Goal: Task Accomplishment & Management: Use online tool/utility

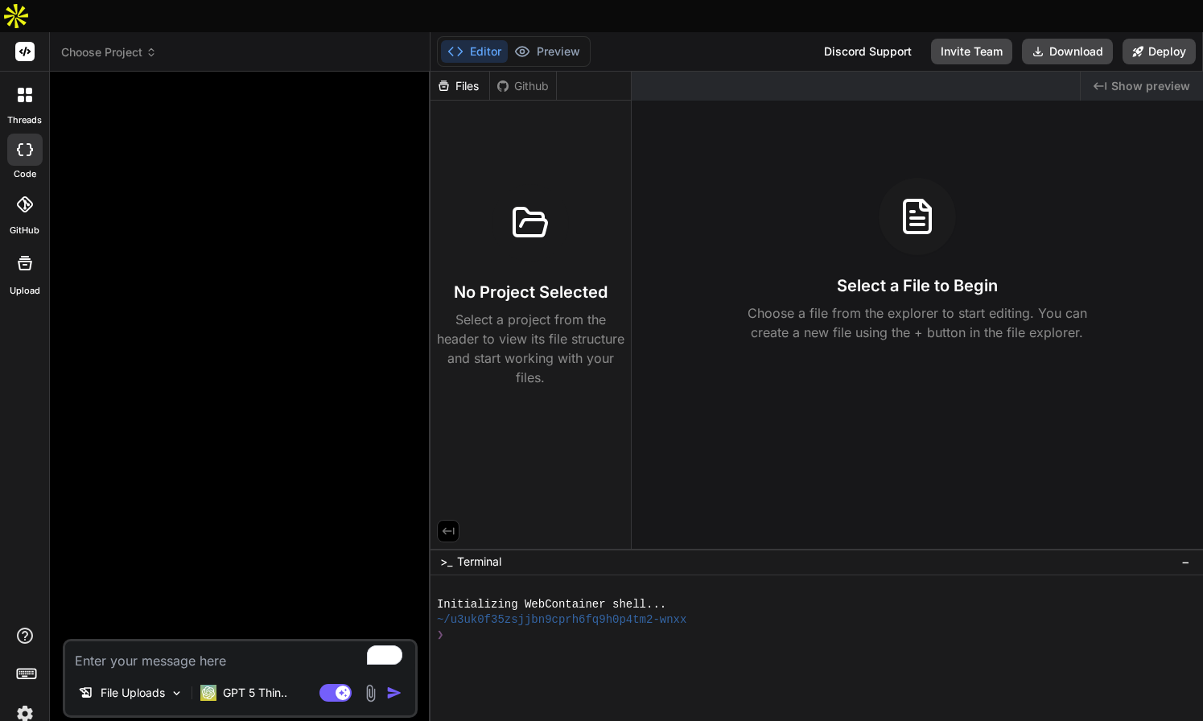
scroll to position [851, 0]
click at [245, 685] on p "GPT 5 Thin.." at bounding box center [255, 693] width 64 height 16
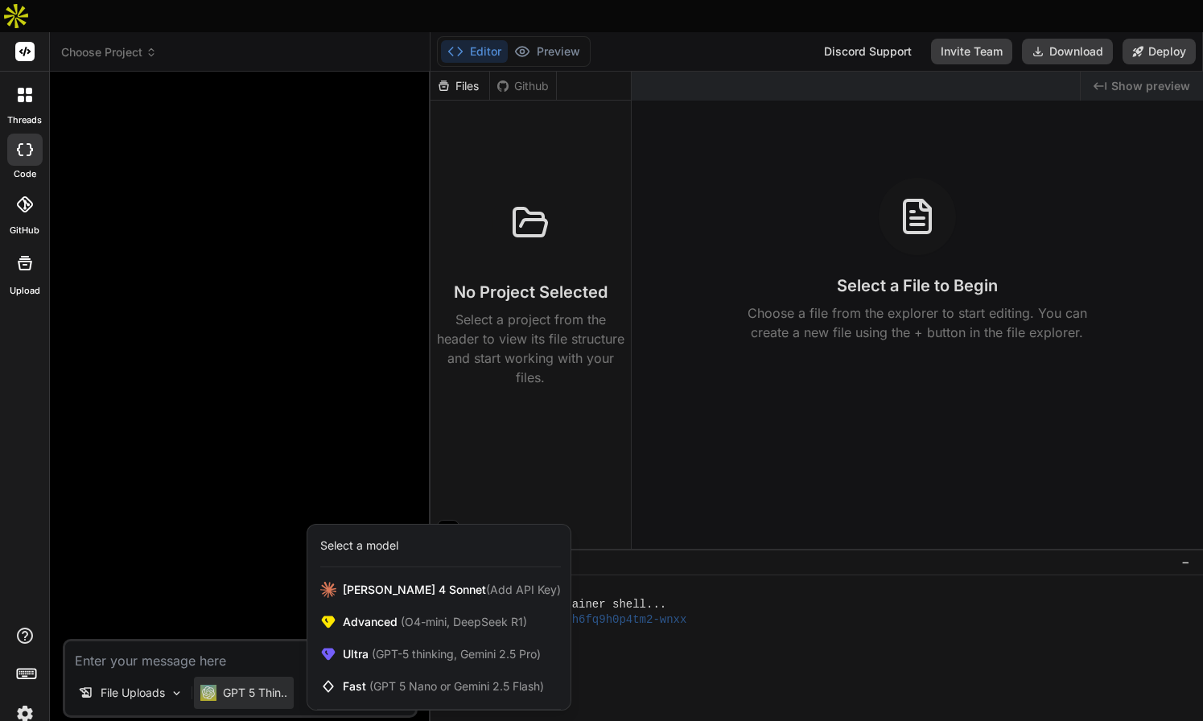
click at [213, 659] on div at bounding box center [601, 360] width 1203 height 721
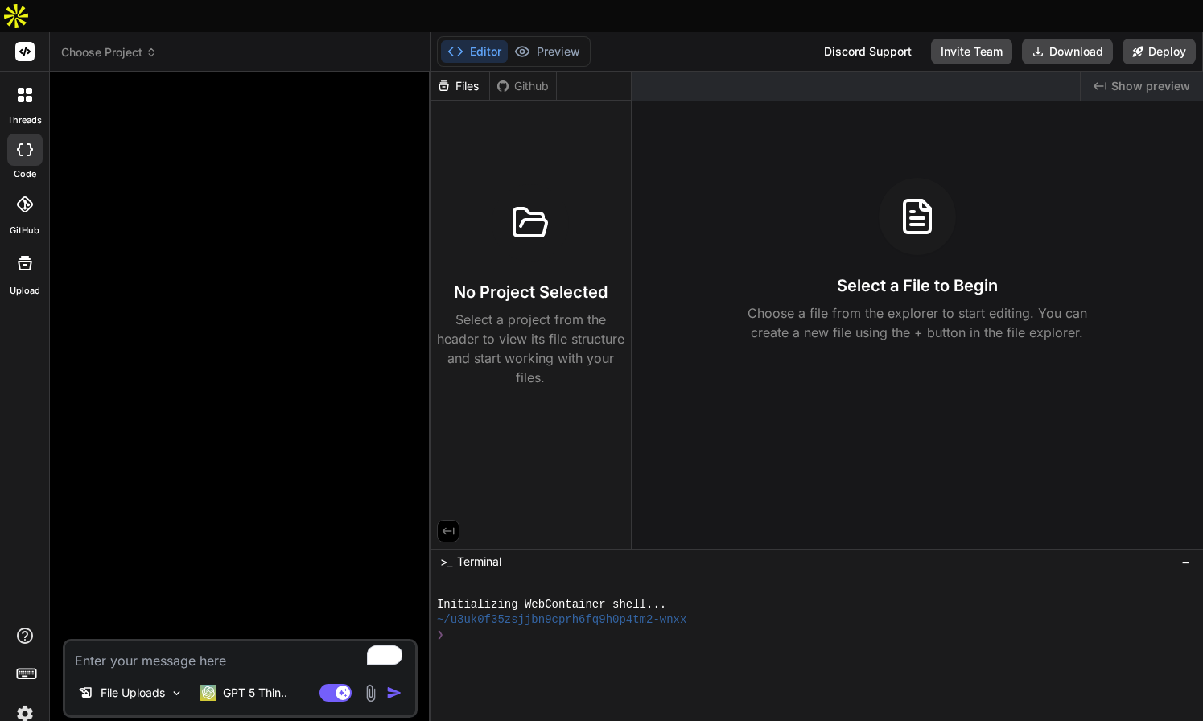
click at [213, 685] on img at bounding box center [208, 693] width 16 height 16
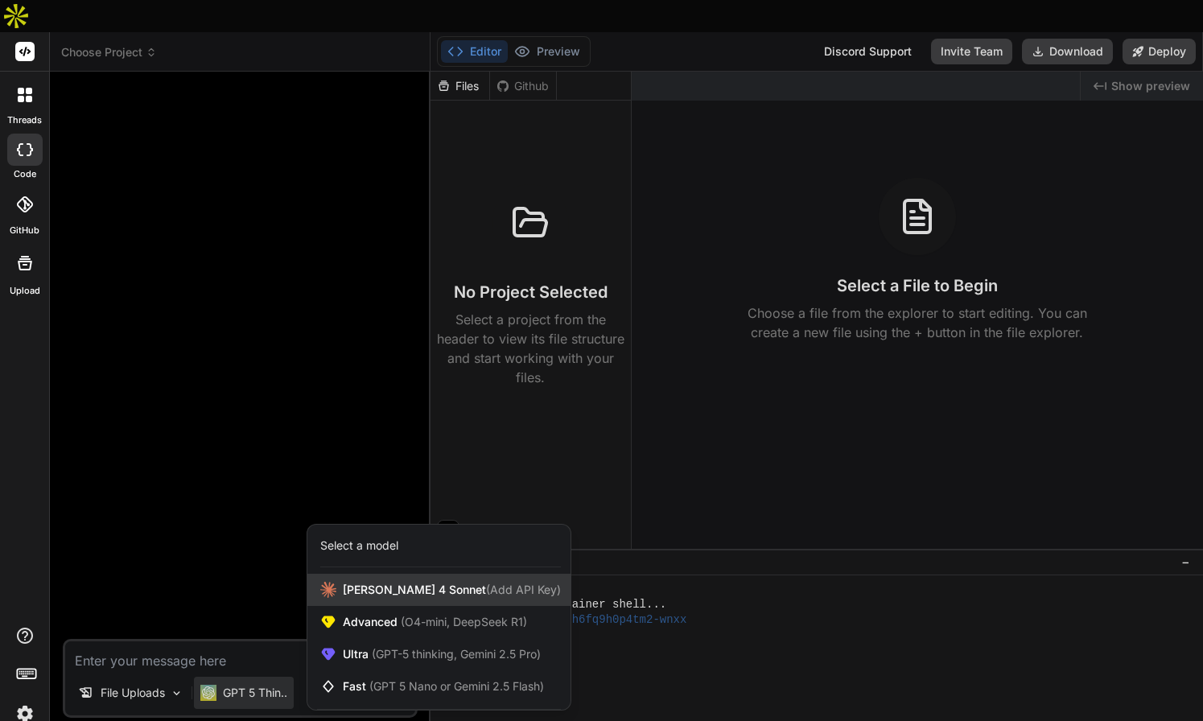
click at [524, 574] on div "Claude 4 Sonnet (Add API Key)" at bounding box center [438, 590] width 263 height 32
type textarea "x"
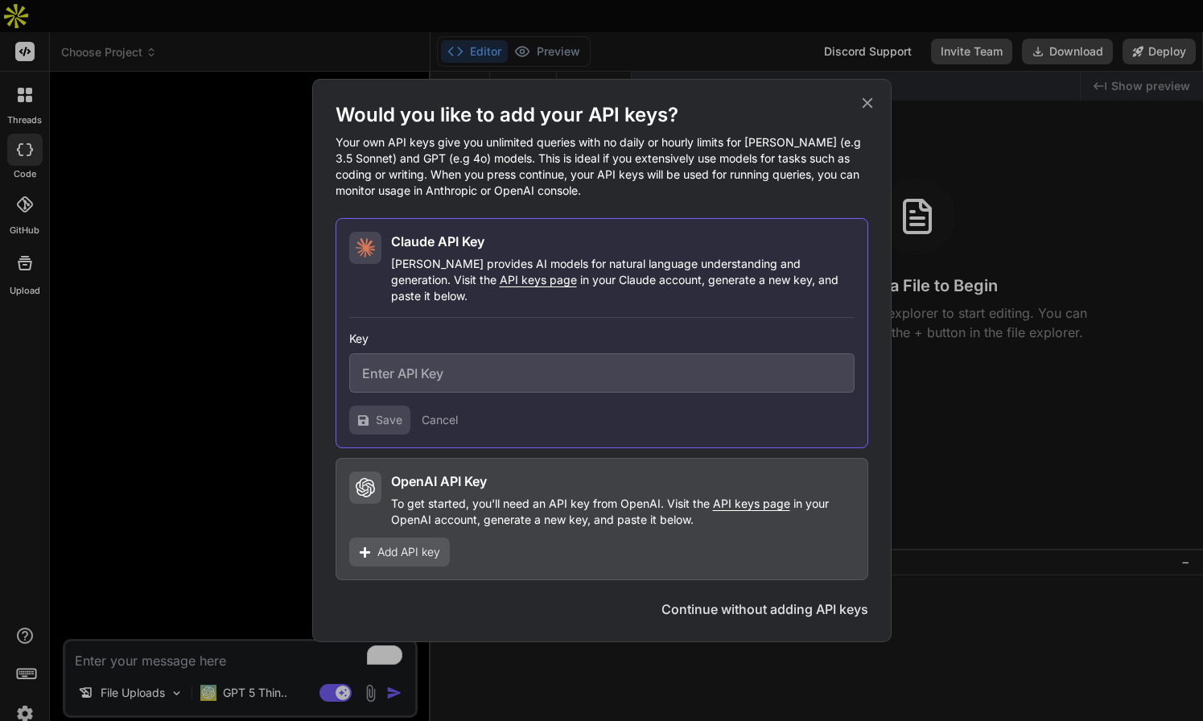
click at [763, 496] on span "API keys page" at bounding box center [751, 503] width 77 height 14
click at [384, 366] on input "text" at bounding box center [601, 372] width 505 height 39
click at [422, 545] on span "Add API key" at bounding box center [408, 552] width 63 height 16
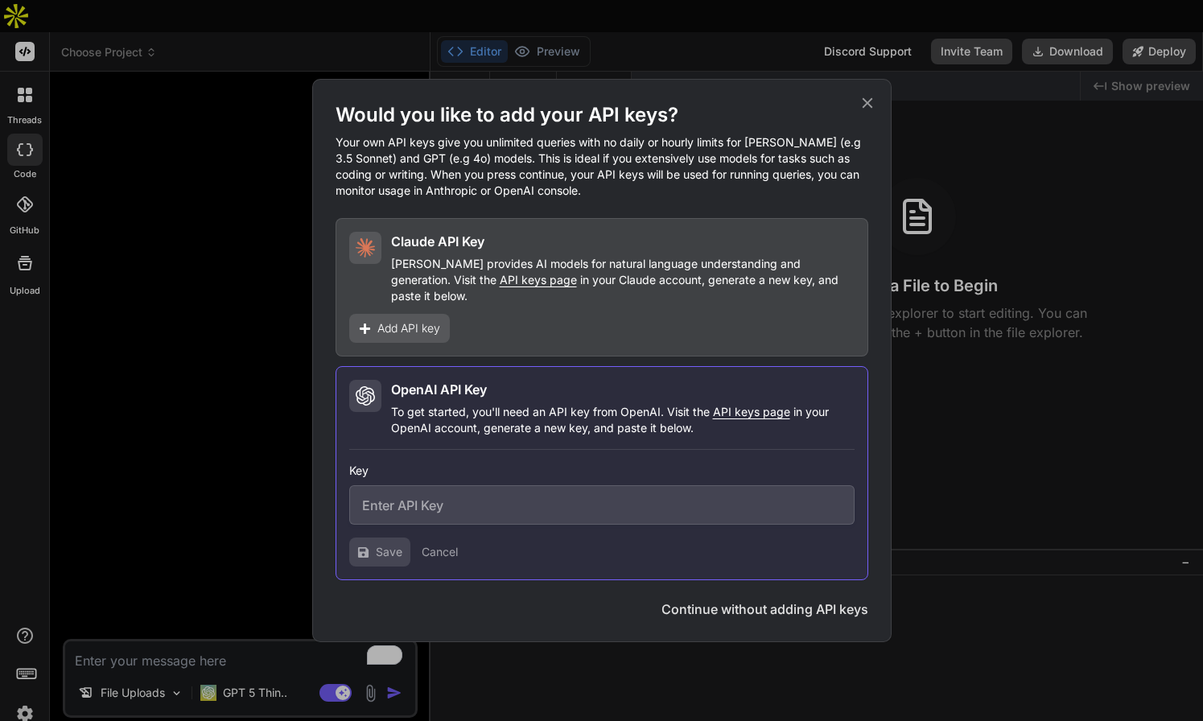
click at [387, 496] on input "text" at bounding box center [601, 504] width 505 height 39
paste input "sk-proj-hQE9CO_FGt2VckMiWaZW4_93_Bb0OvARwx1gUjhimCnVXXCqYEghoMnptTNeMOMU69LvO_x…"
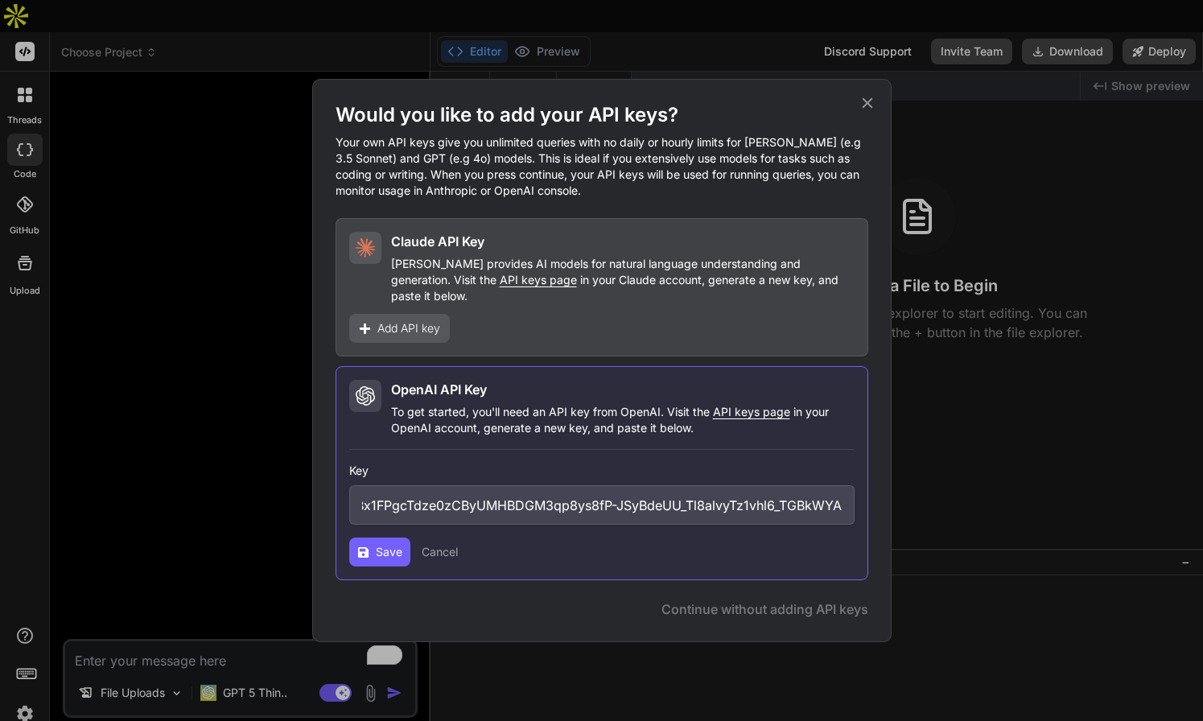
type input "sk-proj-hQE9CO_FGt2VckMiWaZW4_93_Bb0OvARwx1gUjhimCnVXXCqYEghoMnptTNeMOMU69LvO_x…"
click at [389, 545] on span "Save" at bounding box center [389, 552] width 27 height 16
click at [397, 548] on span "Save" at bounding box center [389, 552] width 27 height 16
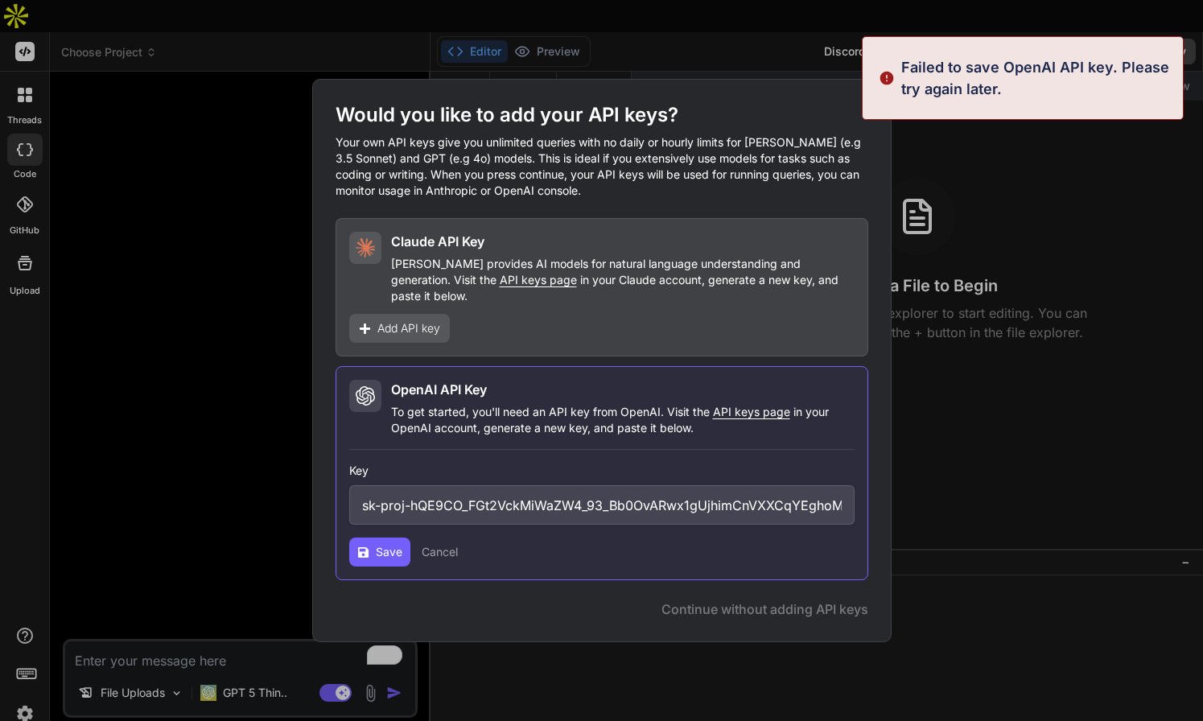
click at [902, 79] on p "Failed to save OpenAI API key. Please try again later." at bounding box center [1037, 77] width 272 height 43
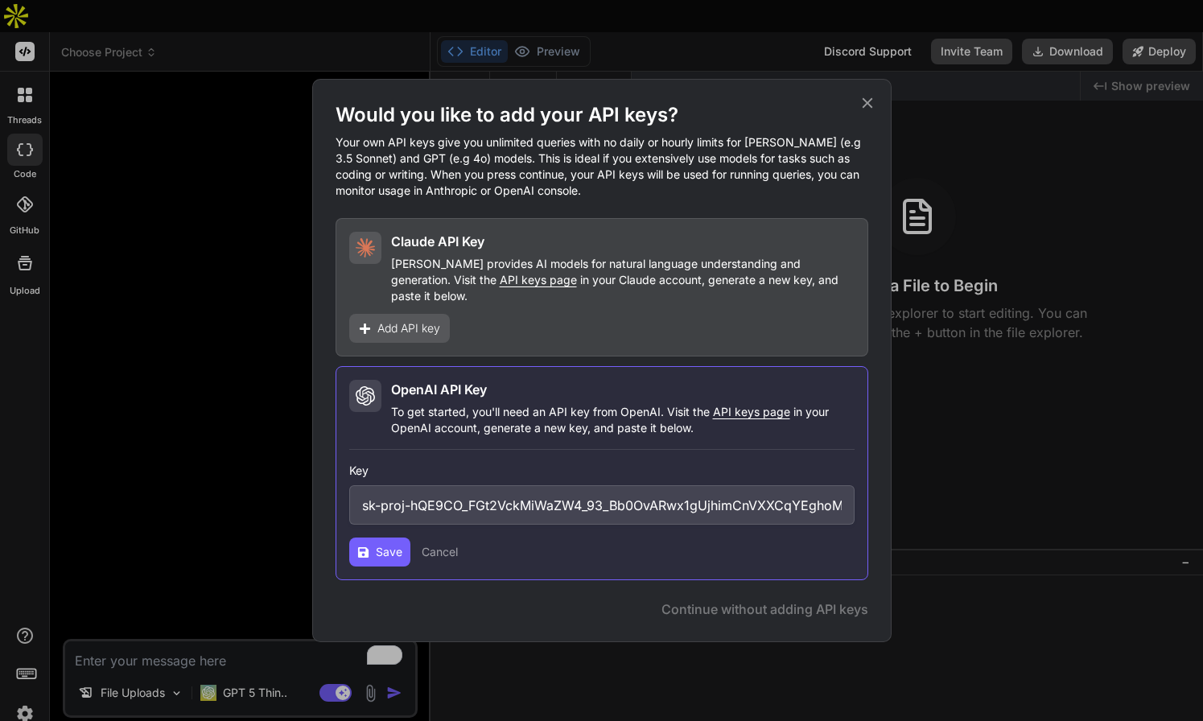
click at [380, 498] on input "sk-proj-hQE9CO_FGt2VckMiWaZW4_93_Bb0OvARwx1gUjhimCnVXXCqYEghoMnptTNeMOMU69LvO_x…" at bounding box center [601, 504] width 505 height 39
click at [360, 500] on input "sk-proj-hQE9CO_FGt2VckMiWaZW4_93_Bb0OvARwx1gUjhimCnVXXCqYEghoMnptTNeMOMU69LvO_x…" at bounding box center [601, 504] width 505 height 39
click at [401, 544] on span "Save" at bounding box center [389, 552] width 27 height 16
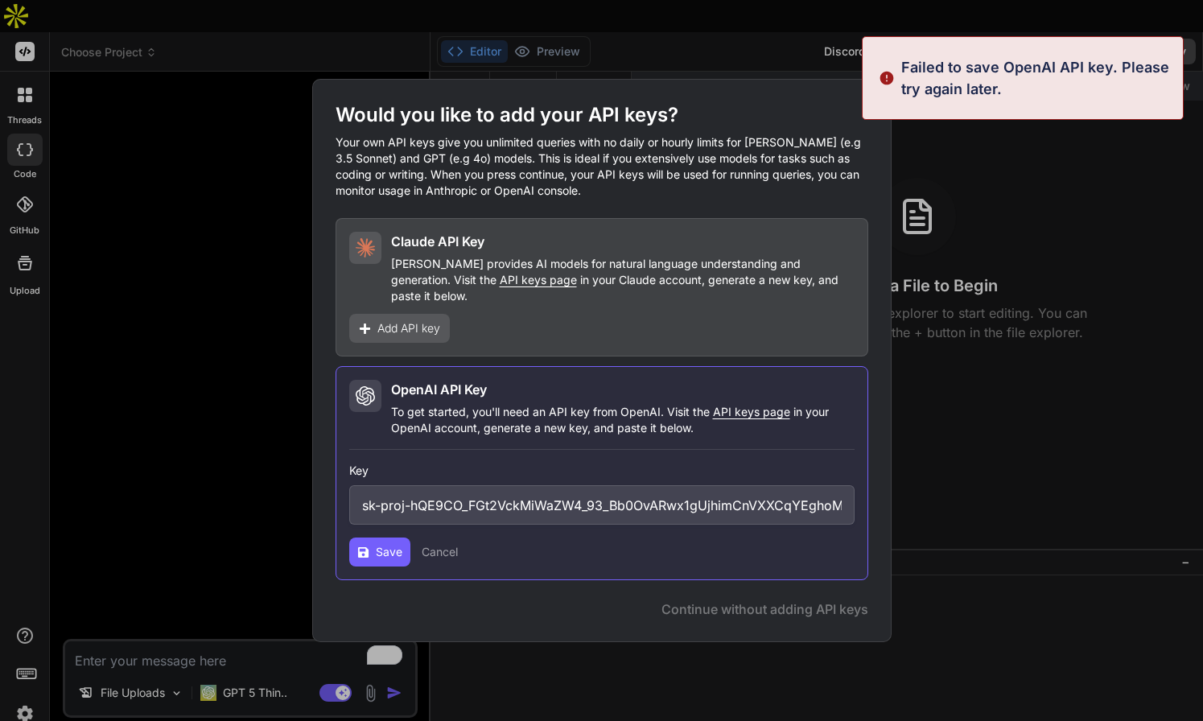
click at [448, 545] on button "Cancel" at bounding box center [440, 552] width 36 height 16
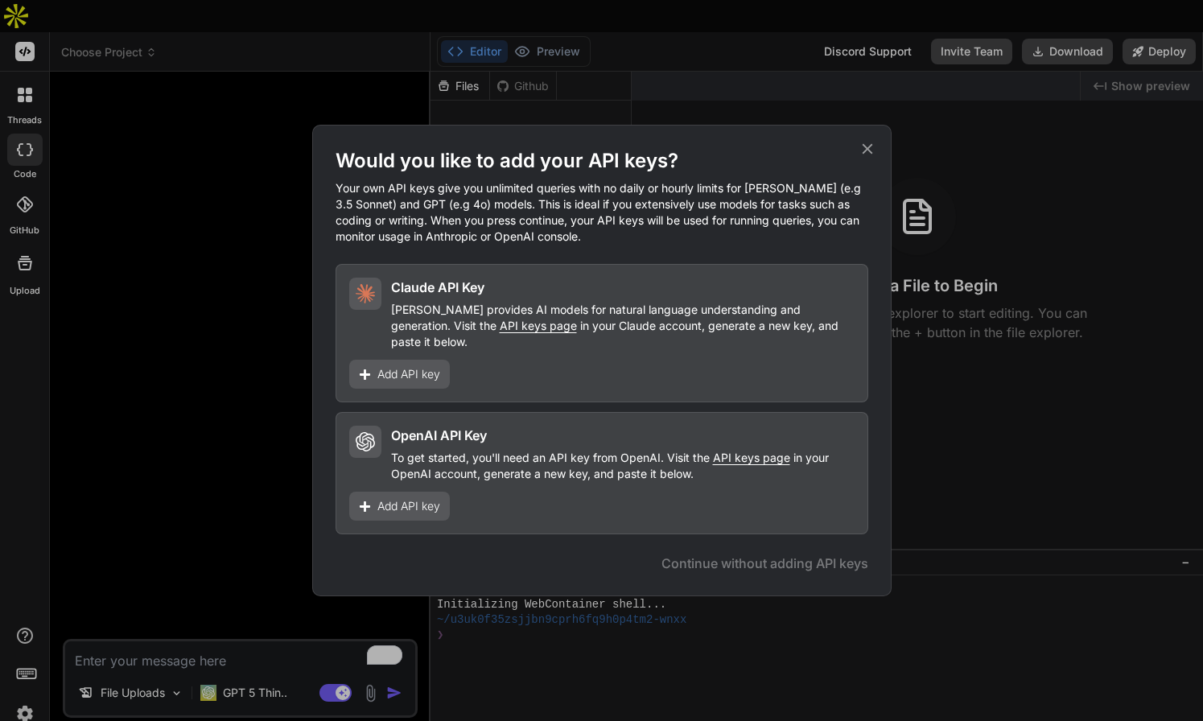
click at [737, 452] on span "API keys page" at bounding box center [751, 458] width 77 height 14
click at [395, 498] on span "Add API key" at bounding box center [408, 506] width 63 height 16
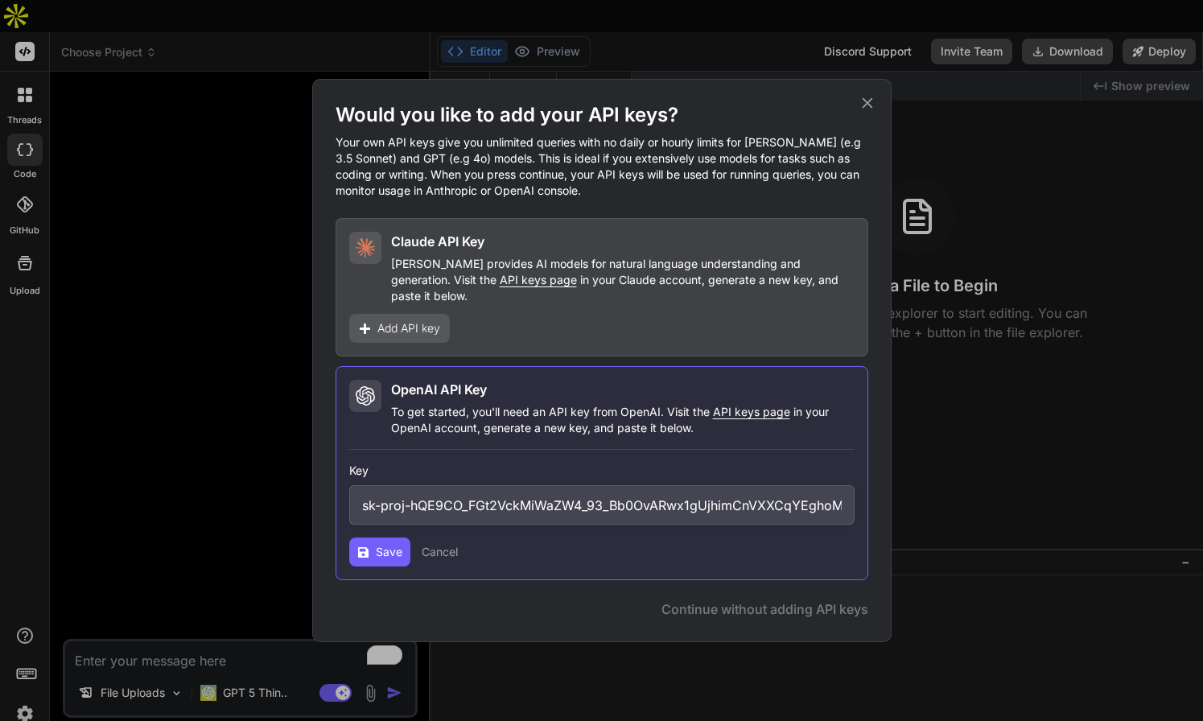
click at [471, 503] on input "sk-proj-hQE9CO_FGt2VckMiWaZW4_93_Bb0OvARwx1gUjhimCnVXXCqYEghoMnptTNeMOMU69LvO_x…" at bounding box center [601, 504] width 505 height 39
click at [372, 547] on button "Save" at bounding box center [379, 551] width 61 height 29
click at [384, 537] on button "Save" at bounding box center [379, 551] width 61 height 29
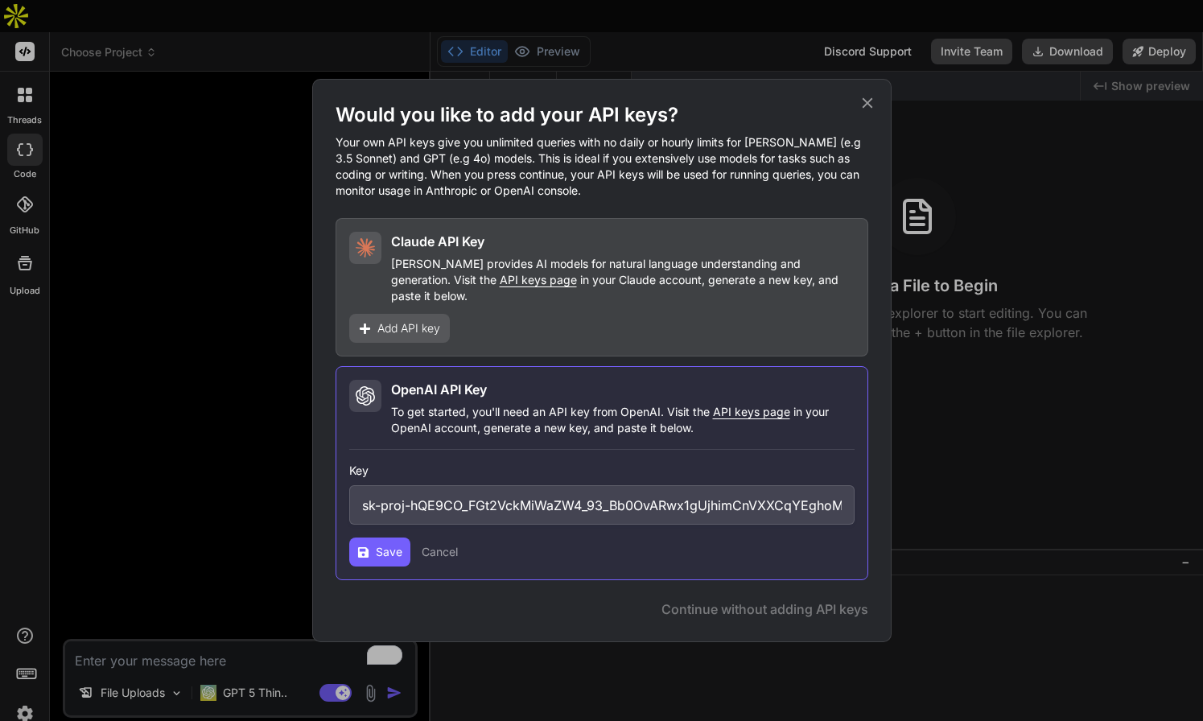
click at [869, 112] on icon at bounding box center [867, 103] width 18 height 18
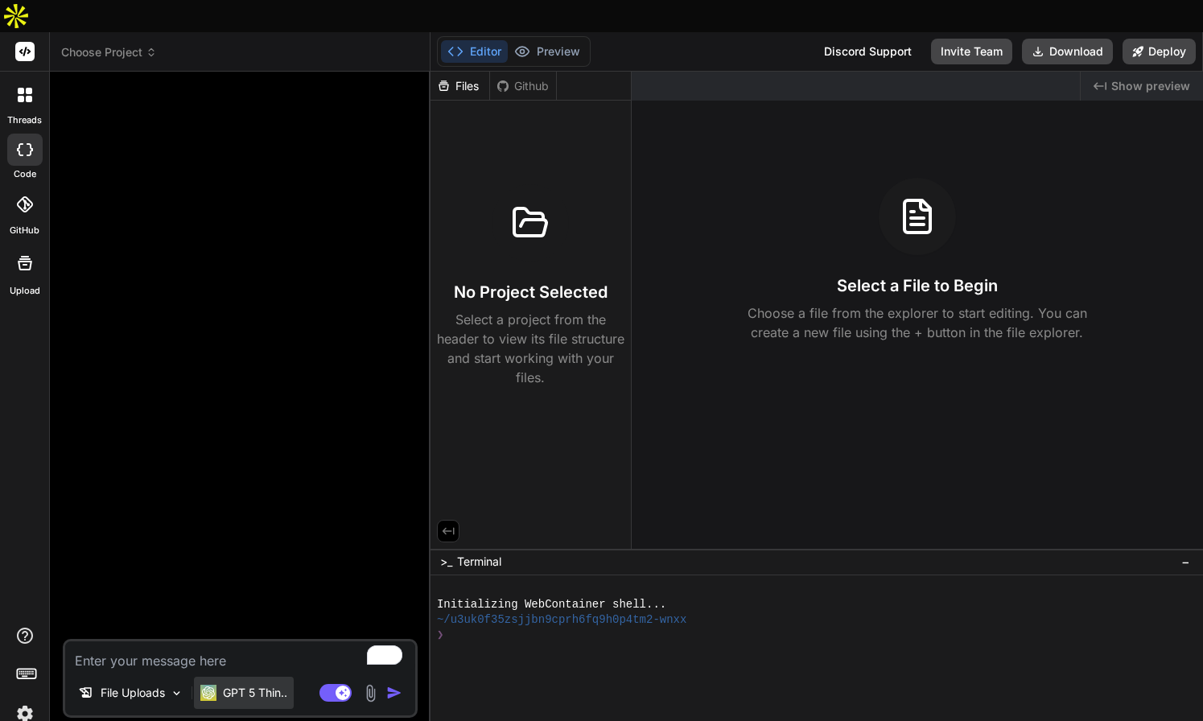
click at [284, 677] on div "GPT 5 Thin.." at bounding box center [244, 693] width 100 height 32
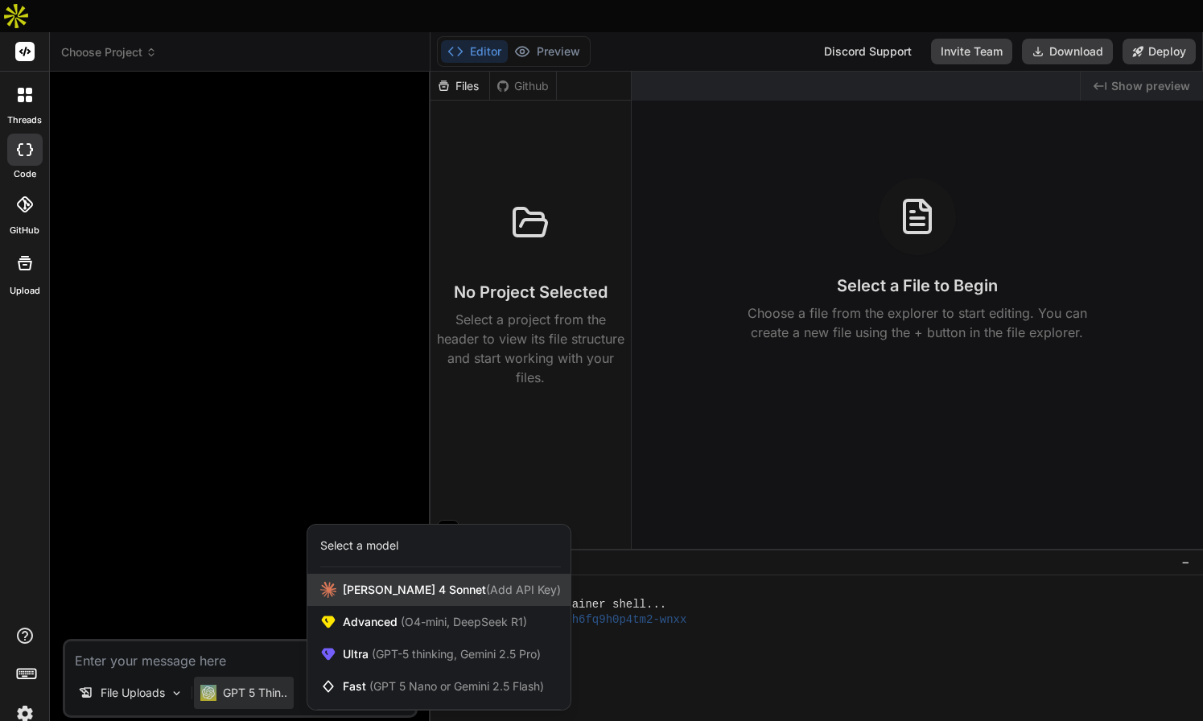
click at [488, 582] on span "(Add API Key)" at bounding box center [523, 589] width 75 height 14
type textarea "x"
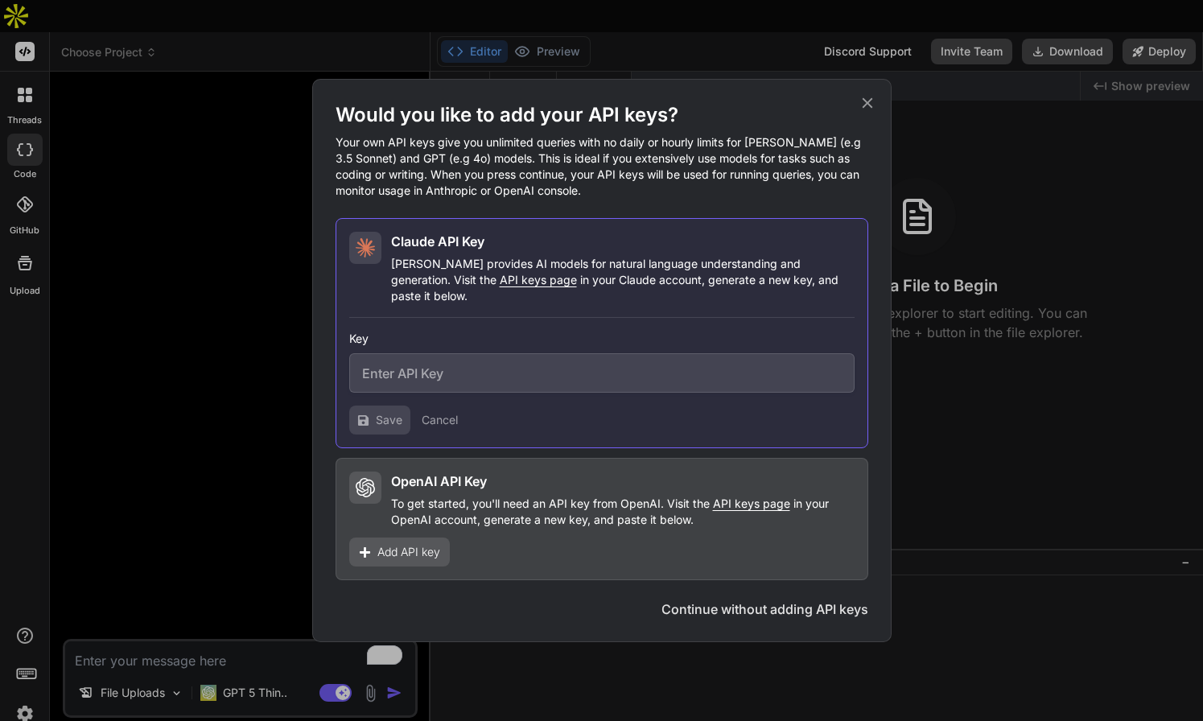
click at [426, 544] on span "Add API key" at bounding box center [408, 552] width 63 height 16
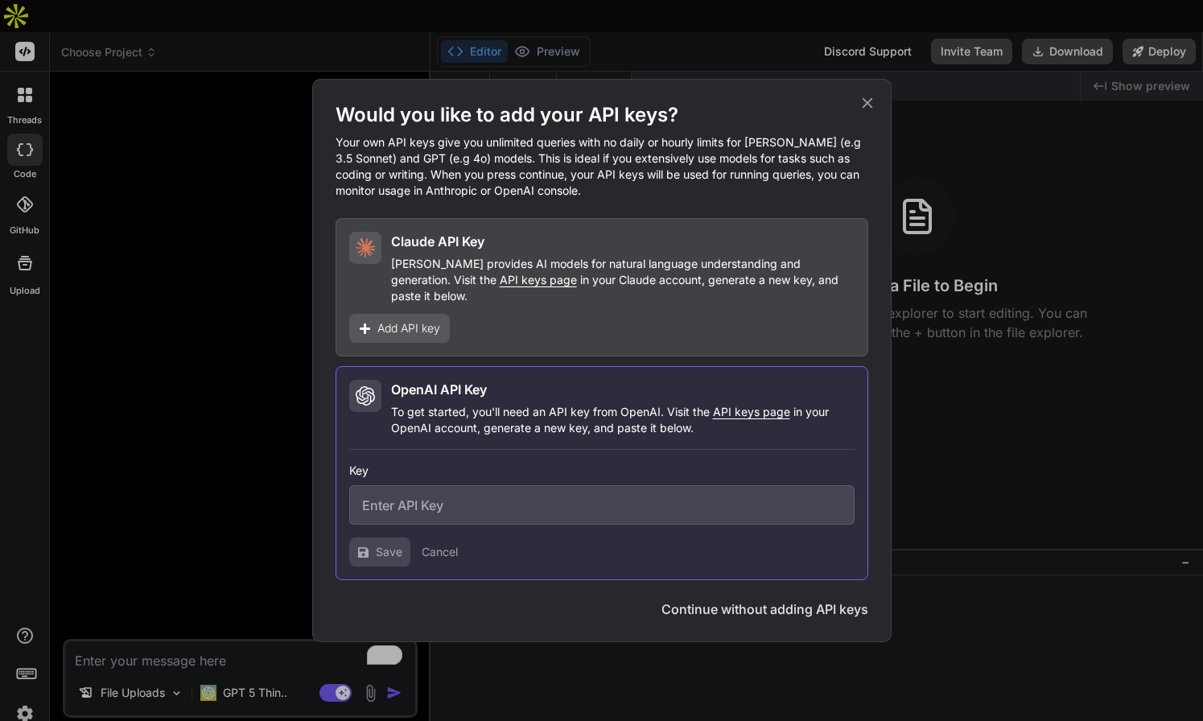
click at [387, 496] on input "text" at bounding box center [601, 504] width 505 height 39
paste input "sk-proj-hQE9CO_FGt2VckMiWaZW4_93_Bb0OvARwx1gUjhimCnVXXCqYEghoMnptTNeMOMU69LvO_x…"
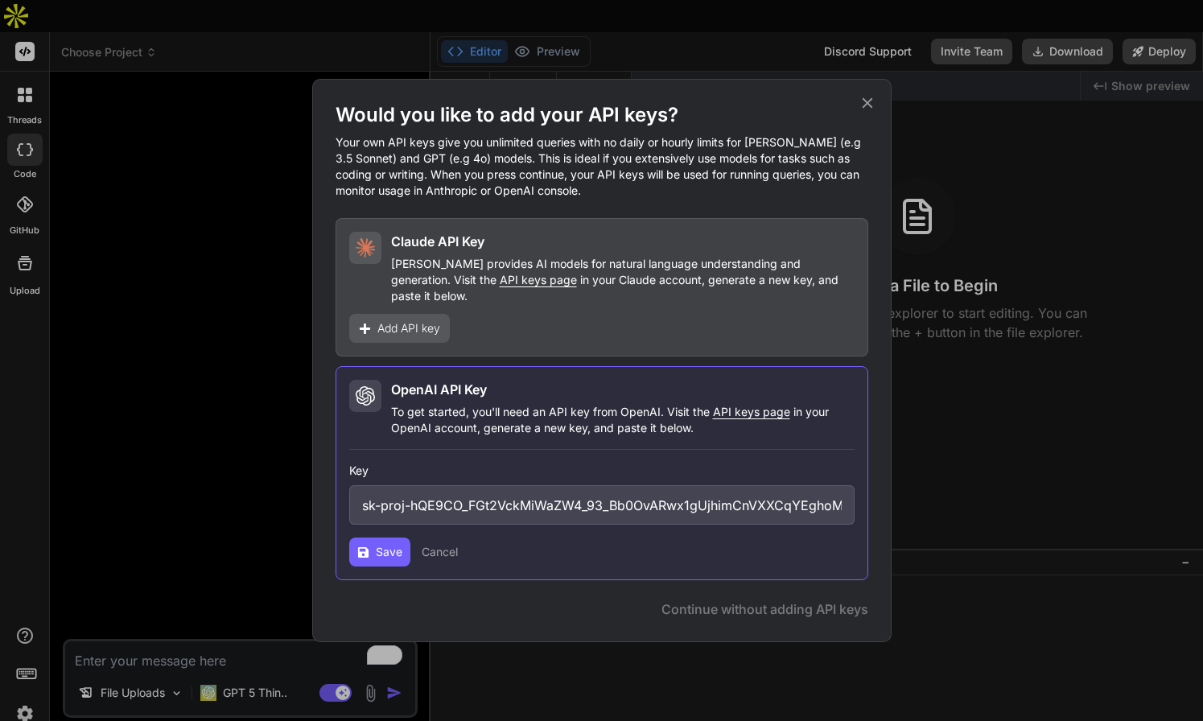
scroll to position [0, 788]
type input "sk-proj-hQE9CO_FGt2VckMiWaZW4_93_Bb0OvARwx1gUjhimCnVXXCqYEghoMnptTNeMOMU69LvO_x…"
click at [373, 537] on button "Save" at bounding box center [379, 551] width 61 height 29
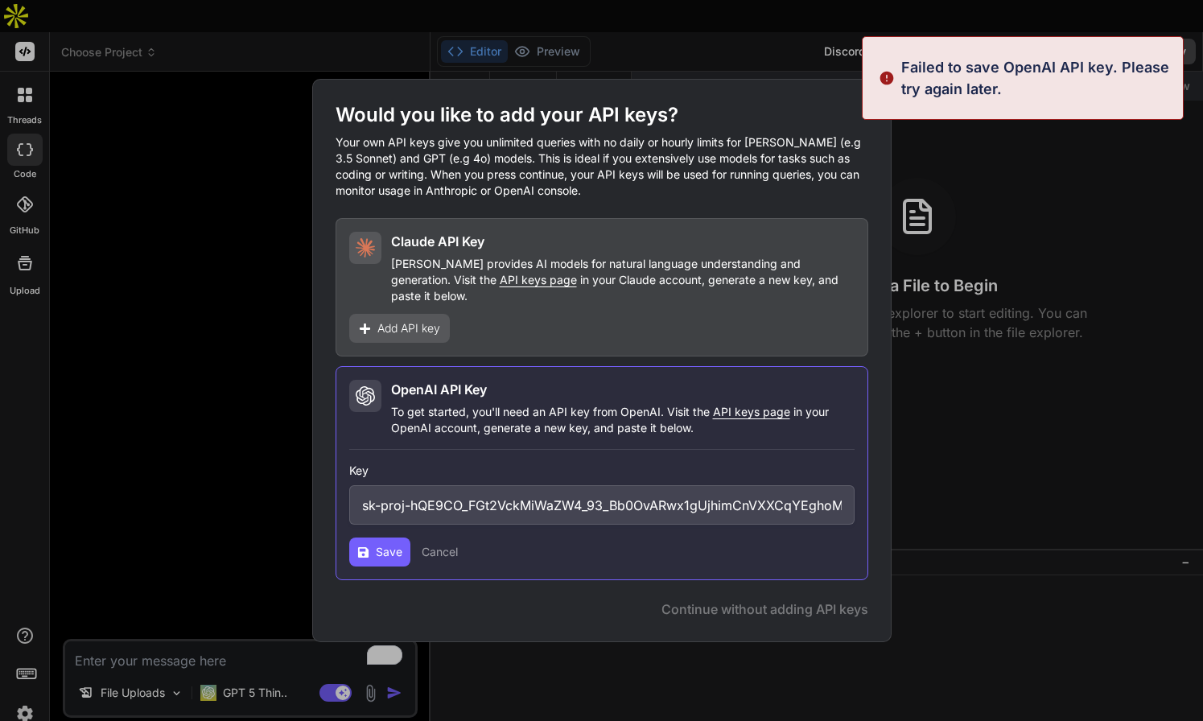
click at [837, 146] on p "Your own API keys give you unlimited queries with no daily or hourly limits for…" at bounding box center [601, 166] width 533 height 64
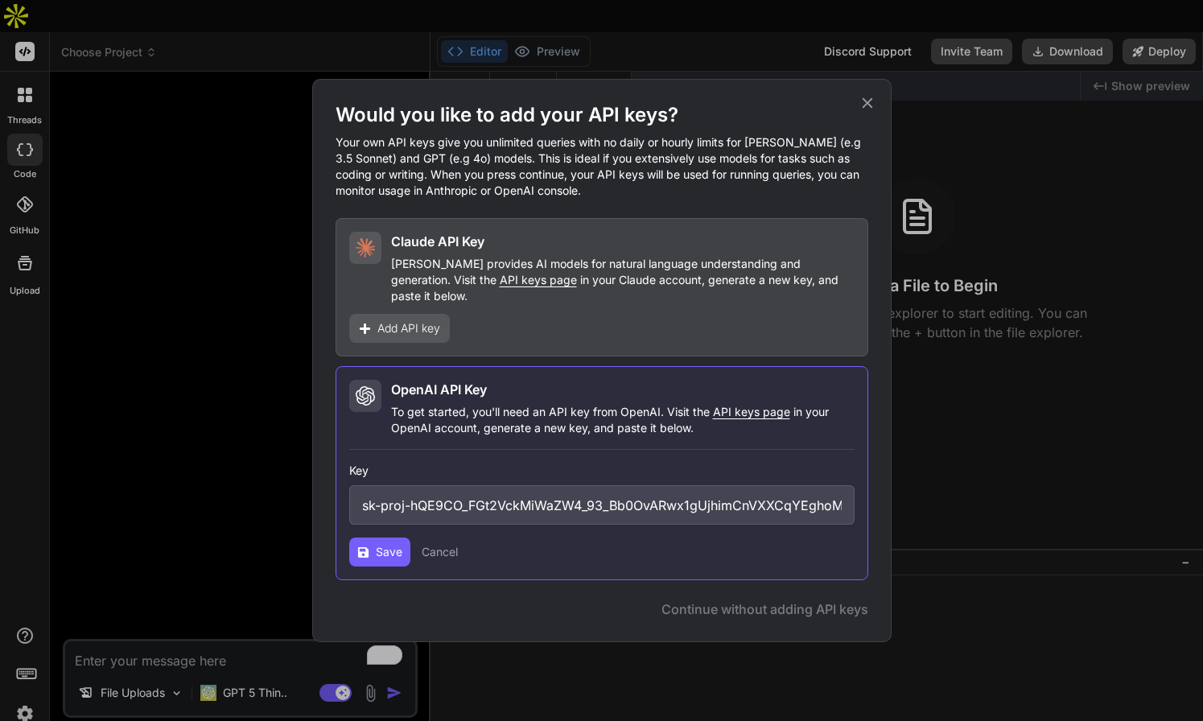
click at [865, 106] on icon at bounding box center [867, 103] width 18 height 18
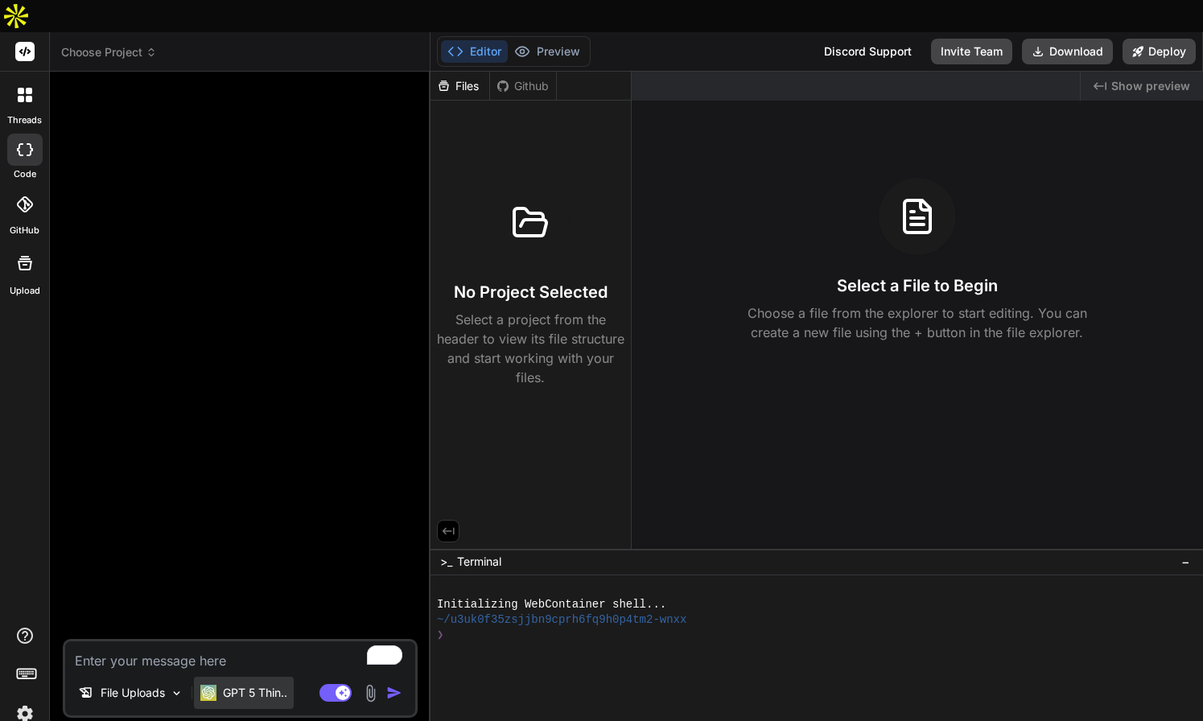
click at [285, 685] on p "GPT 5 Thin.." at bounding box center [255, 693] width 64 height 16
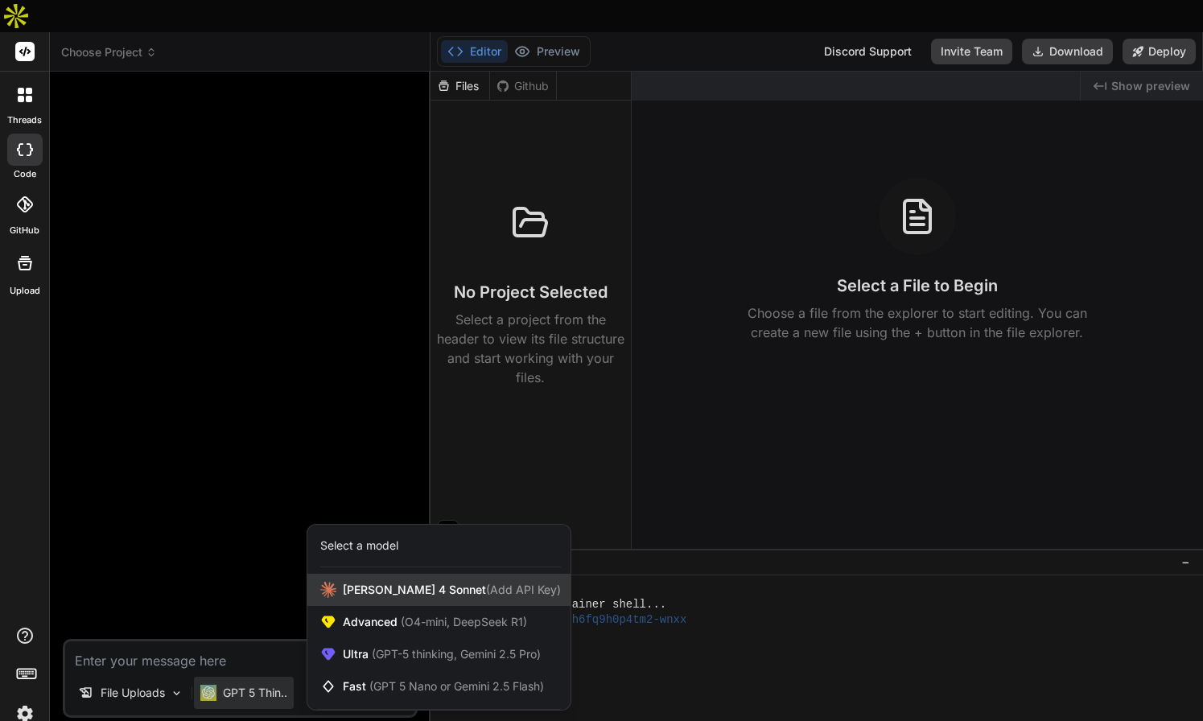
click at [376, 582] on span "Claude 4 Sonnet (Add API Key)" at bounding box center [452, 590] width 218 height 16
type textarea "x"
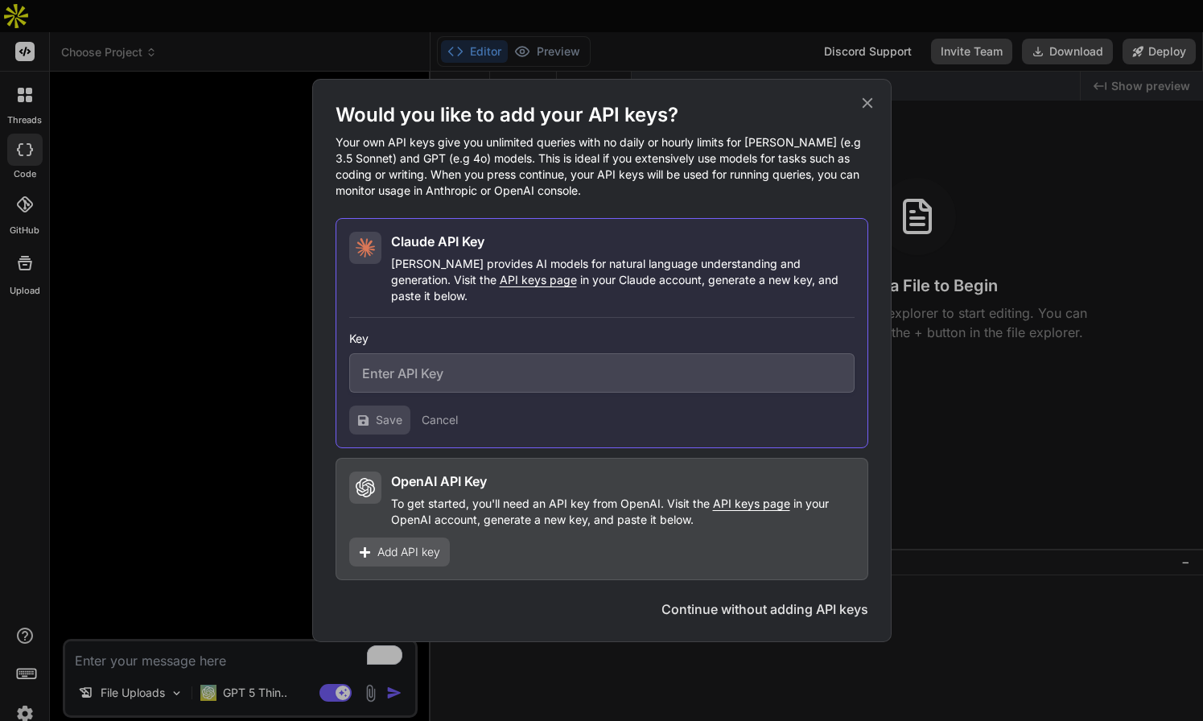
click at [385, 544] on span "Add API key" at bounding box center [408, 552] width 63 height 16
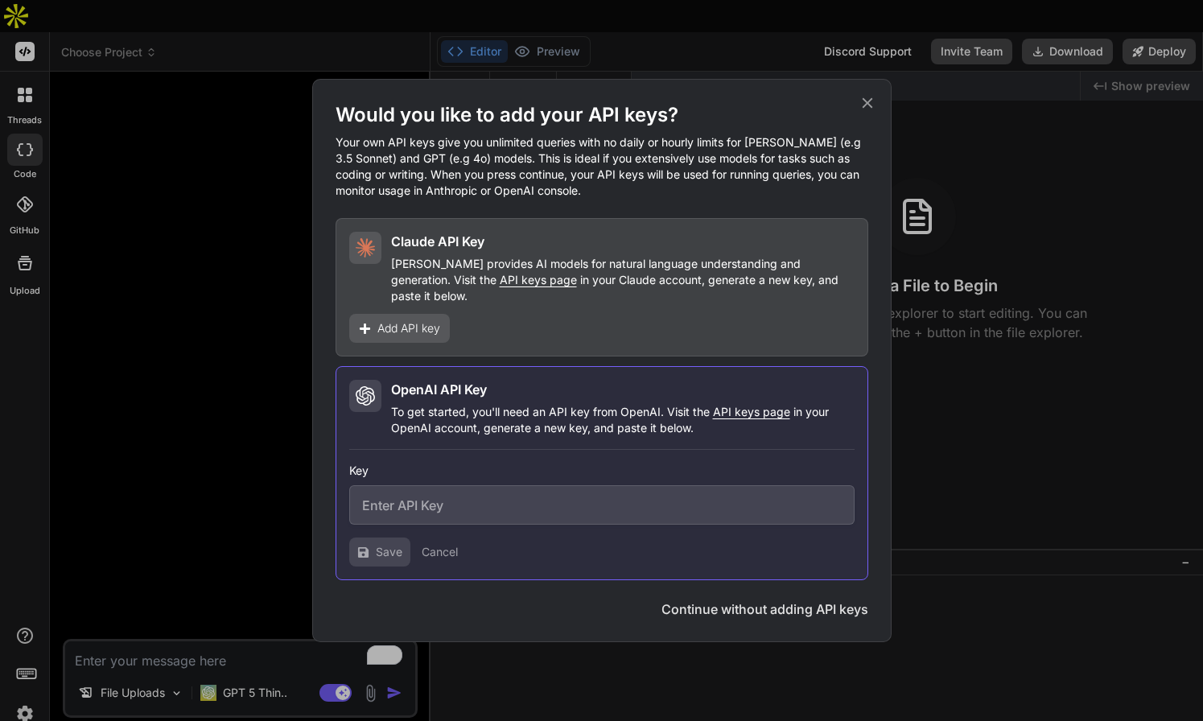
click at [363, 506] on input "text" at bounding box center [601, 504] width 505 height 39
paste input "sk-proj-hQE9CO_FGt2VckMiWaZW4_93_Bb0OvARwx1gUjhimCnVXXCqYEghoMnptTNeMOMU69LvO_x…"
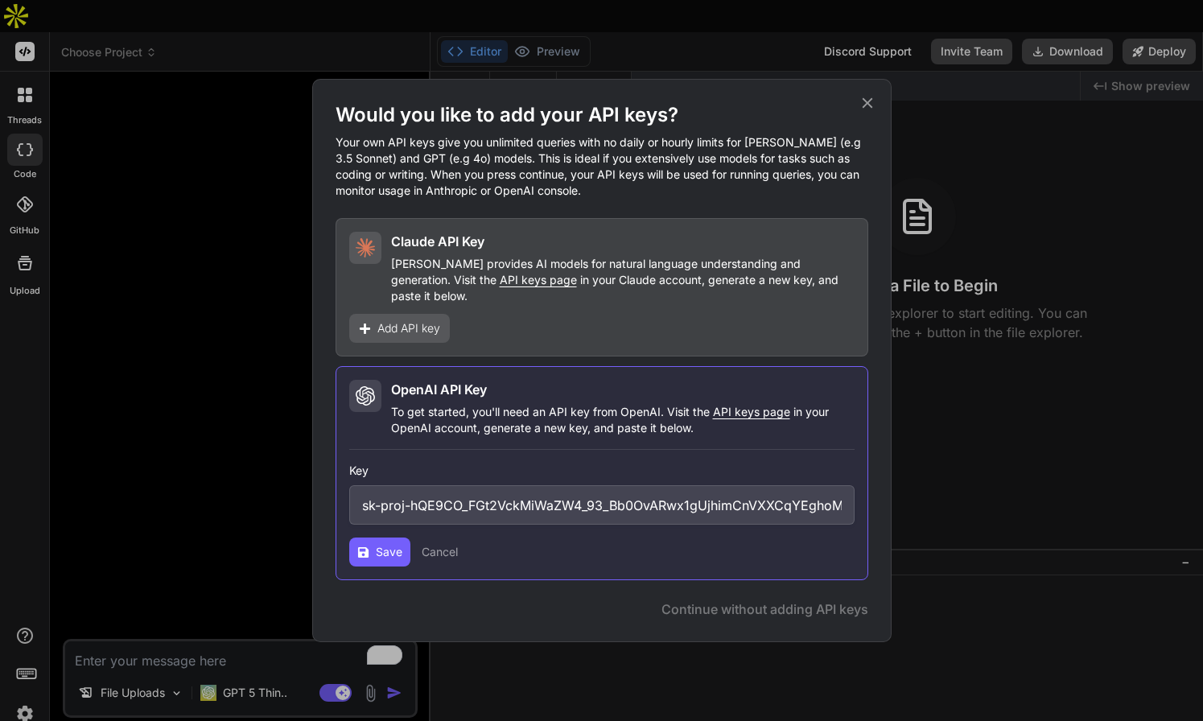
scroll to position [0, 788]
type input "sk-proj-hQE9CO_FGt2VckMiWaZW4_93_Bb0OvARwx1gUjhimCnVXXCqYEghoMnptTNeMOMU69LvO_x…"
click at [386, 554] on button "Save" at bounding box center [379, 551] width 61 height 29
click at [389, 537] on button "Save" at bounding box center [379, 551] width 61 height 29
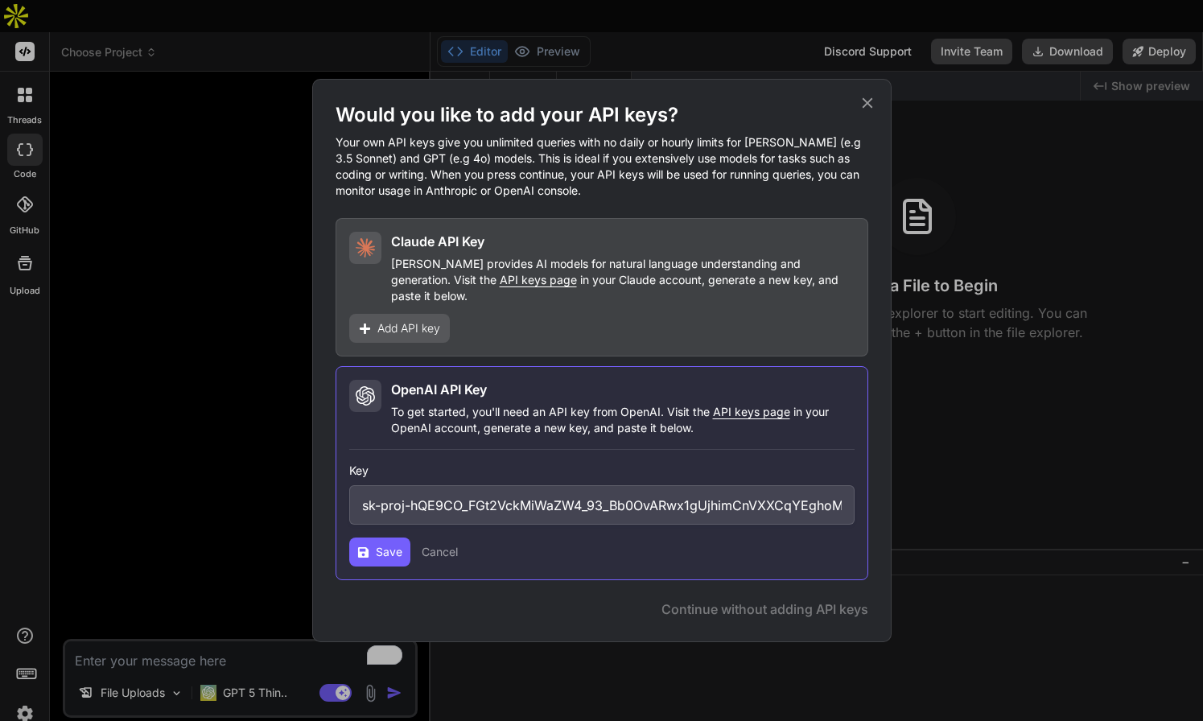
click at [396, 544] on span "Save" at bounding box center [389, 552] width 27 height 16
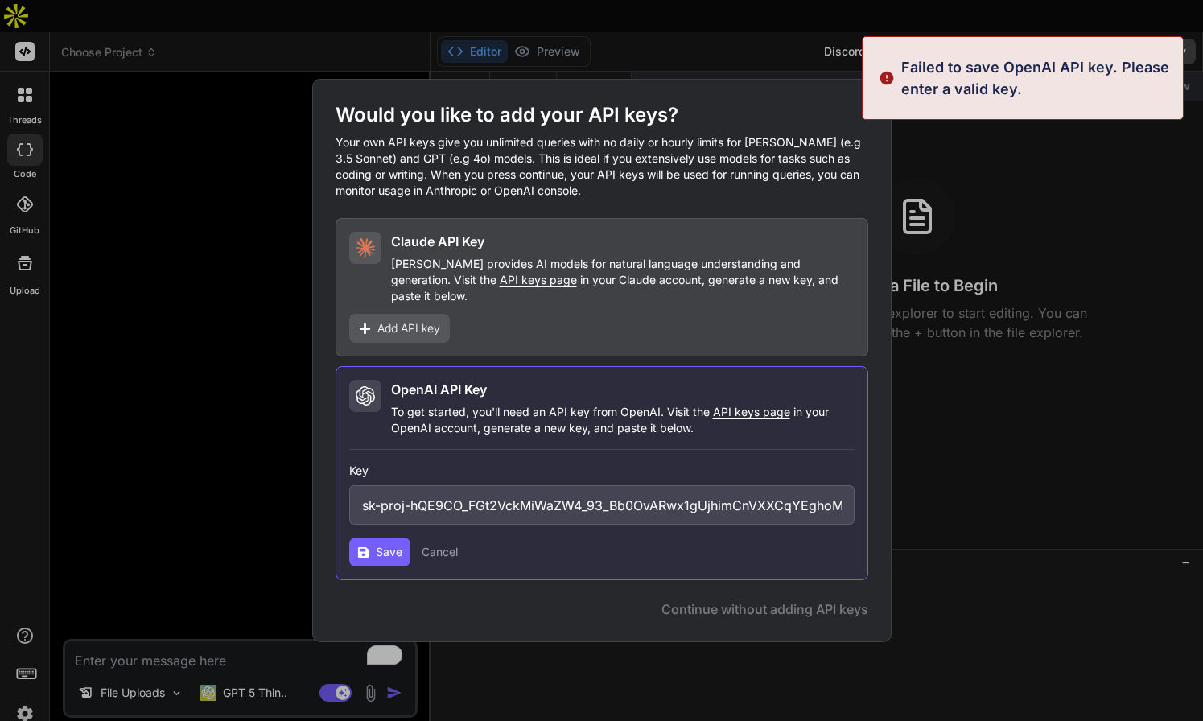
click at [1015, 73] on p "Failed to save OpenAI API key. Please enter a valid key." at bounding box center [1037, 77] width 272 height 43
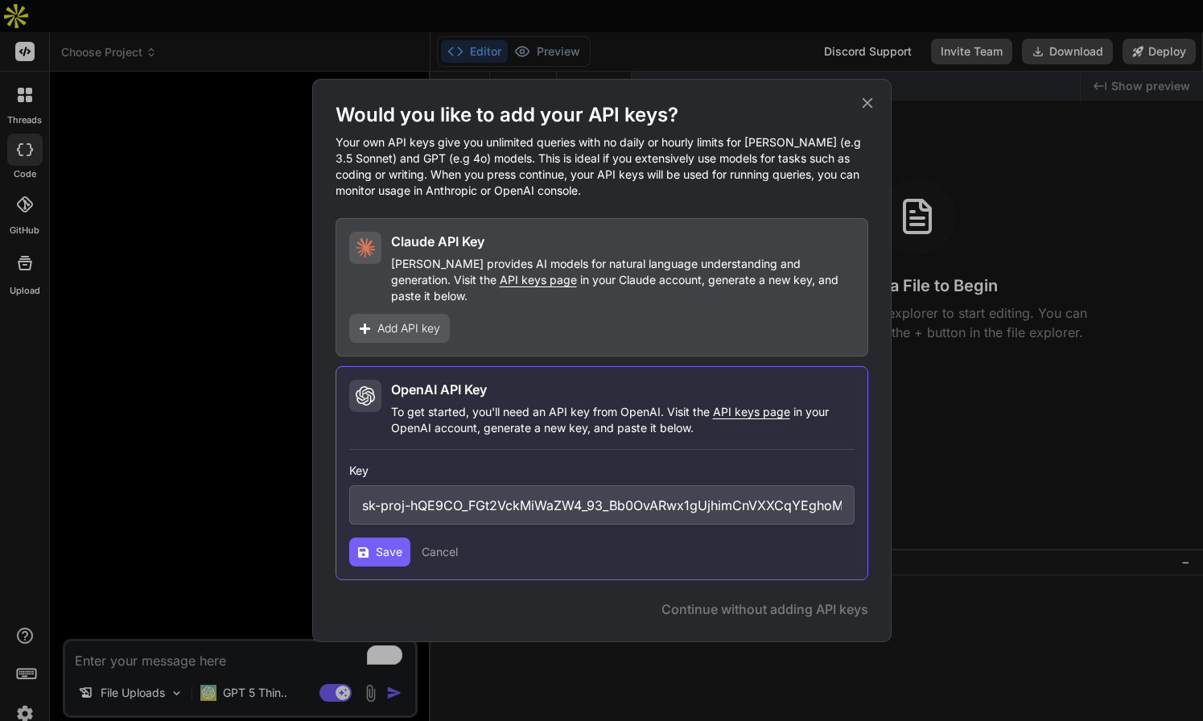
click at [868, 109] on icon at bounding box center [867, 103] width 10 height 10
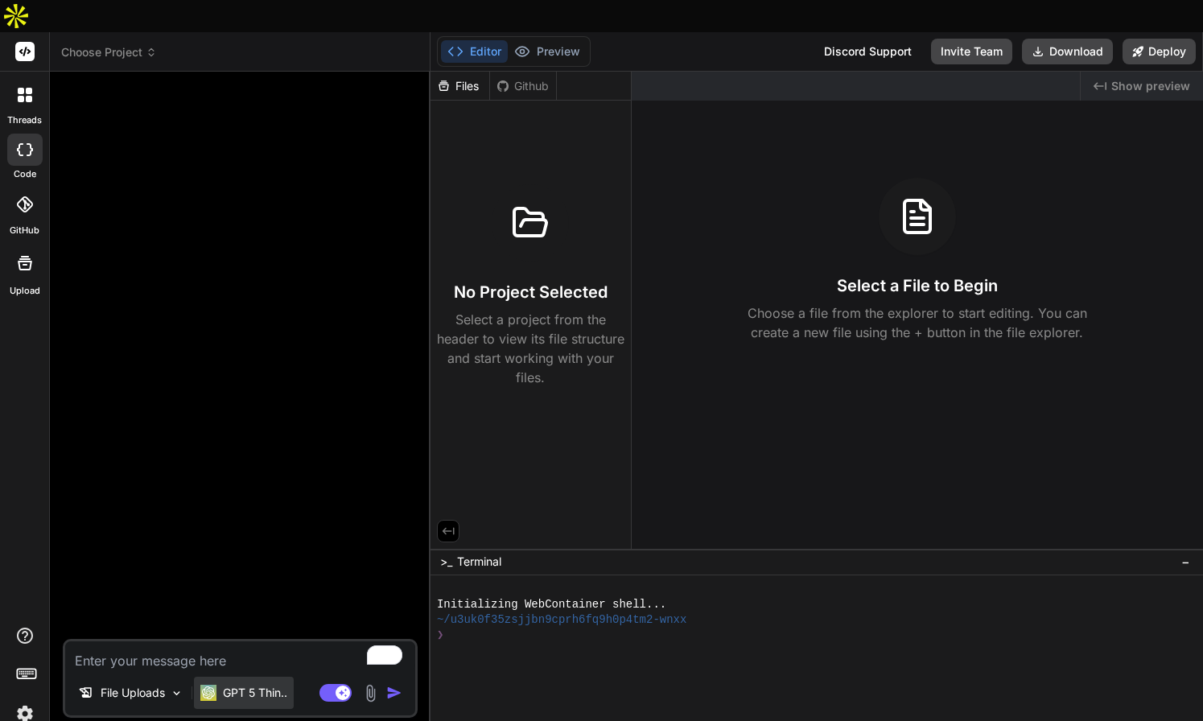
click at [278, 685] on p "GPT 5 Thin.." at bounding box center [255, 693] width 64 height 16
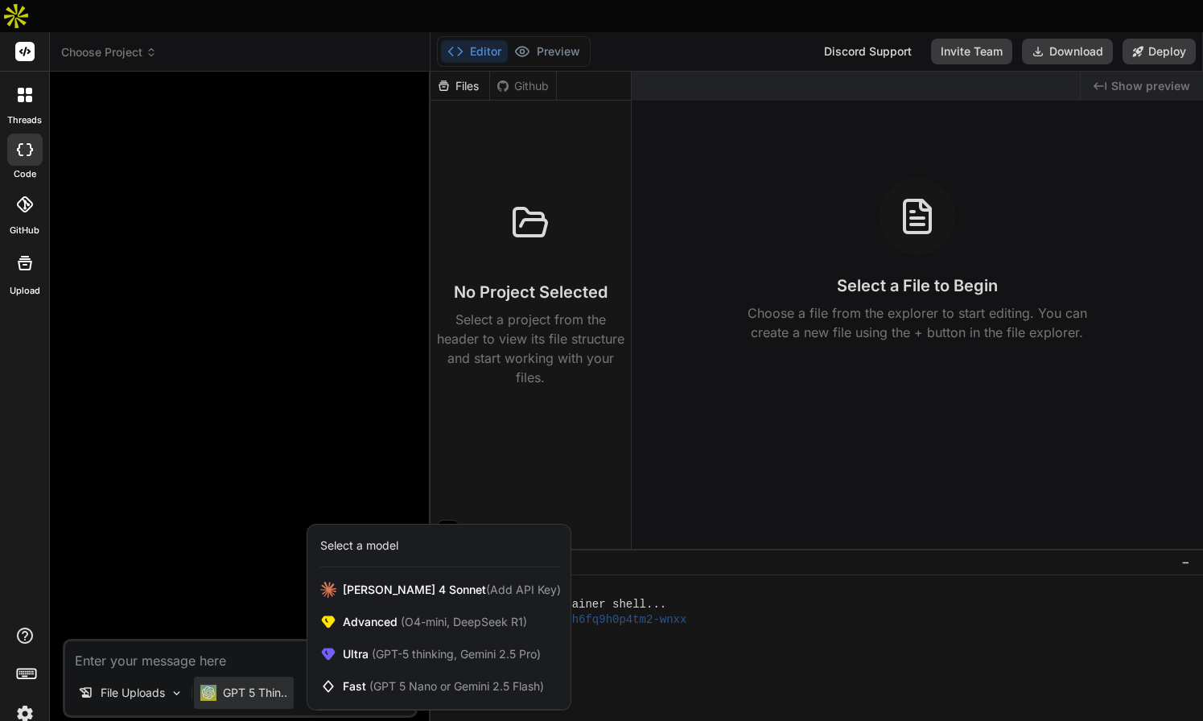
click at [258, 441] on div at bounding box center [601, 360] width 1203 height 721
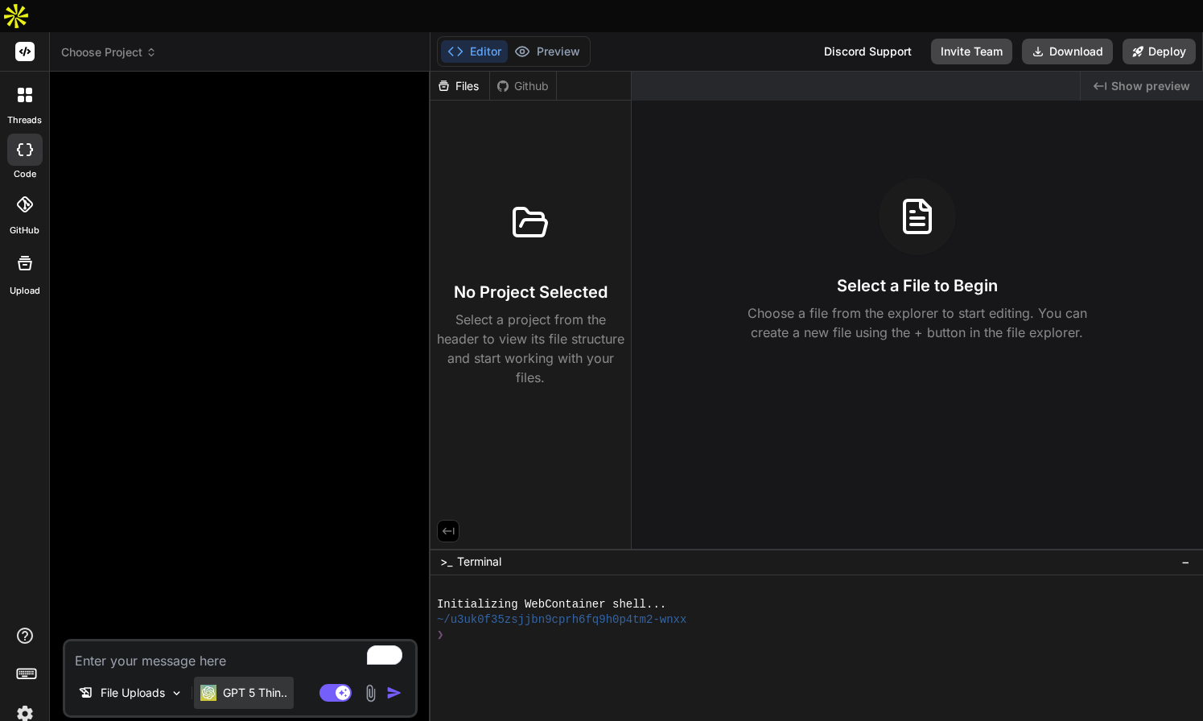
click at [259, 685] on p "GPT 5 Thin.." at bounding box center [255, 693] width 64 height 16
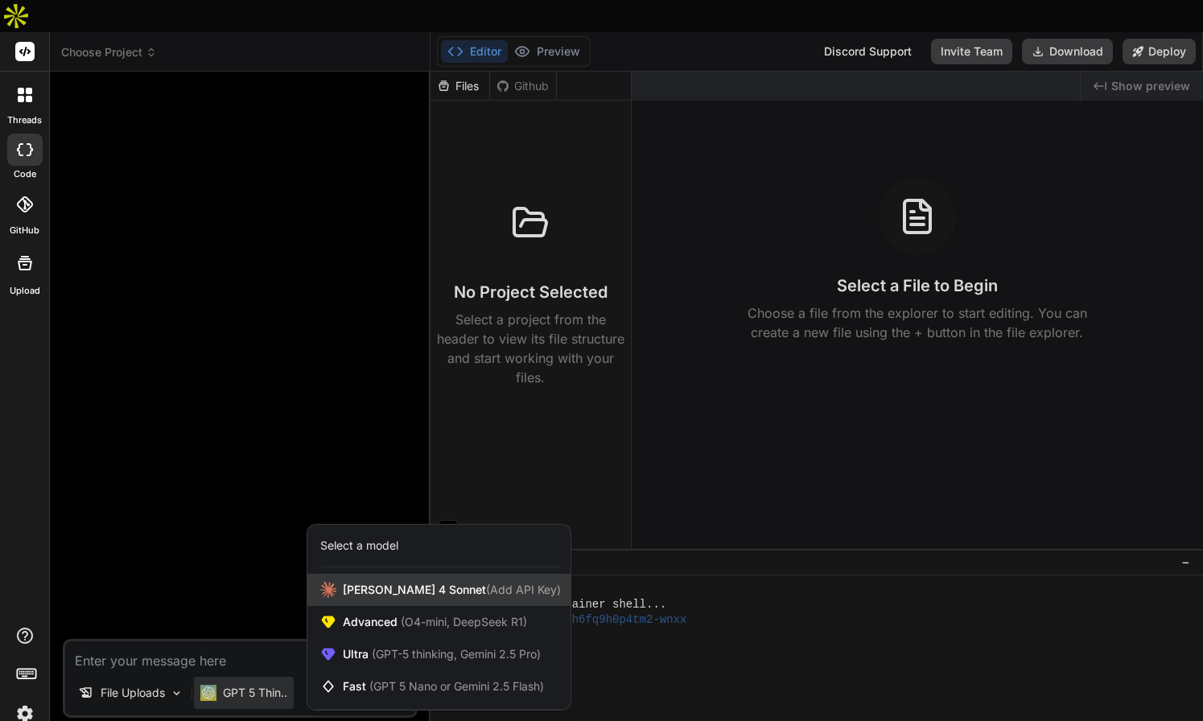
click at [398, 582] on span "Claude 4 Sonnet (Add API Key)" at bounding box center [452, 590] width 218 height 16
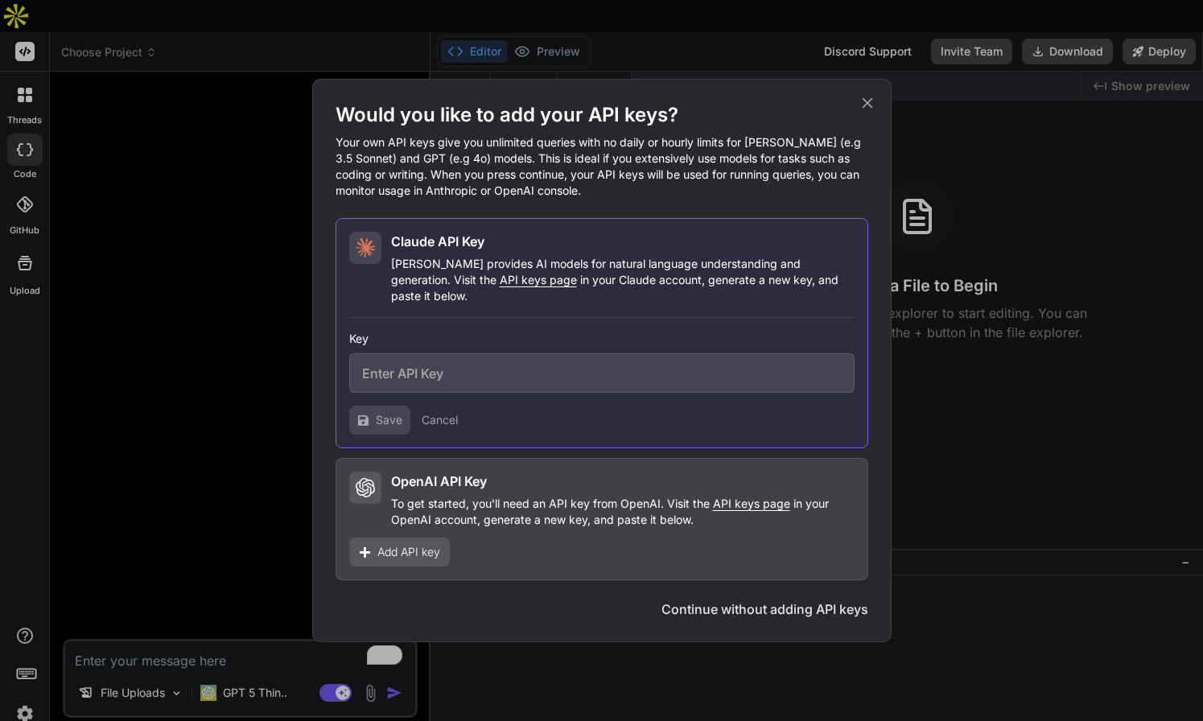
click at [375, 540] on div "Add API key" at bounding box center [399, 551] width 101 height 29
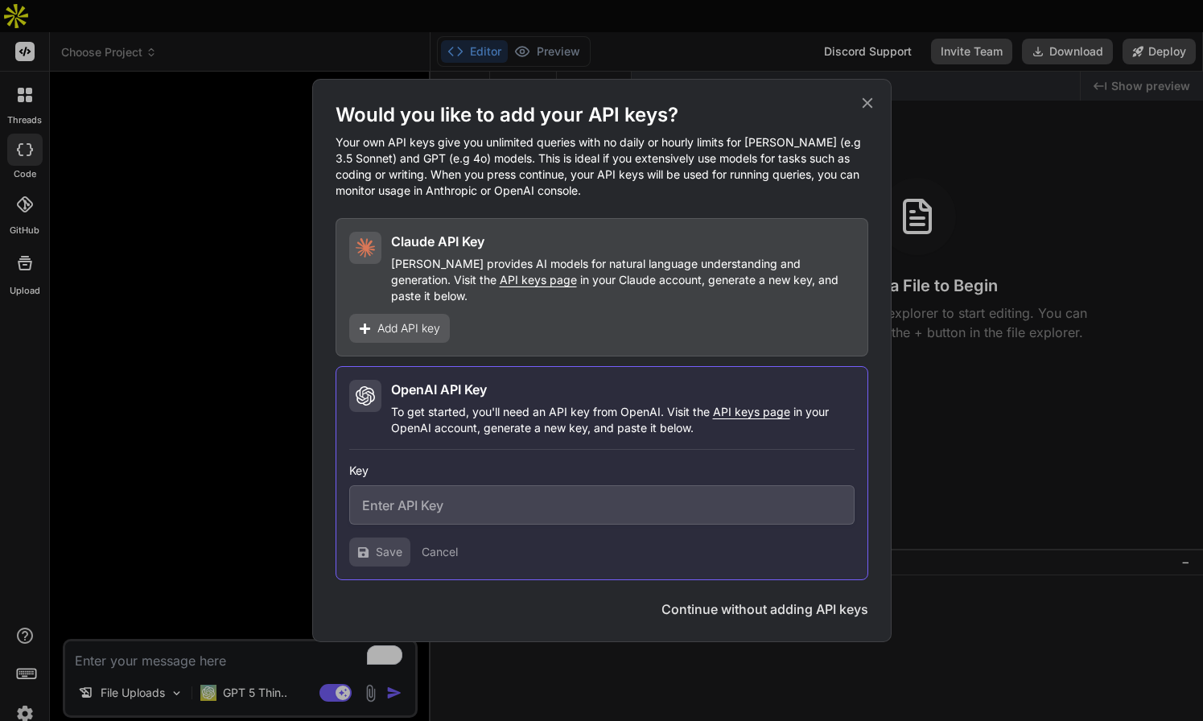
click at [365, 491] on input "text" at bounding box center [601, 504] width 505 height 39
click at [381, 496] on input "text" at bounding box center [601, 504] width 505 height 39
click at [866, 109] on icon at bounding box center [867, 103] width 10 height 10
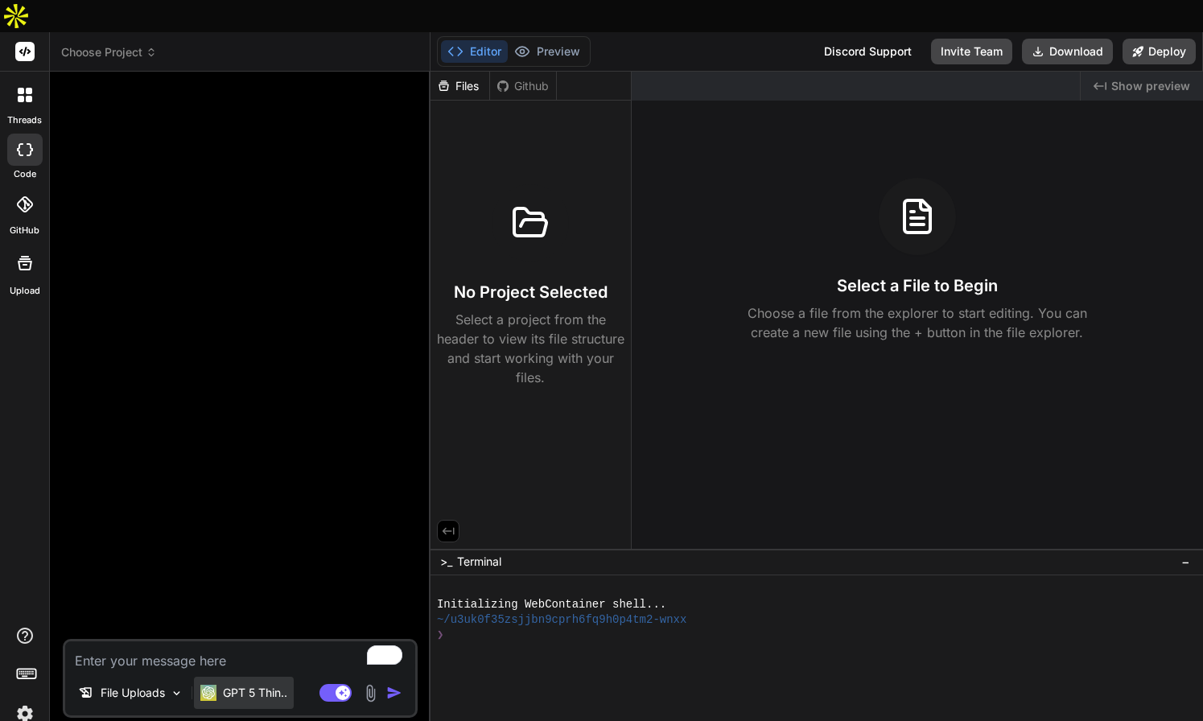
click at [261, 685] on p "GPT 5 Thin.." at bounding box center [255, 693] width 64 height 16
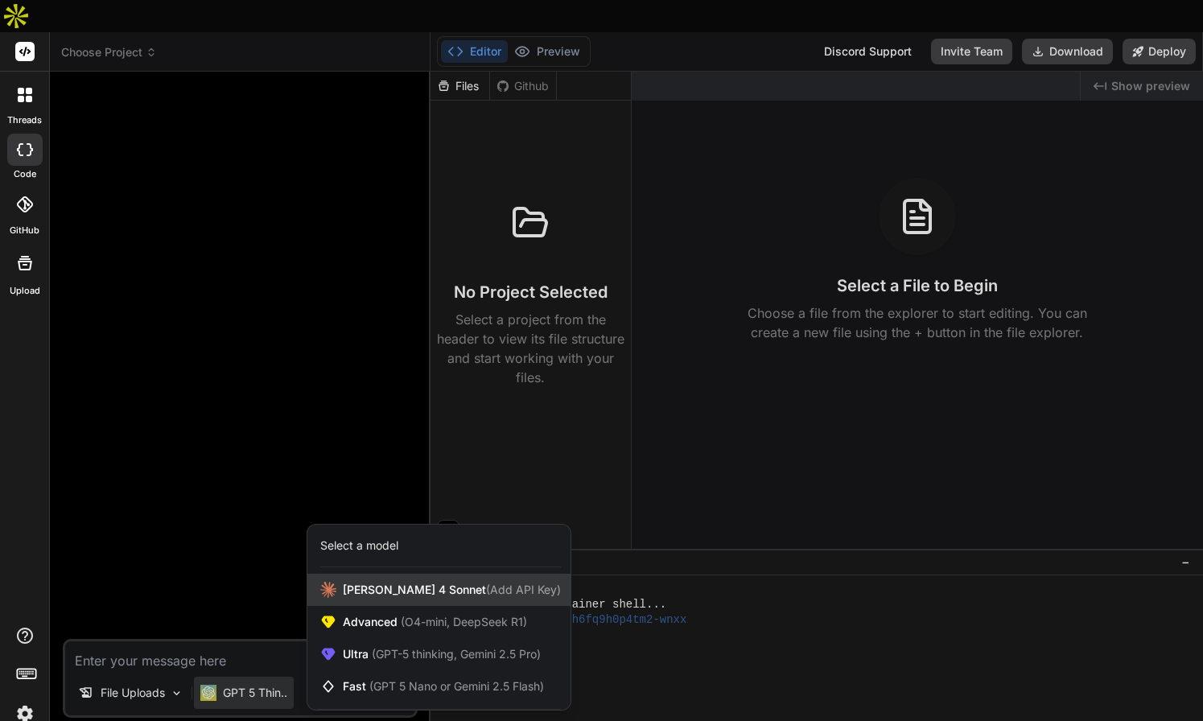
click at [426, 582] on span "Claude 4 Sonnet (Add API Key)" at bounding box center [452, 590] width 218 height 16
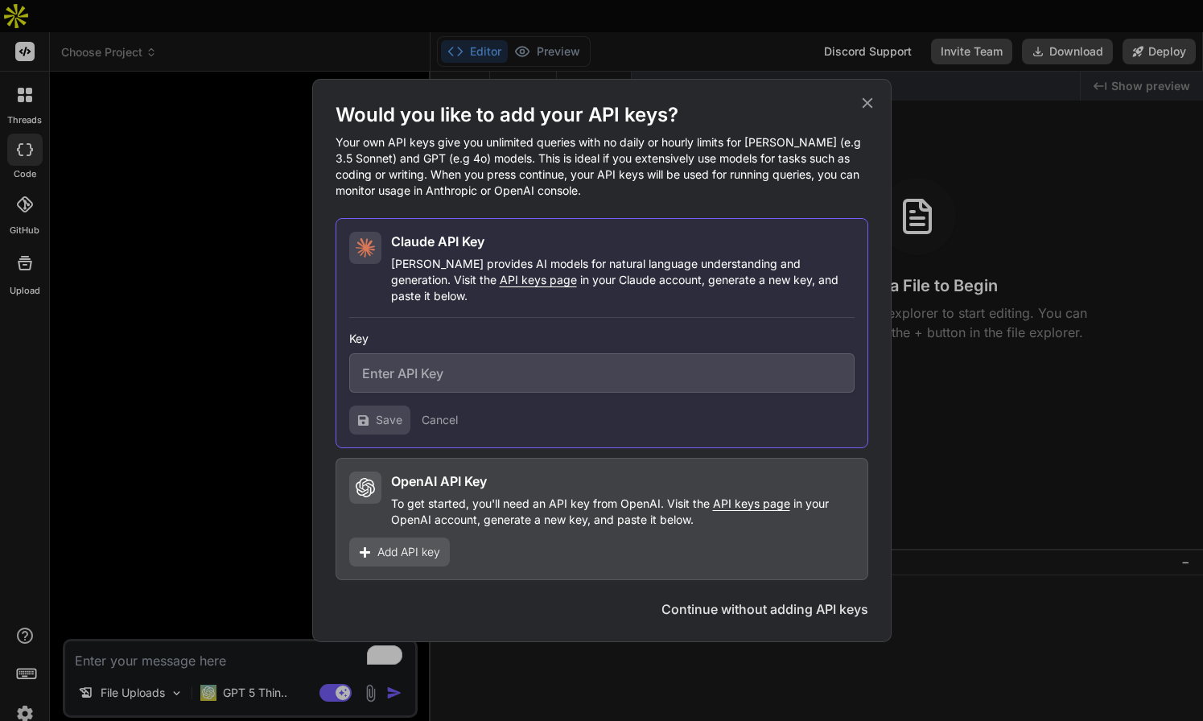
click at [869, 112] on icon at bounding box center [867, 103] width 18 height 18
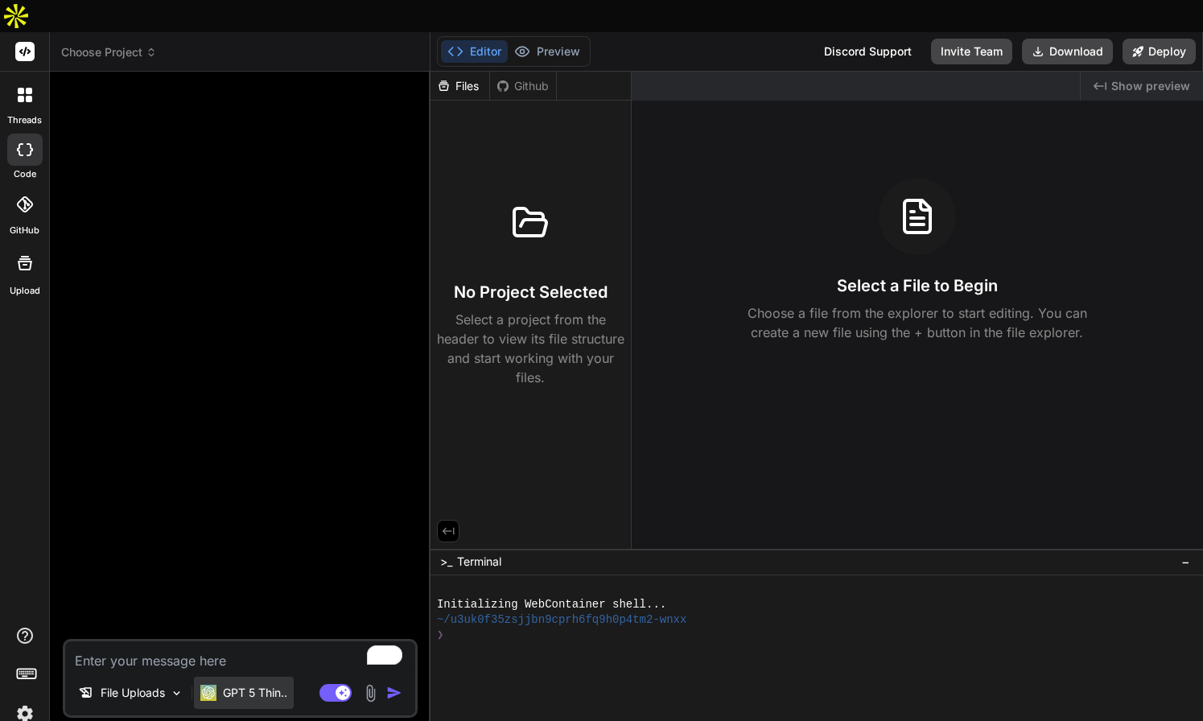
click at [269, 685] on p "GPT 5 Thin.." at bounding box center [255, 693] width 64 height 16
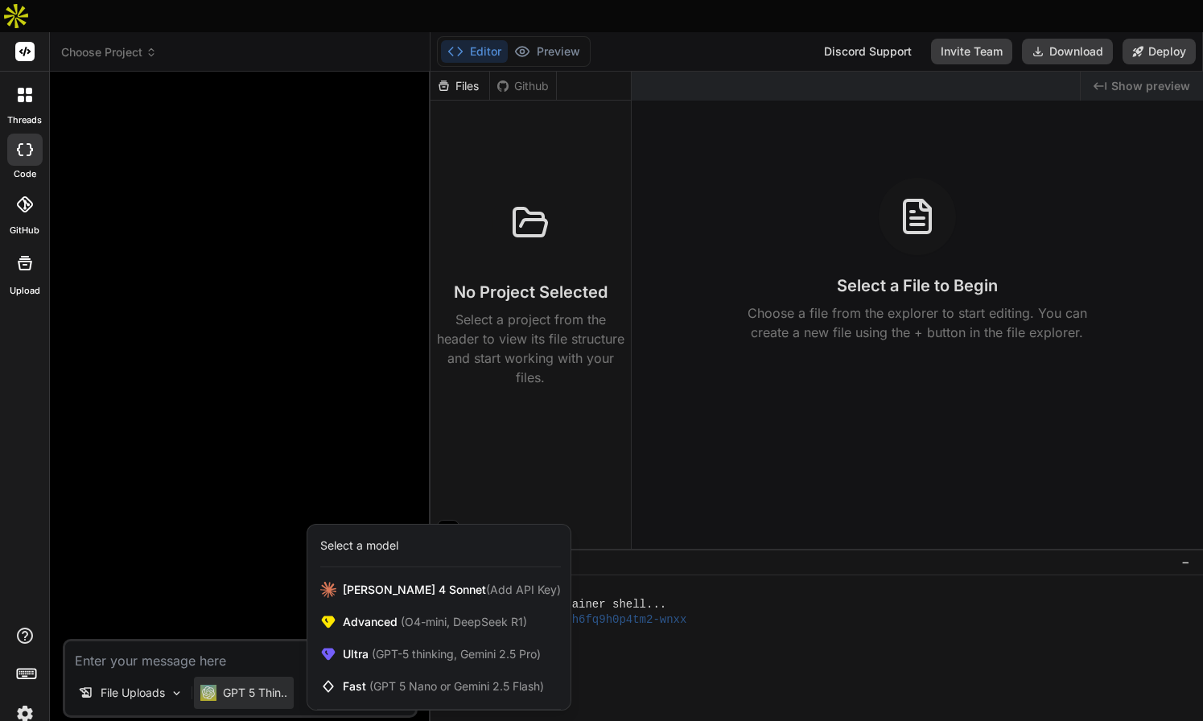
click at [265, 483] on div at bounding box center [601, 360] width 1203 height 721
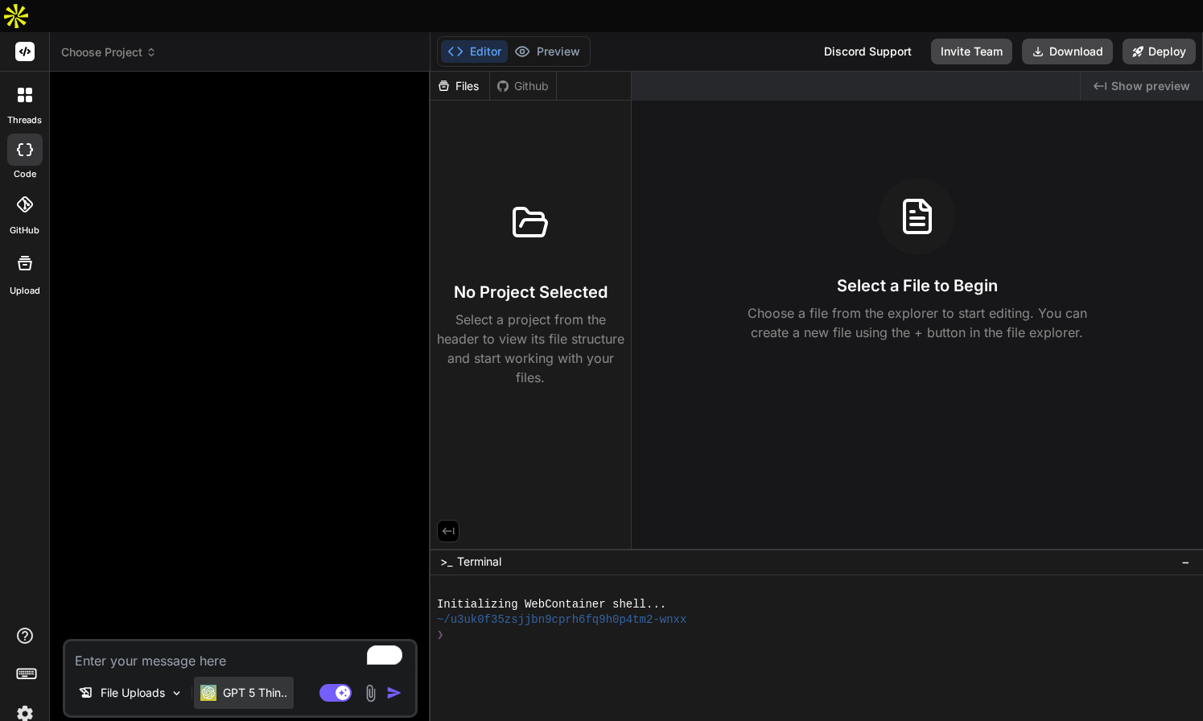
click at [272, 685] on p "GPT 5 Thin.." at bounding box center [255, 693] width 64 height 16
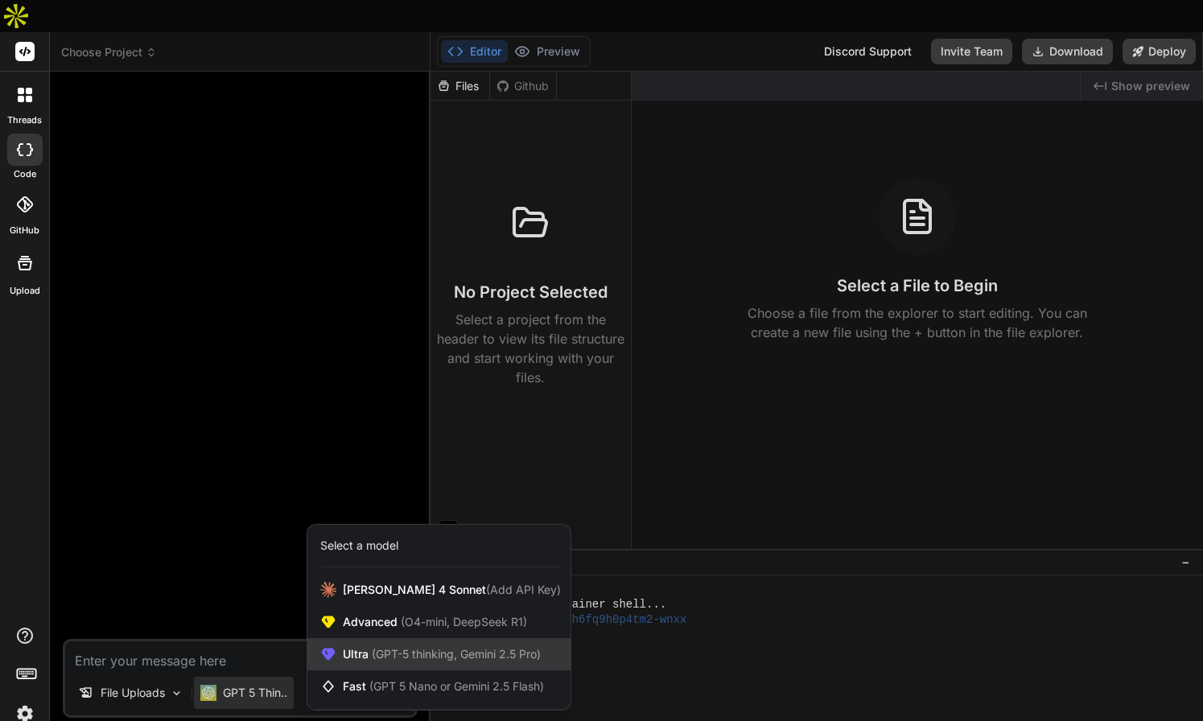
click at [426, 647] on span "(GPT-5 thinking, Gemini 2.5 Pro)" at bounding box center [454, 654] width 172 height 14
type textarea "x"
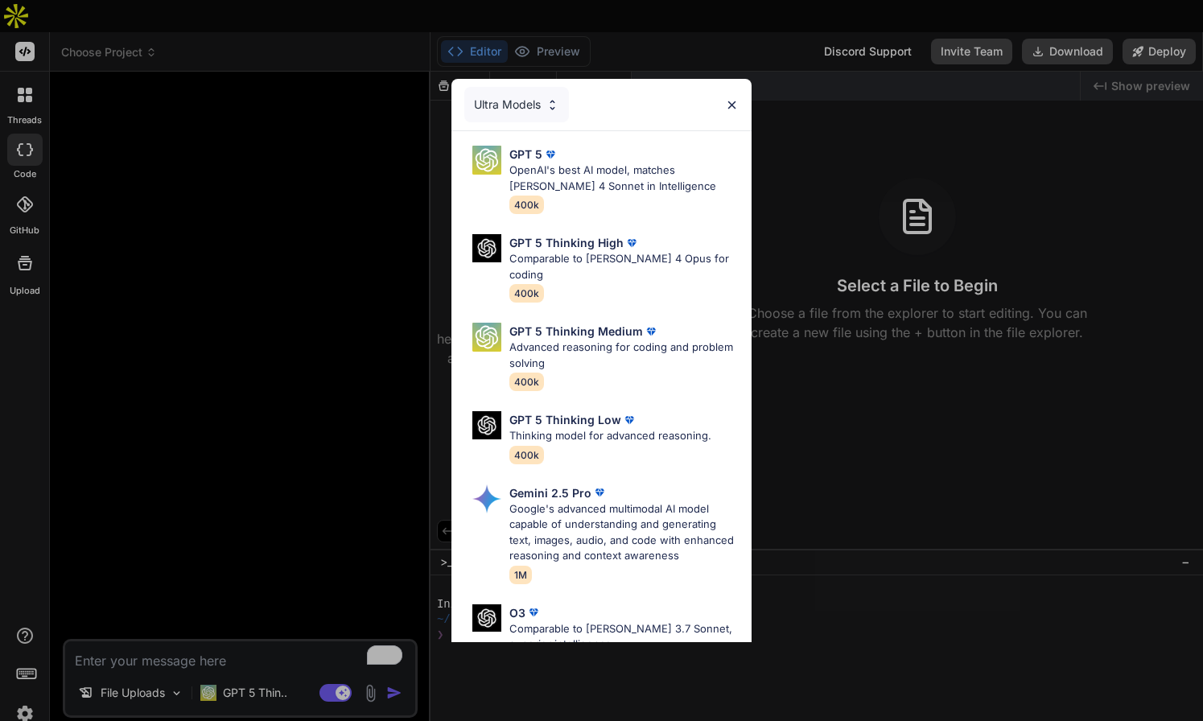
click at [557, 107] on img at bounding box center [552, 105] width 14 height 14
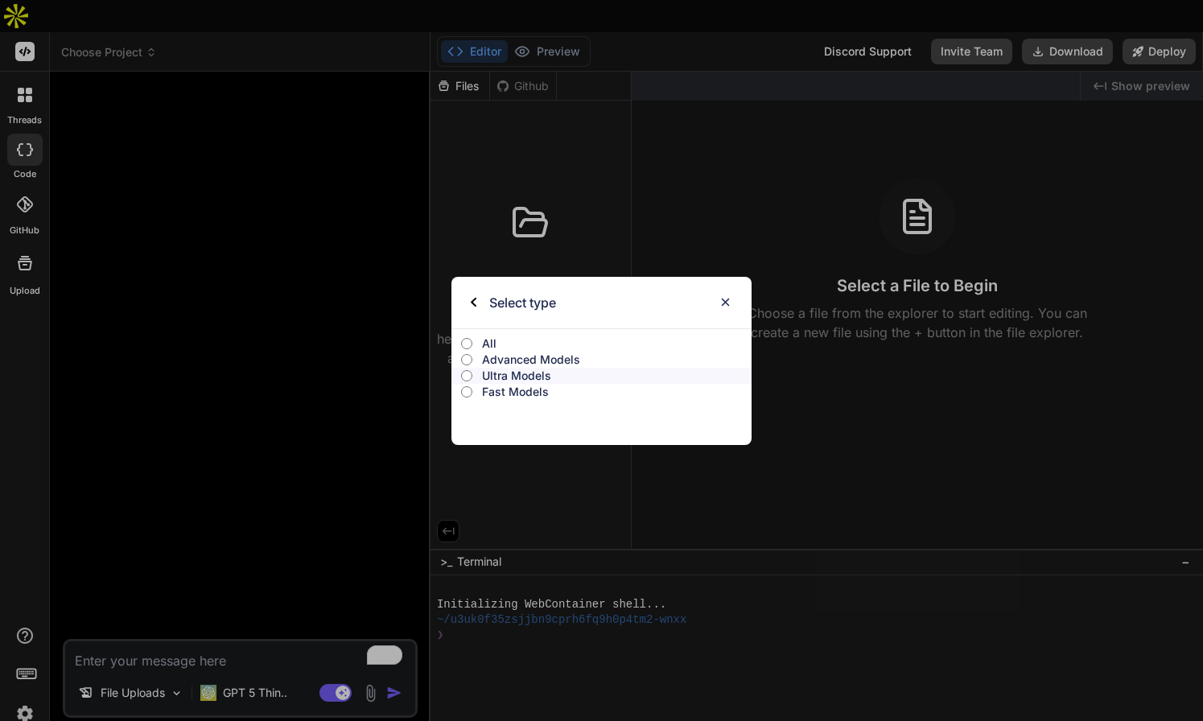
click at [725, 300] on img at bounding box center [725, 302] width 14 height 14
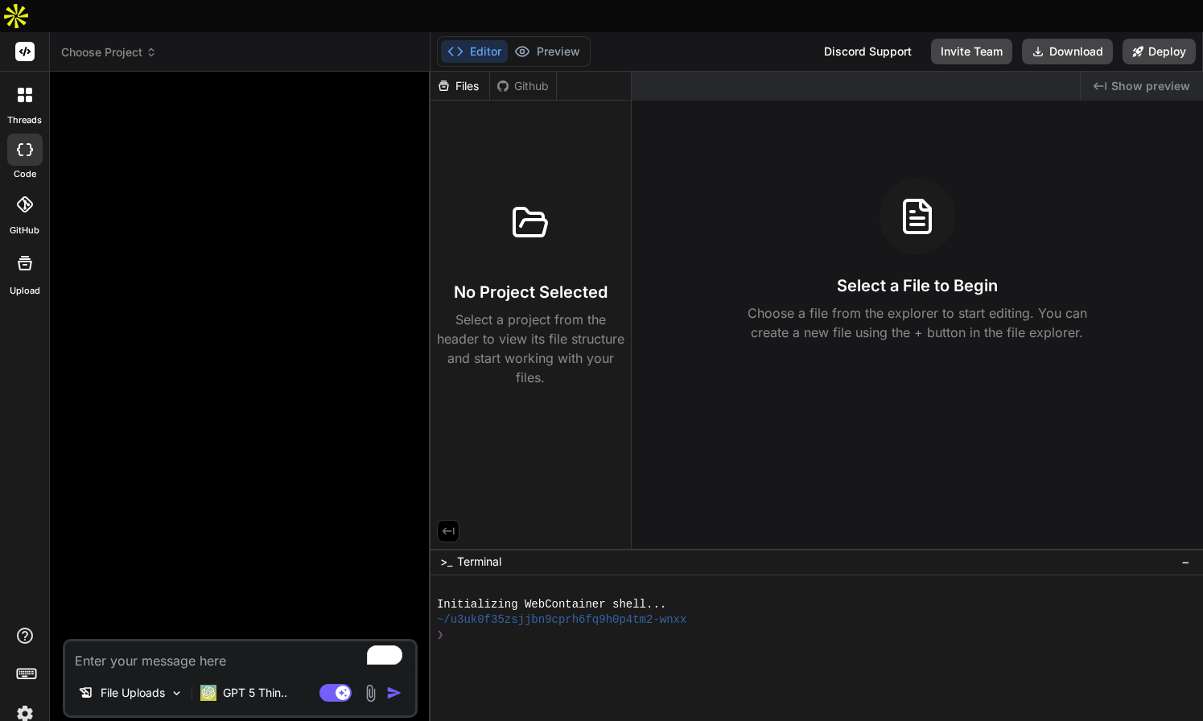
click at [129, 44] on span "Choose Project" at bounding box center [109, 52] width 96 height 16
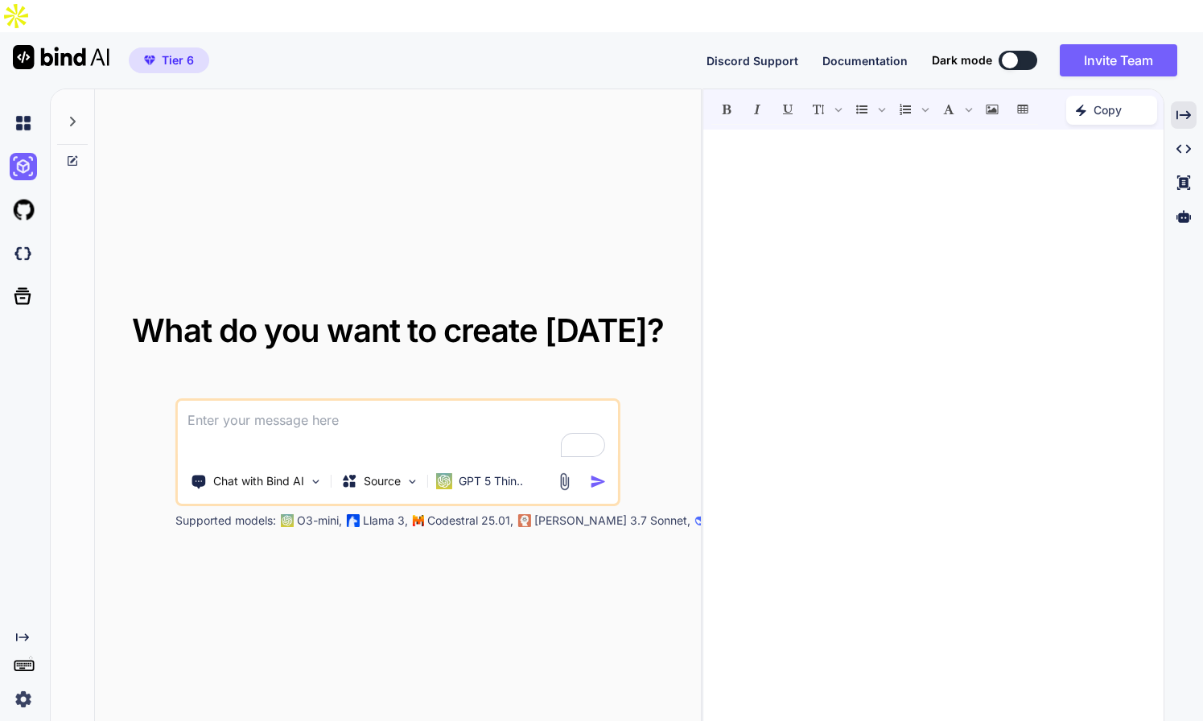
click at [74, 117] on icon at bounding box center [73, 122] width 6 height 10
type textarea "x"
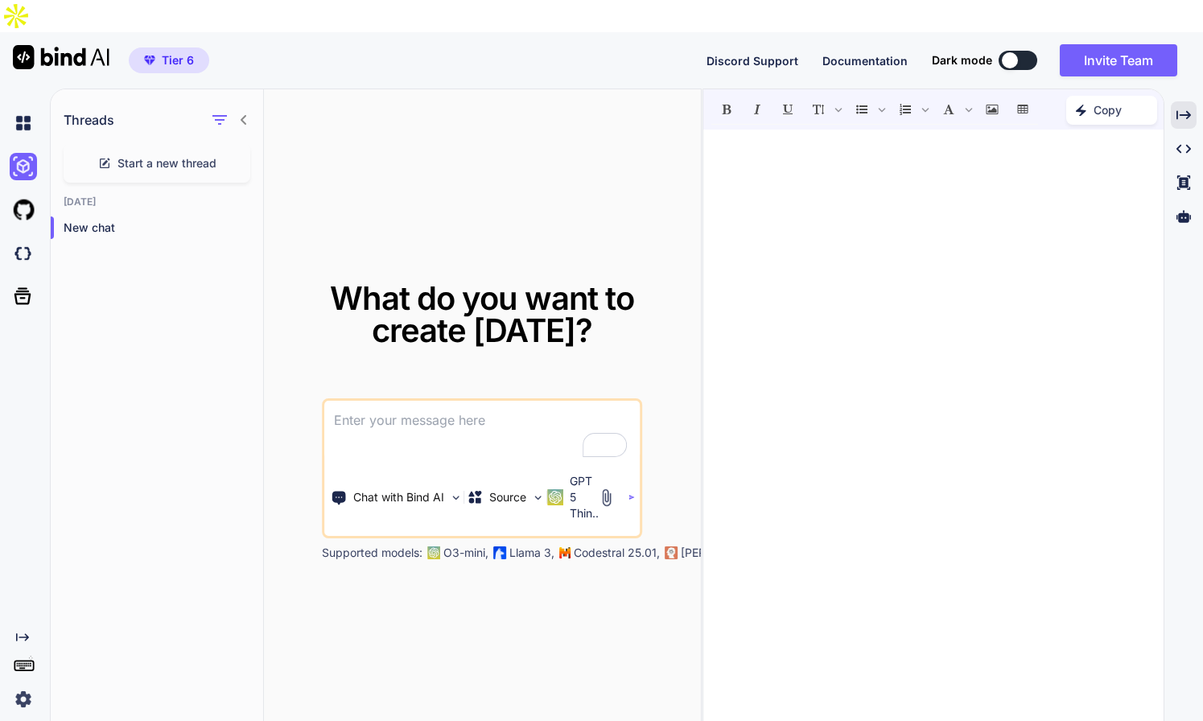
click at [147, 56] on img "button" at bounding box center [149, 61] width 11 height 10
click at [573, 473] on p "GPT 5 Thin.." at bounding box center [584, 497] width 29 height 48
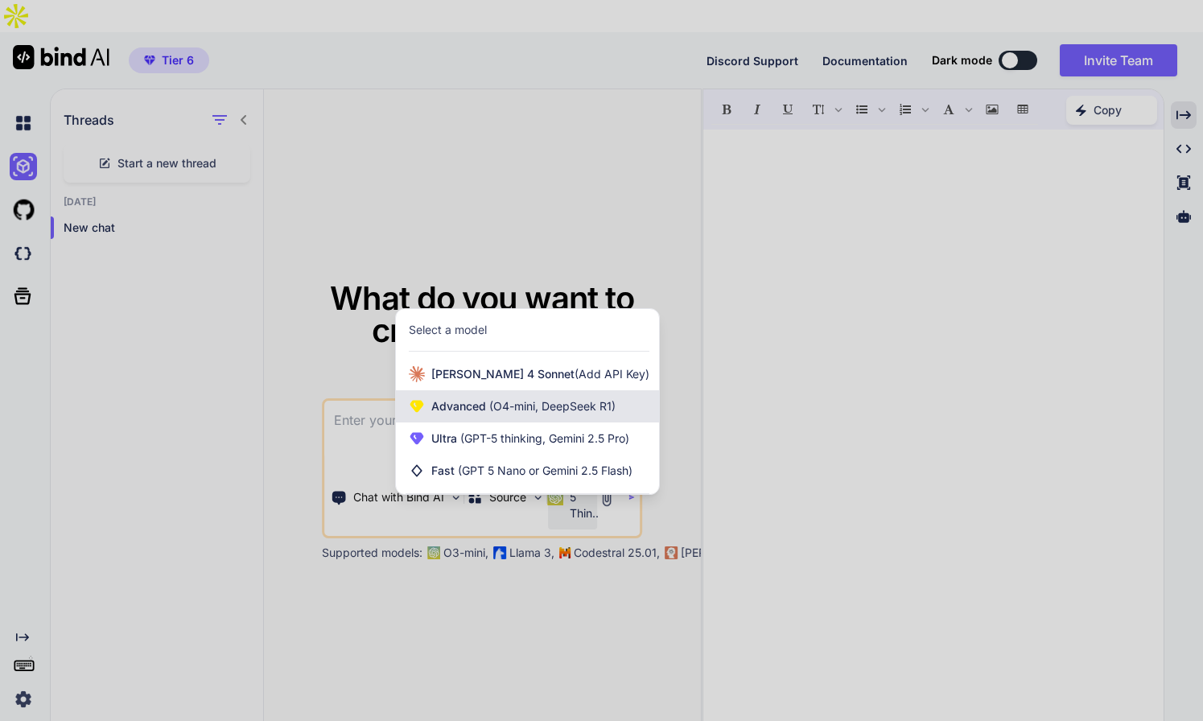
click at [577, 399] on span "(O4-mini, DeepSeek R1)" at bounding box center [551, 406] width 130 height 14
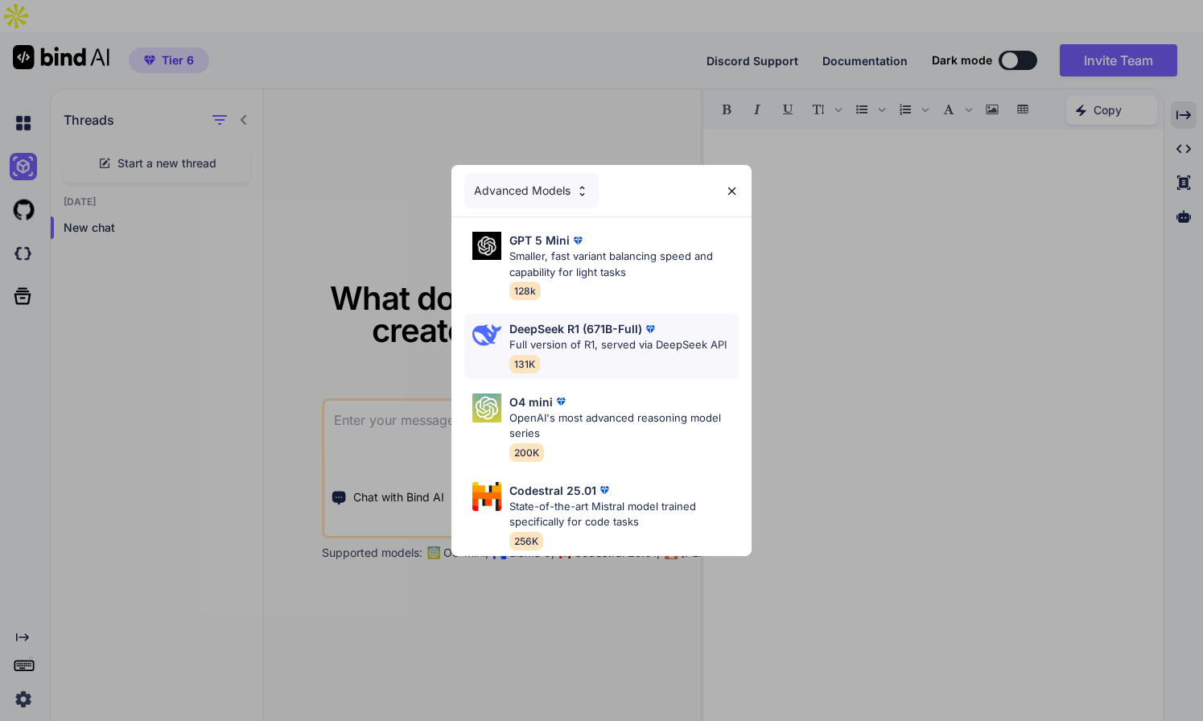
click at [638, 341] on p "Full version of R1, served via DeepSeek API" at bounding box center [617, 345] width 217 height 16
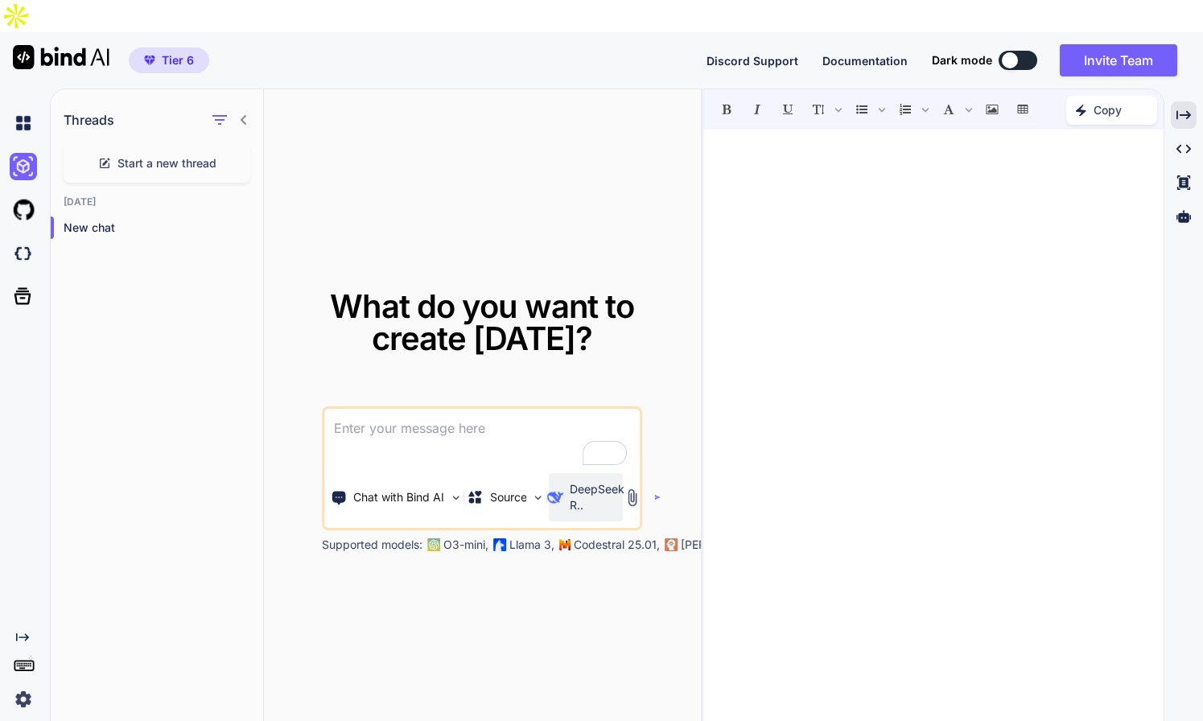
click at [586, 481] on p "DeepSeek R.." at bounding box center [597, 497] width 55 height 32
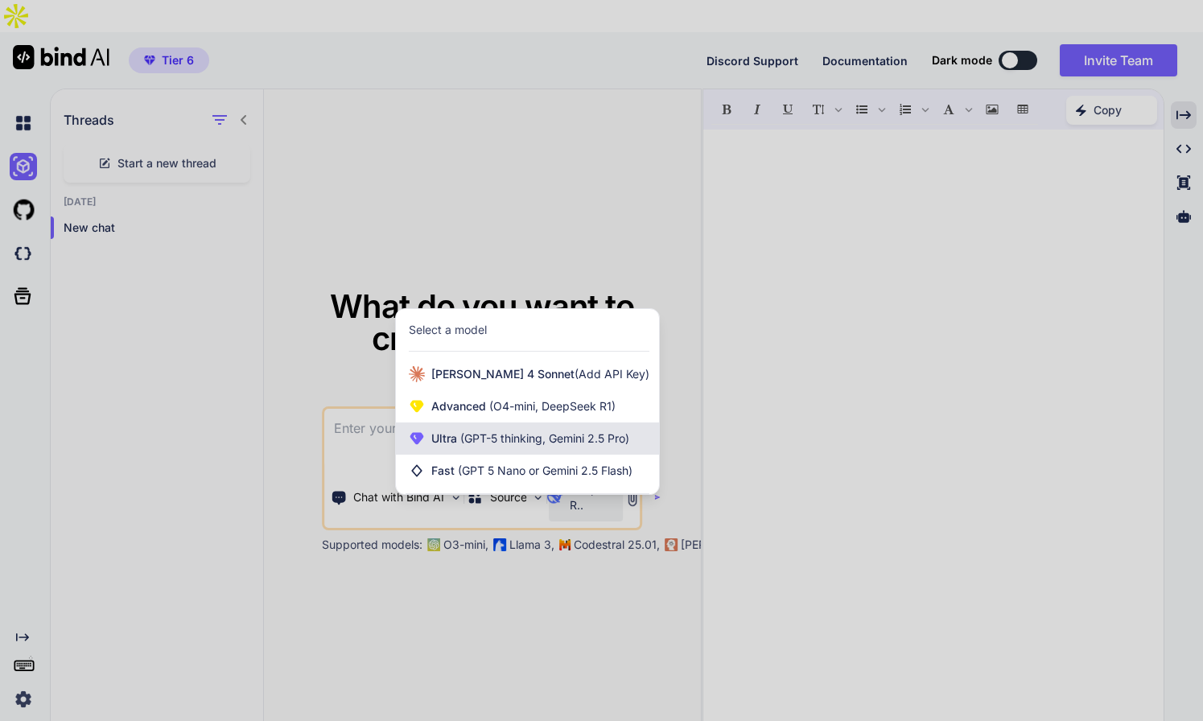
click at [531, 431] on span "(GPT-5 thinking, Gemini 2.5 Pro)" at bounding box center [543, 438] width 172 height 14
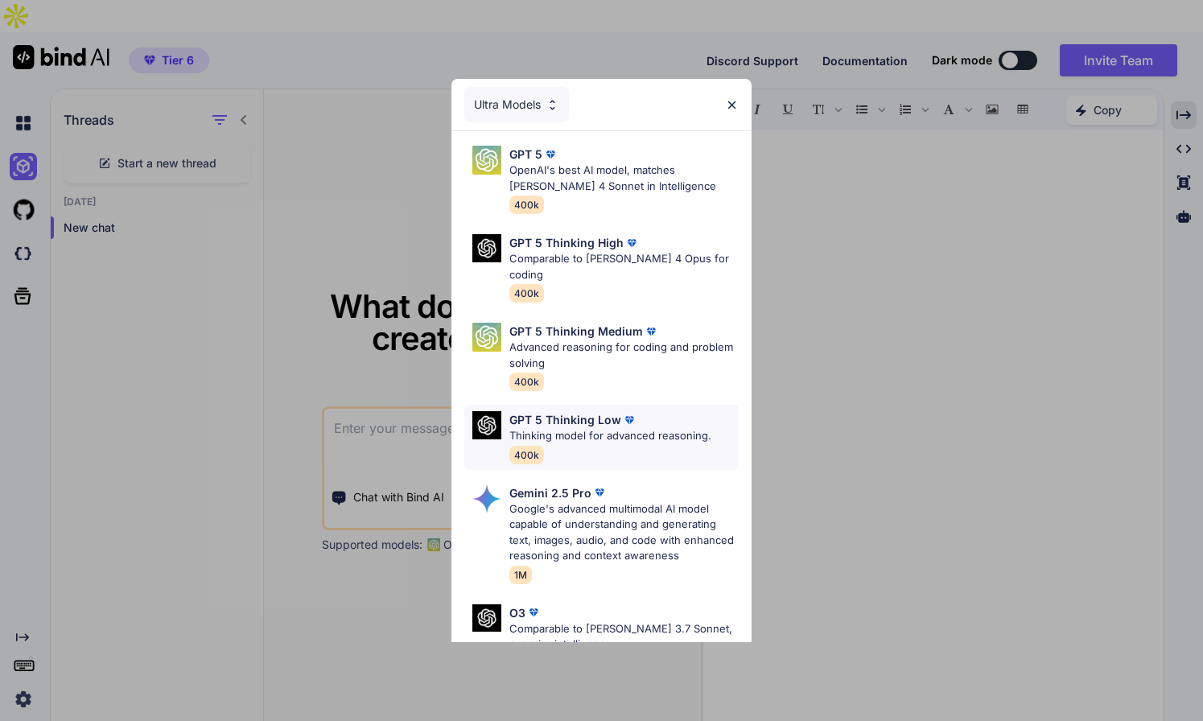
click at [668, 428] on p "Thinking model for advanced reasoning." at bounding box center [610, 436] width 202 height 16
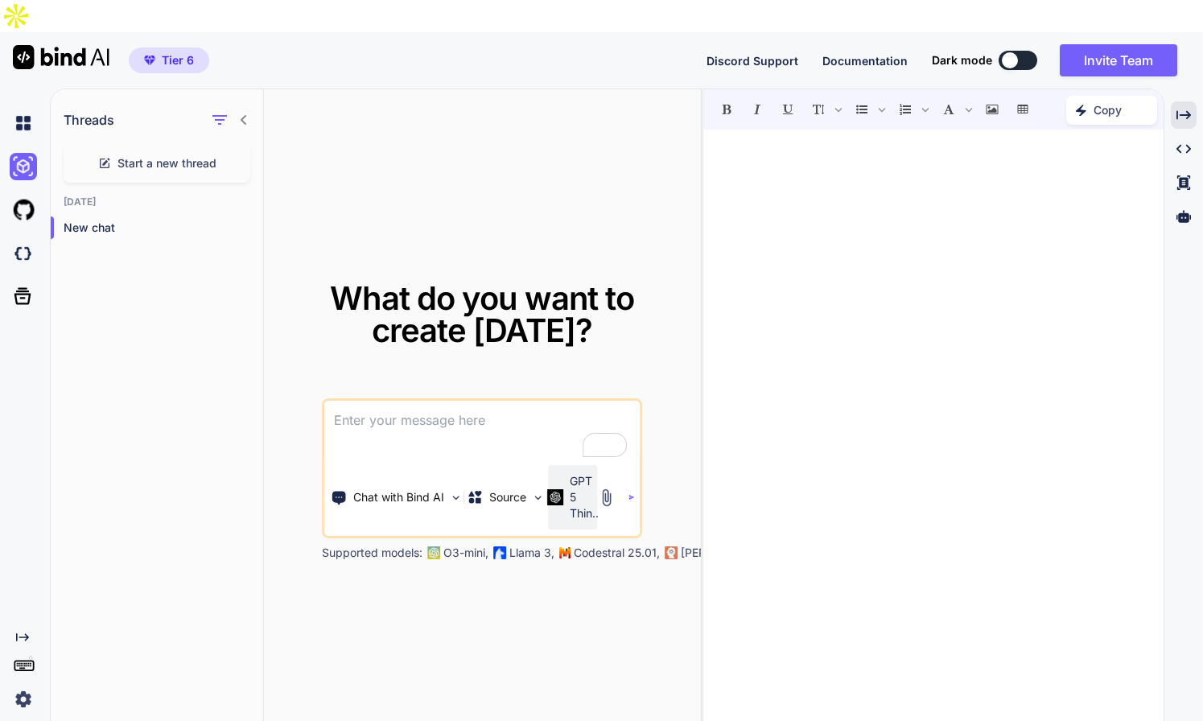
click at [558, 489] on img at bounding box center [555, 496] width 16 height 15
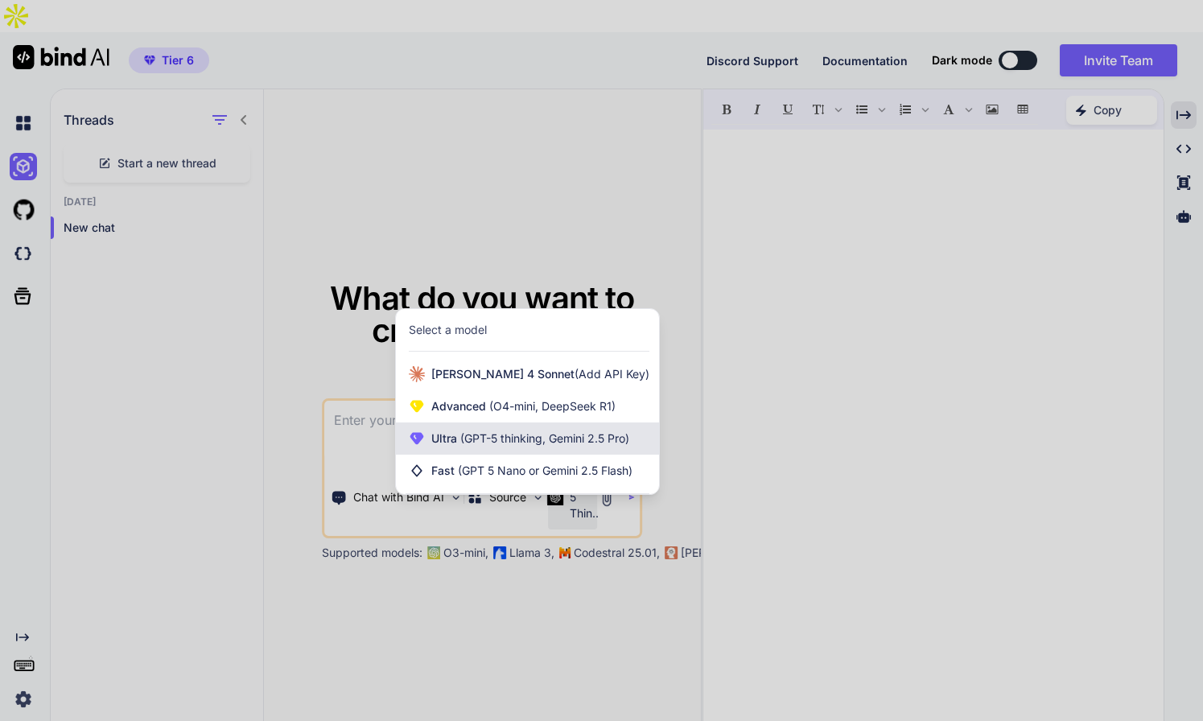
click at [512, 431] on span "(GPT-5 thinking, Gemini 2.5 Pro)" at bounding box center [543, 438] width 172 height 14
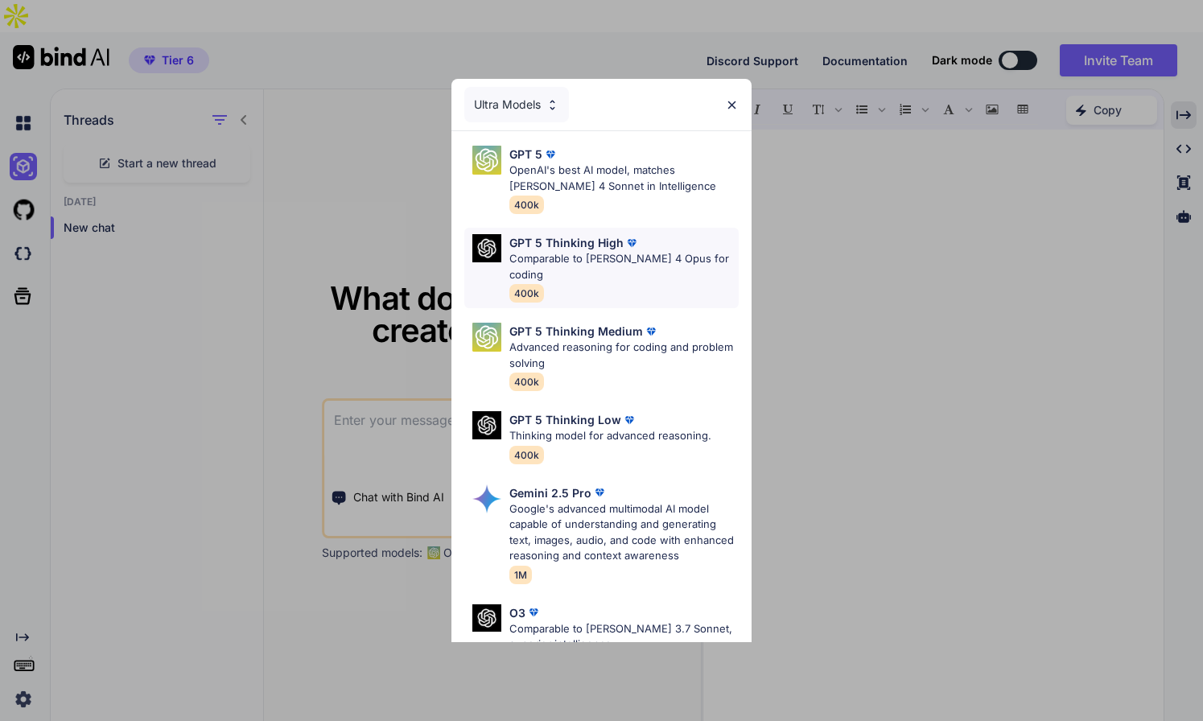
click at [584, 255] on p "Comparable to [PERSON_NAME] 4 Opus for coding" at bounding box center [624, 266] width 230 height 31
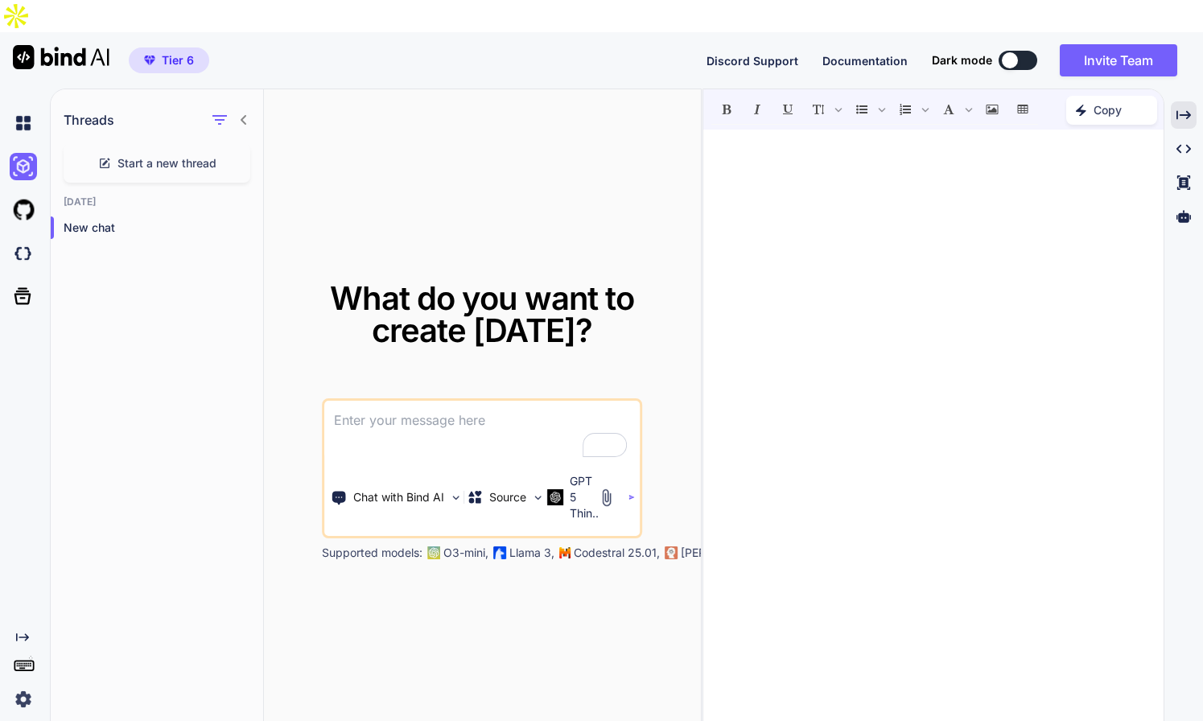
click at [60, 45] on img at bounding box center [61, 57] width 97 height 24
click at [722, 188] on div at bounding box center [932, 433] width 459 height 591
click at [34, 109] on img at bounding box center [23, 122] width 27 height 27
click at [26, 109] on img at bounding box center [23, 122] width 27 height 27
click at [22, 153] on img at bounding box center [23, 166] width 27 height 27
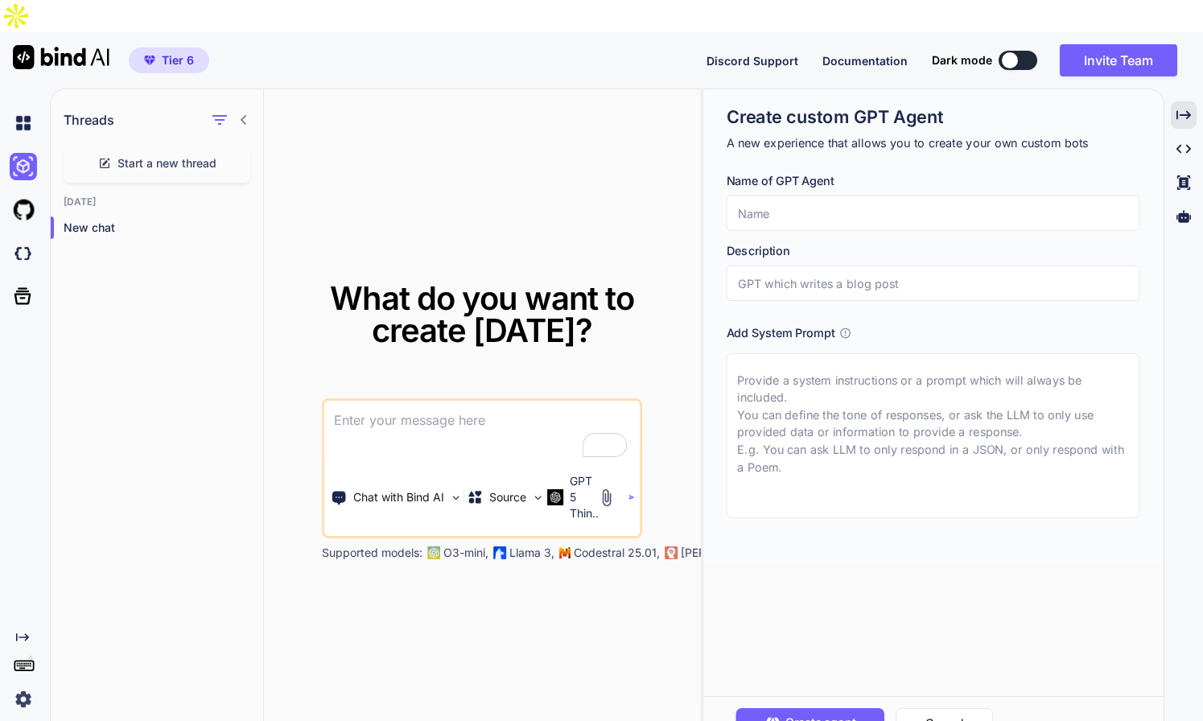
click at [1025, 51] on button at bounding box center [1017, 60] width 39 height 19
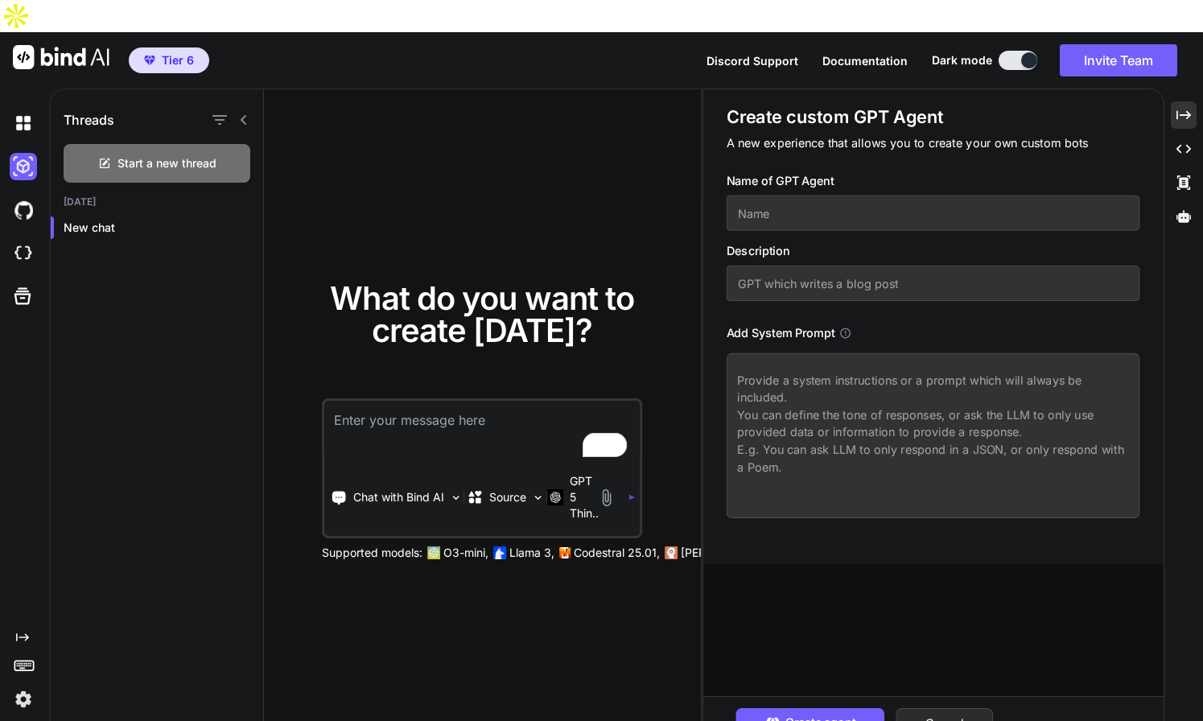
click at [1025, 52] on div at bounding box center [1029, 60] width 16 height 16
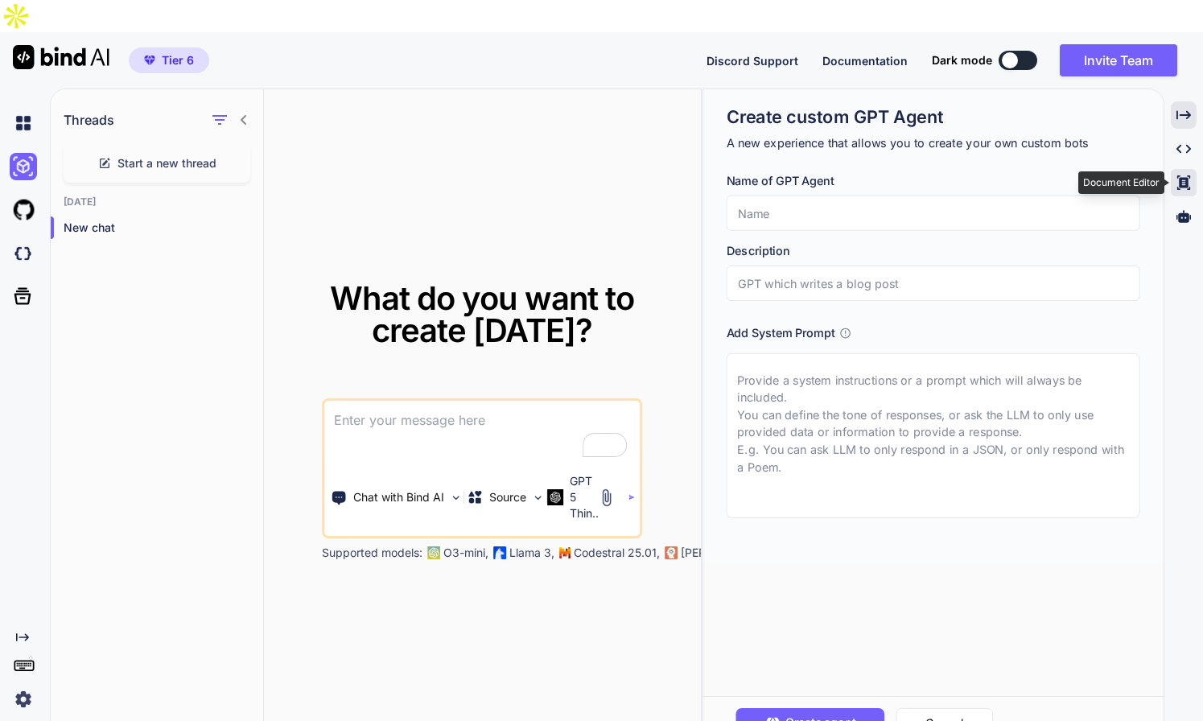
click at [1183, 175] on icon at bounding box center [1183, 182] width 13 height 14
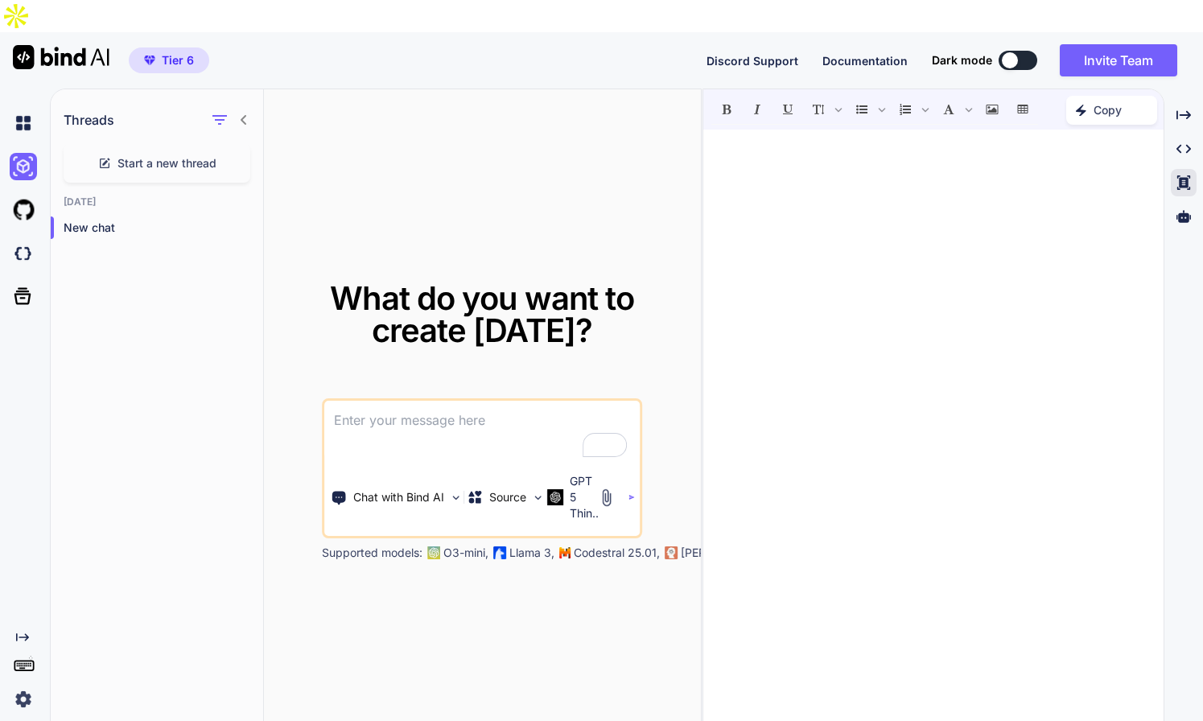
click at [807, 144] on p at bounding box center [932, 153] width 427 height 19
click at [1090, 105] on icon "Created with Pixso." at bounding box center [1085, 110] width 18 height 11
click at [883, 140] on div "To enrich screen reader interactions, please activate Accessibility in Grammarl…" at bounding box center [932, 433] width 459 height 591
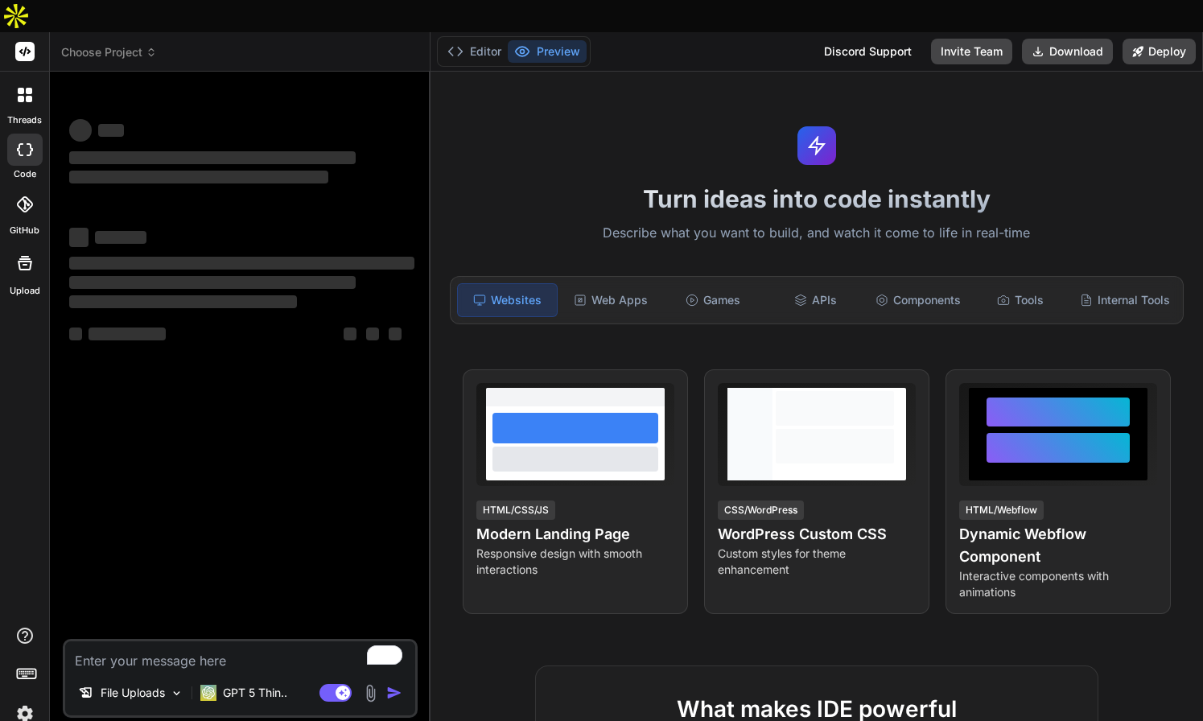
click at [148, 47] on icon at bounding box center [151, 52] width 11 height 11
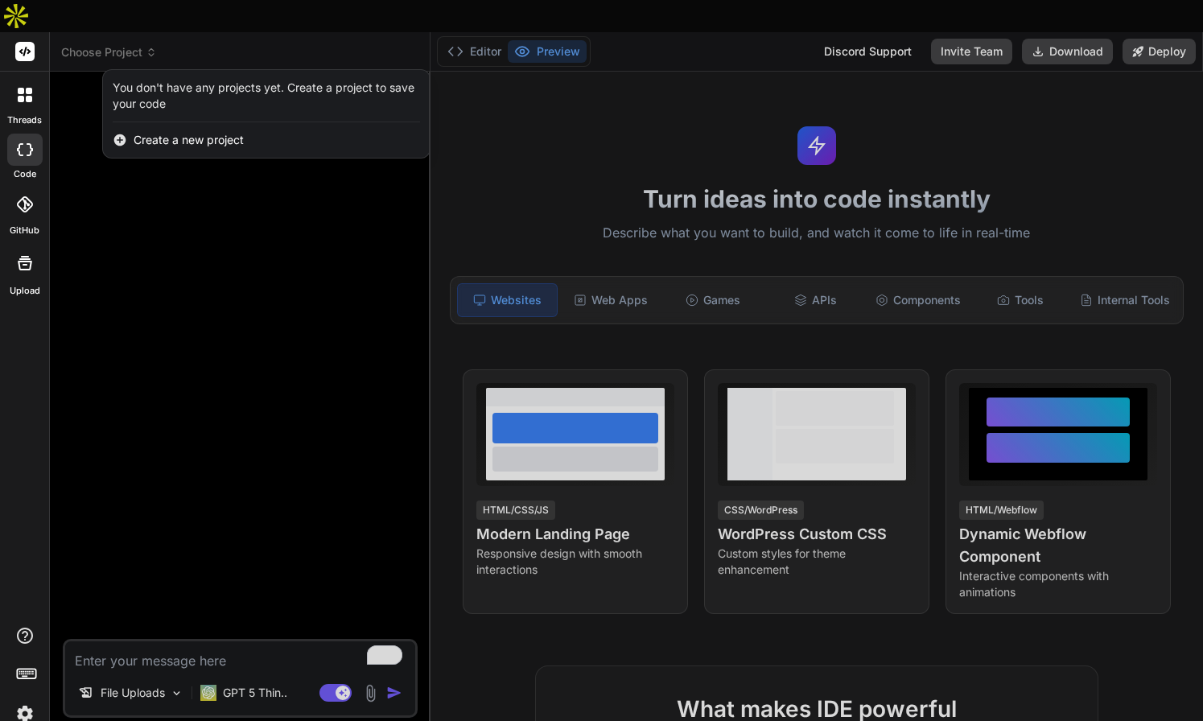
click at [234, 204] on div at bounding box center [601, 360] width 1203 height 721
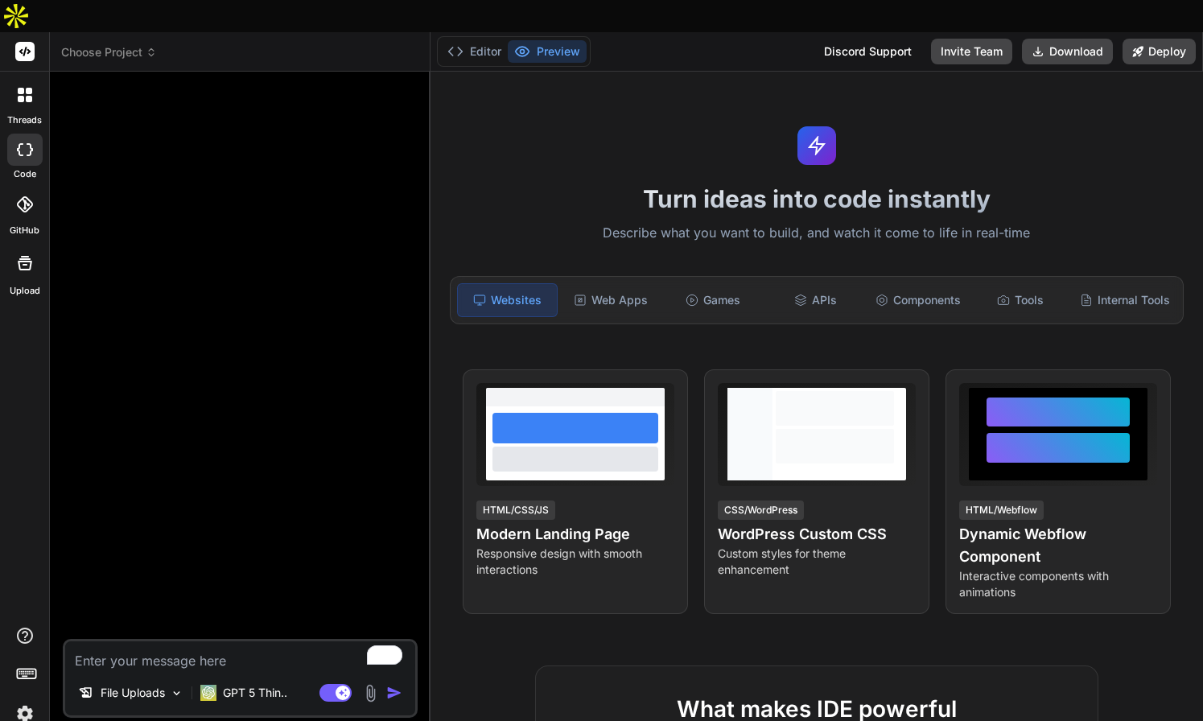
click at [127, 44] on span "Choose Project" at bounding box center [109, 52] width 96 height 16
type textarea "x"
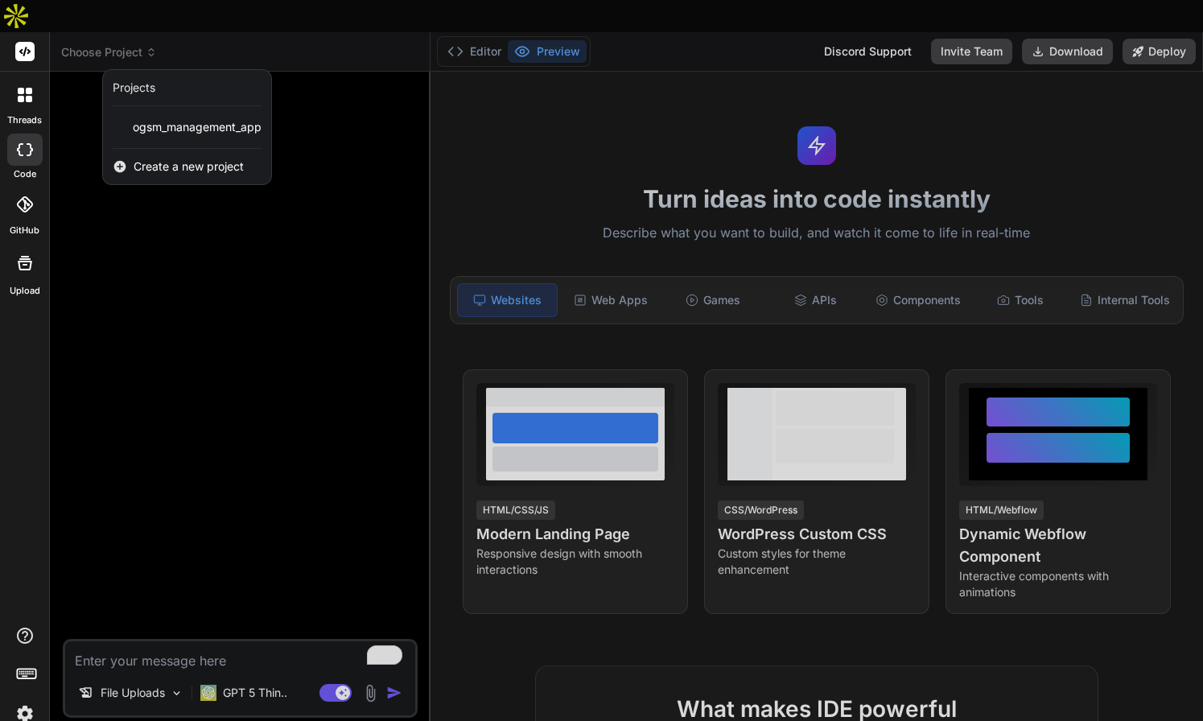
click at [200, 177] on div at bounding box center [601, 360] width 1203 height 721
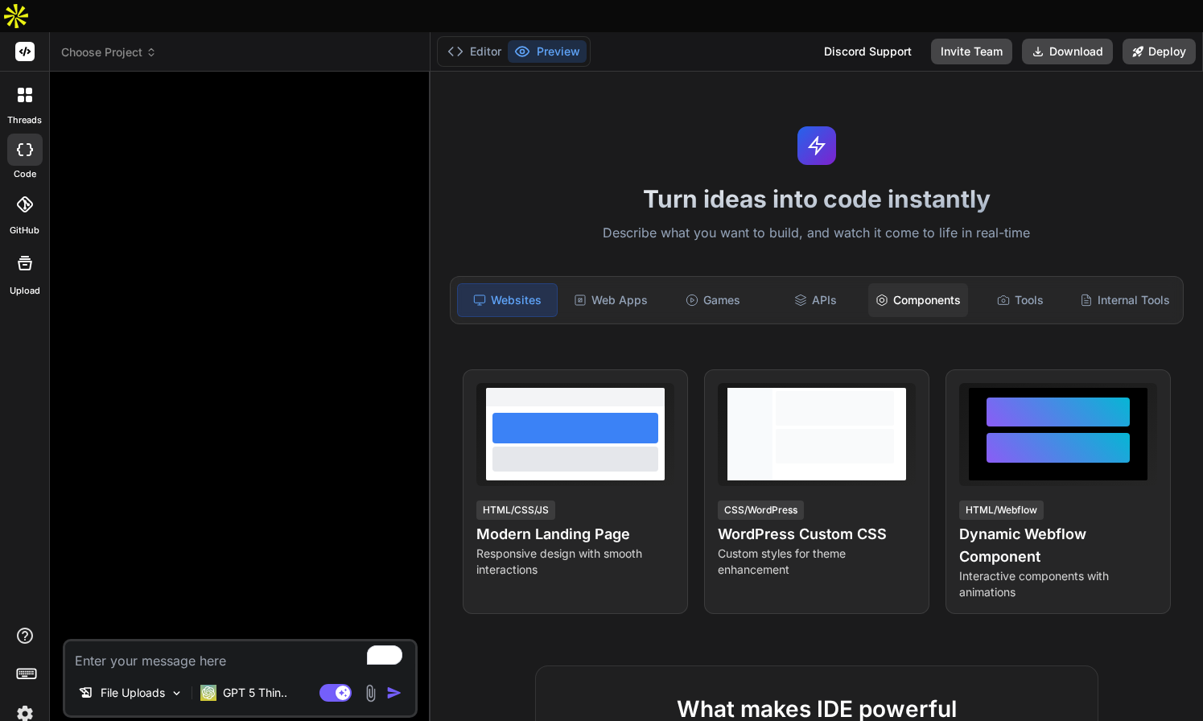
click at [915, 283] on div "Components" at bounding box center [917, 300] width 99 height 34
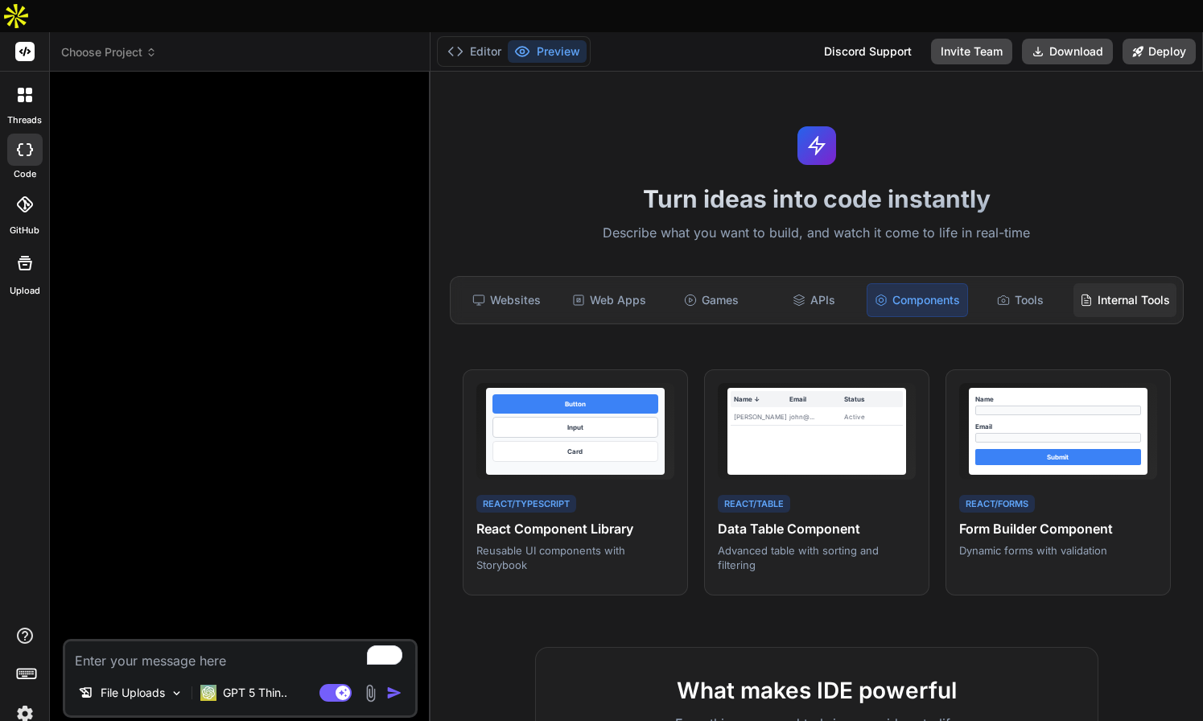
click at [1103, 283] on div "Internal Tools" at bounding box center [1124, 300] width 103 height 34
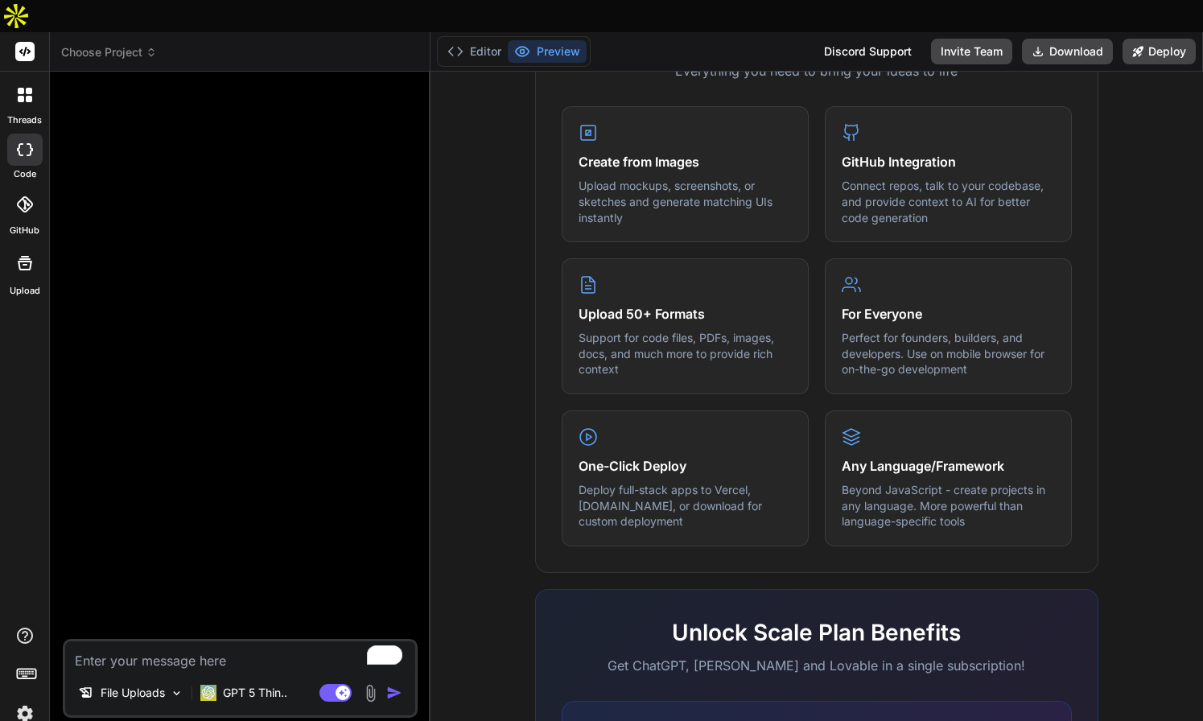
scroll to position [833, 0]
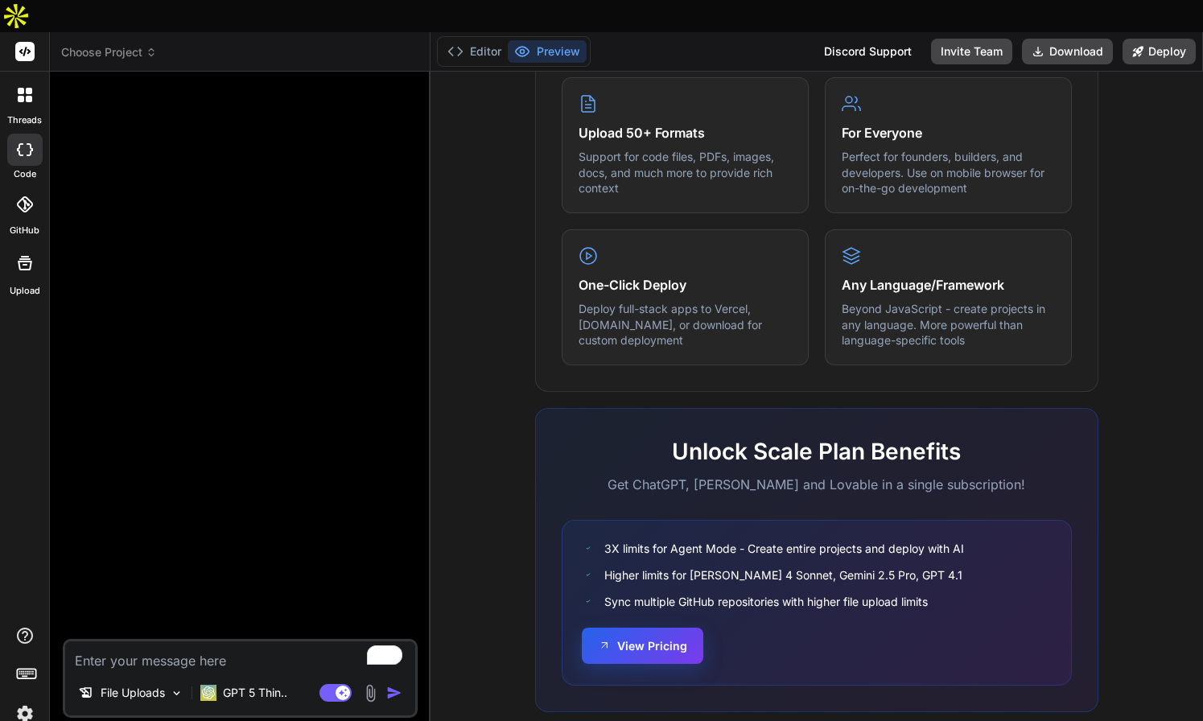
click at [680, 628] on button "View Pricing" at bounding box center [642, 646] width 121 height 36
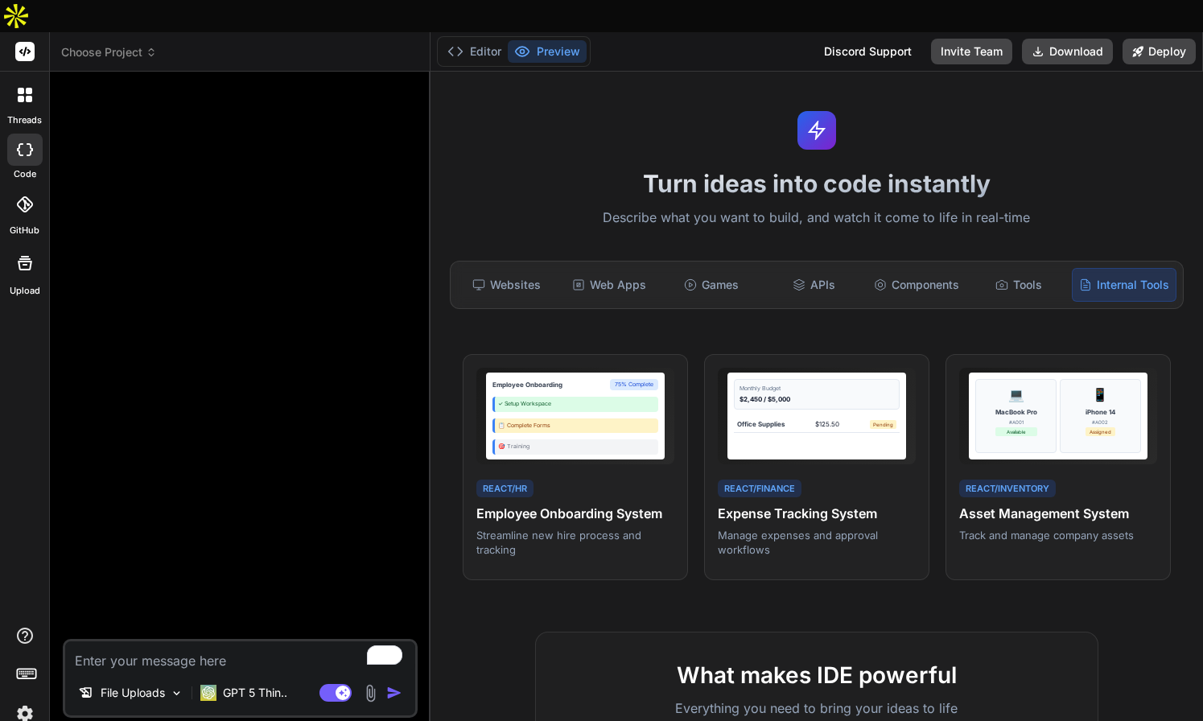
scroll to position [0, 0]
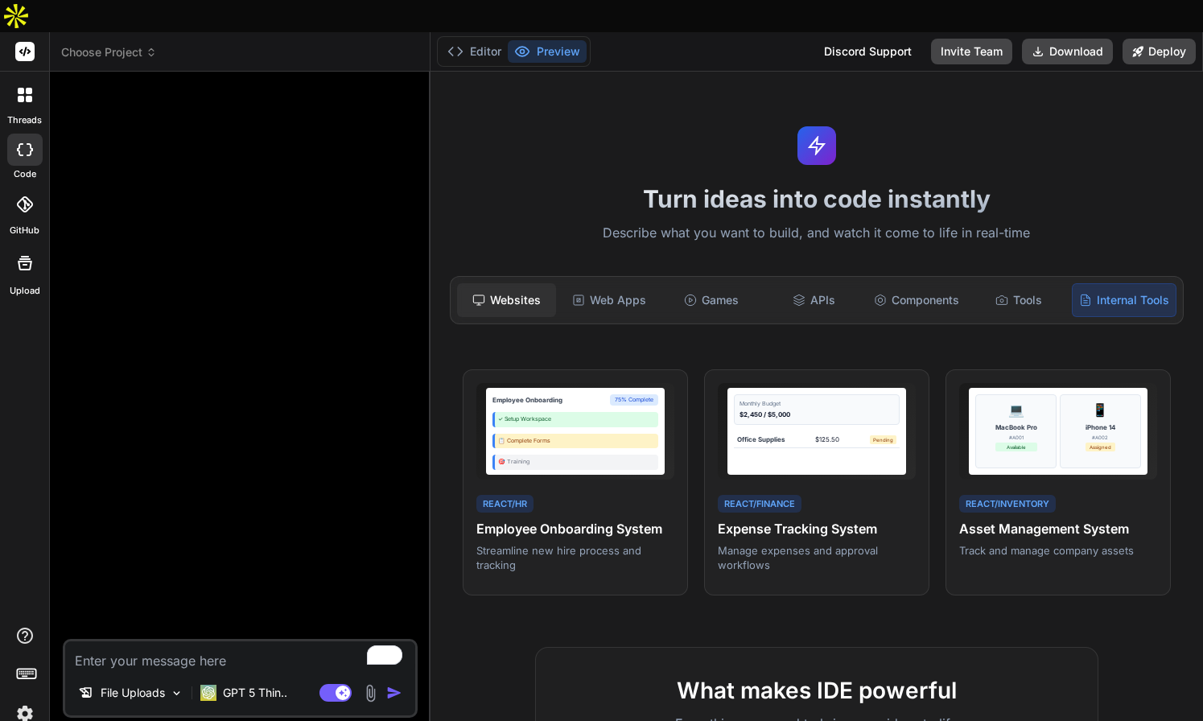
click at [504, 283] on div "Websites" at bounding box center [506, 300] width 99 height 34
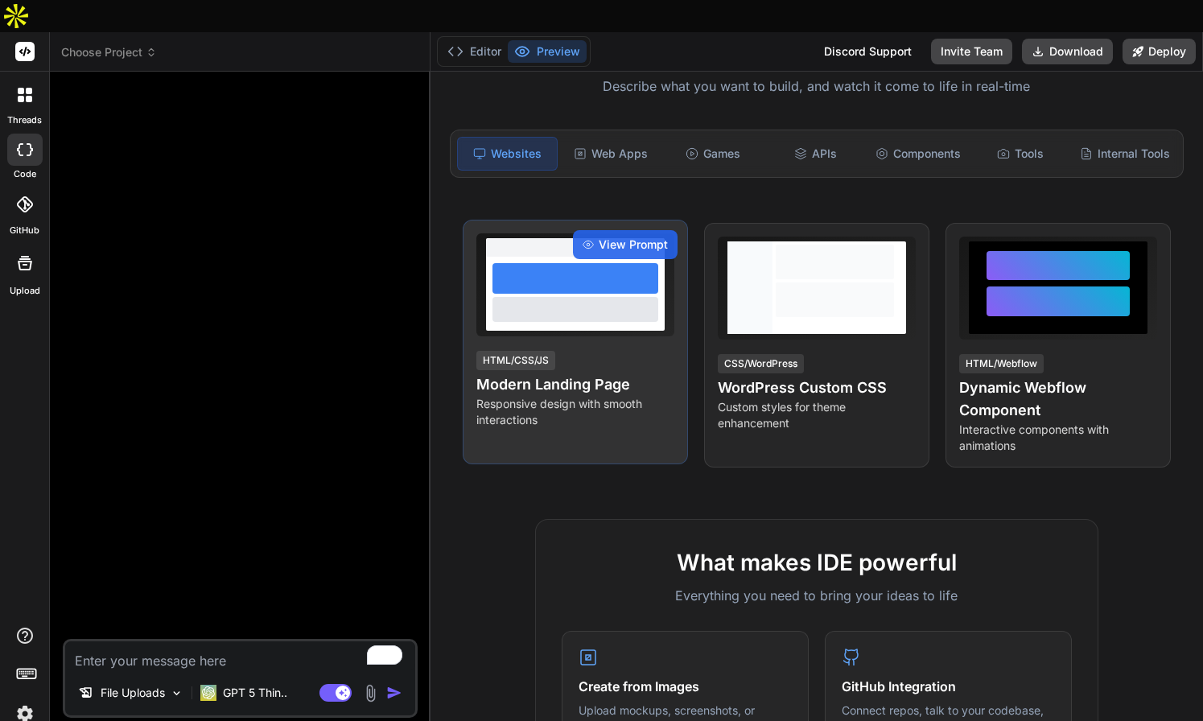
scroll to position [126, 0]
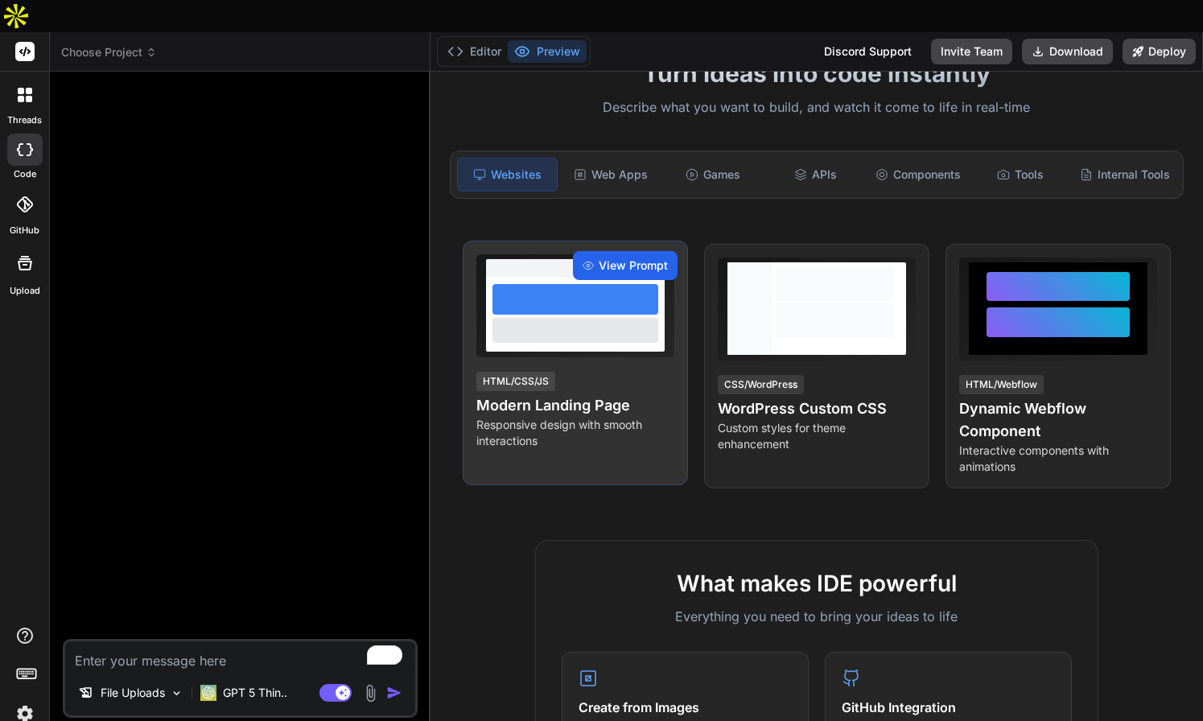
click at [617, 257] on span "View Prompt" at bounding box center [633, 265] width 69 height 16
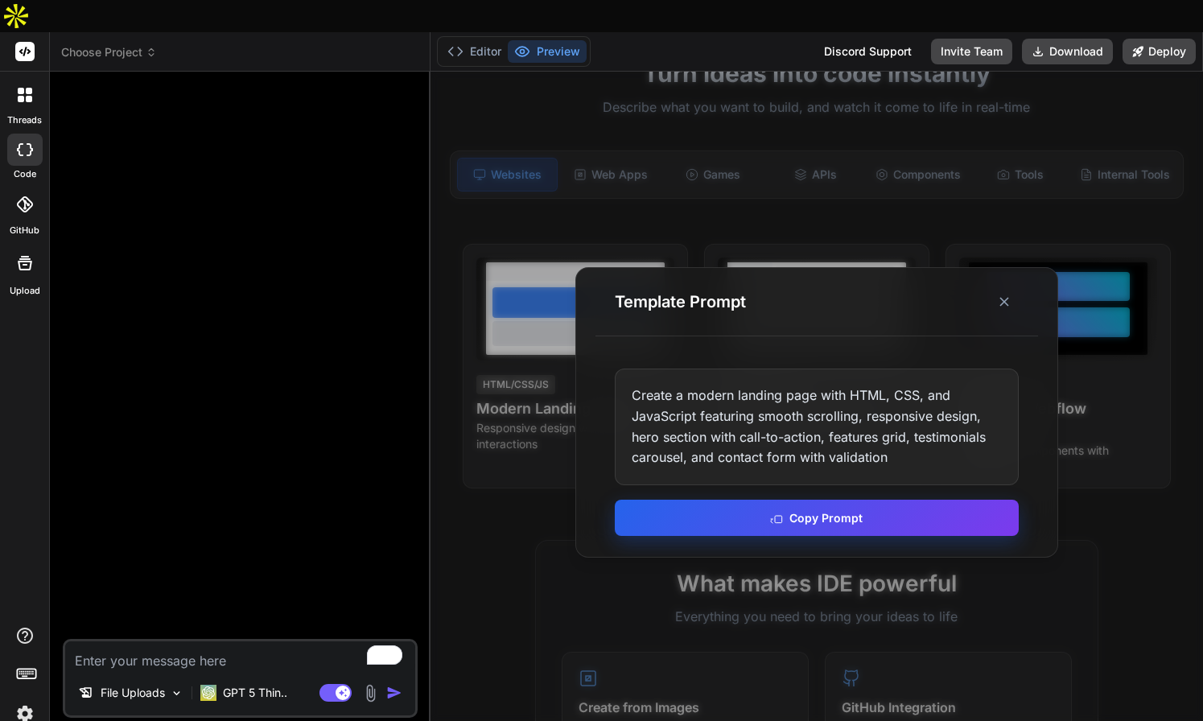
click at [782, 511] on icon at bounding box center [776, 517] width 13 height 13
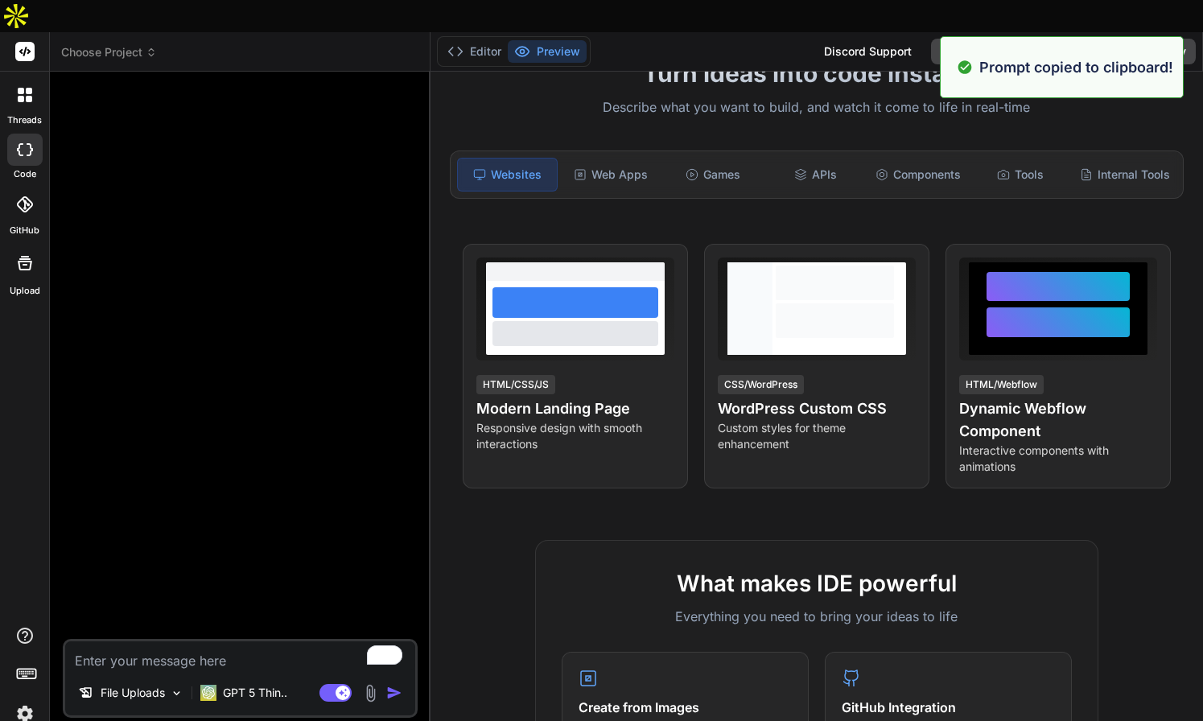
click at [99, 641] on textarea "To enrich screen reader interactions, please activate Accessibility in Grammarl…" at bounding box center [240, 655] width 350 height 29
paste textarea "Create a modern landing page with HTML, CSS, and JavaScript featuring smooth sc…"
type textarea "Create a modern landing page with HTML, CSS, and JavaScript featuring smooth sc…"
type textarea "x"
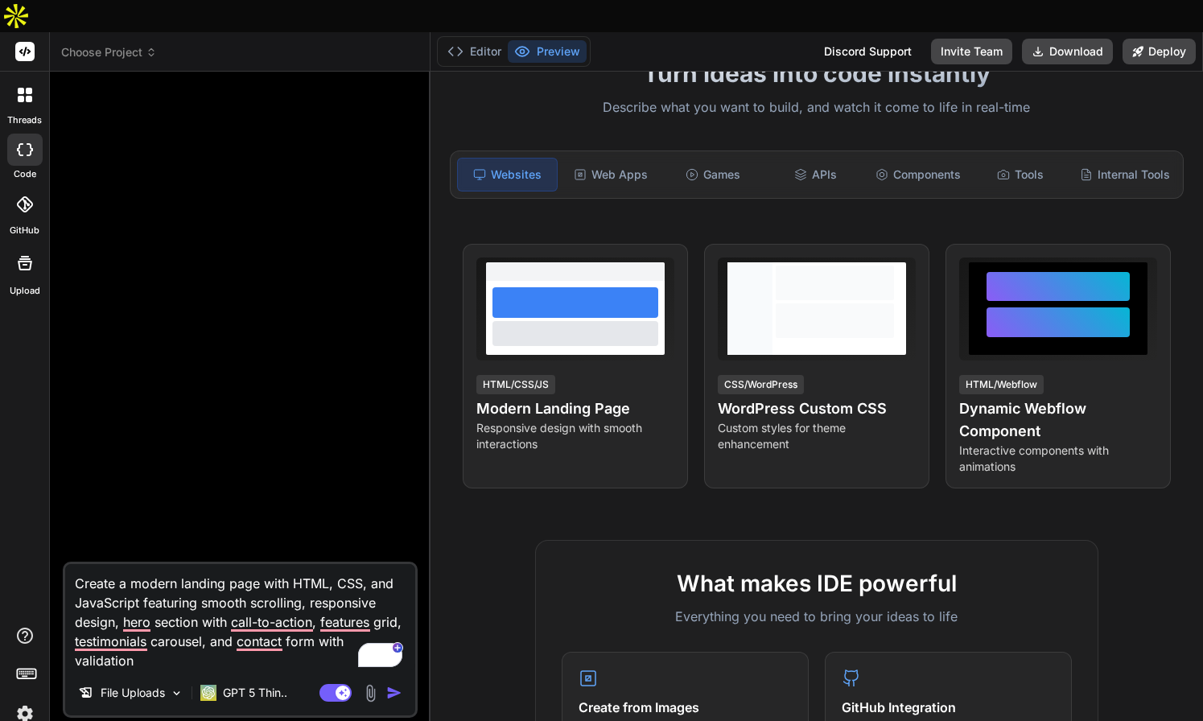
type textarea "Create a modern landing page with HTML, CSS, and JavaScript featuring smooth sc…"
type textarea "x"
type textarea "Create a modern landing page with HTML, CSS, and JavaScript featuring smooth sc…"
type textarea "x"
type textarea "Create a modern landing page with HTML, CSS, and JavaScript featuring smooth sc…"
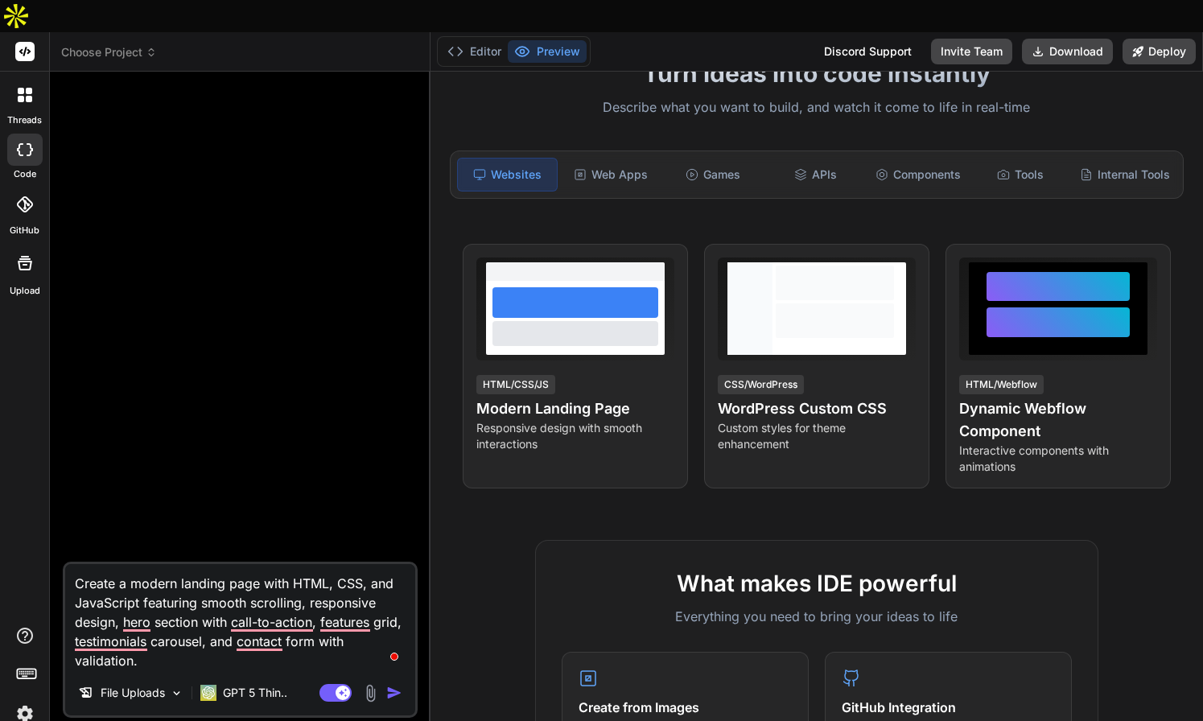
type textarea "x"
type textarea "Create a modern landing page with HTML, CSS, and JavaScript featuring smooth sc…"
type textarea "x"
type textarea "Create a modern landing page with HTML, CSS, and JavaScript featuring smooth sc…"
type textarea "x"
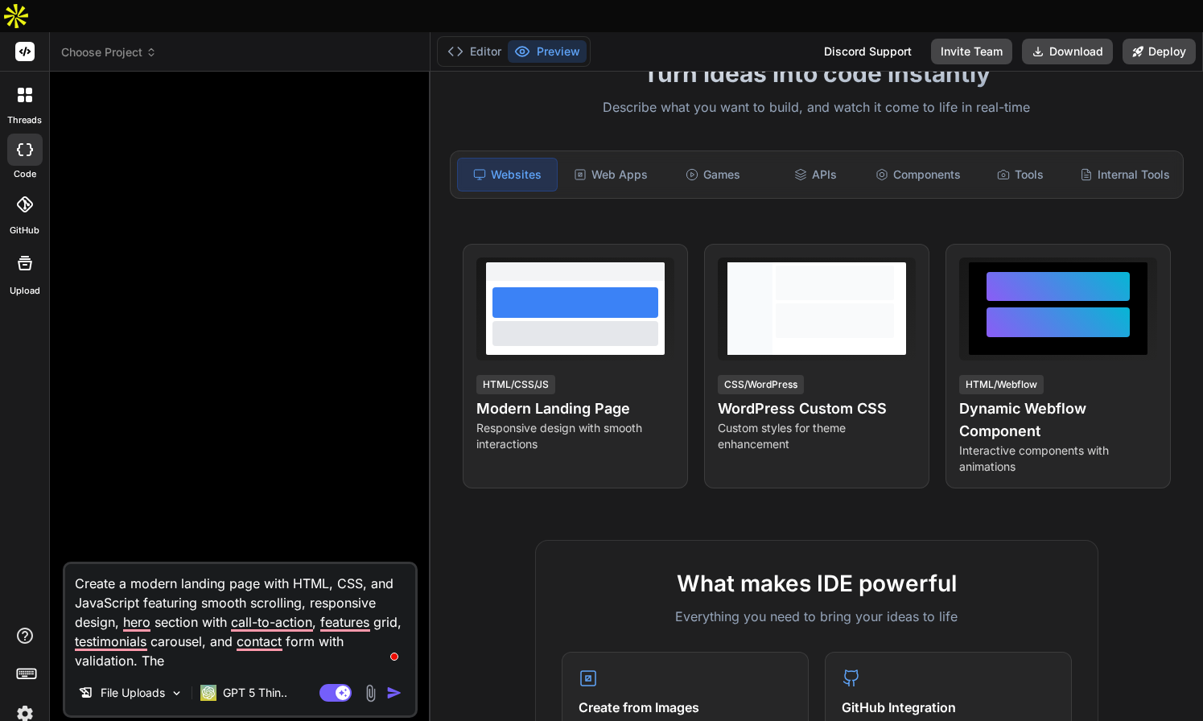
type textarea "Create a modern landing page with HTML, CSS, and JavaScript featuring smooth sc…"
type textarea "x"
type textarea "Create a modern landing page with HTML, CSS, and JavaScript featuring smooth sc…"
type textarea "x"
type textarea "Create a modern landing page with HTML, CSS, and JavaScript featuring smooth sc…"
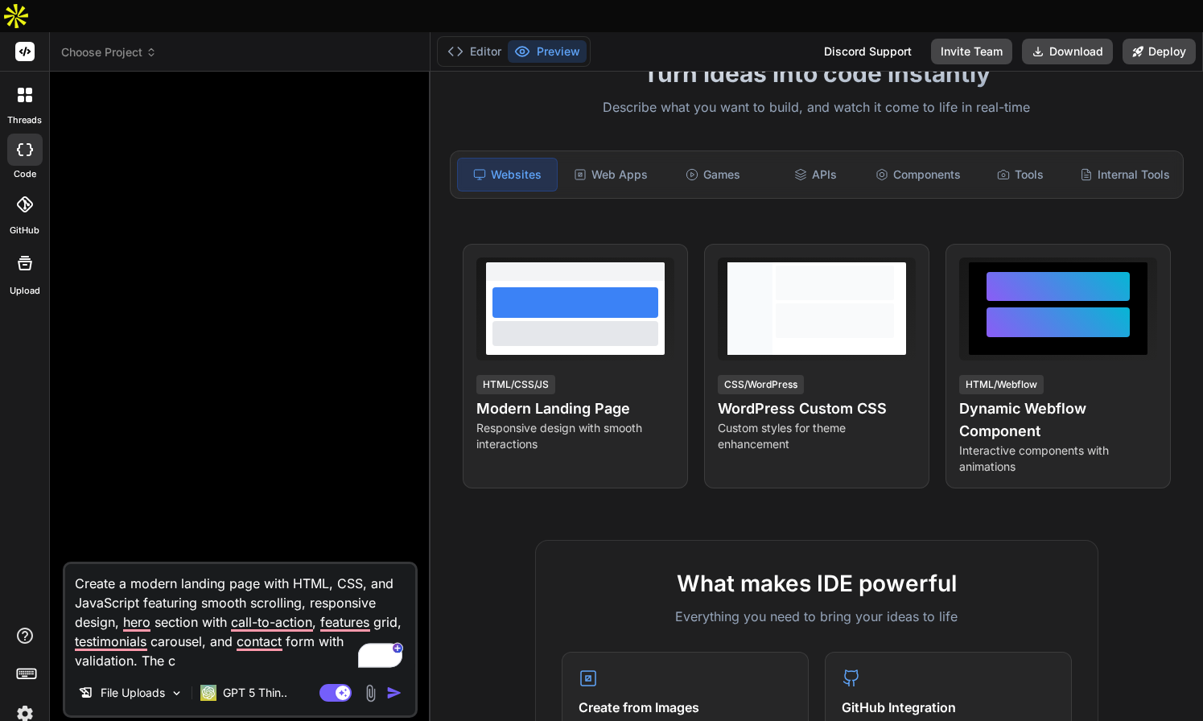
type textarea "x"
type textarea "Create a modern landing page with HTML, CSS, and JavaScript featuring smooth sc…"
type textarea "x"
type textarea "Create a modern landing page with HTML, CSS, and JavaScript featuring smooth sc…"
type textarea "x"
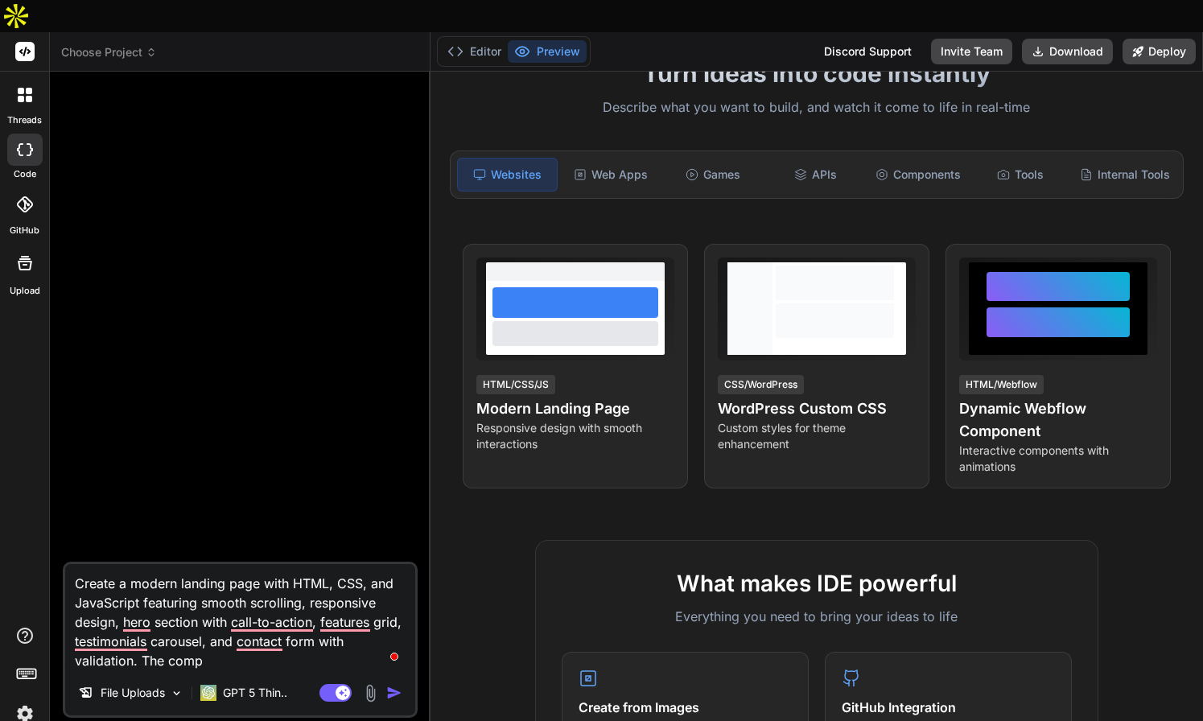
type textarea "Create a modern landing page with HTML, CSS, and JavaScript featuring smooth sc…"
type textarea "x"
type textarea "Create a modern landing page with HTML, CSS, and JavaScript featuring smooth sc…"
type textarea "x"
type textarea "Create a modern landing page with HTML, CSS, and JavaScript featuring smooth sc…"
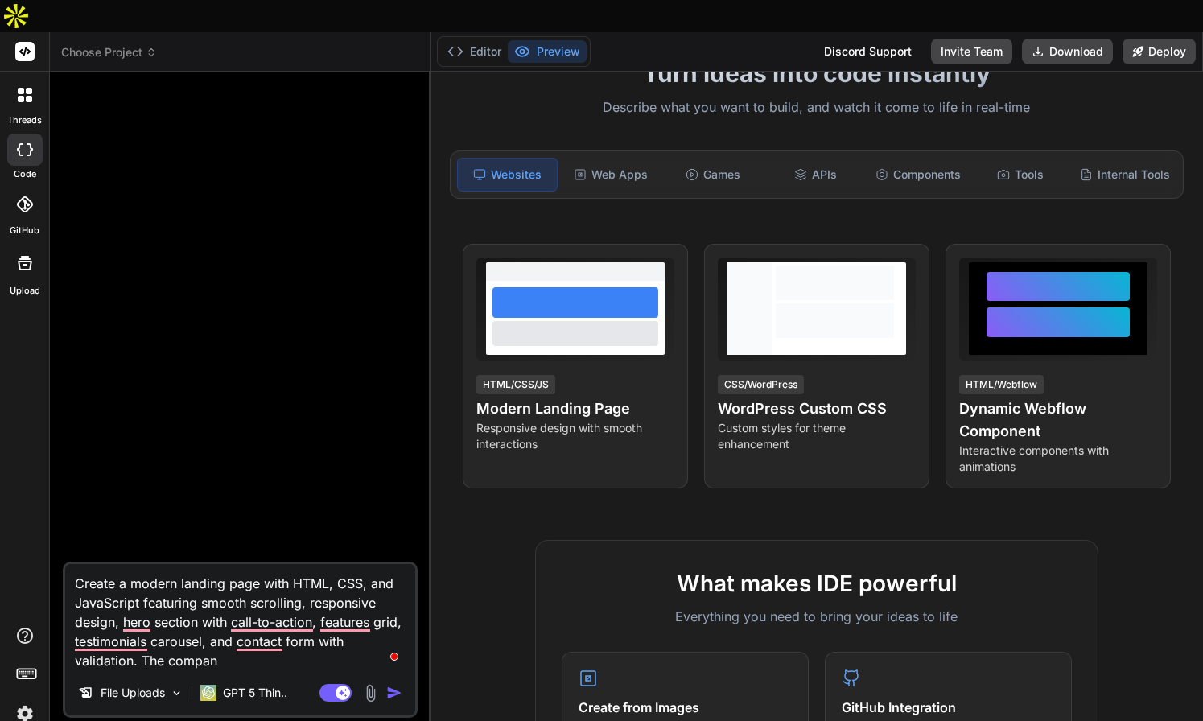
type textarea "x"
type textarea "Create a modern landing page with HTML, CSS, and JavaScript featuring smooth sc…"
type textarea "x"
type textarea "Create a modern landing page with HTML, CSS, and JavaScript featuring smooth sc…"
type textarea "x"
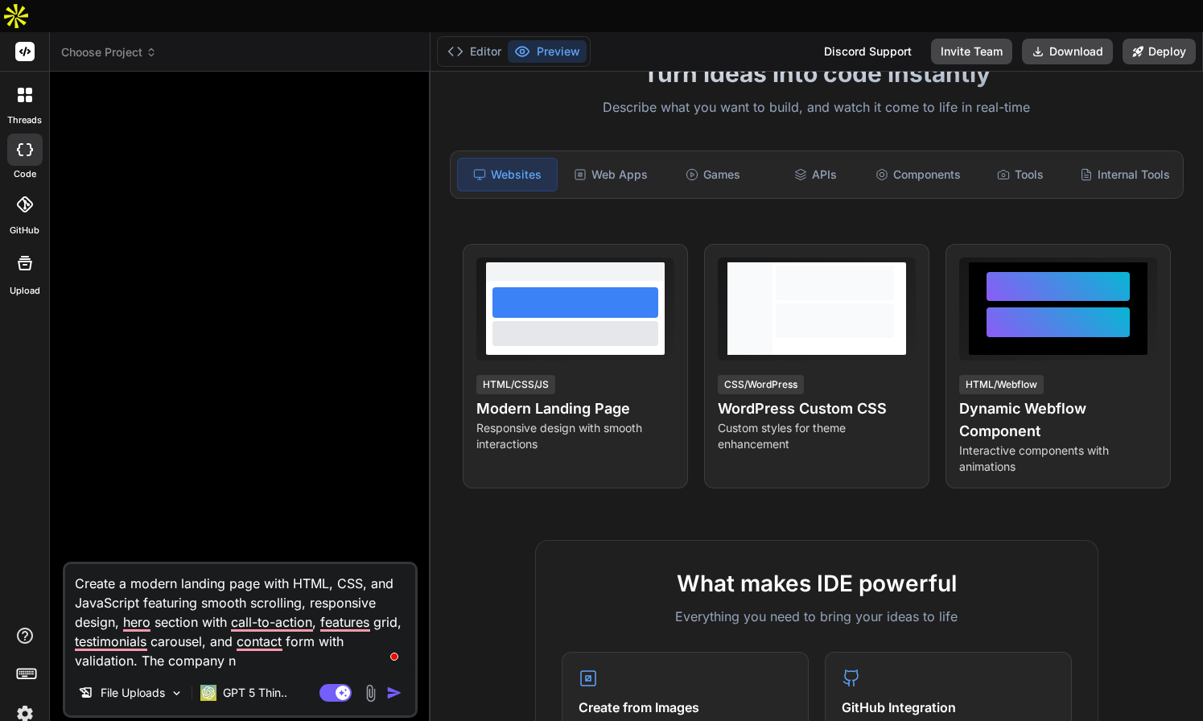
type textarea "Create a modern landing page with HTML, CSS, and JavaScript featuring smooth sc…"
type textarea "x"
type textarea "Create a modern landing page with HTML, CSS, and JavaScript featuring smooth sc…"
type textarea "x"
type textarea "Create a modern landing page with HTML, CSS, and JavaScript featuring smooth sc…"
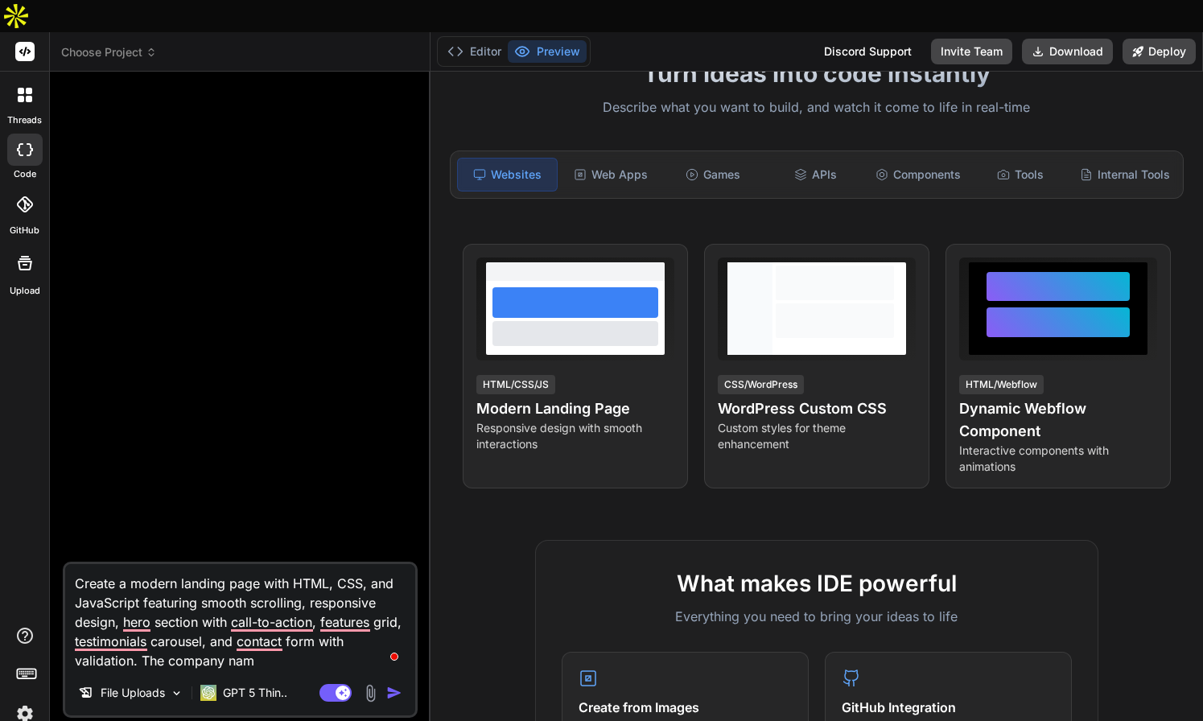
type textarea "x"
type textarea "Create a modern landing page with HTML, CSS, and JavaScript featuring smooth sc…"
type textarea "x"
type textarea "Create a modern landing page with HTML, CSS, and JavaScript featuring smooth sc…"
type textarea "x"
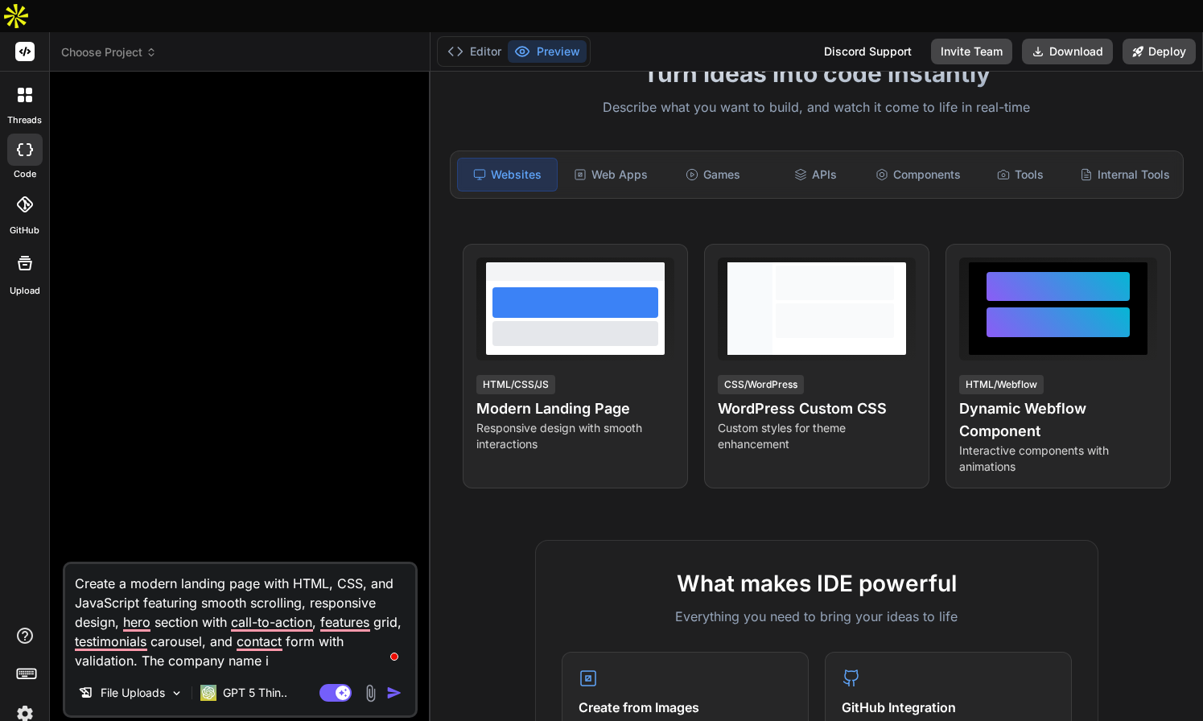
type textarea "Create a modern landing page with HTML, CSS, and JavaScript featuring smooth sc…"
type textarea "x"
type textarea "Create a modern landing page with HTML, CSS, and JavaScript featuring smooth sc…"
type textarea "x"
type textarea "Create a modern landing page with HTML, CSS, and JavaScript featuring smooth sc…"
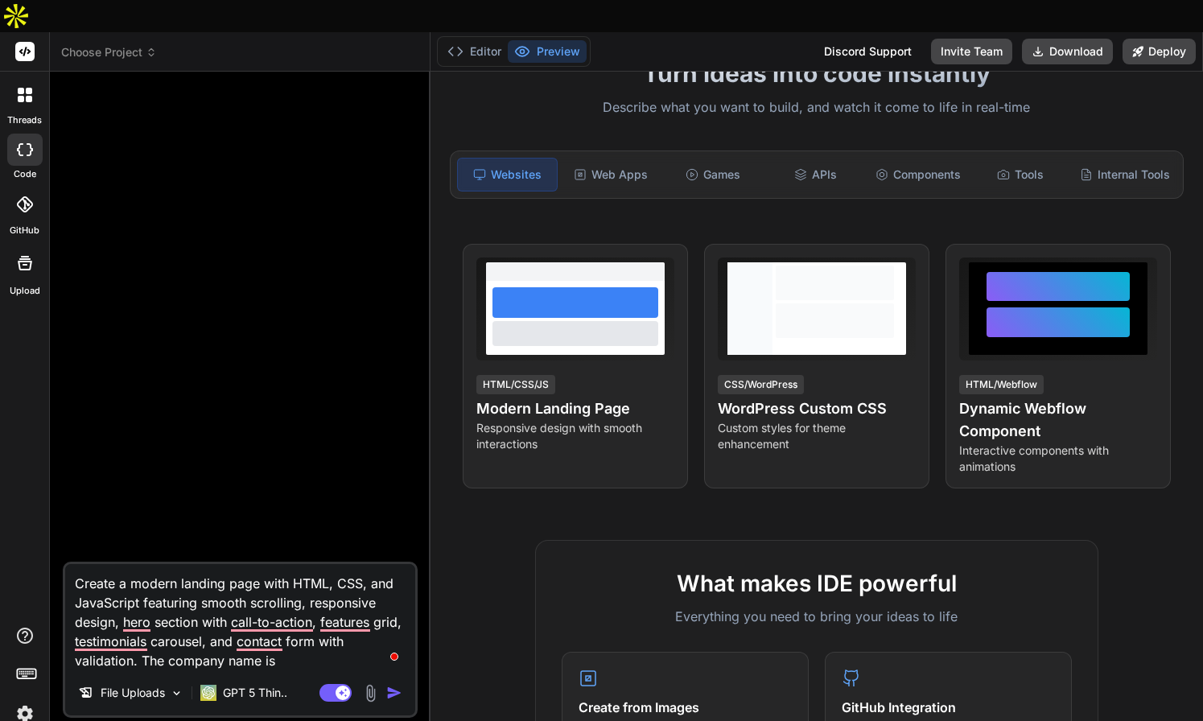
type textarea "x"
type textarea "Create a modern landing page with HTML, CSS, and JavaScript featuring smooth sc…"
type textarea "x"
type textarea "Create a modern landing page with HTML, CSS, and JavaScript featuring smooth sc…"
type textarea "x"
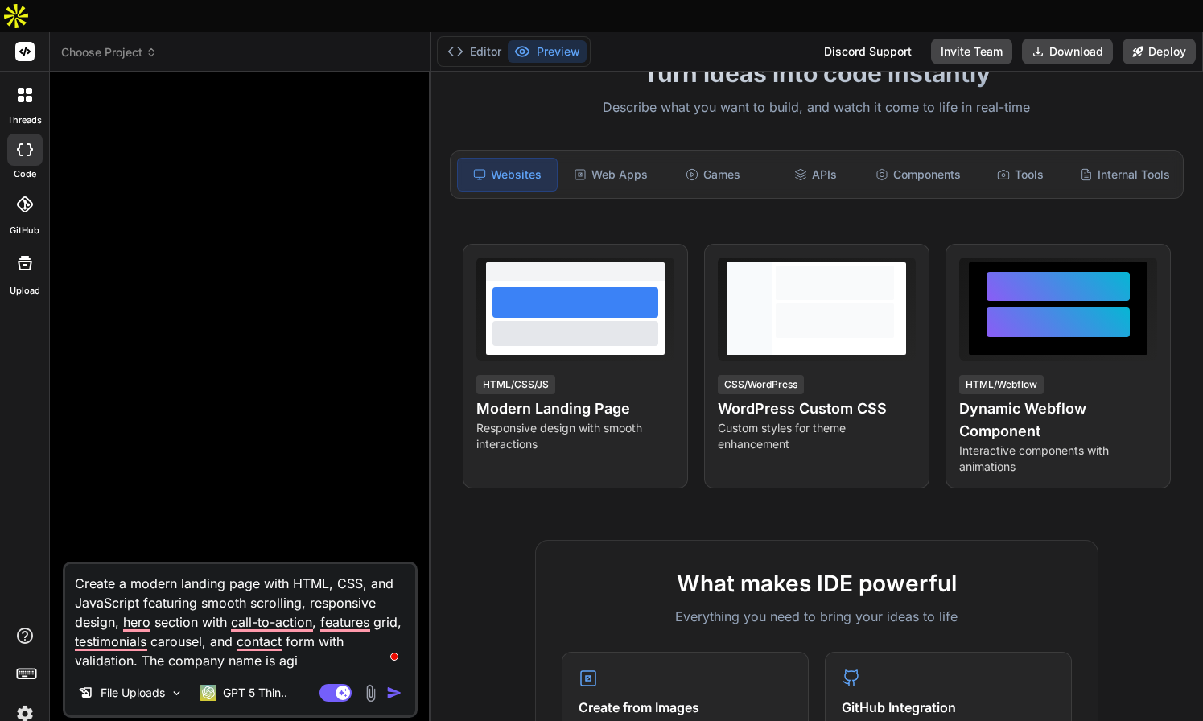
type textarea "Create a modern landing page with HTML, CSS, and JavaScript featuring smooth sc…"
type textarea "x"
type textarea "Create a modern landing page with HTML, CSS, and JavaScript featuring smooth sc…"
type textarea "x"
type textarea "Create a modern landing page with HTML, CSS, and JavaScript featuring smooth sc…"
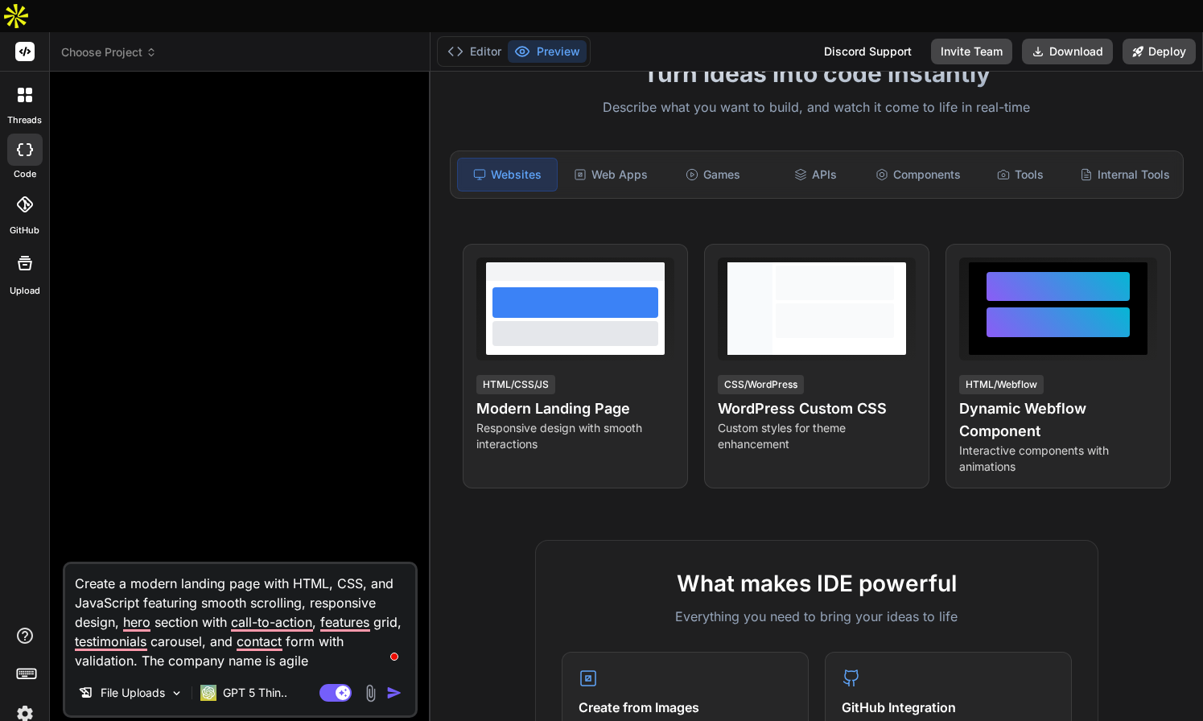
type textarea "x"
type textarea "Create a modern landing page with HTML, CSS, and JavaScript featuring smooth sc…"
type textarea "x"
type textarea "Create a modern landing page with HTML, CSS, and JavaScript featuring smooth sc…"
type textarea "x"
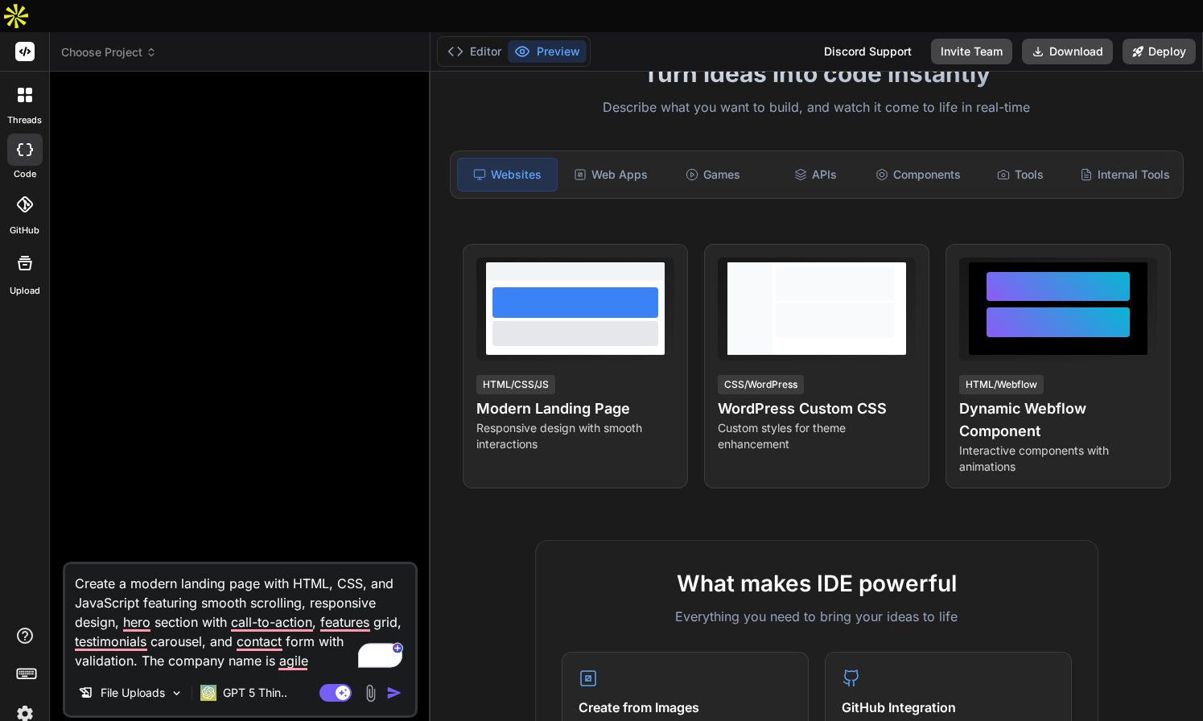
type textarea "Create a modern landing page with HTML, CSS, and JavaScript featuring smooth sc…"
type textarea "x"
type textarea "Create a modern landing page with HTML, CSS, and JavaScript featuring smooth sc…"
type textarea "x"
type textarea "Create a modern landing page with HTML, CSS, and JavaScript featuring smooth sc…"
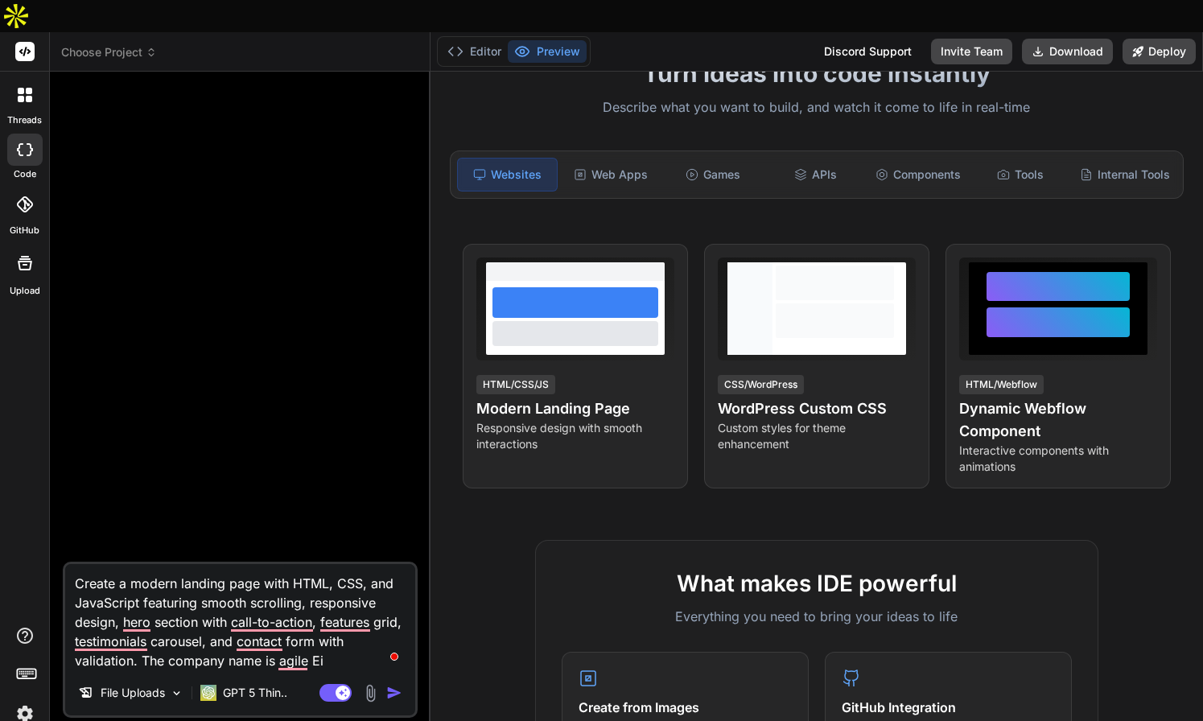
type textarea "x"
type textarea "Create a modern landing page with HTML, CSS, and JavaScript featuring smooth sc…"
type textarea "x"
type textarea "Create a modern landing page with HTML, CSS, and JavaScript featuring smooth sc…"
type textarea "x"
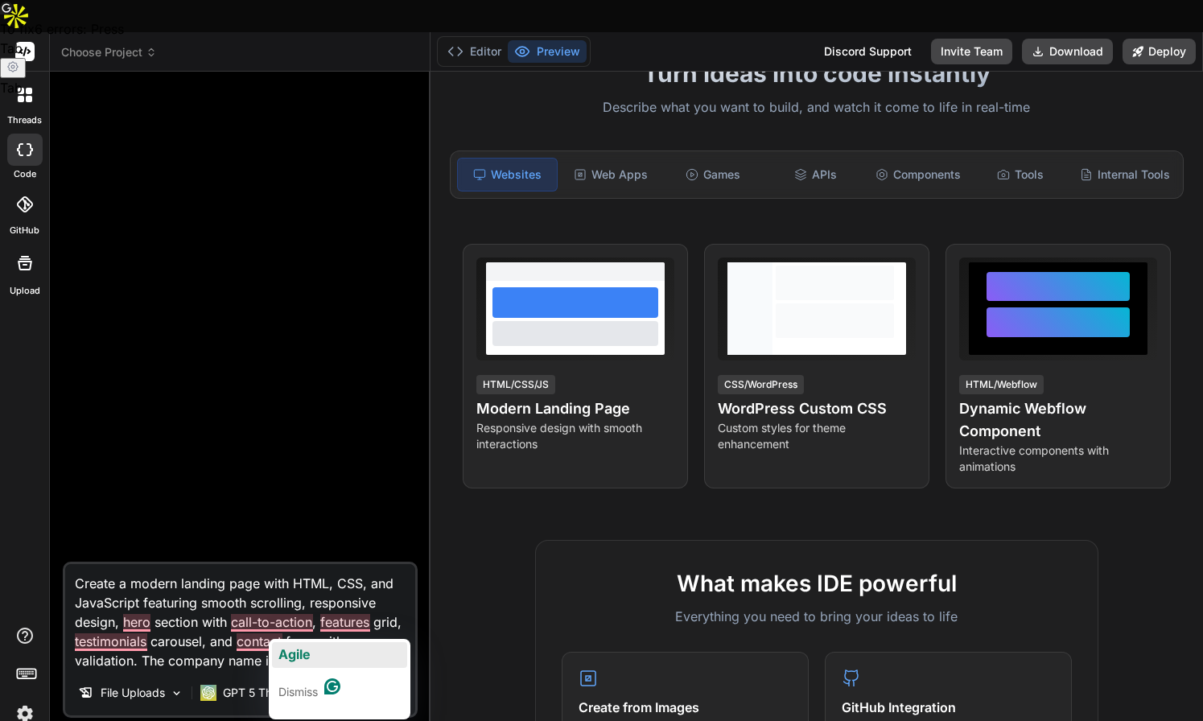
click at [303, 659] on span "Agile" at bounding box center [294, 654] width 32 height 16
type textarea "Create a modern landing page with HTML, CSS, and JavaScript featuring smooth sc…"
type textarea "x"
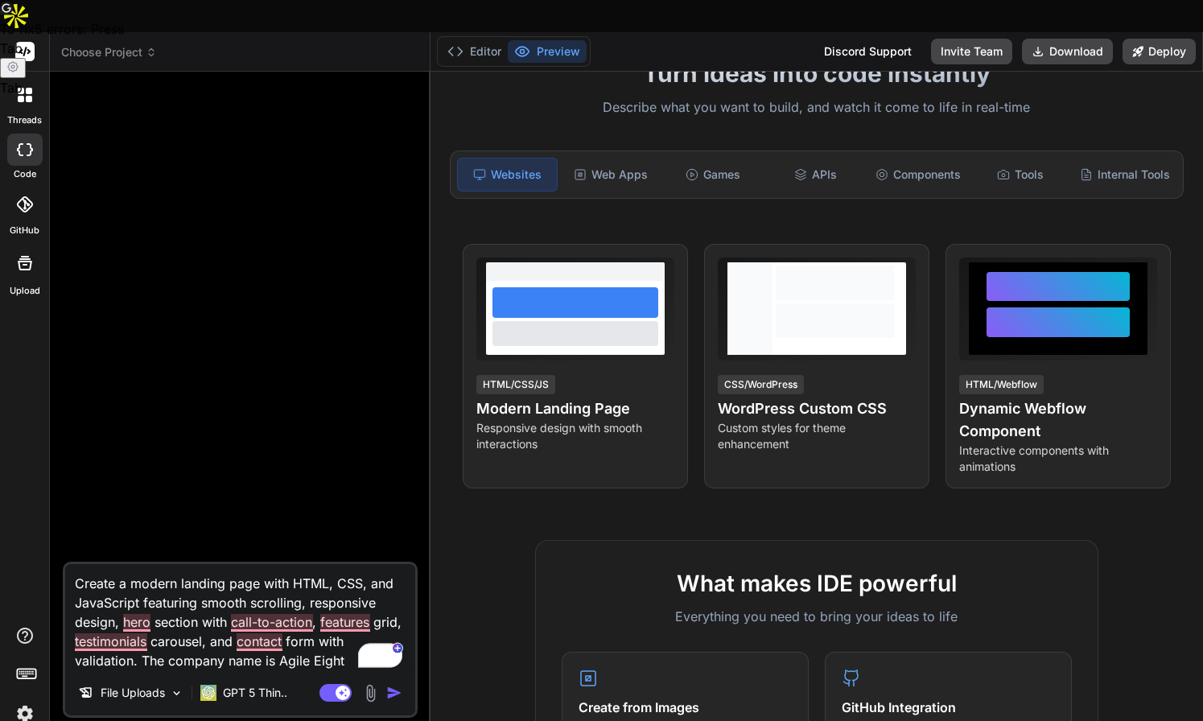
click at [349, 628] on textarea "Create a modern landing page with HTML, CSS, and JavaScript featuring smooth sc…" at bounding box center [240, 617] width 350 height 106
type textarea "Create a modern landing page with HTML, CSS, and JavaScript featuring smooth sc…"
type textarea "x"
type textarea "Create a modern landing page with HTML, CSS, and JavaScript featuring smooth sc…"
type textarea "x"
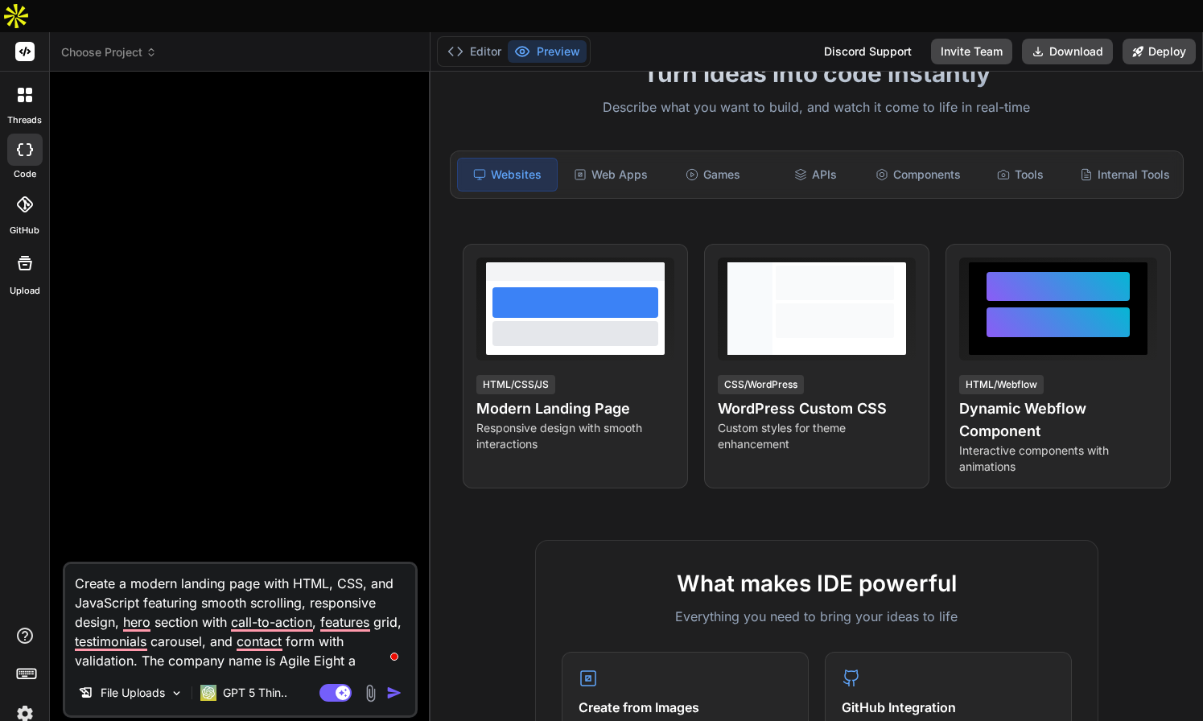
type textarea "Create a modern landing page with HTML, CSS, and JavaScript featuring smooth sc…"
type textarea "x"
type textarea "Create a modern landing page with HTML, CSS, and JavaScript featuring smooth sc…"
type textarea "x"
type textarea "Create a modern landing page with HTML, CSS, and JavaScript featuring smooth sc…"
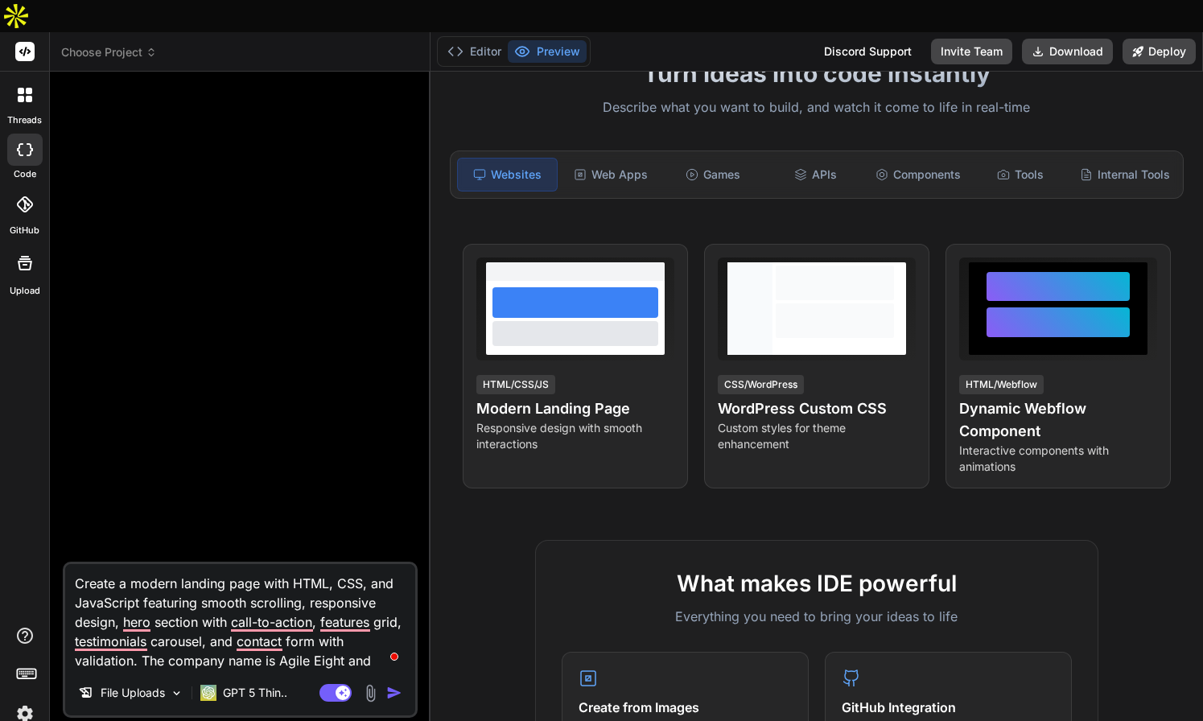
type textarea "x"
type textarea "Create a modern landing page with HTML, CSS, and JavaScript featuring smooth sc…"
type textarea "x"
type textarea "Create a modern landing page with HTML, CSS, and JavaScript featuring smooth sc…"
type textarea "x"
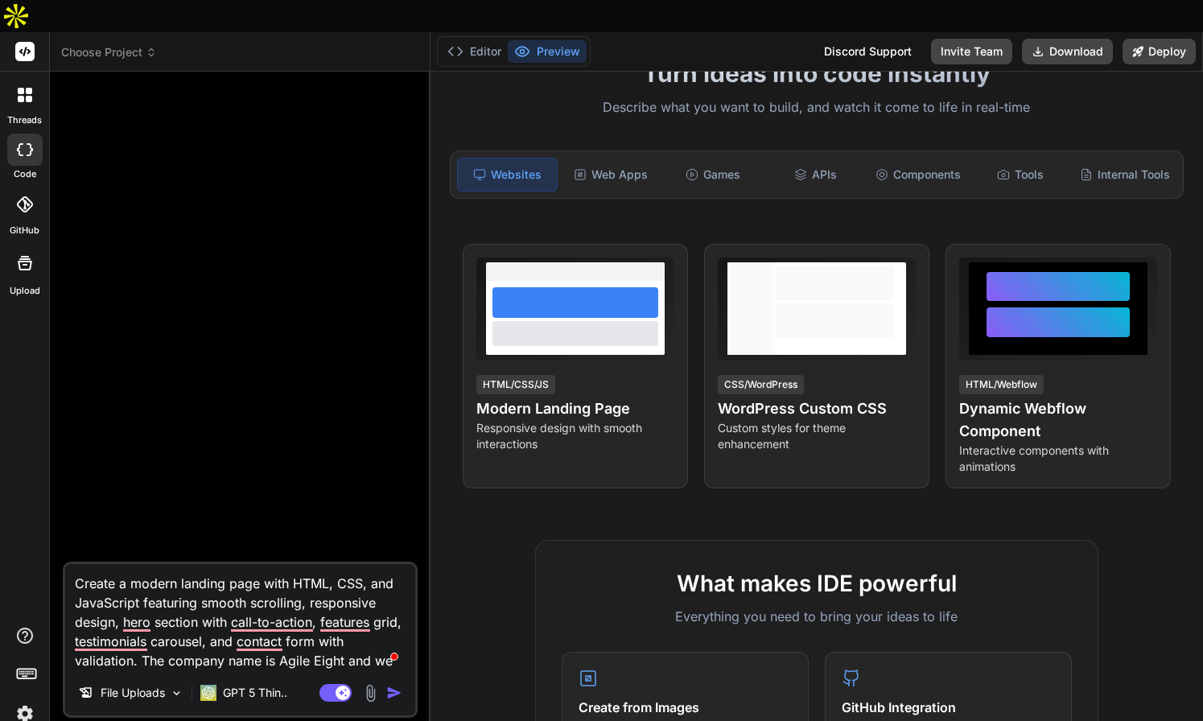
type textarea "Create a modern landing page with HTML, CSS, and JavaScript featuring smooth sc…"
type textarea "x"
type textarea "Create a modern landing page with HTML, CSS, and JavaScript featuring smooth sc…"
type textarea "x"
type textarea "Create a modern landing page with HTML, CSS, and JavaScript featuring smooth sc…"
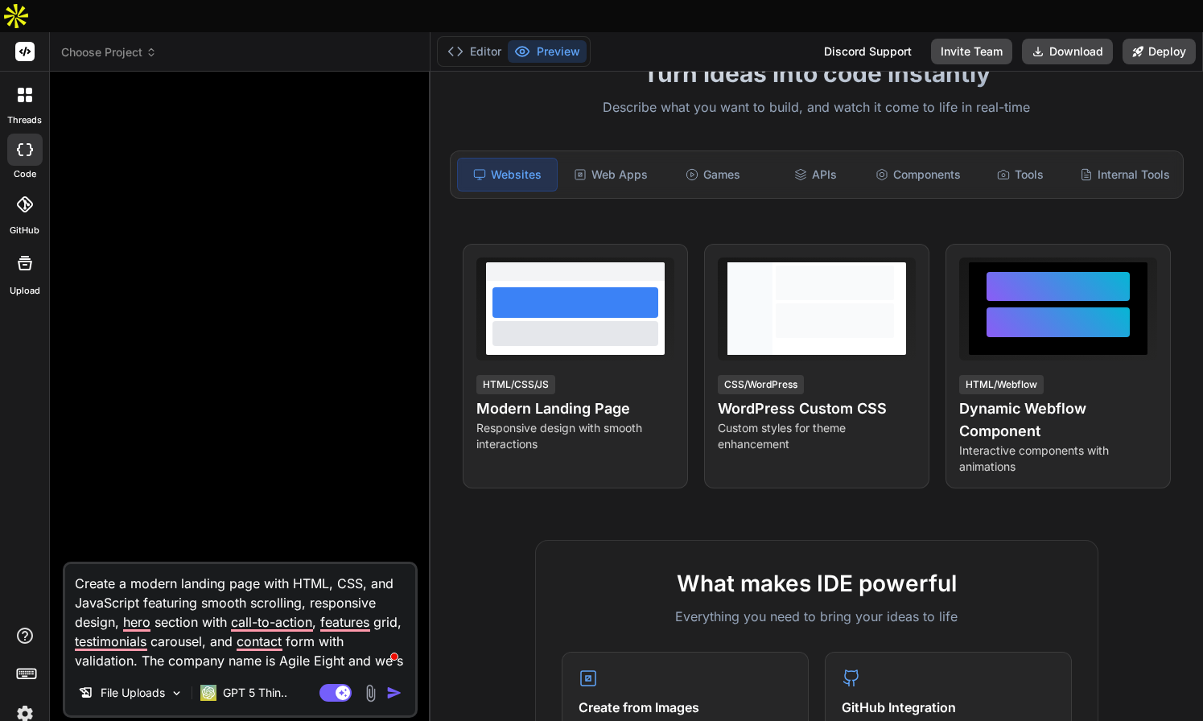
type textarea "x"
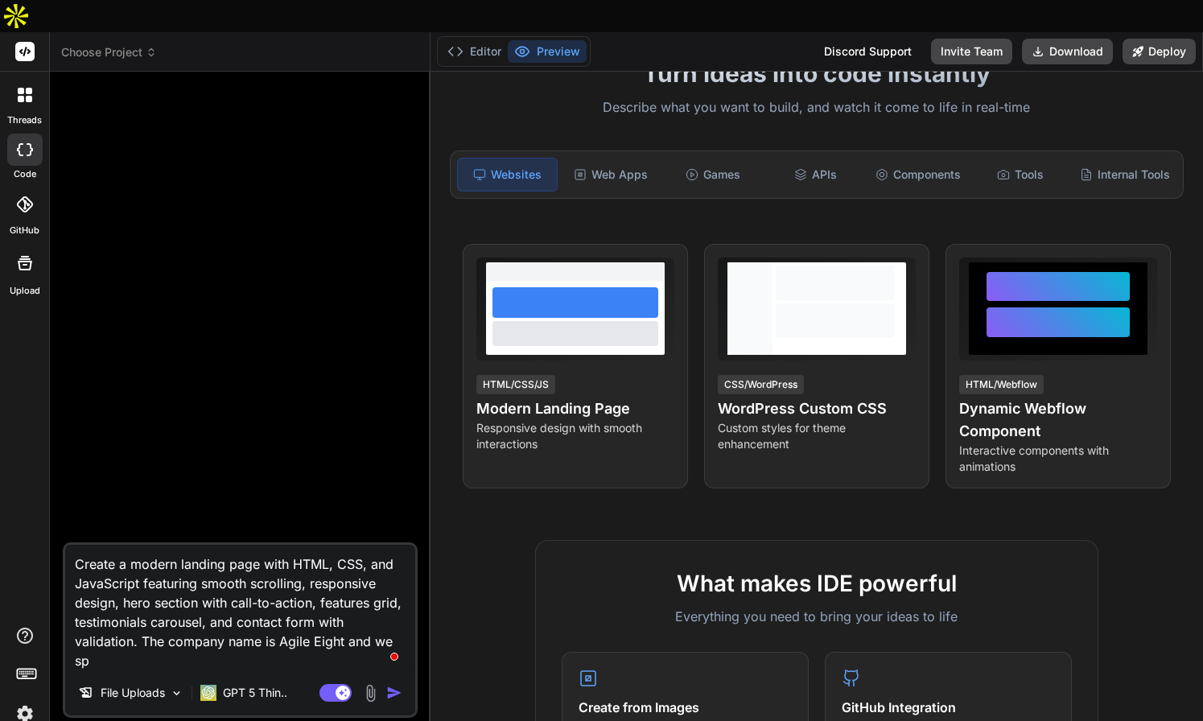
type textarea "Create a modern landing page with HTML, CSS, and JavaScript featuring smooth sc…"
type textarea "x"
type textarea "Create a modern landing page with HTML, CSS, and JavaScript featuring smooth sc…"
type textarea "x"
type textarea "Create a modern landing page with HTML, CSS, and JavaScript featuring smooth sc…"
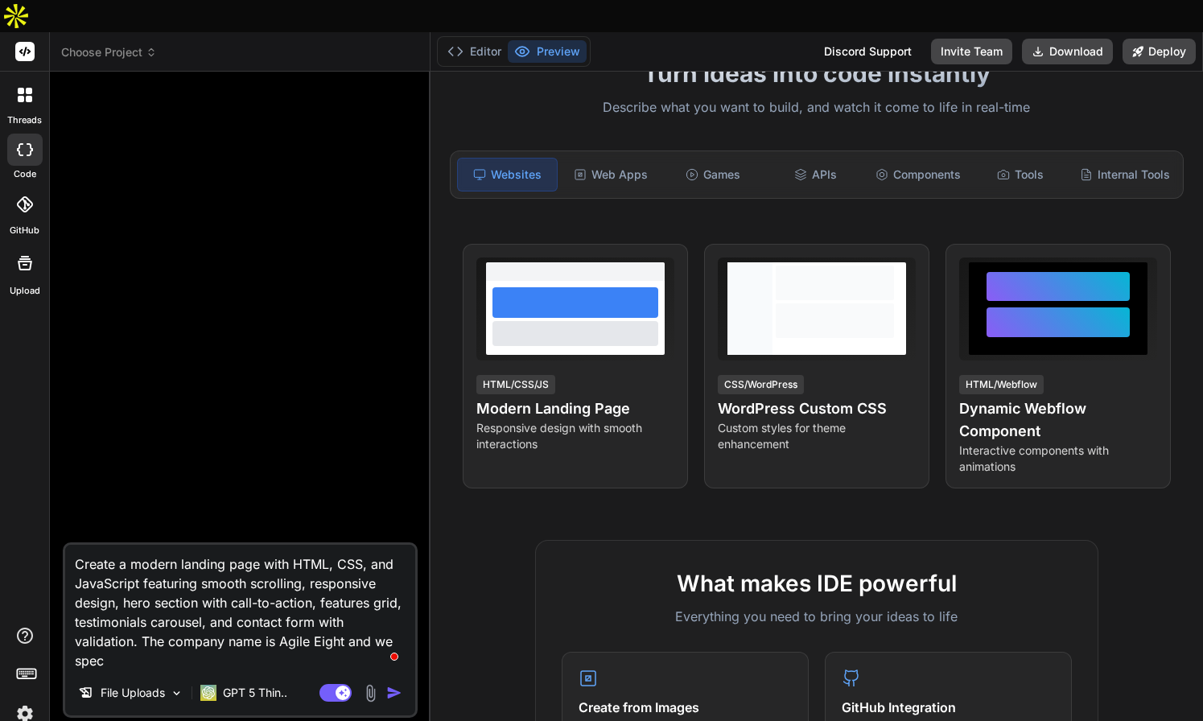
type textarea "x"
type textarea "Create a modern landing page with HTML, CSS, and JavaScript featuring smooth sc…"
type textarea "x"
type textarea "Create a modern landing page with HTML, CSS, and JavaScript featuring smooth sc…"
type textarea "x"
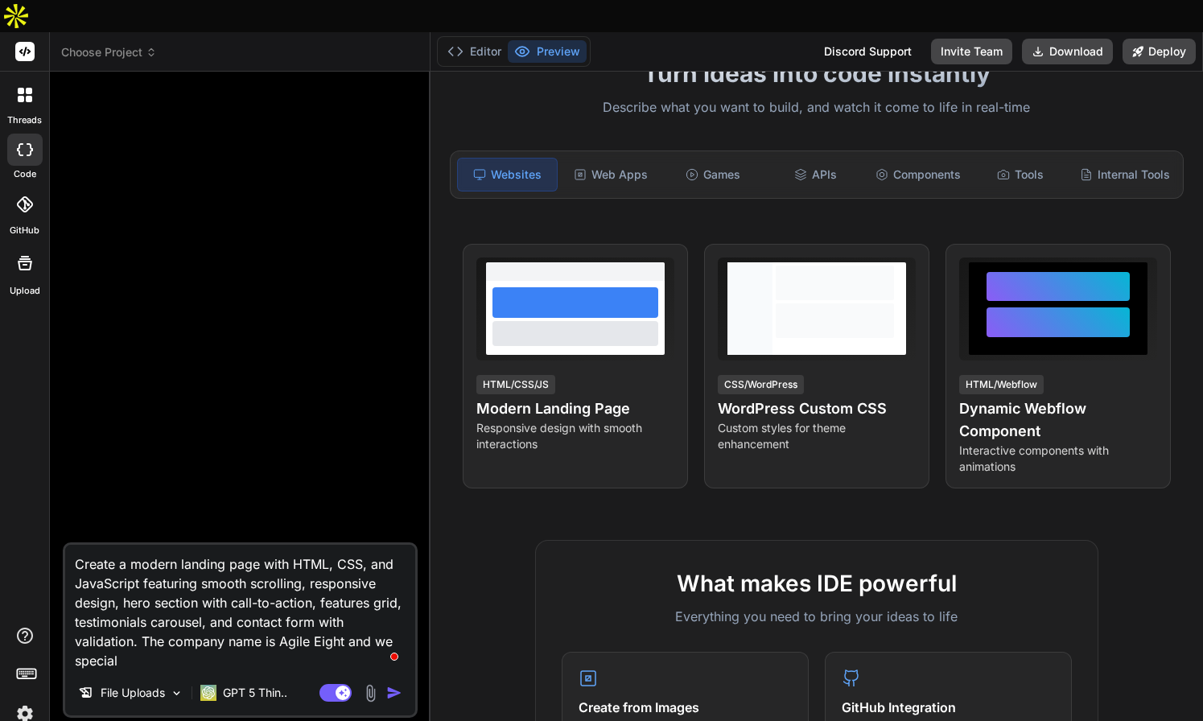
type textarea "Create a modern landing page with HTML, CSS, and JavaScript featuring smooth sc…"
type textarea "x"
type textarea "Create a modern landing page with HTML, CSS, and JavaScript featuring smooth sc…"
type textarea "x"
type textarea "Create a modern landing page with HTML, CSS, and JavaScript featuring smooth sc…"
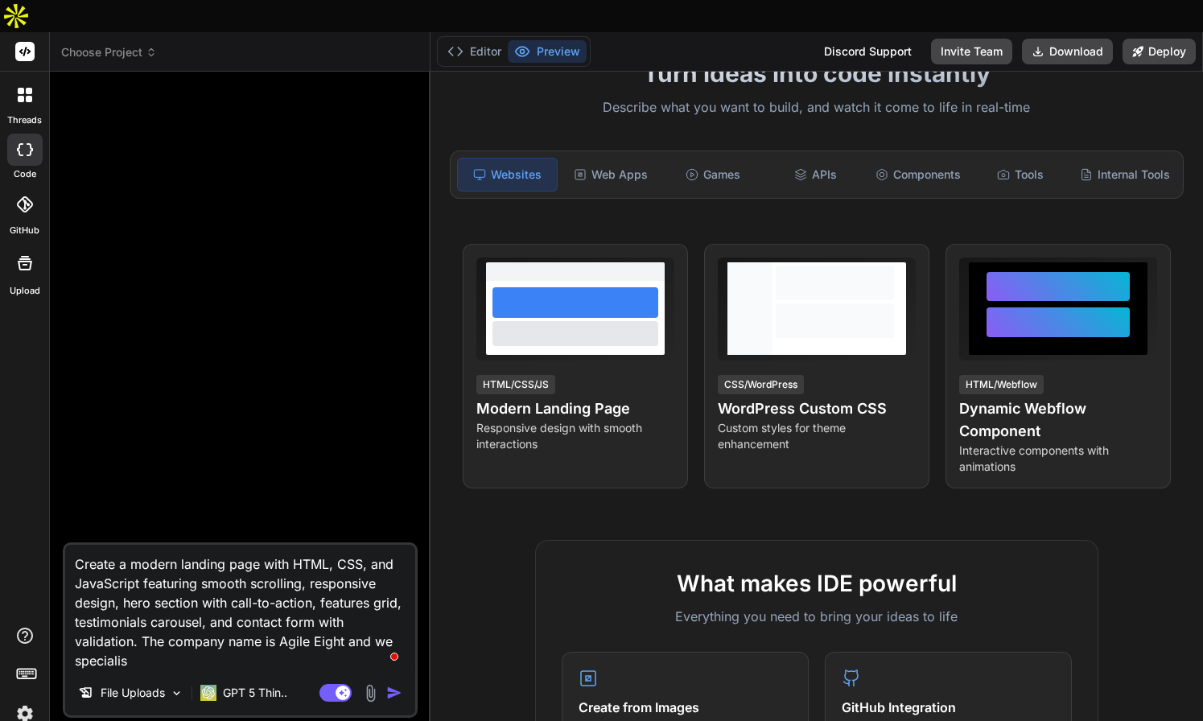
type textarea "x"
type textarea "Create a modern landing page with HTML, CSS, and JavaScript featuring smooth sc…"
type textarea "x"
type textarea "Create a modern landing page with HTML, CSS, and JavaScript featuring smooth sc…"
type textarea "x"
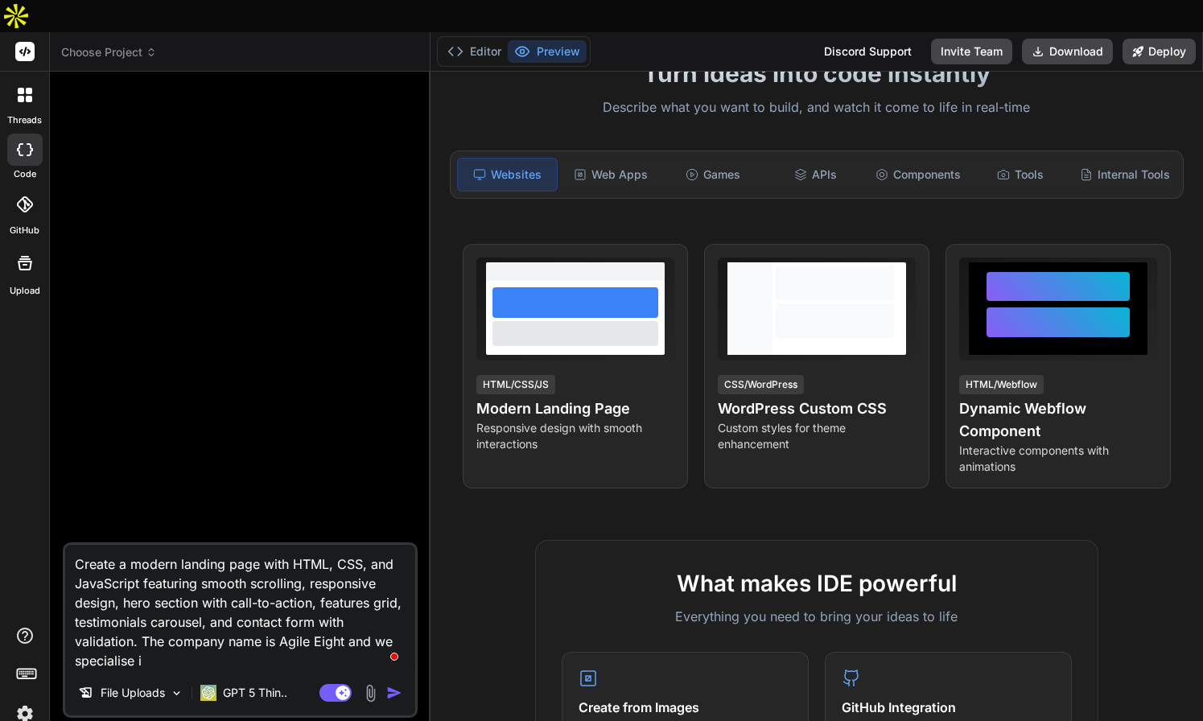
type textarea "Create a modern landing page with HTML, CSS, and JavaScript featuring smooth sc…"
type textarea "x"
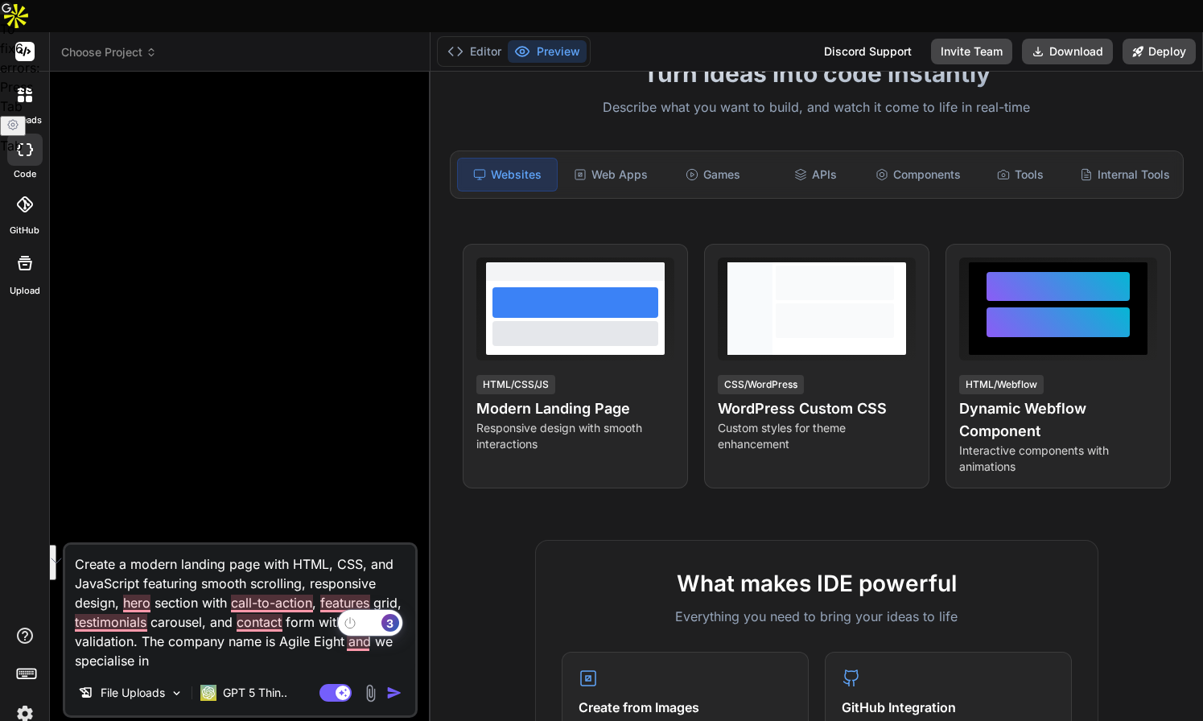
drag, startPoint x: 373, startPoint y: 611, endPoint x: 388, endPoint y: 626, distance: 21.1
click at [388, 626] on html "threads code GitHub Upload Choose Project Created with Pixso. Bind AI Web Searc…" at bounding box center [601, 376] width 1203 height 753
type textarea "Create a modern landing page with HTML, CSS, and JavaScript featuring smooth sc…"
type textarea "x"
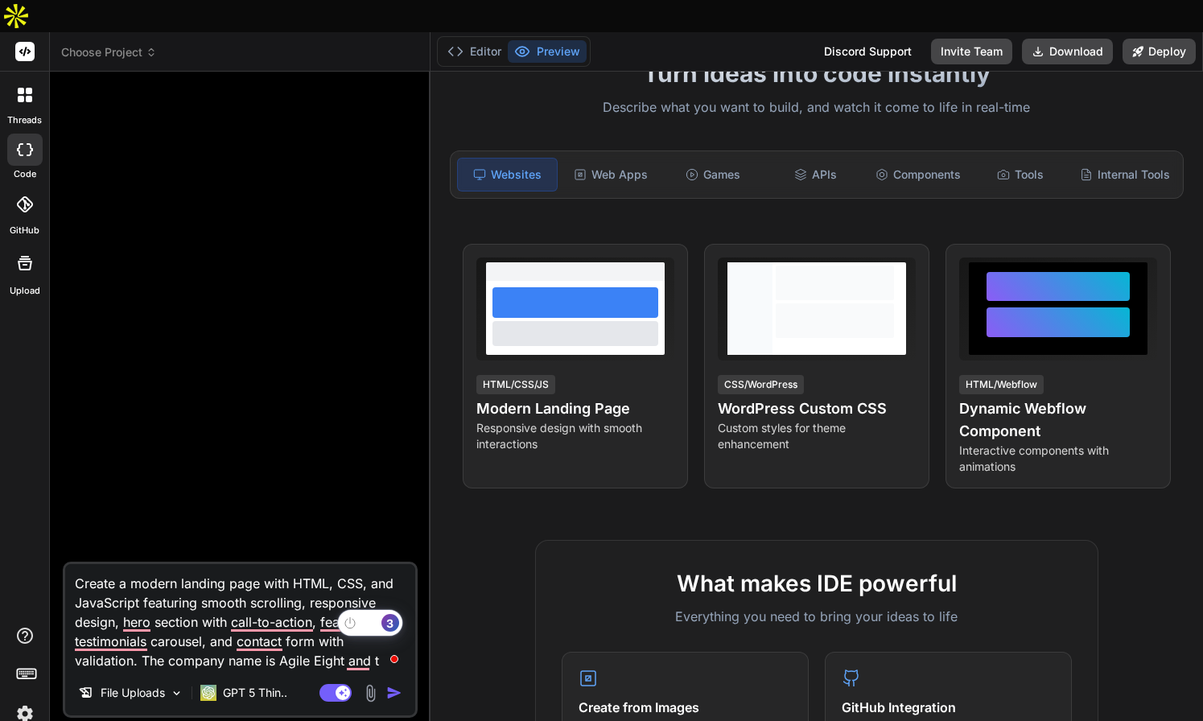
type textarea "Create a modern landing page with HTML, CSS, and JavaScript featuring smooth sc…"
type textarea "x"
type textarea "Create a modern landing page with HTML, CSS, and JavaScript featuring smooth sc…"
type textarea "x"
type textarea "Create a modern landing page with HTML, CSS, and JavaScript featuring smooth sc…"
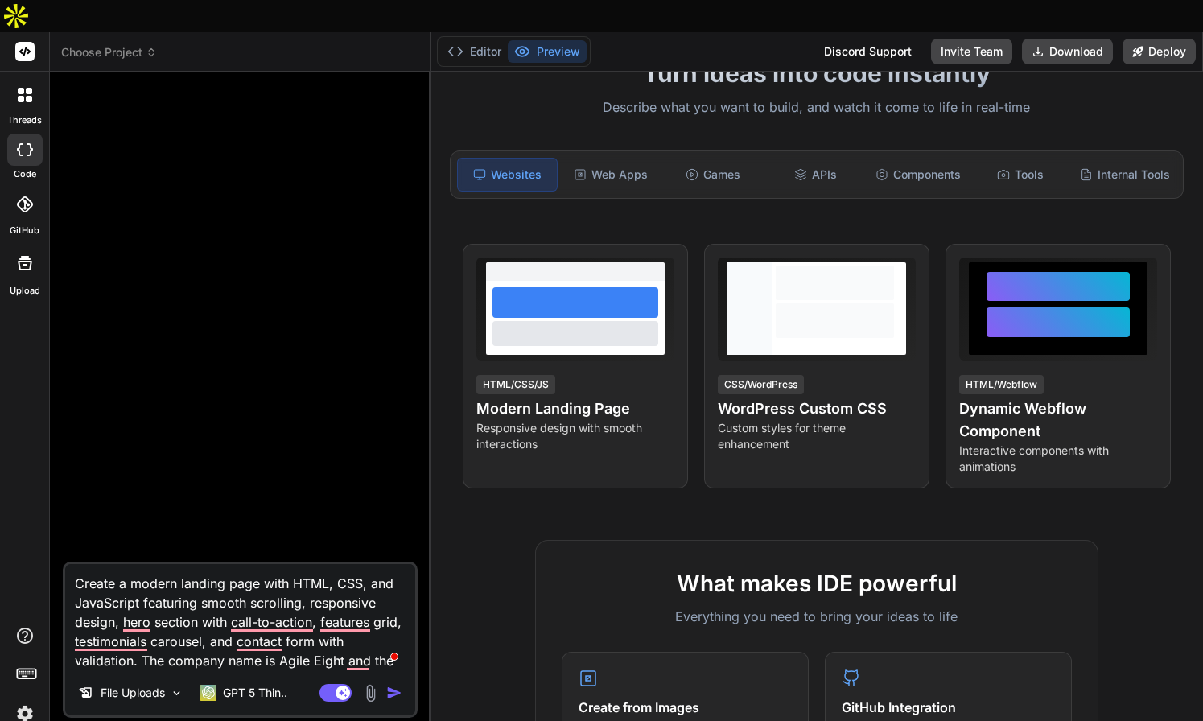
type textarea "x"
type textarea "Create a modern landing page with HTML, CSS, and JavaScript featuring smooth sc…"
type textarea "x"
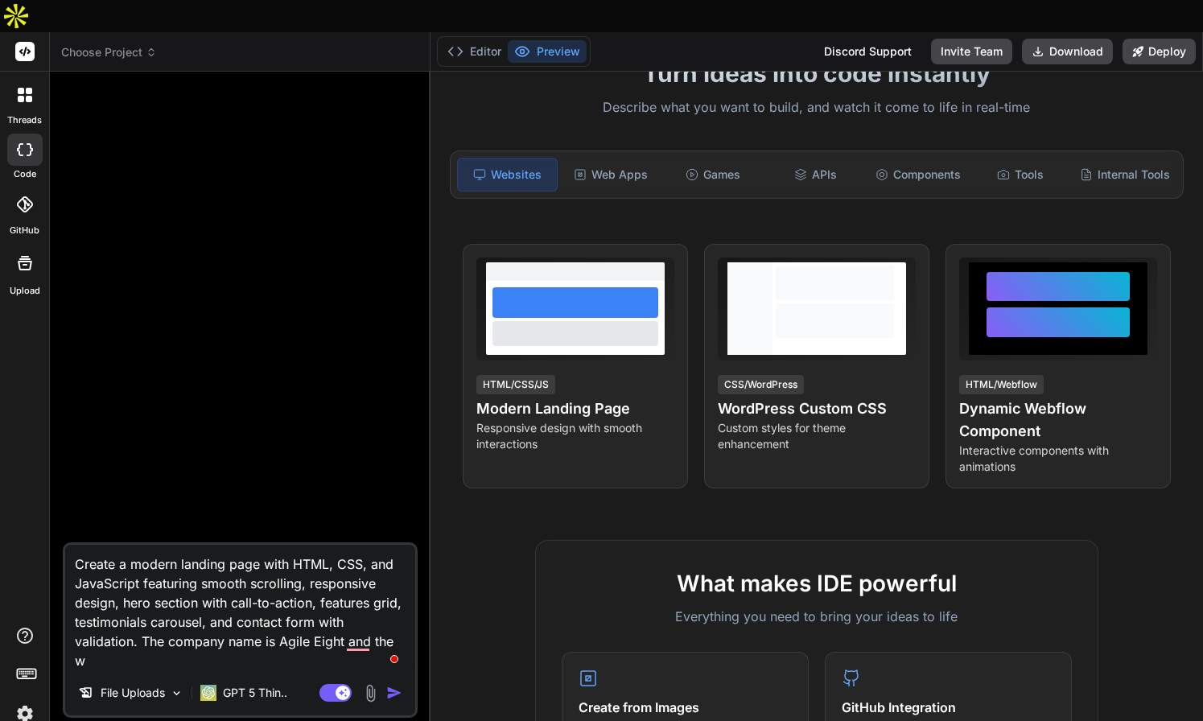
type textarea "Create a modern landing page with HTML, CSS, and JavaScript featuring smooth sc…"
type textarea "x"
type textarea "Create a modern landing page with HTML, CSS, and JavaScript featuring smooth sc…"
type textarea "x"
type textarea "Create a modern landing page with HTML, CSS, and JavaScript featuring smooth sc…"
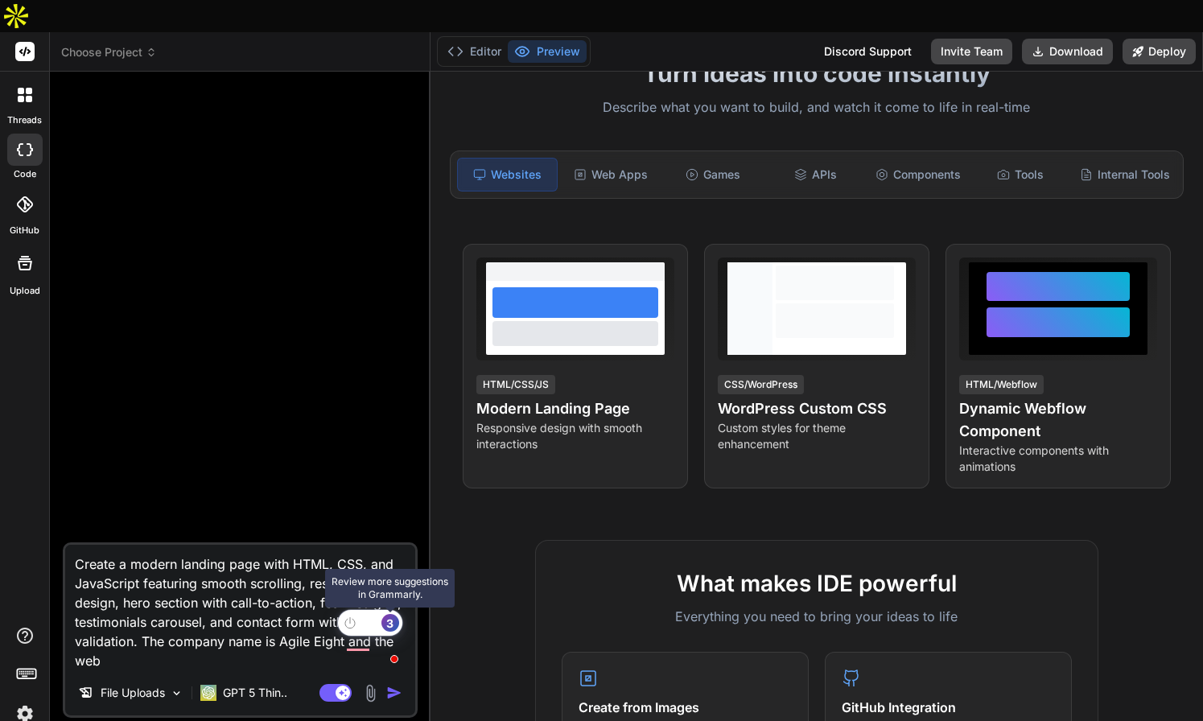
type textarea "x"
type textarea "Create a modern landing page with HTML, CSS, and JavaScript featuring smooth sc…"
type textarea "x"
type textarea "Create a modern landing page with HTML, CSS, and JavaScript featuring smooth sc…"
type textarea "x"
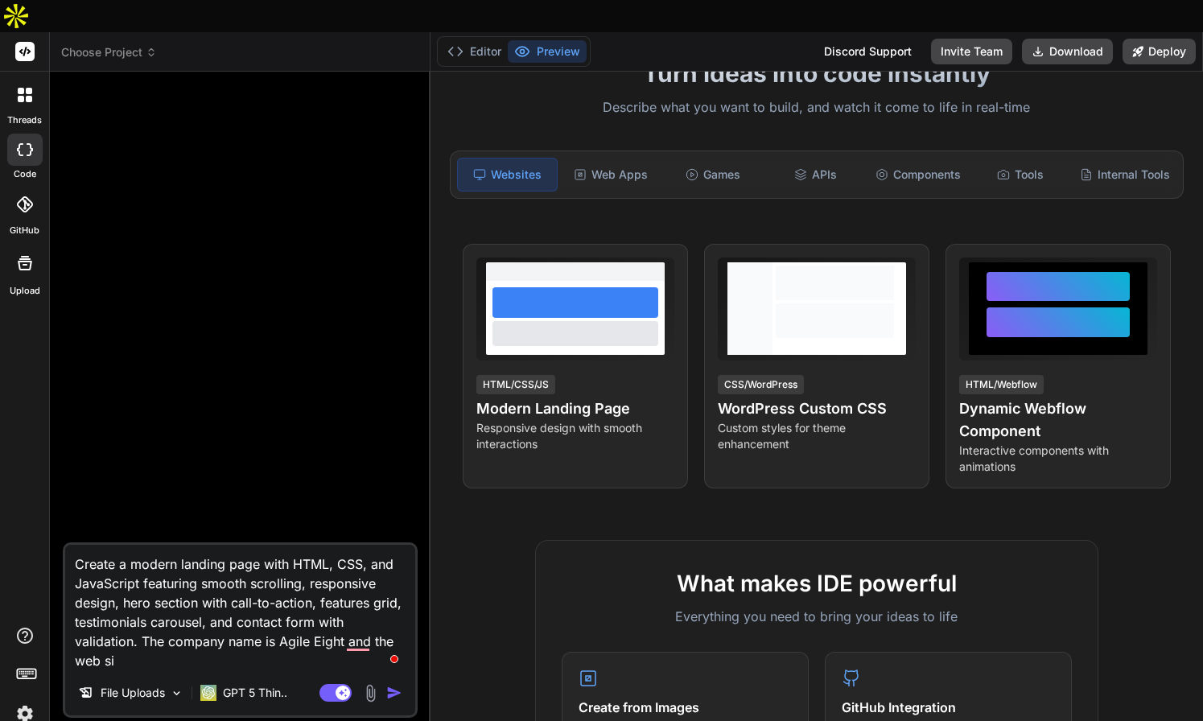
type textarea "Create a modern landing page with HTML, CSS, and JavaScript featuring smooth sc…"
type textarea "x"
type textarea "Create a modern landing page with HTML, CSS, and JavaScript featuring smooth sc…"
type textarea "x"
type textarea "Create a modern landing page with HTML, CSS, and JavaScript featuring smooth sc…"
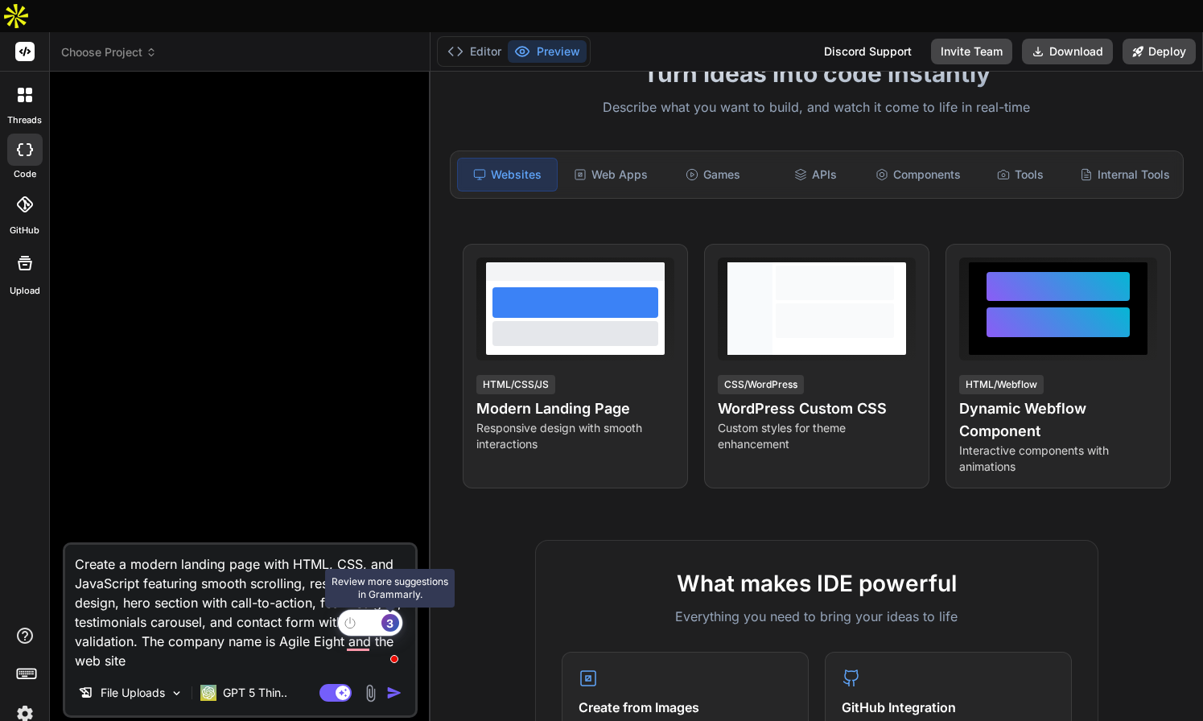
type textarea "x"
type textarea "Create a modern landing page with HTML, CSS, and JavaScript featuring smooth sc…"
type textarea "x"
type textarea "Create a modern landing page with HTML, CSS, and JavaScript featuring smooth sc…"
type textarea "x"
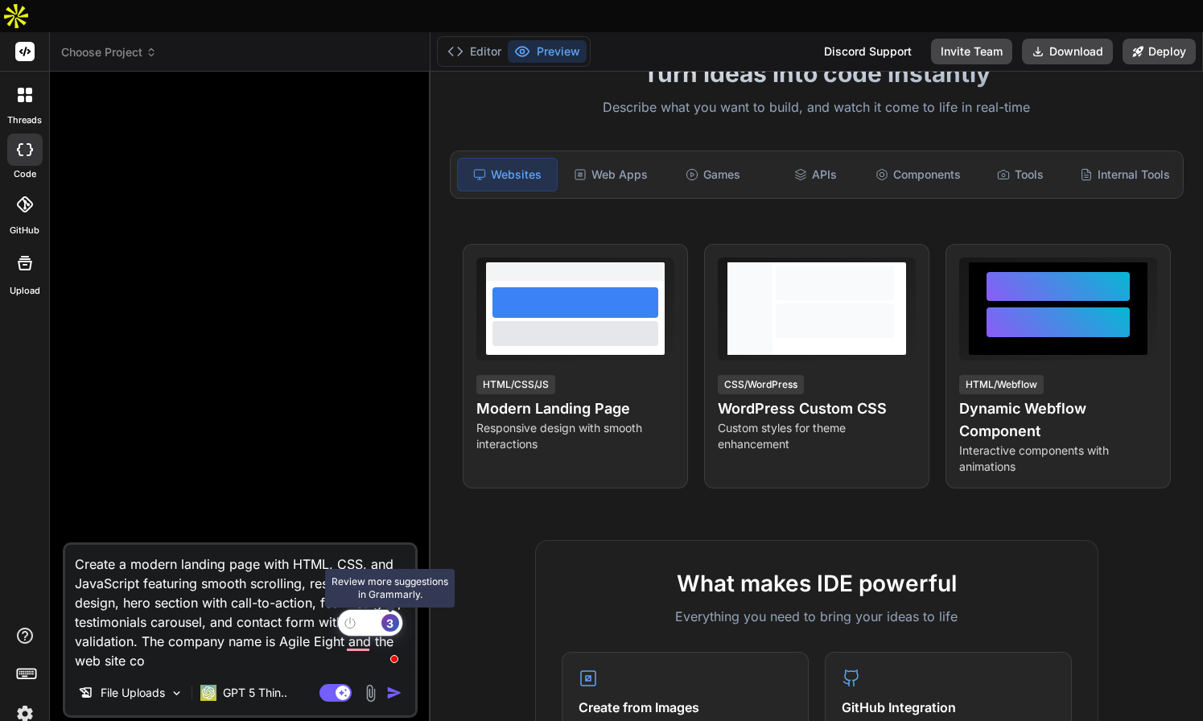
type textarea "Create a modern landing page with HTML, CSS, and JavaScript featuring smooth sc…"
type textarea "x"
type textarea "Create a modern landing page with HTML, CSS, and JavaScript featuring smooth sc…"
type textarea "x"
type textarea "Create a modern landing page with HTML, CSS, and JavaScript featuring smooth sc…"
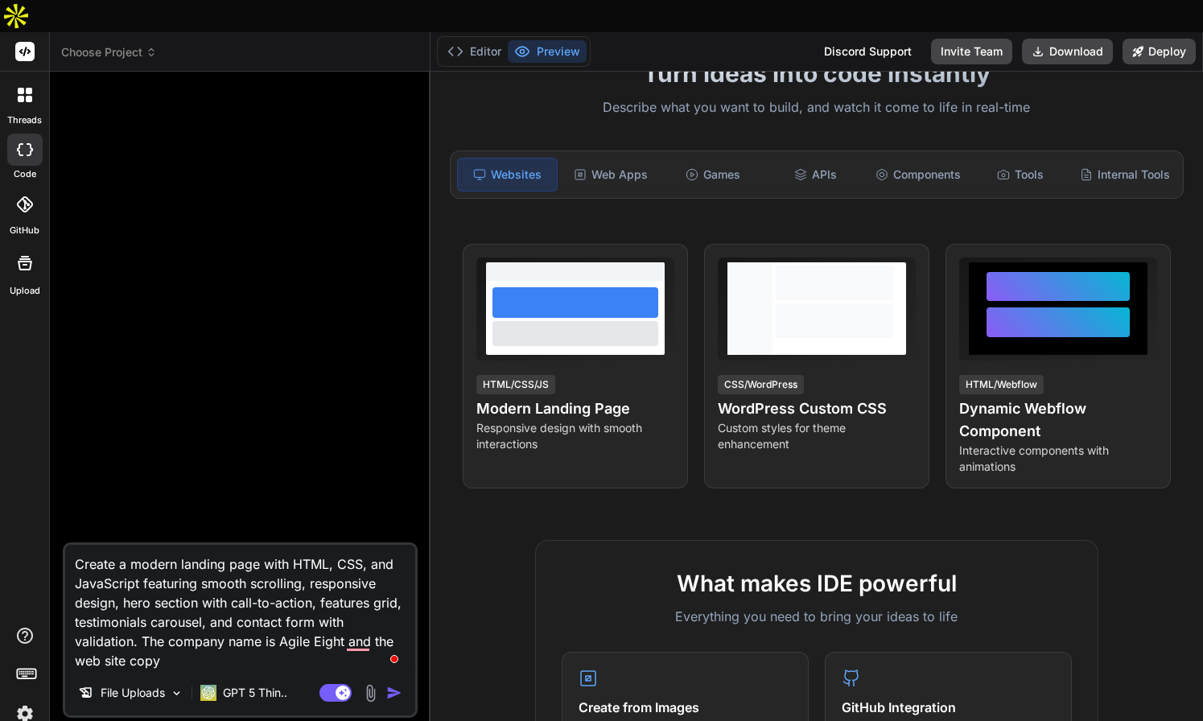
type textarea "x"
type textarea "Create a modern landing page with HTML, CSS, and JavaScript featuring smooth sc…"
type textarea "x"
type textarea "Create a modern landing page with HTML, CSS, and JavaScript featuring smooth sc…"
type textarea "x"
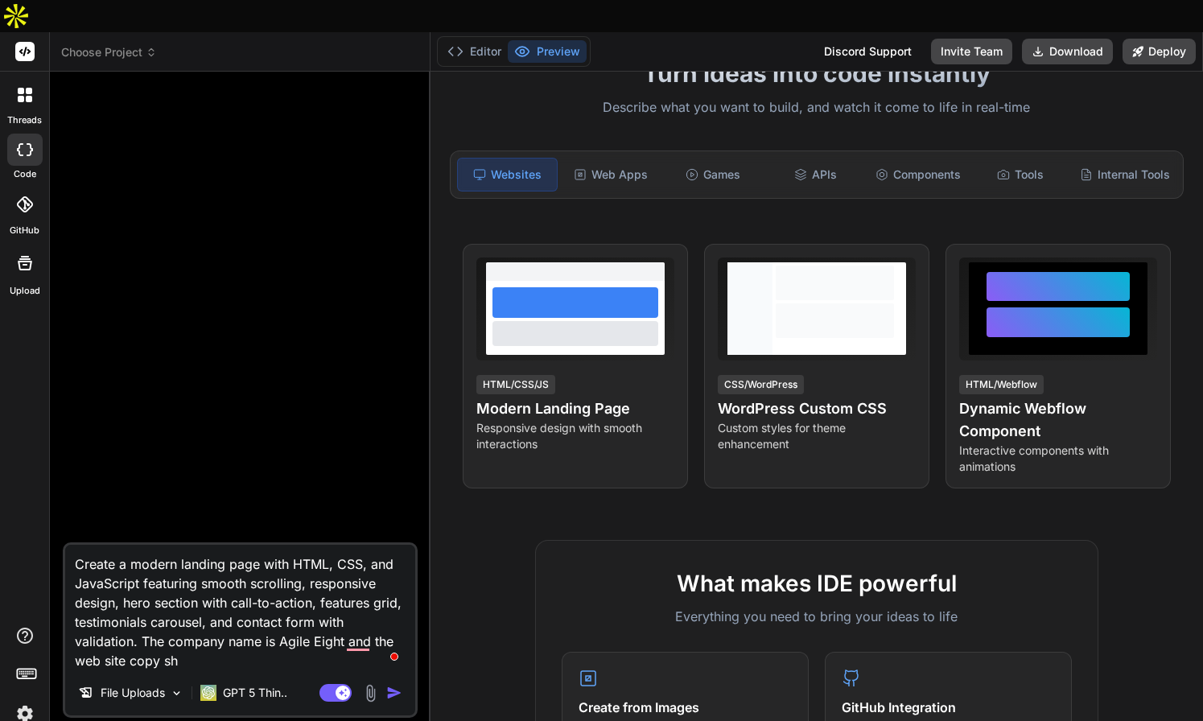
type textarea "Create a modern landing page with HTML, CSS, and JavaScript featuring smooth sc…"
type textarea "x"
type textarea "Create a modern landing page with HTML, CSS, and JavaScript featuring smooth sc…"
type textarea "x"
type textarea "Create a modern landing page with HTML, CSS, and JavaScript featuring smooth sc…"
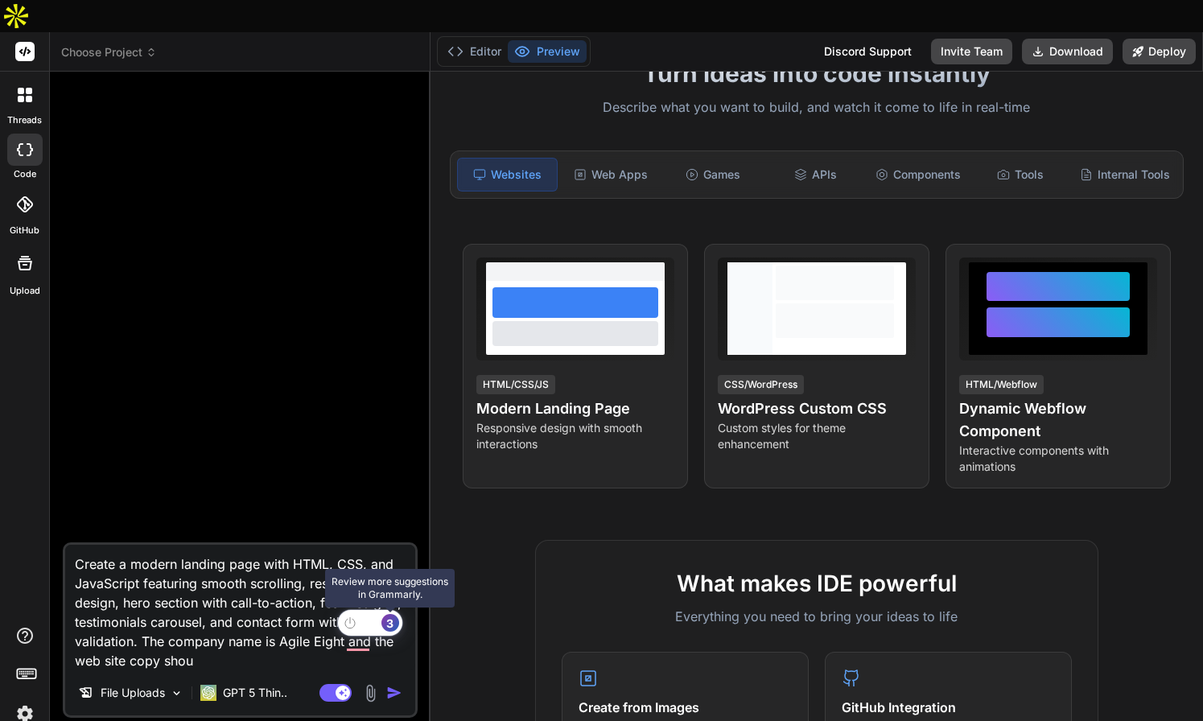
type textarea "x"
type textarea "Create a modern landing page with HTML, CSS, and JavaScript featuring smooth sc…"
type textarea "x"
type textarea "Create a modern landing page with HTML, CSS, and JavaScript featuring smooth sc…"
type textarea "x"
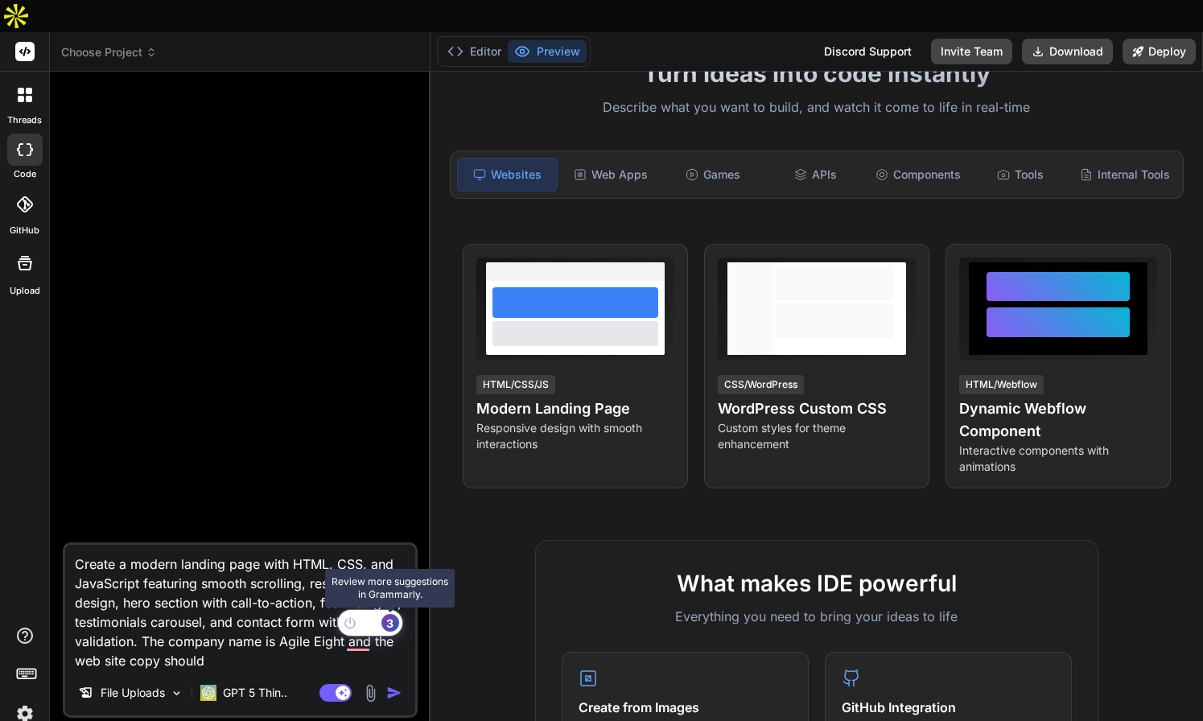
type textarea "Create a modern landing page with HTML, CSS, and JavaScript featuring smooth sc…"
type textarea "x"
type textarea "Create a modern landing page with HTML, CSS, and JavaScript featuring smooth sc…"
type textarea "x"
type textarea "Create a modern landing page with HTML, CSS, and JavaScript featuring smooth sc…"
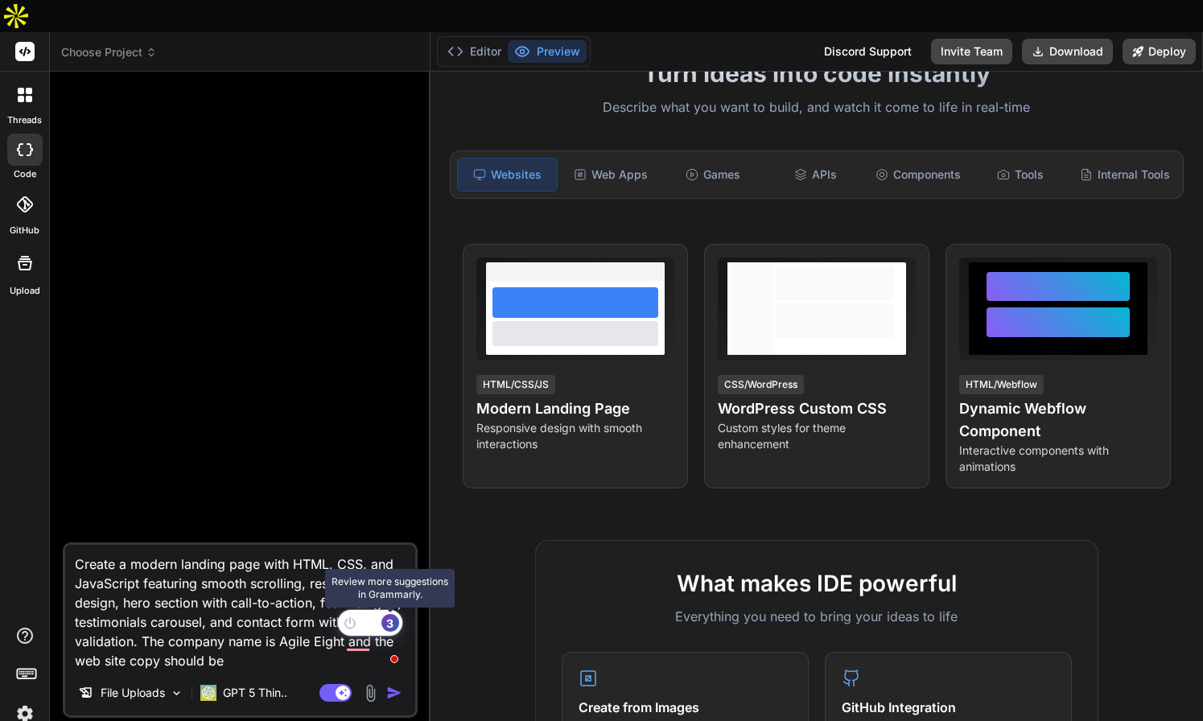
type textarea "x"
type textarea "Create a modern landing page with HTML, CSS, and JavaScript featuring smooth sc…"
type textarea "x"
type textarea "Create a modern landing page with HTML, CSS, and JavaScript featuring smooth sc…"
type textarea "x"
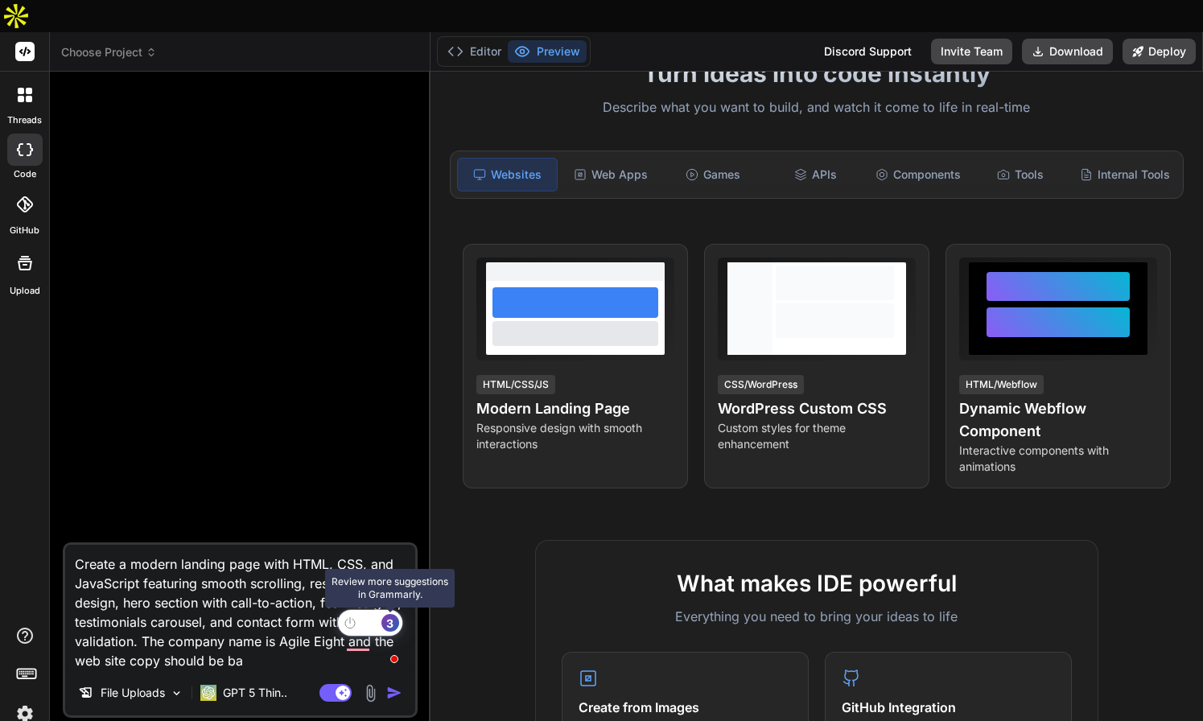
type textarea "Create a modern landing page with HTML, CSS, and JavaScript featuring smooth sc…"
type textarea "x"
type textarea "Create a modern landing page with HTML, CSS, and JavaScript featuring smooth sc…"
type textarea "x"
type textarea "Create a modern landing page with HTML, CSS, and JavaScript featuring smooth sc…"
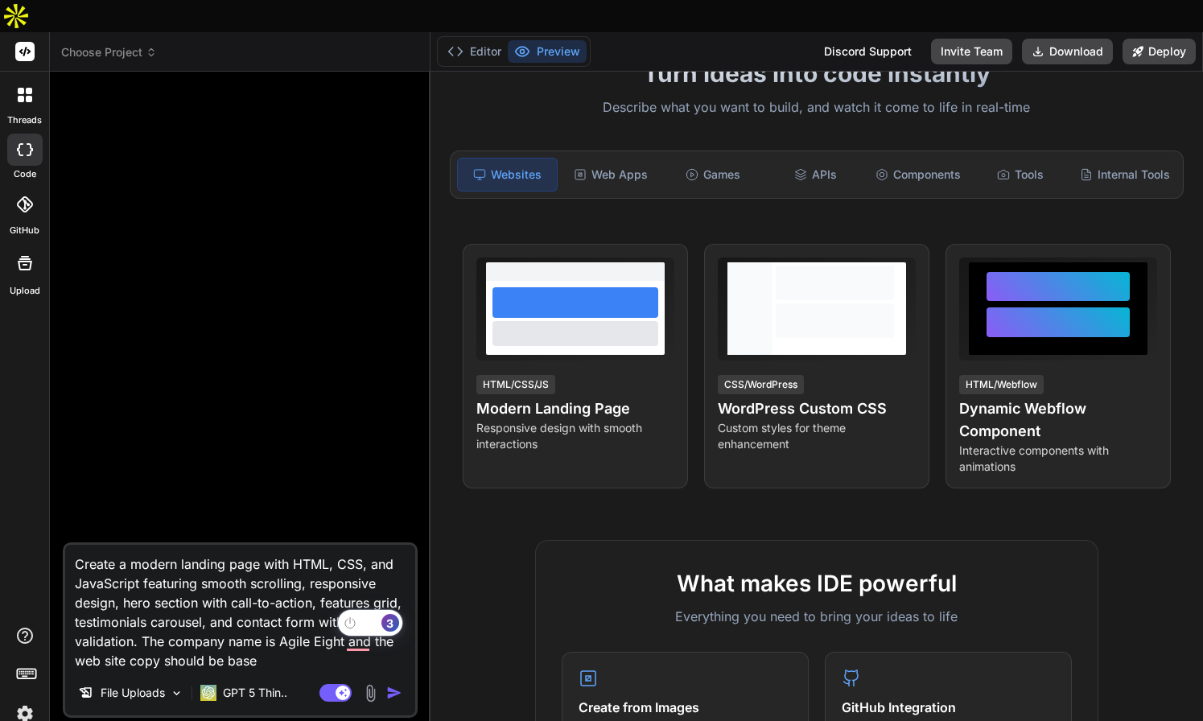
type textarea "x"
type textarea "Create a modern landing page with HTML, CSS, and JavaScript featuring smooth sc…"
type textarea "x"
type textarea "Create a modern landing page with HTML, CSS, and JavaScript featuring smooth sc…"
type textarea "x"
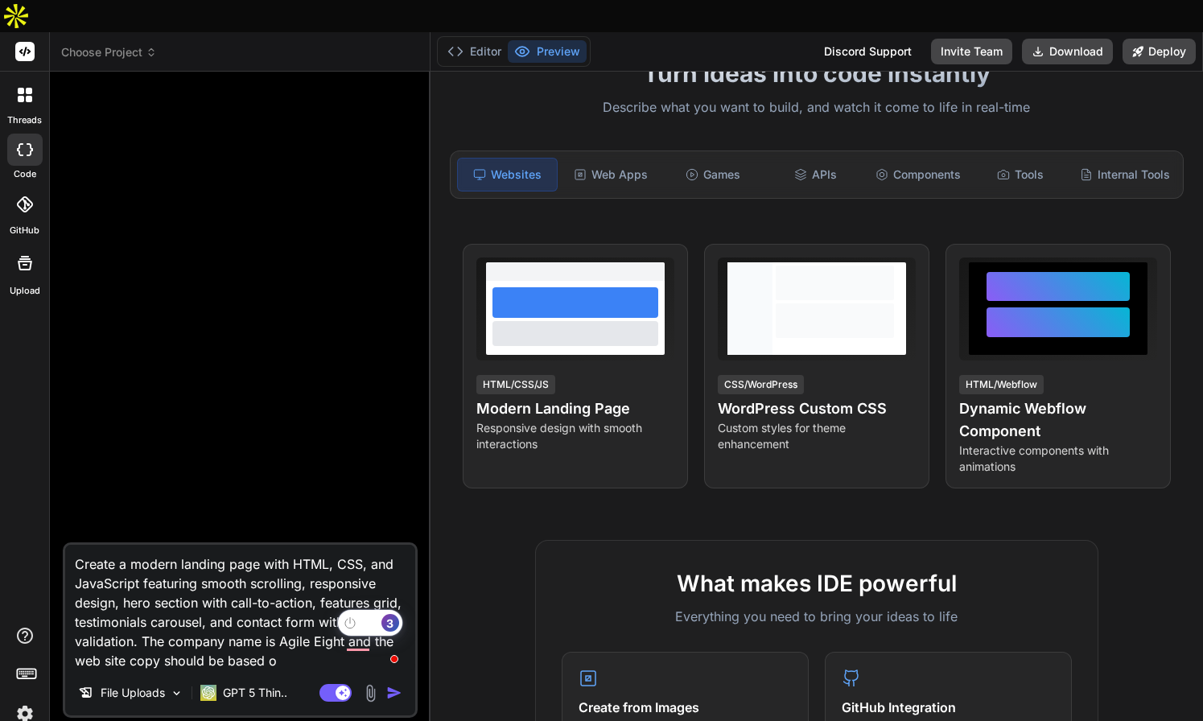
type textarea "Create a modern landing page with HTML, CSS, and JavaScript featuring smooth sc…"
type textarea "x"
type textarea "Create a modern landing page with HTML, CSS, and JavaScript featuring smooth sc…"
type textarea "x"
type textarea "Create a modern landing page with HTML, CSS, and JavaScript featuring smooth sc…"
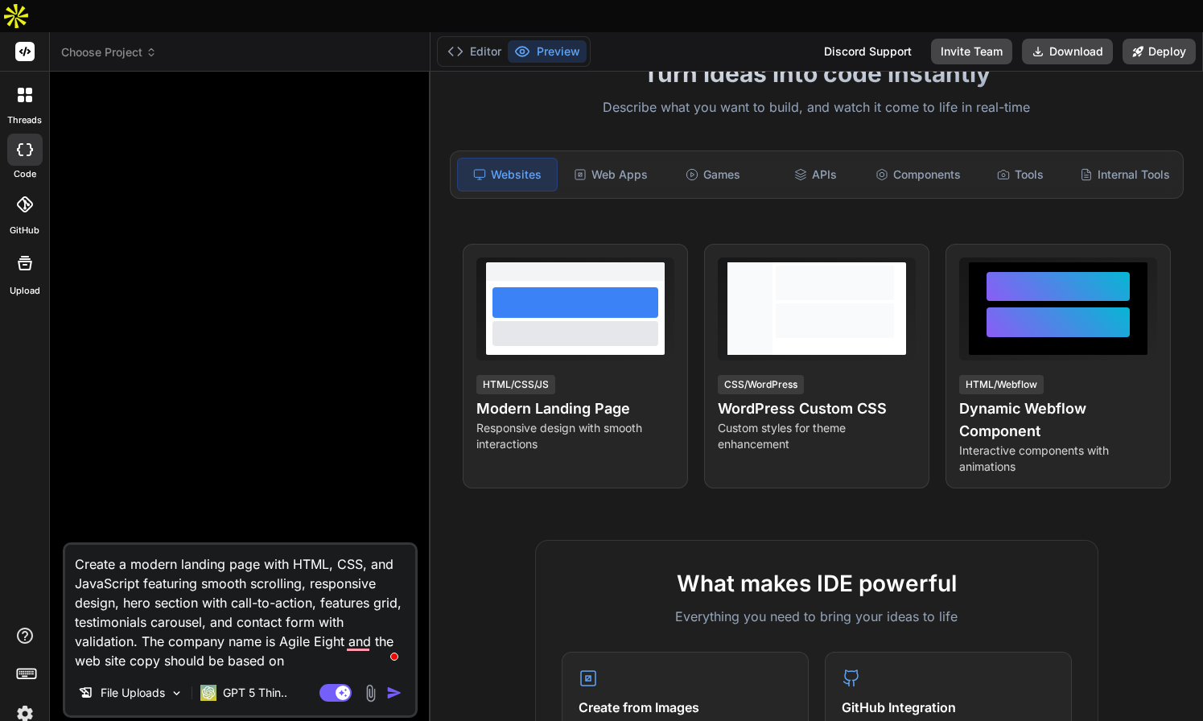
type textarea "x"
type textarea "Create a modern landing page with HTML, CSS, and JavaScript featuring smooth sc…"
type textarea "x"
type textarea "Create a modern landing page with HTML, CSS, and JavaScript featuring smooth sc…"
type textarea "x"
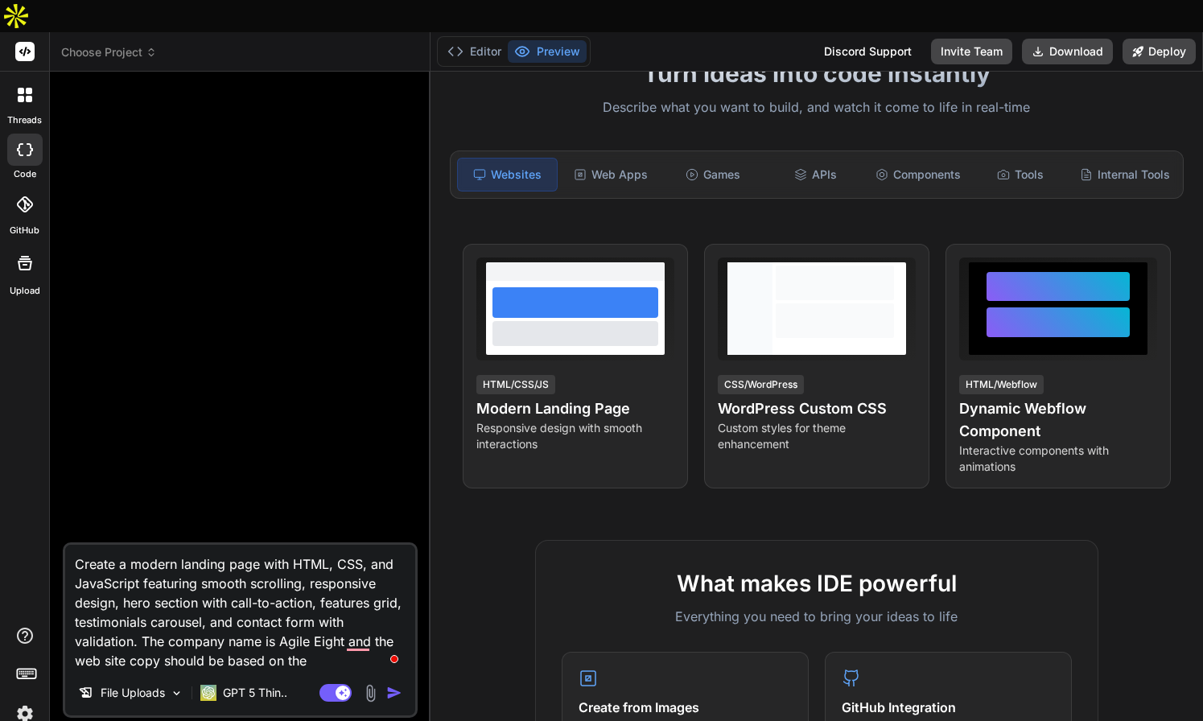
type textarea "Create a modern landing page with HTML, CSS, and JavaScript featuring smooth sc…"
type textarea "x"
type textarea "Create a modern landing page with HTML, CSS, and JavaScript featuring smooth sc…"
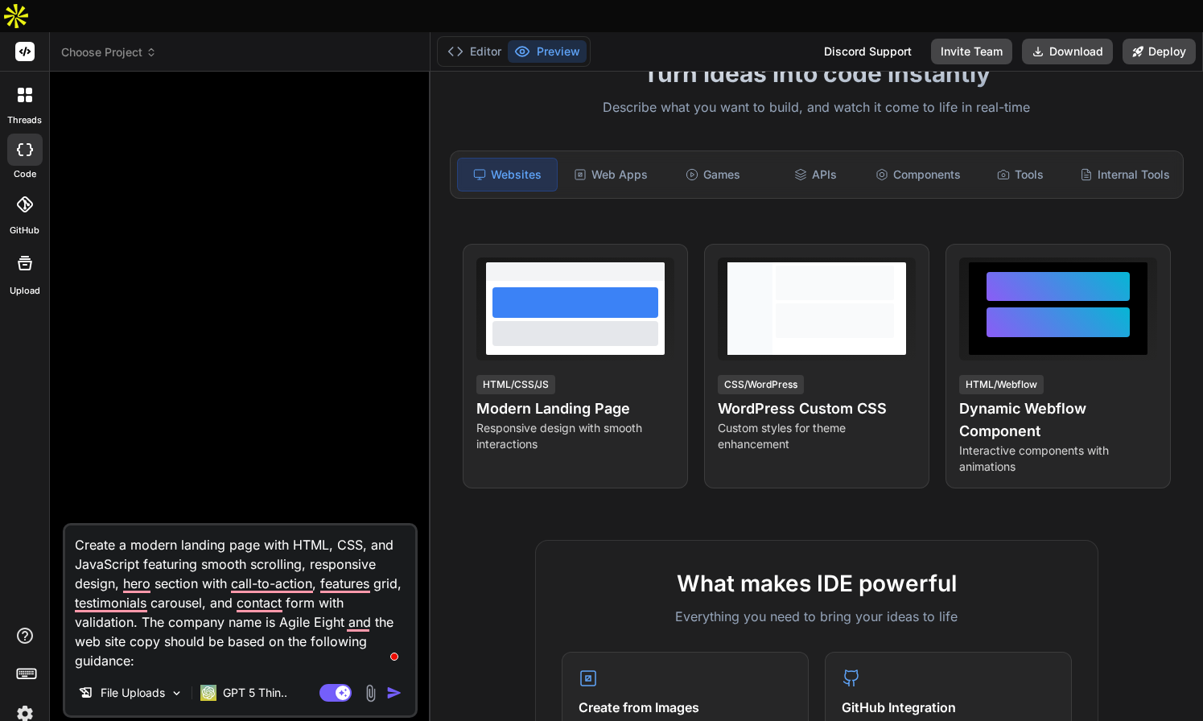
paste textarea "Headline “Turn More Enquiries into Loyal Customers – Without Chasing or Jugglin…"
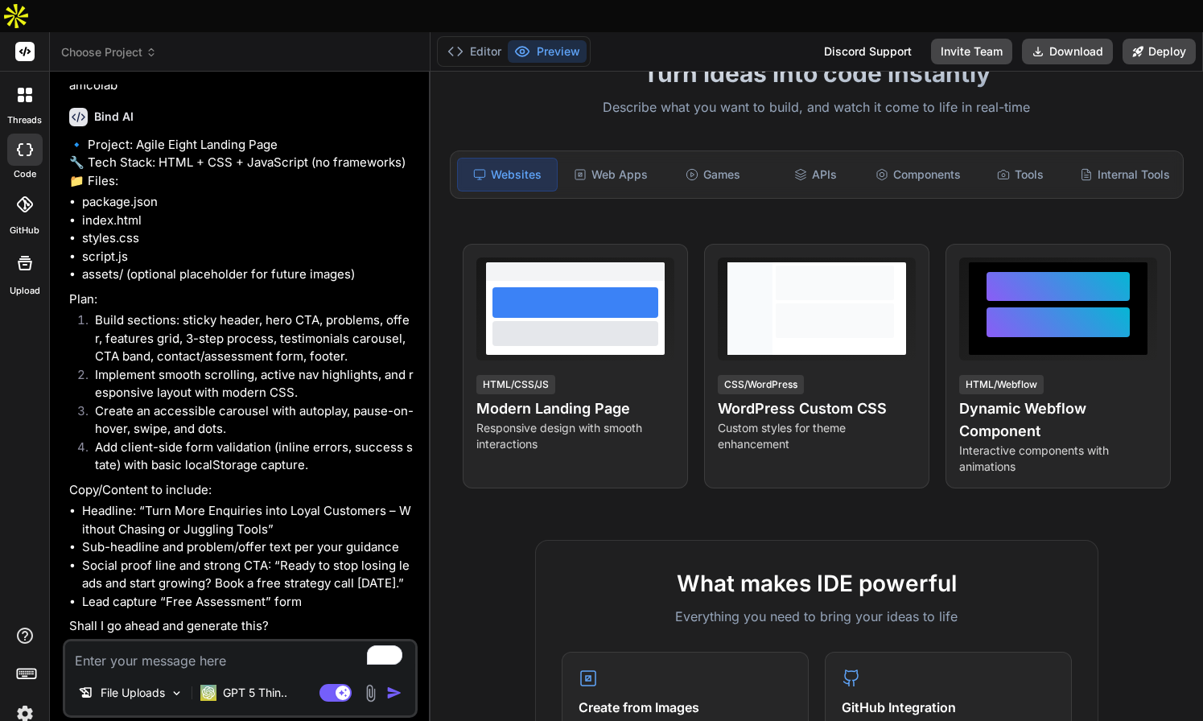
scroll to position [677, 0]
click at [389, 685] on img "button" at bounding box center [394, 693] width 16 height 16
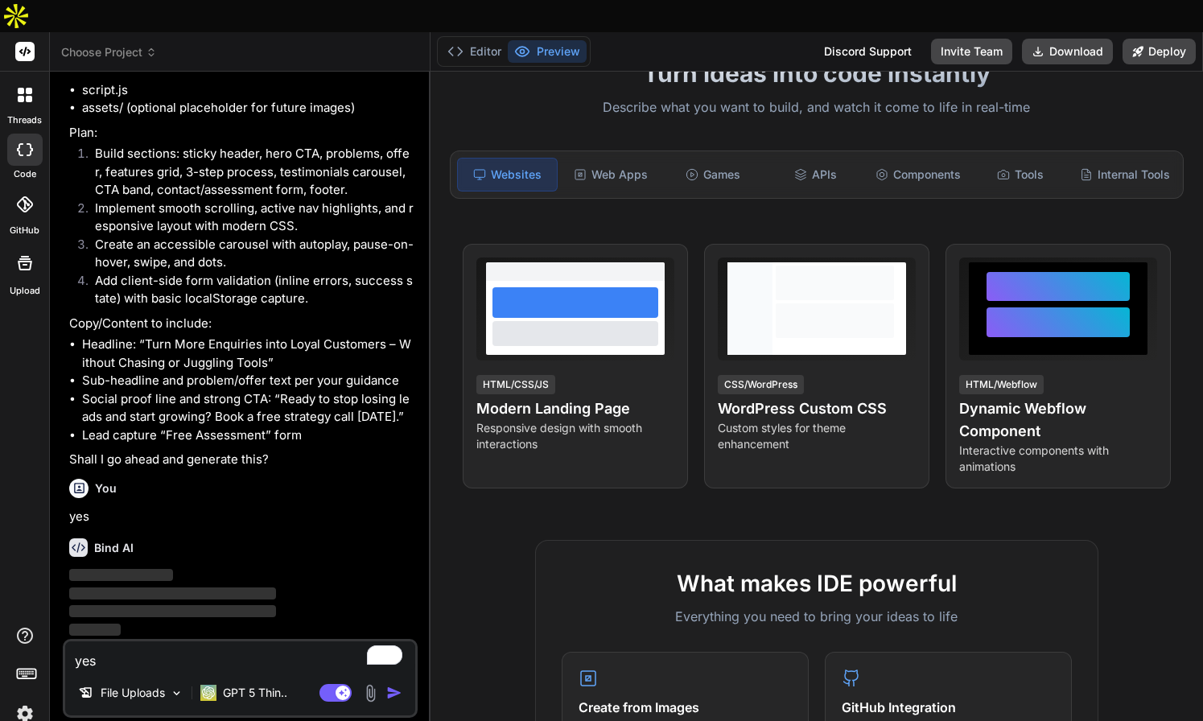
scroll to position [843, 0]
click at [30, 700] on img at bounding box center [24, 713] width 27 height 27
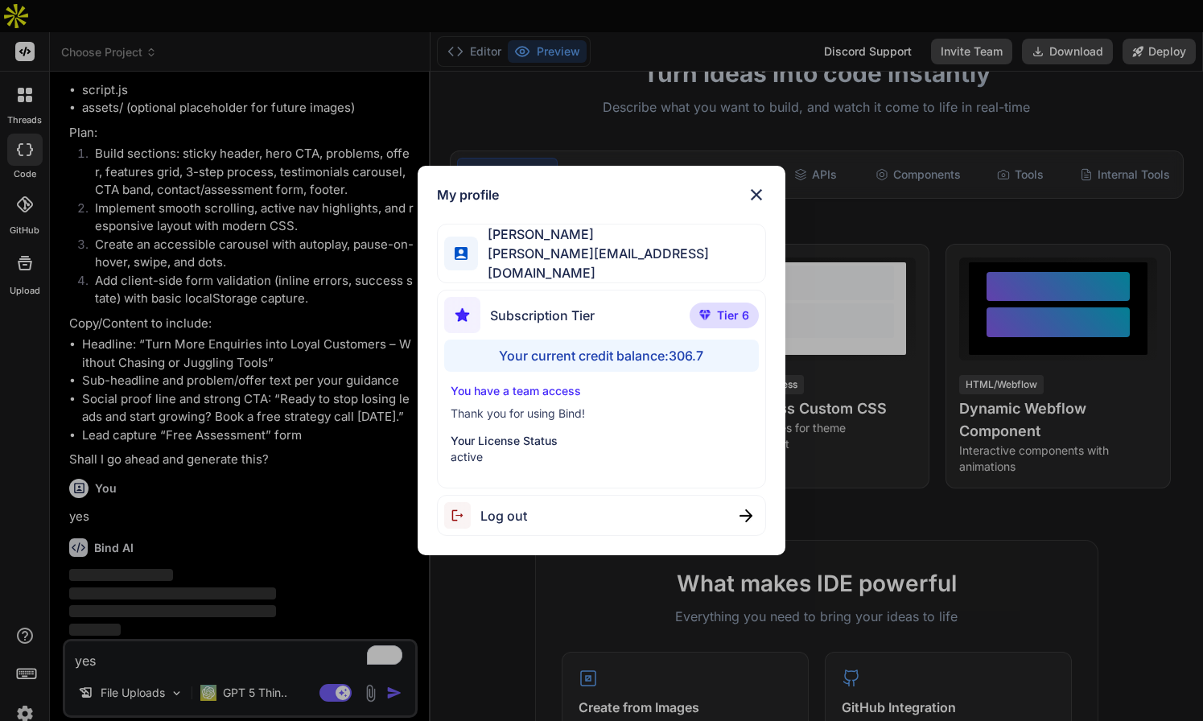
click at [759, 200] on img at bounding box center [756, 194] width 19 height 19
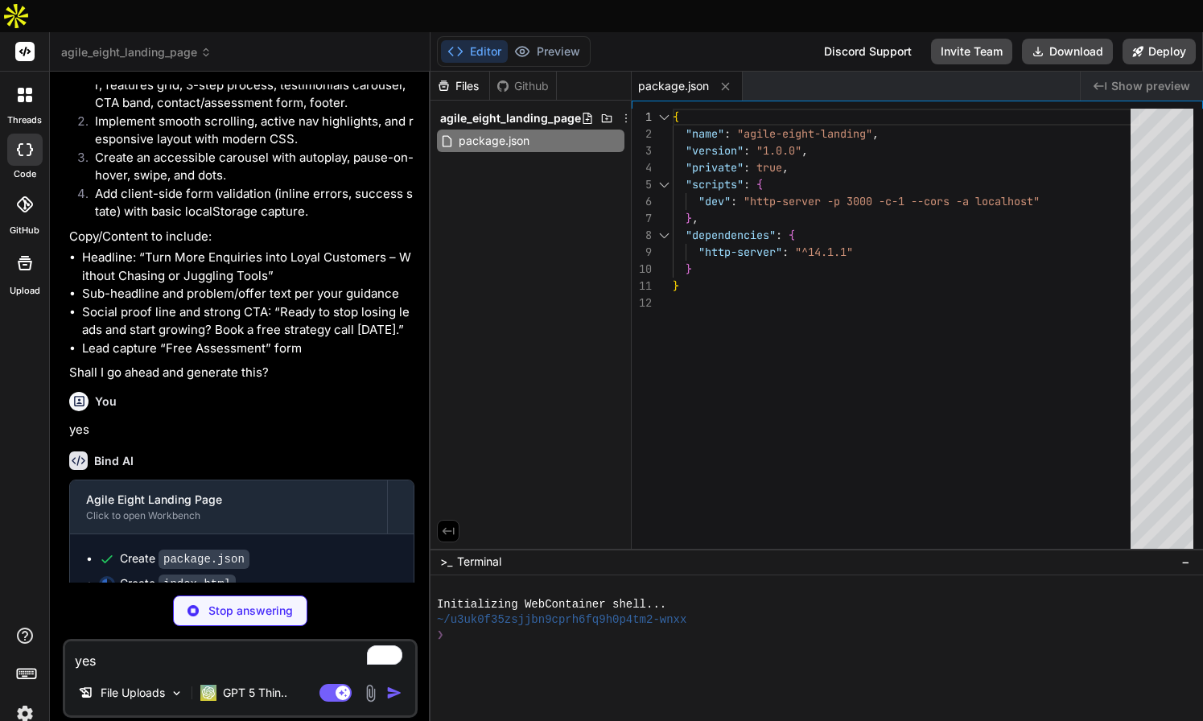
scroll to position [956, 0]
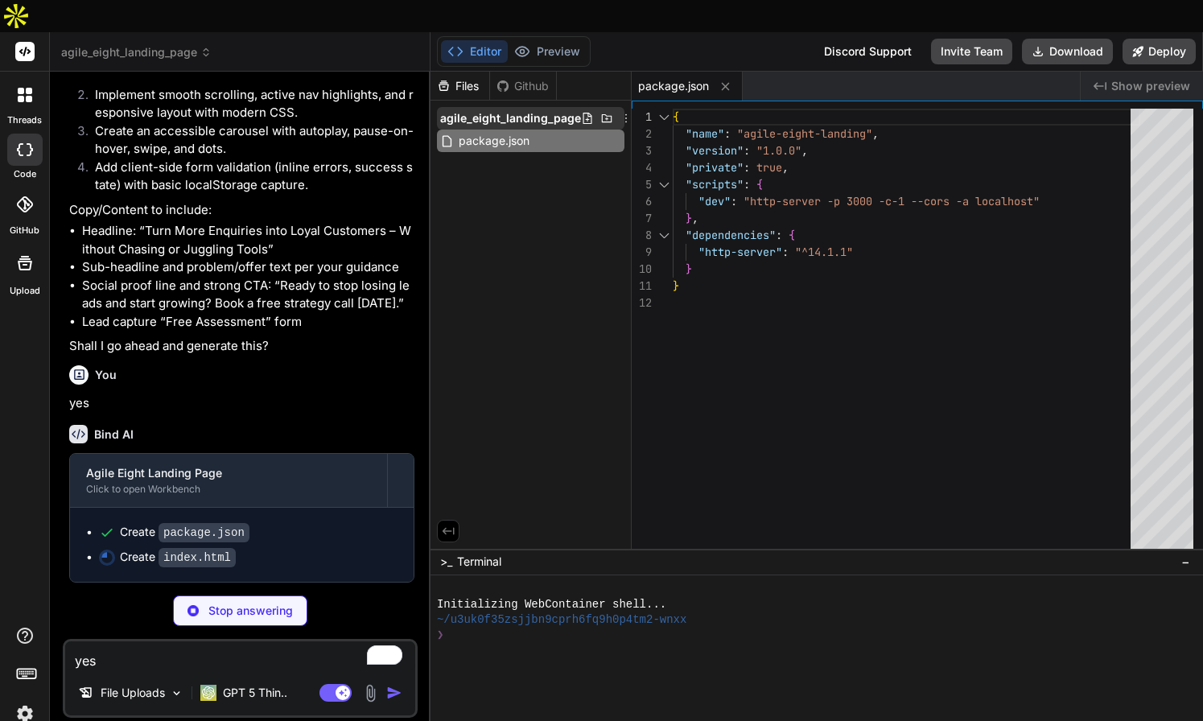
click at [535, 110] on span "agile_eight_landing_page" at bounding box center [510, 118] width 141 height 16
click at [533, 147] on div "Files Github agile_eight_landing_page" at bounding box center [530, 310] width 201 height 477
click at [550, 110] on span "agile_eight_landing_page" at bounding box center [510, 118] width 141 height 16
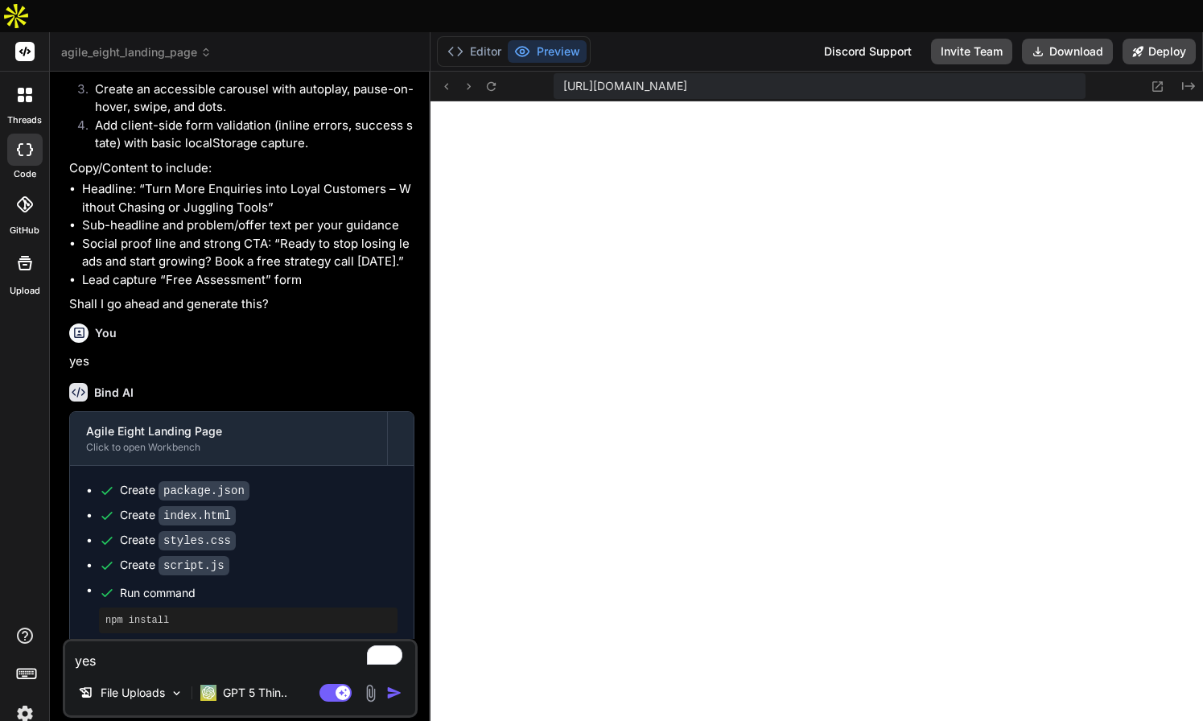
scroll to position [718, 0]
click at [1158, 81] on icon at bounding box center [1158, 86] width 10 height 10
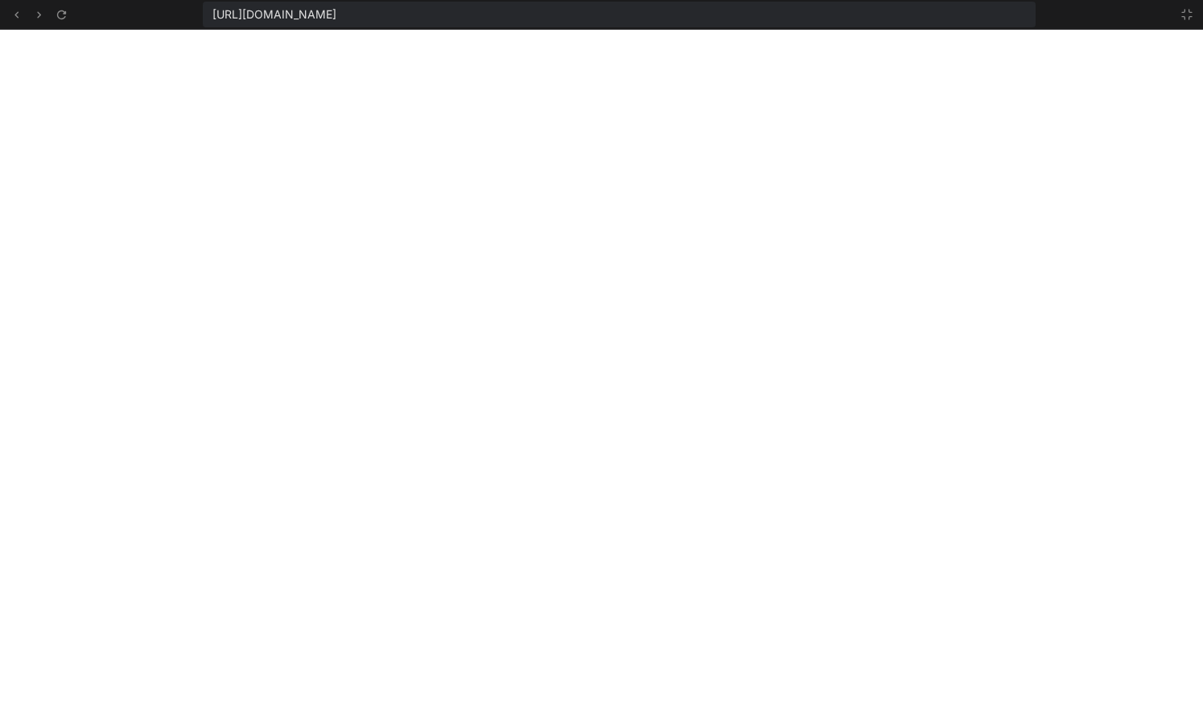
scroll to position [810, 0]
click at [1185, 12] on icon at bounding box center [1186, 14] width 13 height 13
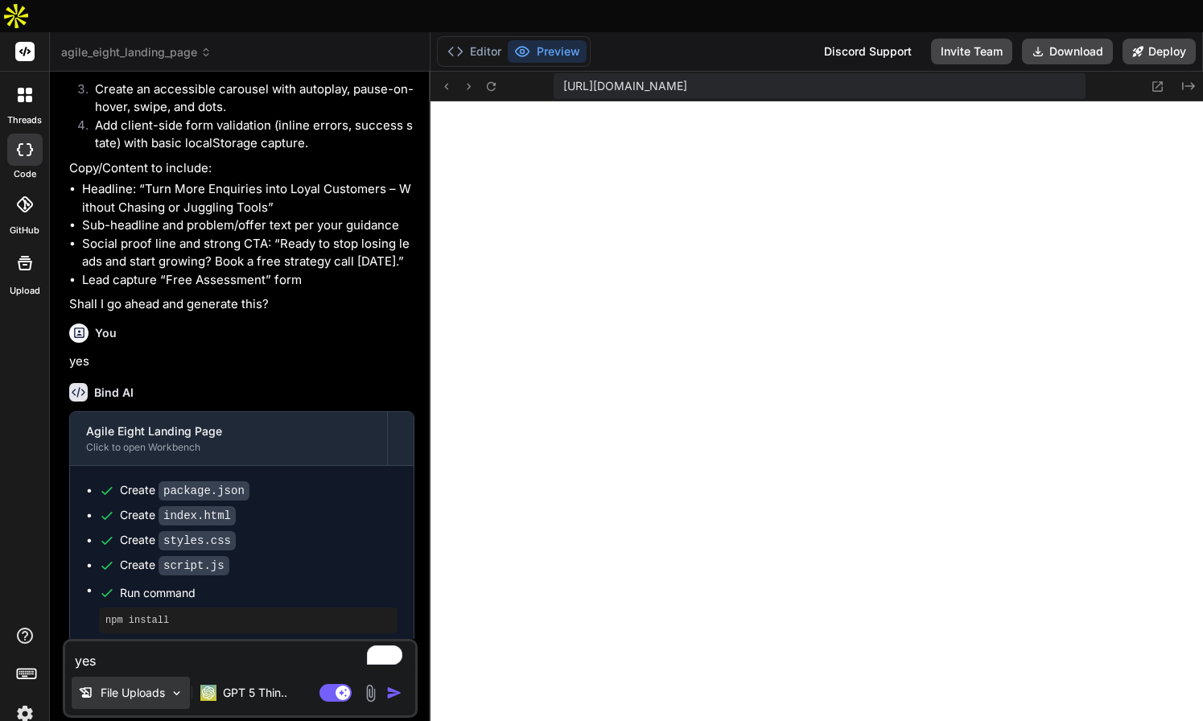
click at [121, 685] on p "File Uploads" at bounding box center [133, 693] width 64 height 16
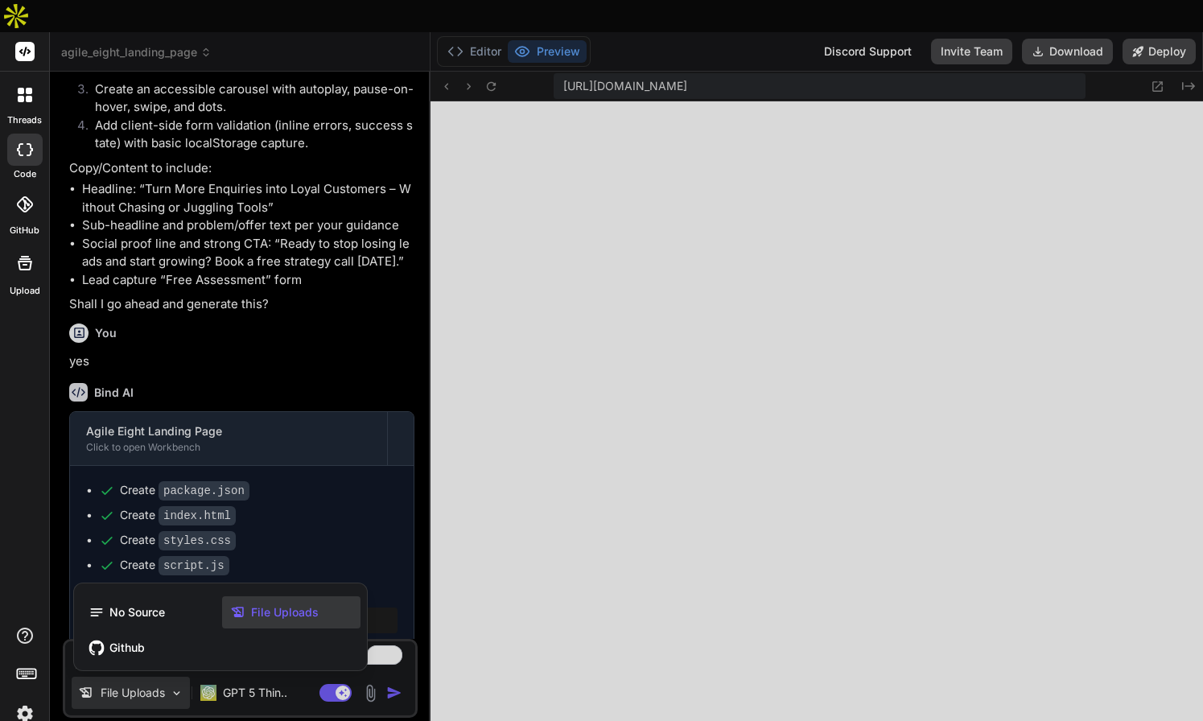
click at [266, 604] on span "File Uploads" at bounding box center [285, 612] width 68 height 16
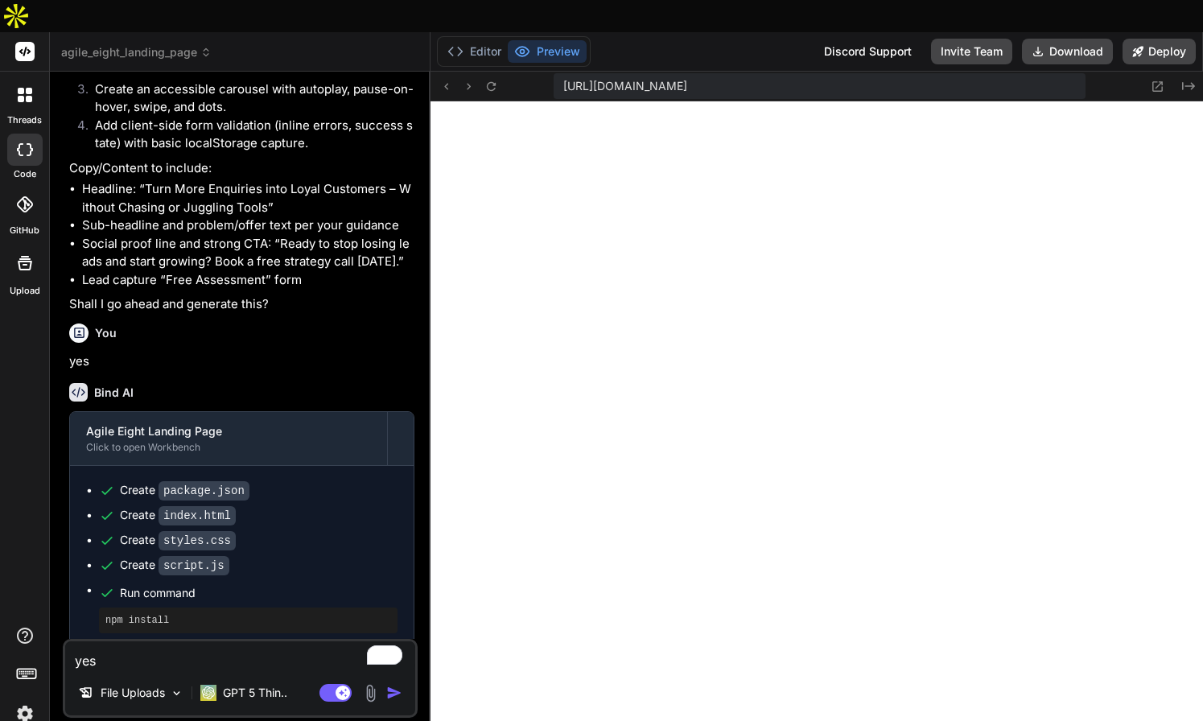
click at [370, 684] on img at bounding box center [370, 693] width 19 height 19
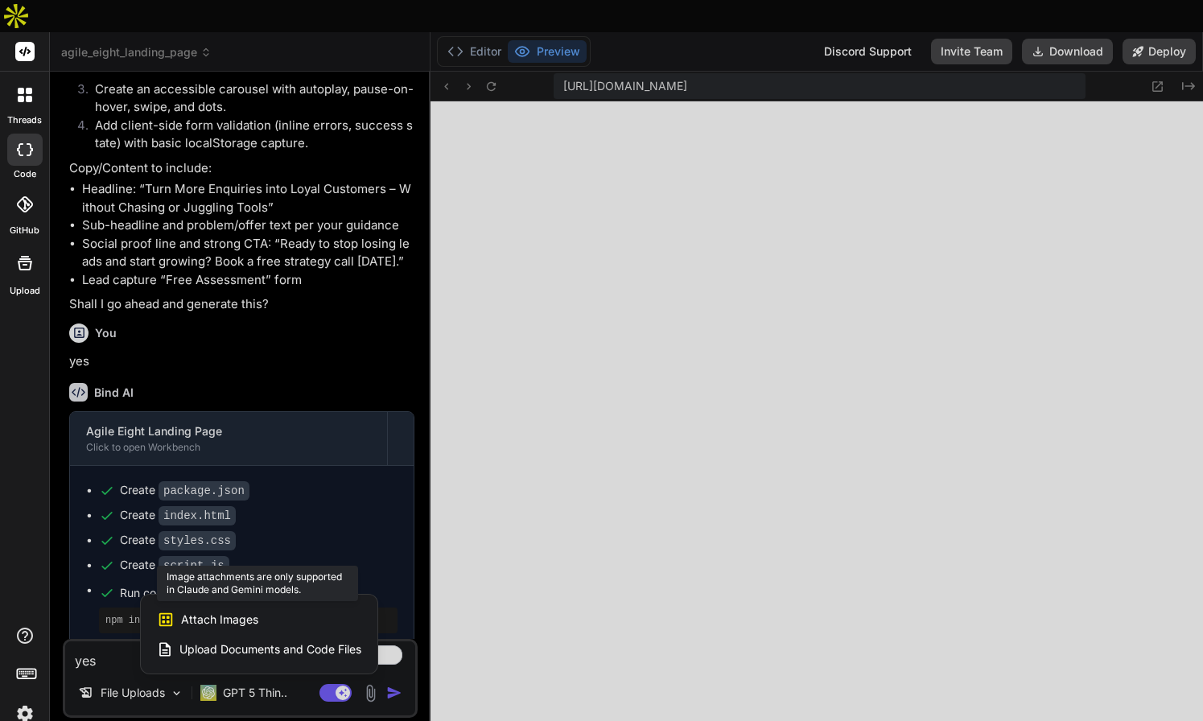
click at [257, 604] on div "Attach Images Image attachments are only supported in Claude and Gemini models." at bounding box center [259, 619] width 204 height 31
click at [197, 611] on span "Attach Images" at bounding box center [219, 619] width 77 height 16
click at [312, 641] on span "Upload Documents and Code Files" at bounding box center [270, 649] width 182 height 16
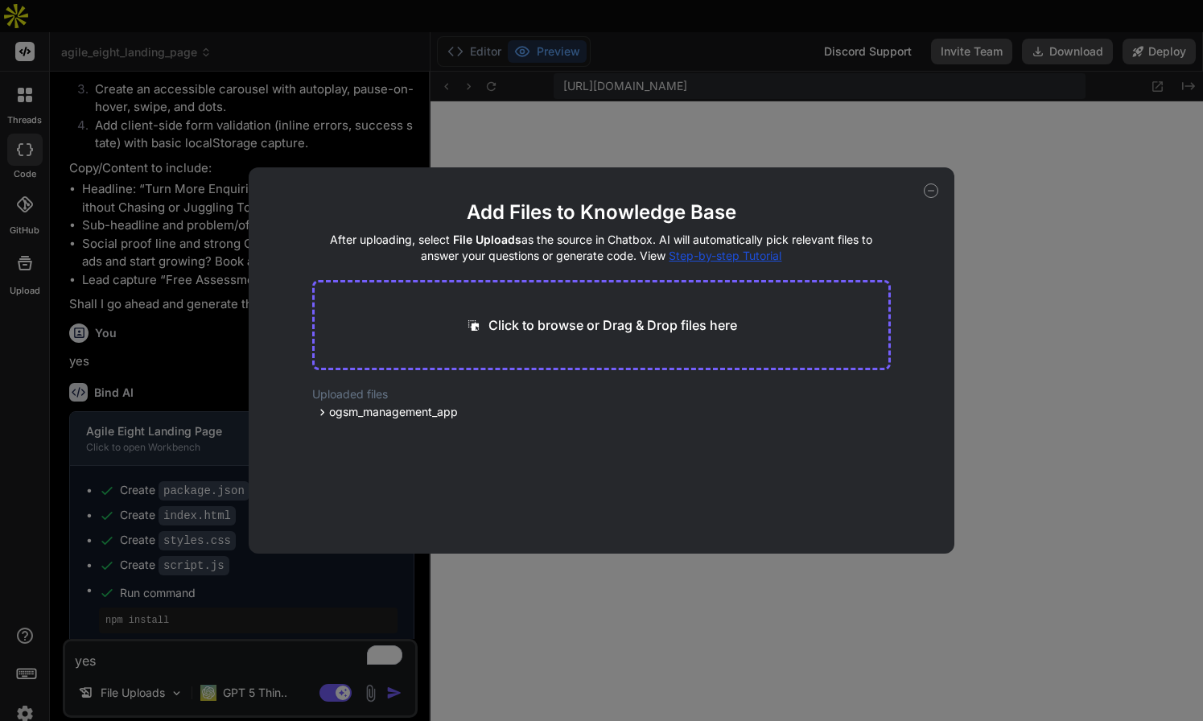
click at [632, 326] on p "Click to browse or Drag & Drop files here" at bounding box center [612, 324] width 249 height 19
click at [931, 191] on icon at bounding box center [931, 190] width 14 height 14
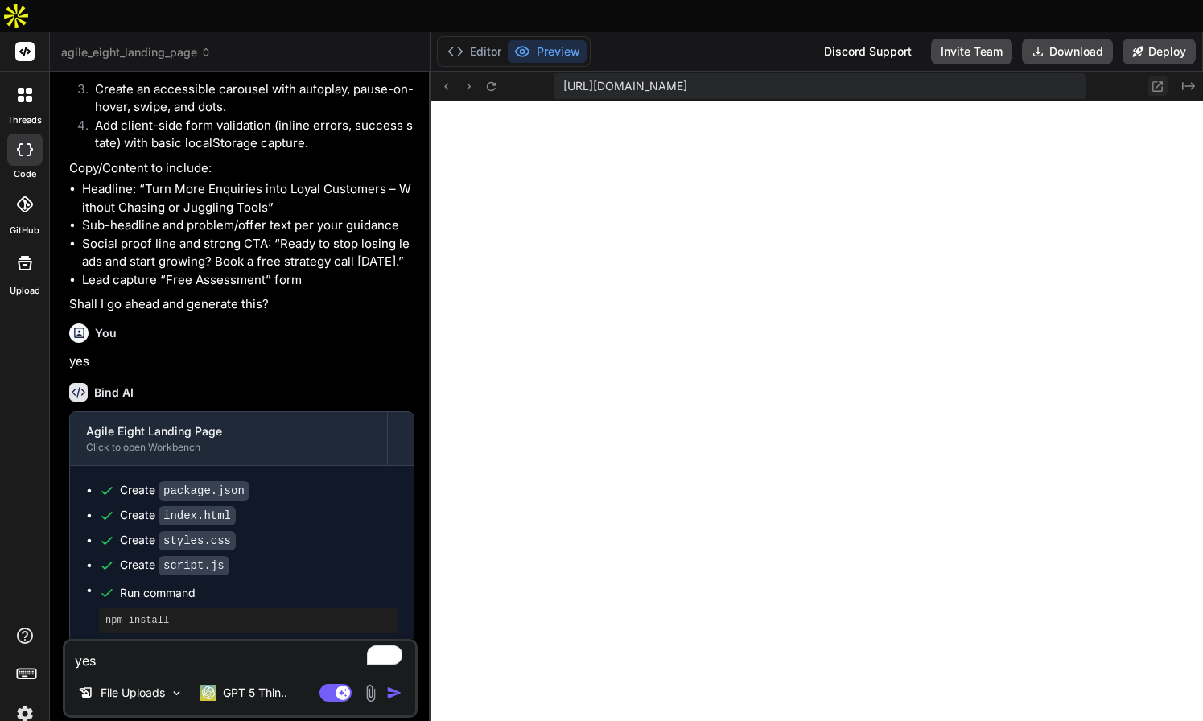
click at [1159, 80] on icon at bounding box center [1157, 87] width 14 height 14
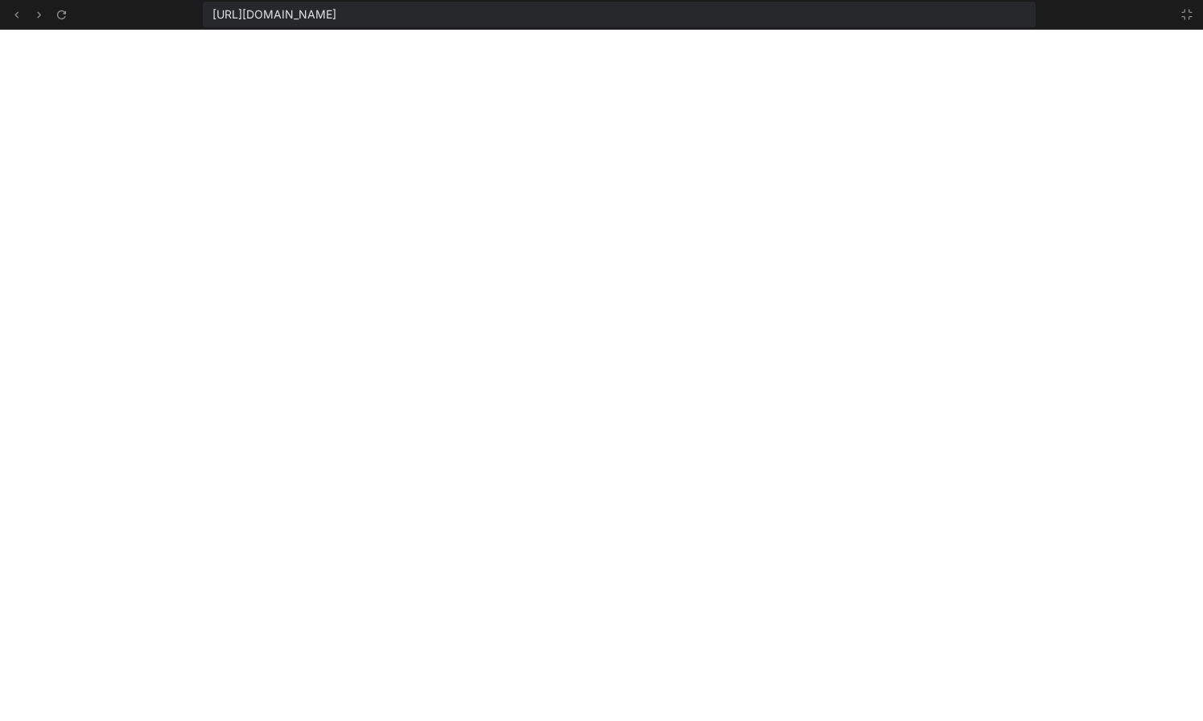
scroll to position [994, 0]
click at [1187, 11] on icon at bounding box center [1186, 14] width 13 height 13
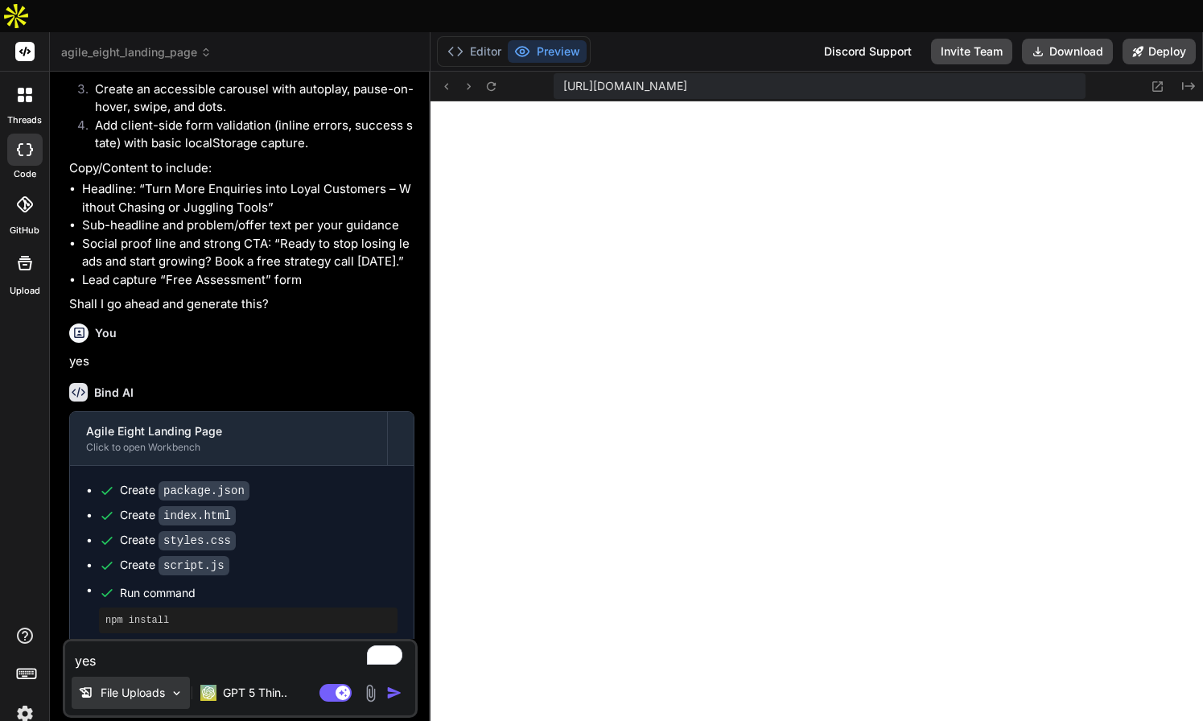
click at [143, 685] on p "File Uploads" at bounding box center [133, 693] width 64 height 16
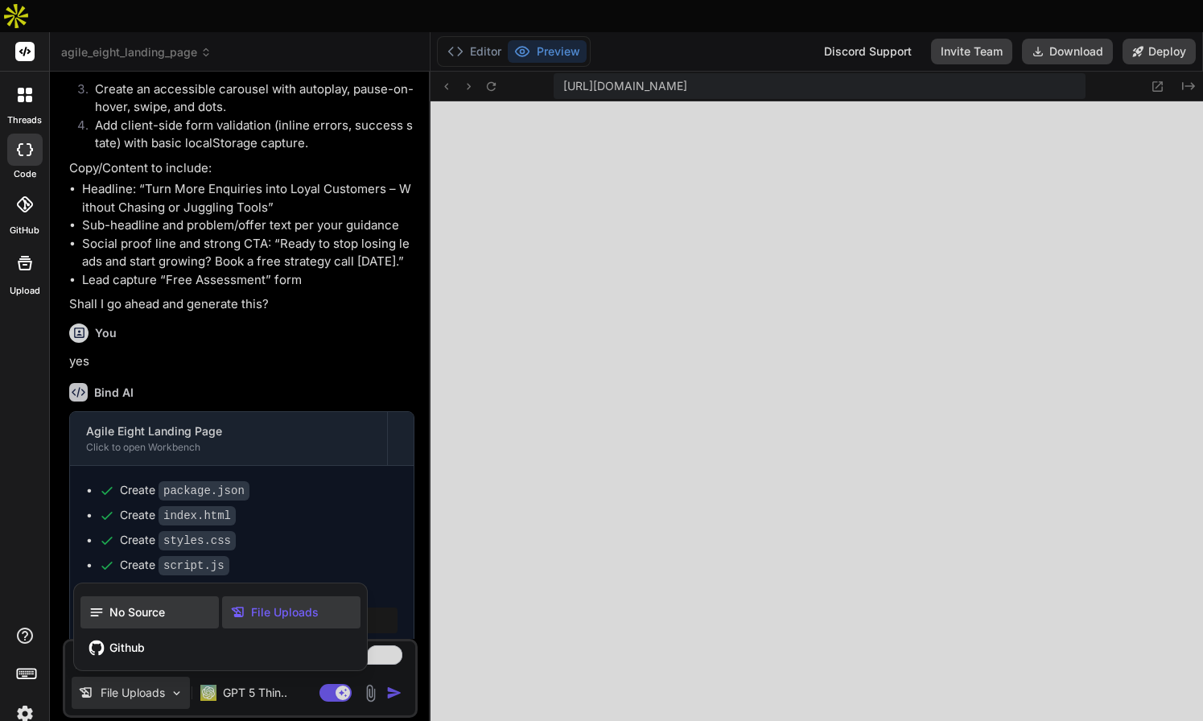
click at [136, 604] on span "No Source" at bounding box center [137, 612] width 56 height 16
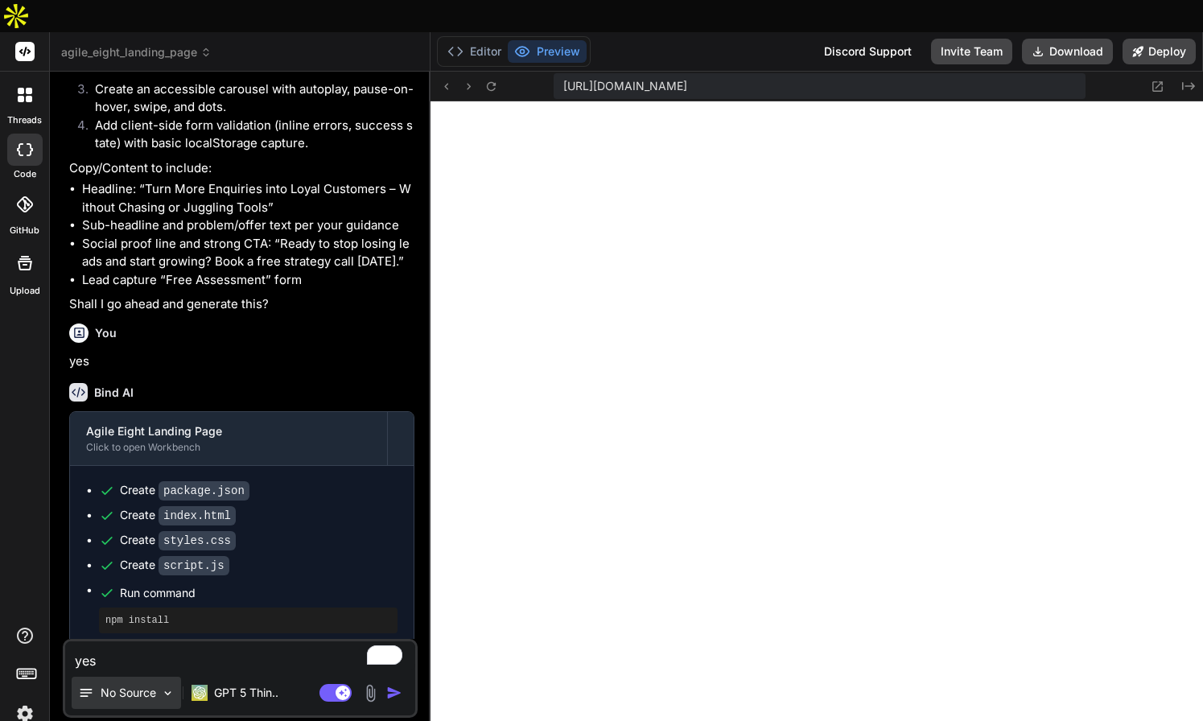
click at [139, 685] on p "No Source" at bounding box center [129, 693] width 56 height 16
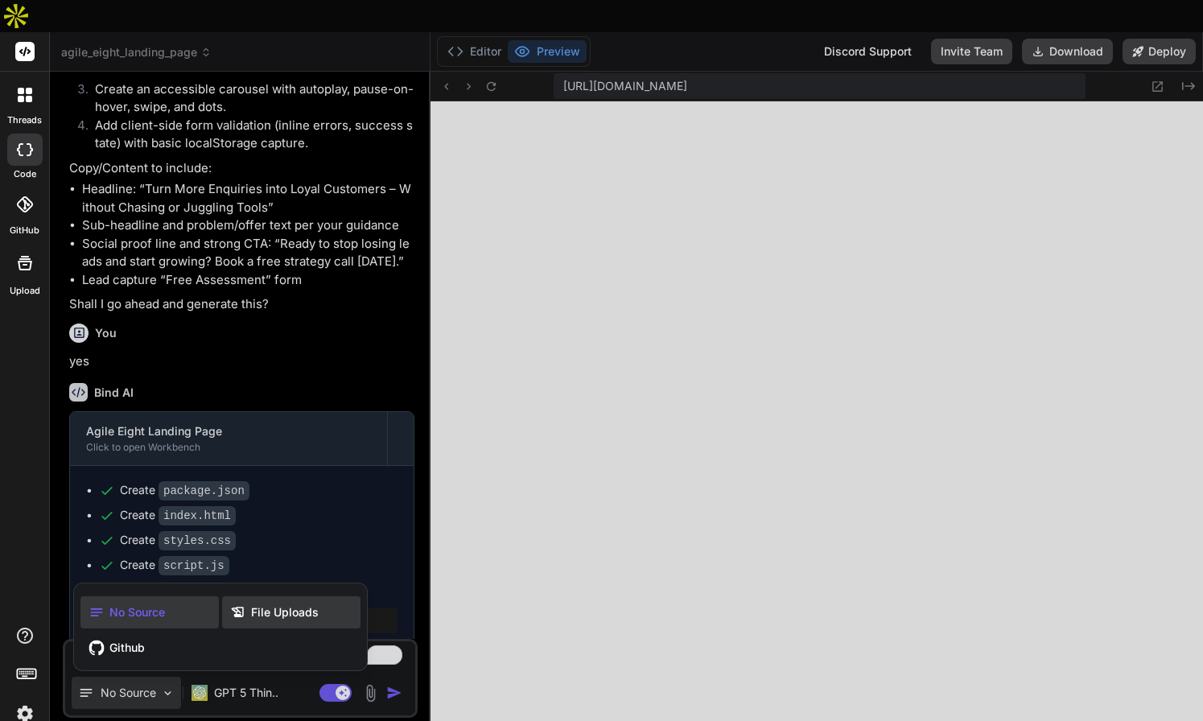
click at [257, 604] on span "File Uploads" at bounding box center [285, 612] width 68 height 16
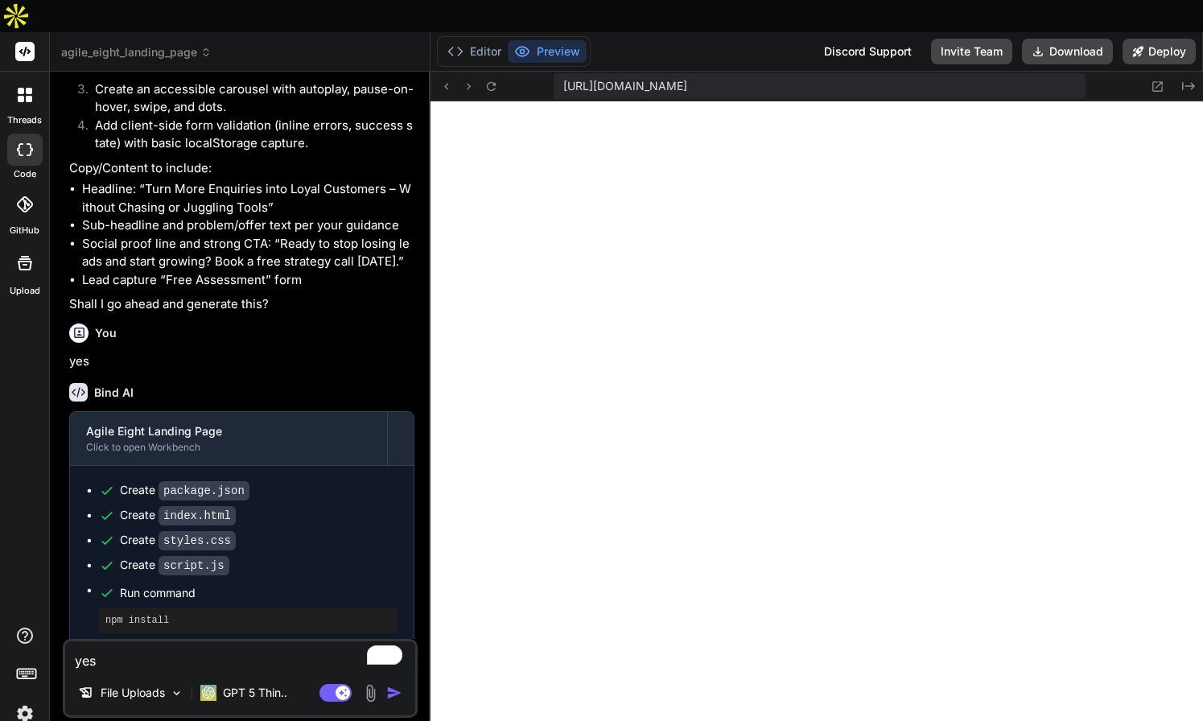
click at [371, 684] on img at bounding box center [370, 693] width 19 height 19
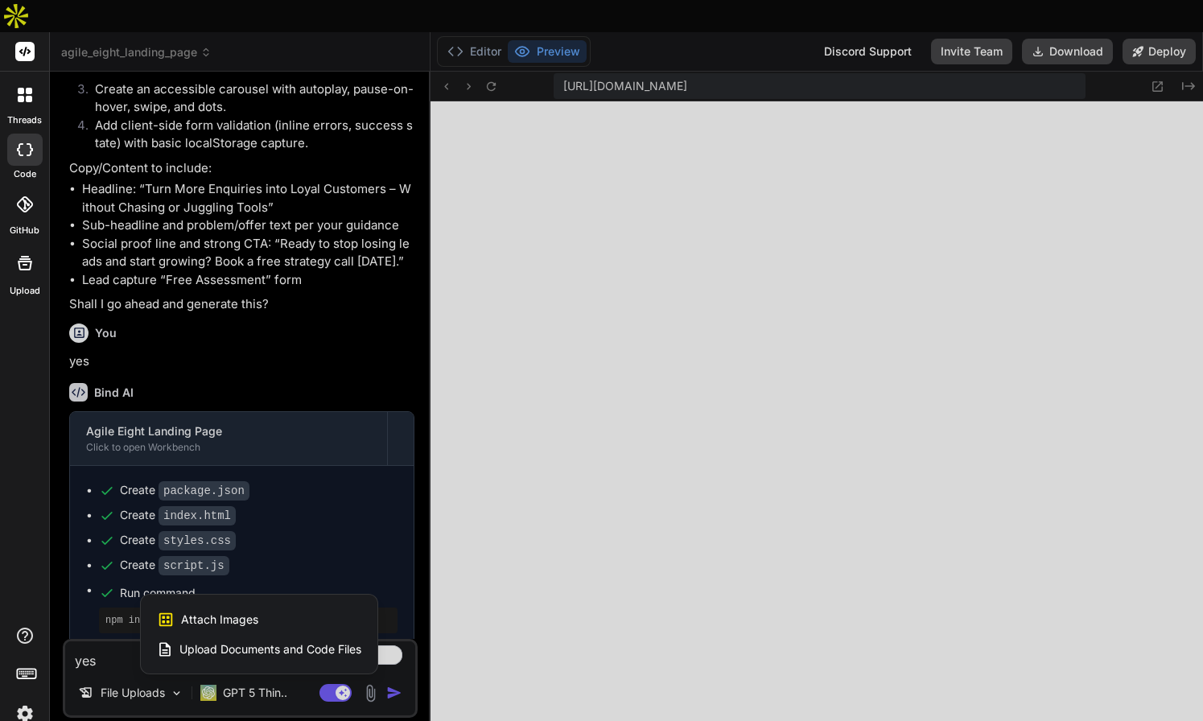
click at [244, 660] on div at bounding box center [601, 360] width 1203 height 721
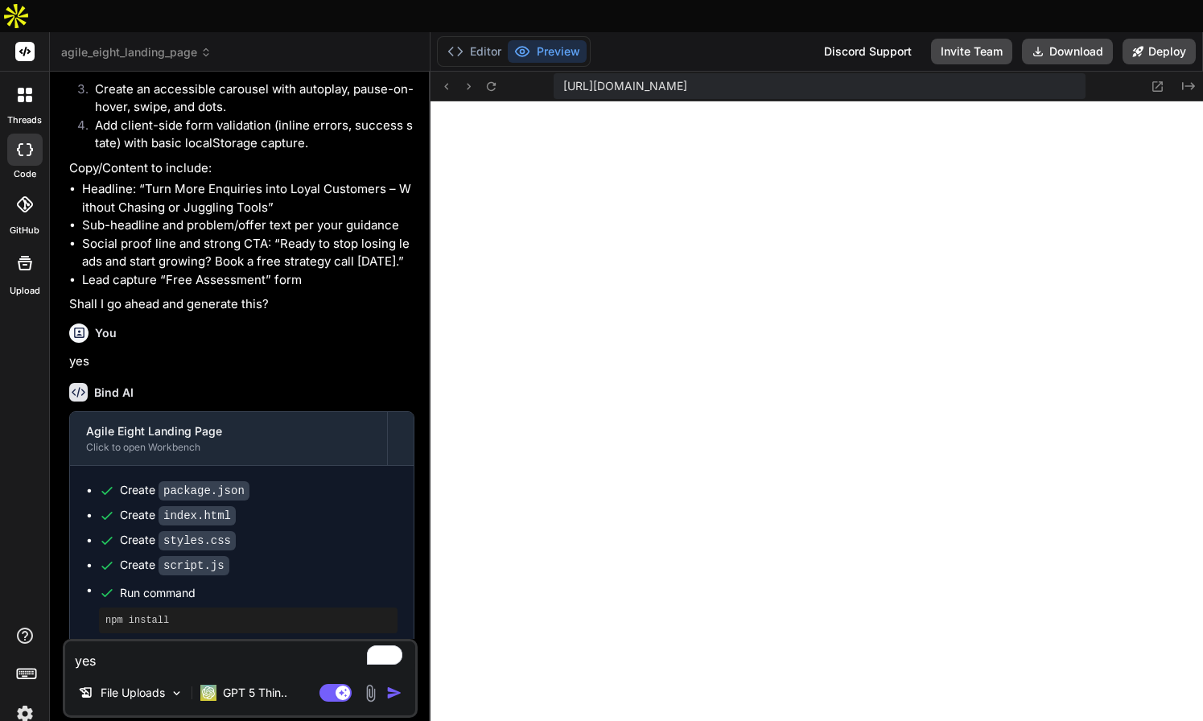
click at [244, 685] on p "GPT 5 Thin.." at bounding box center [255, 693] width 64 height 16
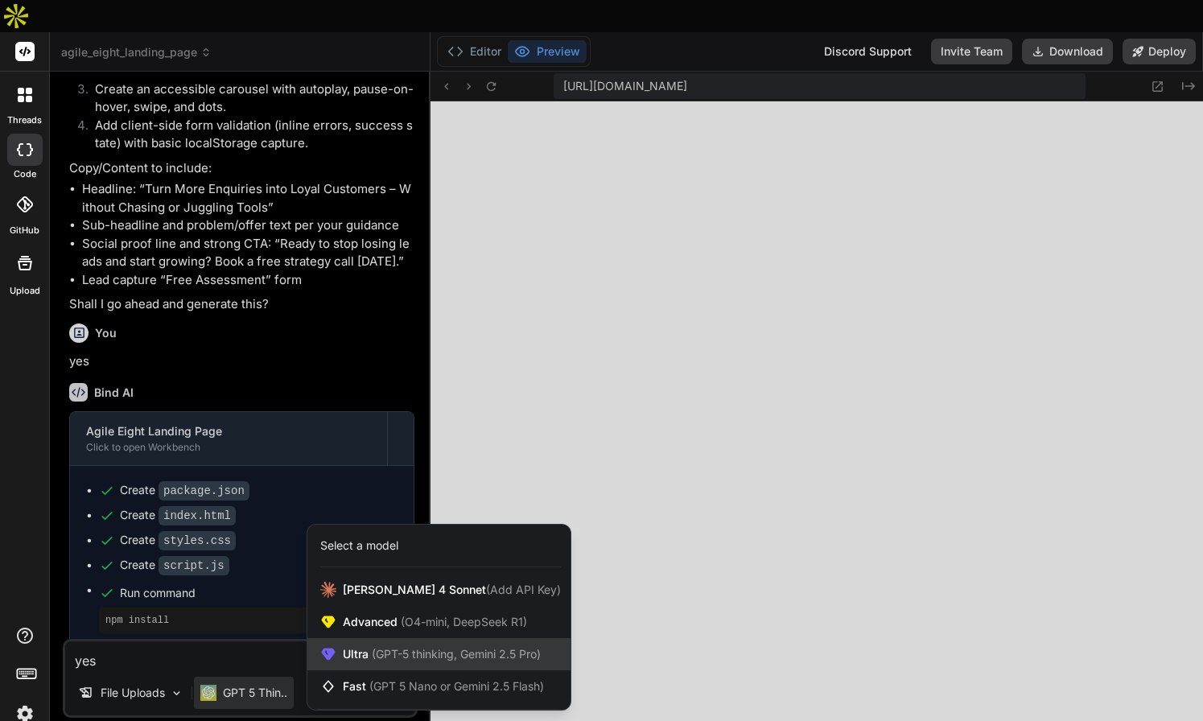
click at [427, 647] on span "(GPT-5 thinking, Gemini 2.5 Pro)" at bounding box center [454, 654] width 172 height 14
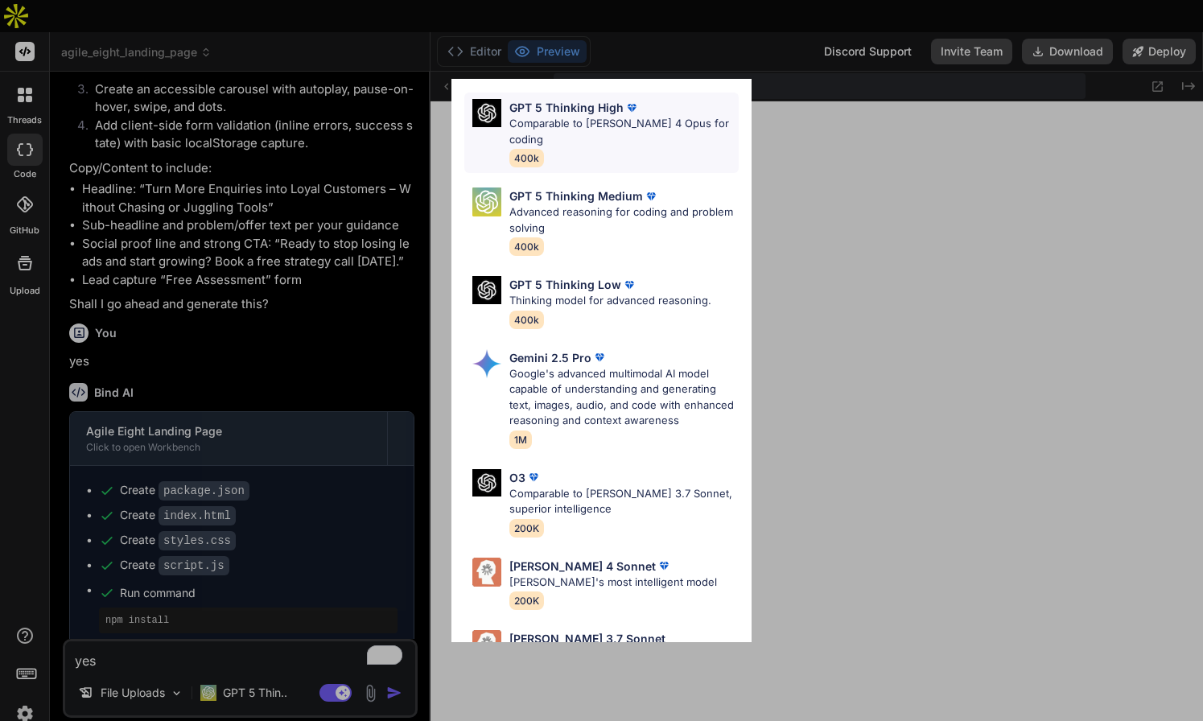
scroll to position [154, 0]
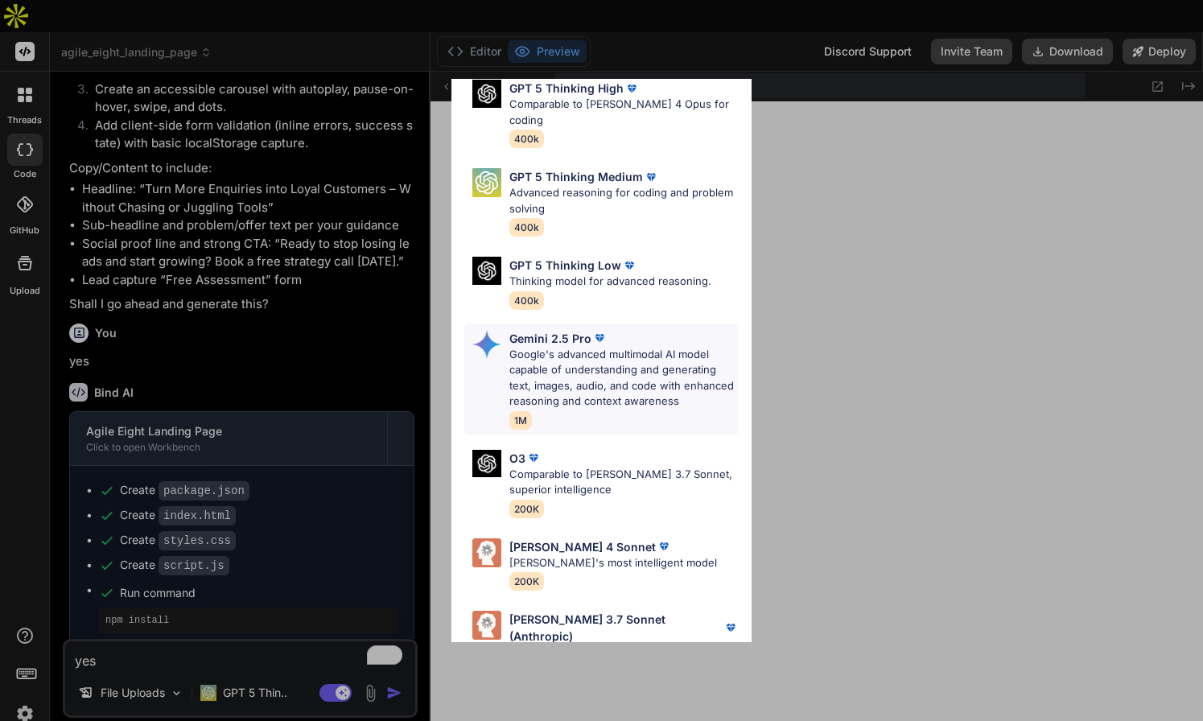
click at [569, 347] on p "Google's advanced multimodal AI model capable of understanding and generating t…" at bounding box center [624, 378] width 230 height 63
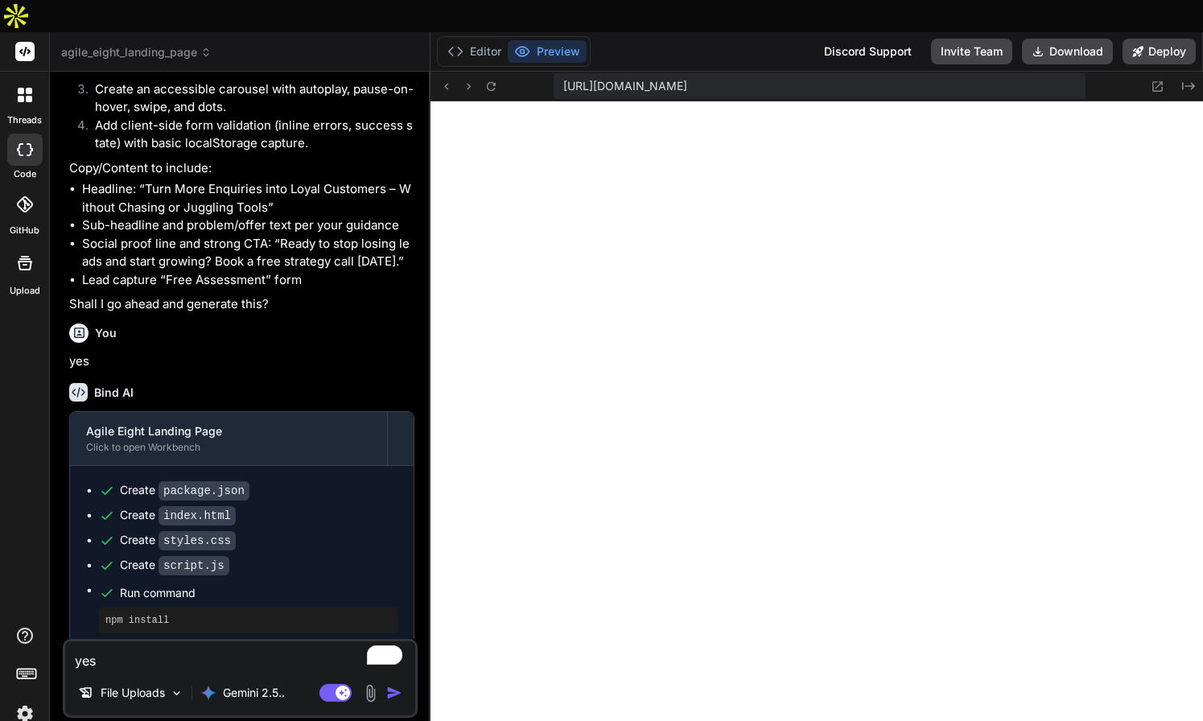
click at [370, 684] on img at bounding box center [370, 693] width 19 height 19
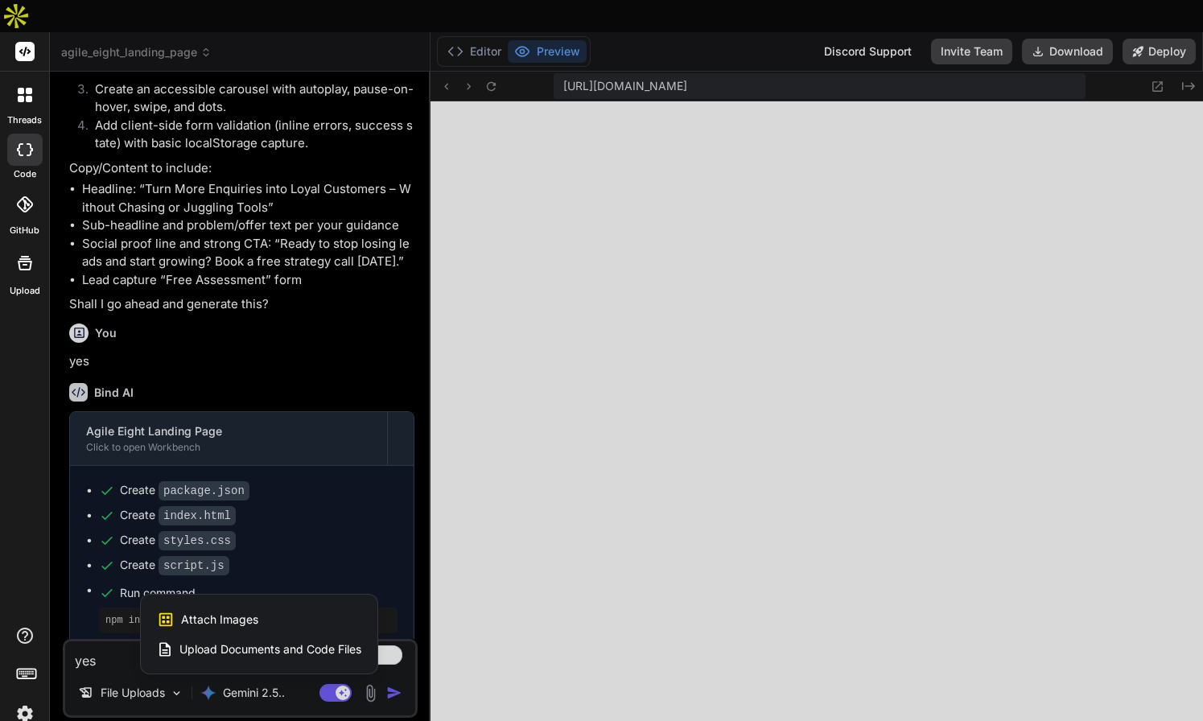
click at [247, 611] on span "Attach Images" at bounding box center [219, 619] width 77 height 16
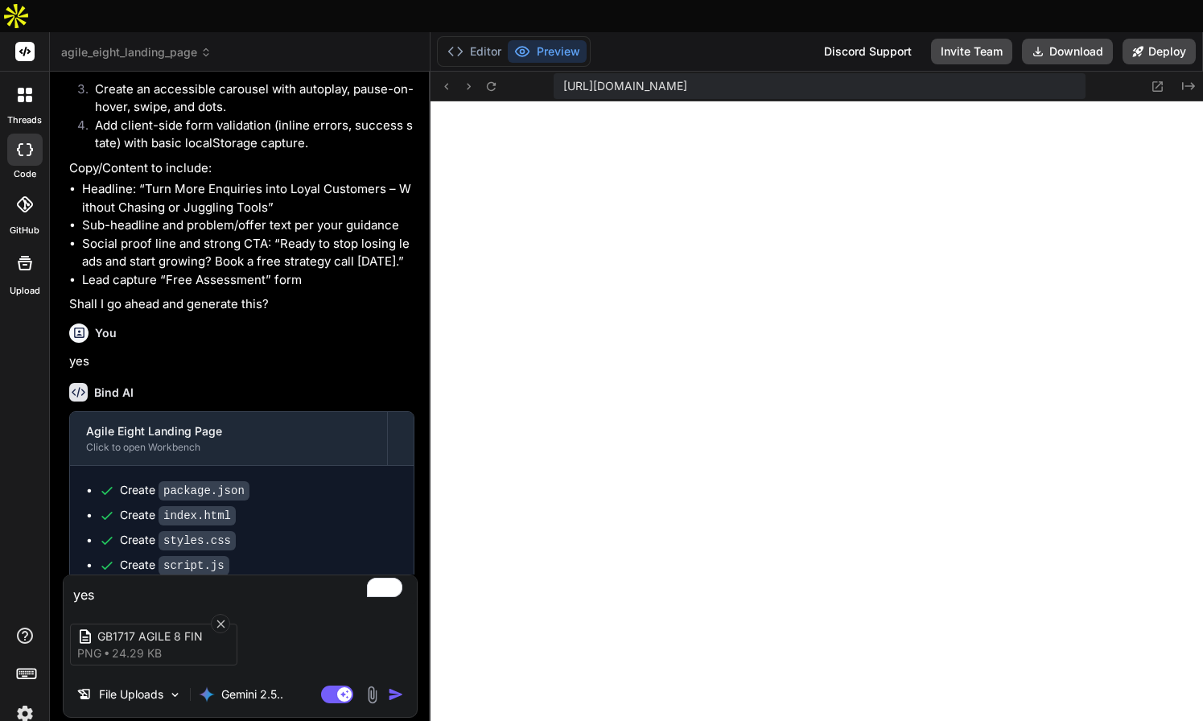
click at [168, 575] on textarea "yes" at bounding box center [240, 589] width 353 height 29
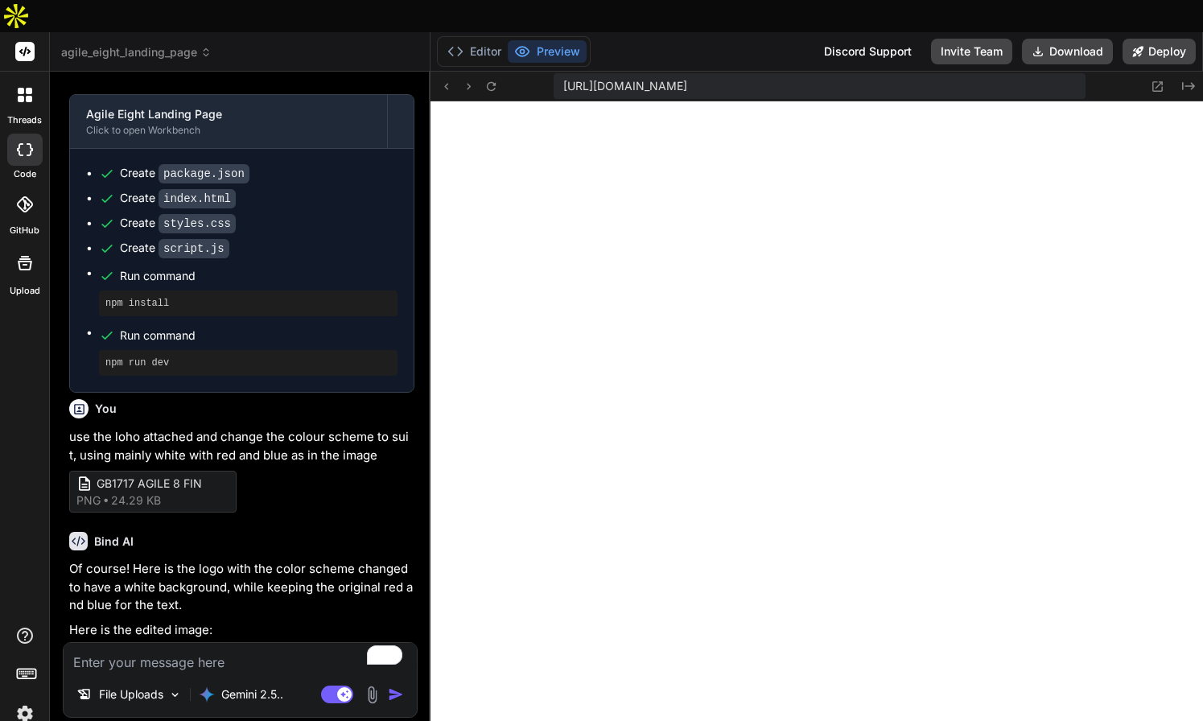
scroll to position [1314, 0]
click at [395, 686] on img "button" at bounding box center [396, 694] width 16 height 16
click at [197, 643] on textarea "To enrich screen reader interactions, please activate Accessibility in Grammarl…" at bounding box center [240, 657] width 353 height 29
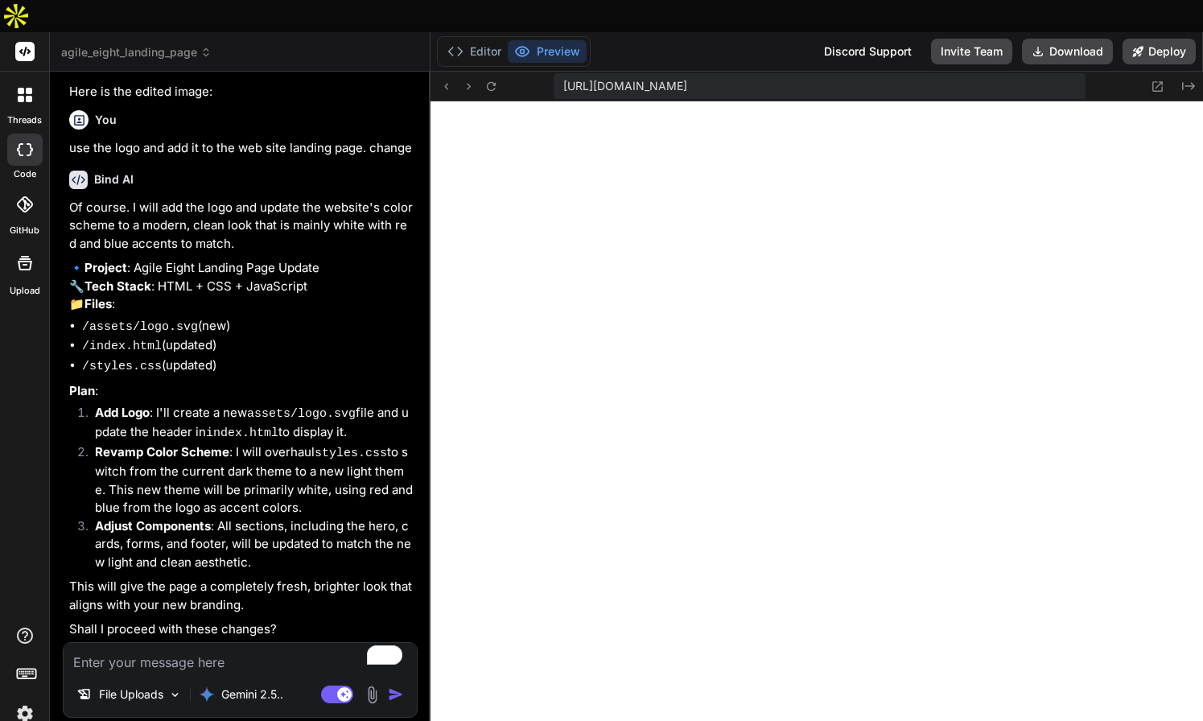
scroll to position [1879, 0]
click at [303, 643] on textarea "To enrich screen reader interactions, please activate Accessibility in Grammarl…" at bounding box center [240, 657] width 353 height 29
click at [398, 686] on img "button" at bounding box center [396, 694] width 16 height 16
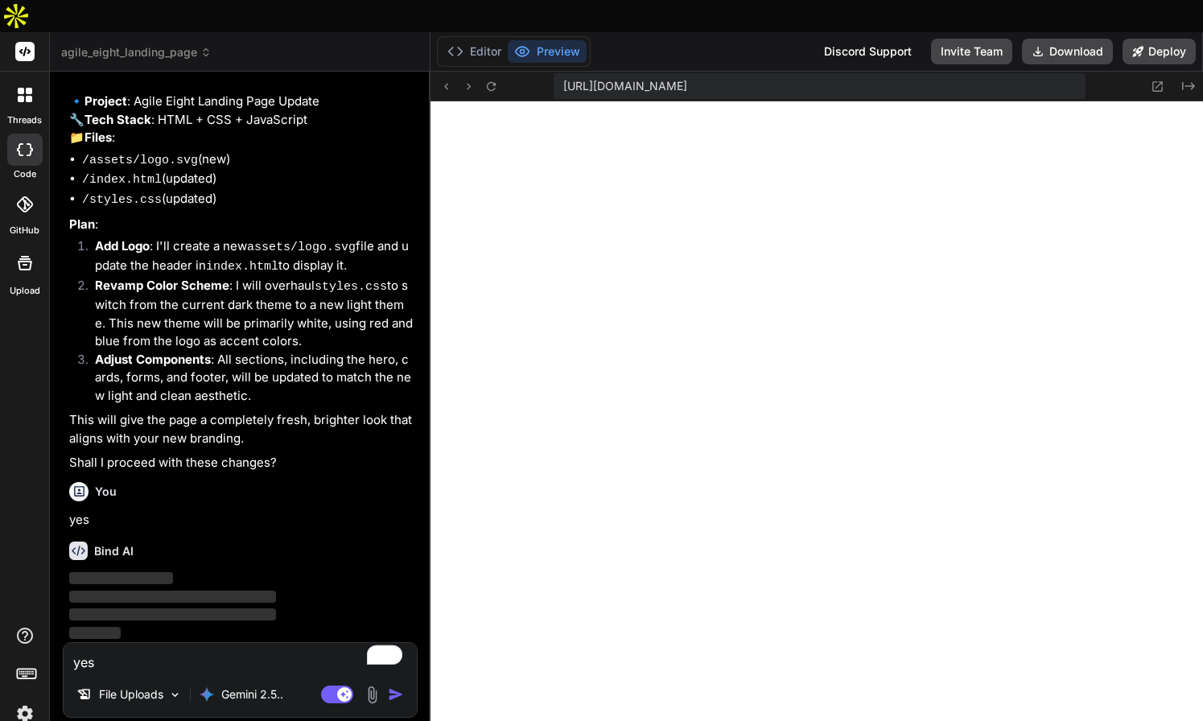
scroll to position [2045, 0]
click at [24, 700] on img at bounding box center [24, 713] width 27 height 27
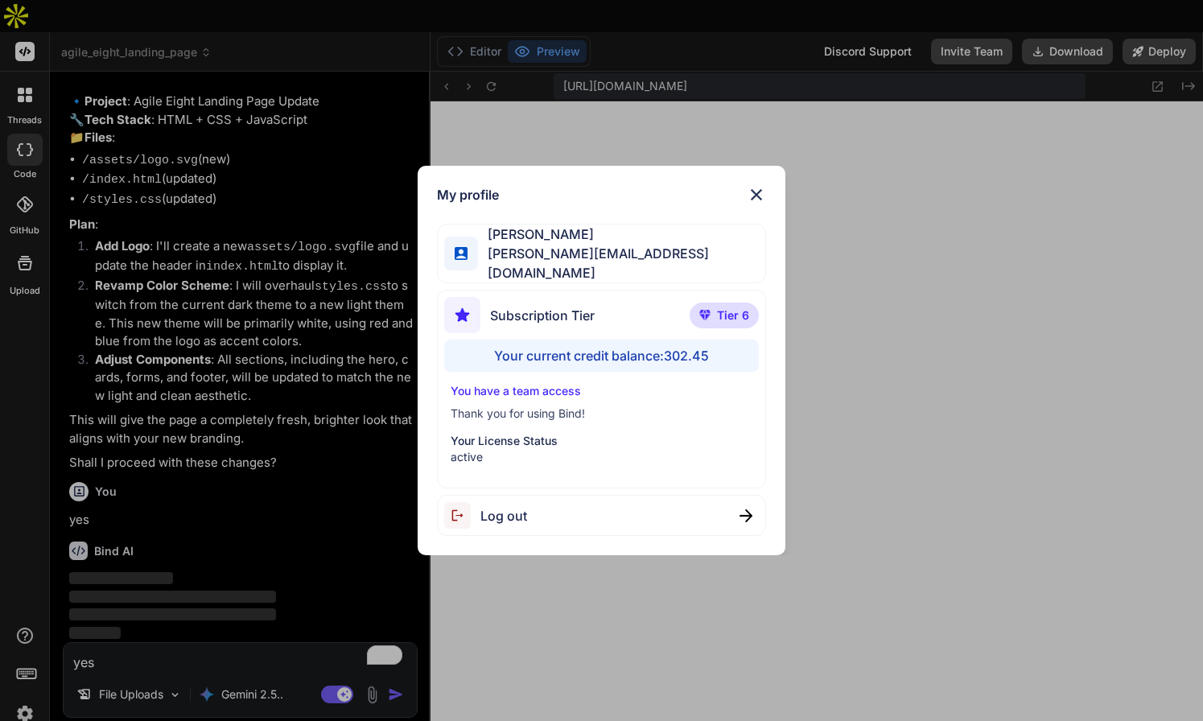
click at [759, 196] on img at bounding box center [756, 194] width 19 height 19
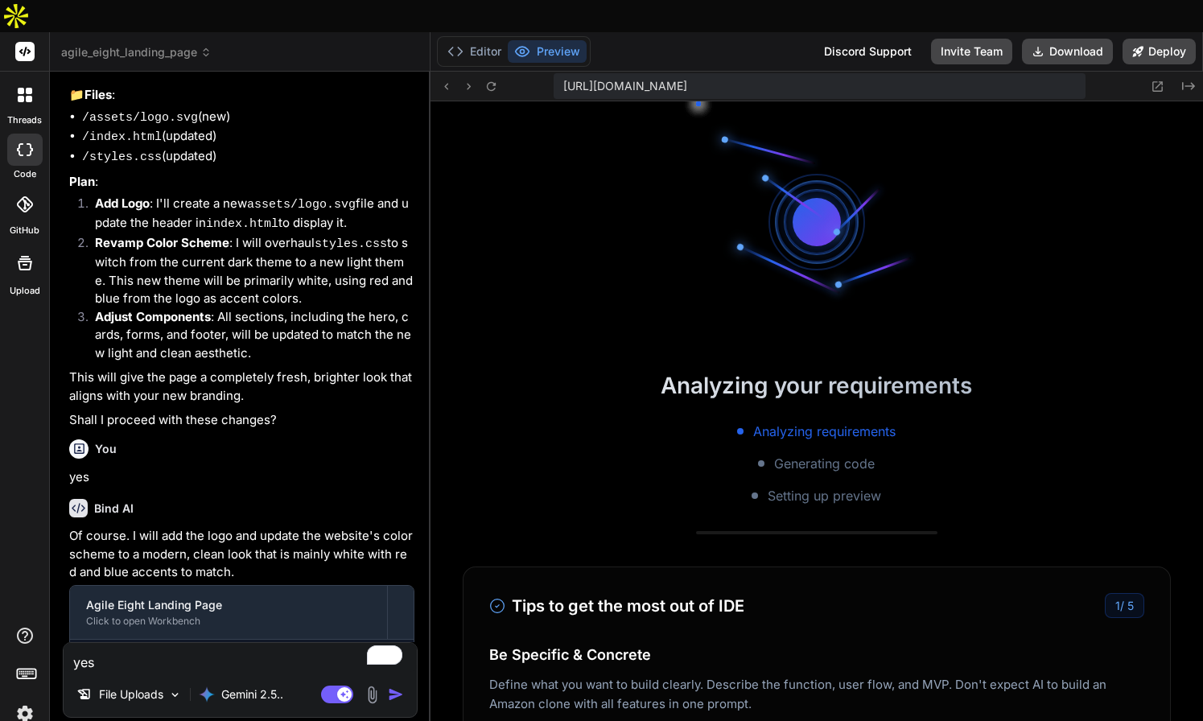
scroll to position [1895, 0]
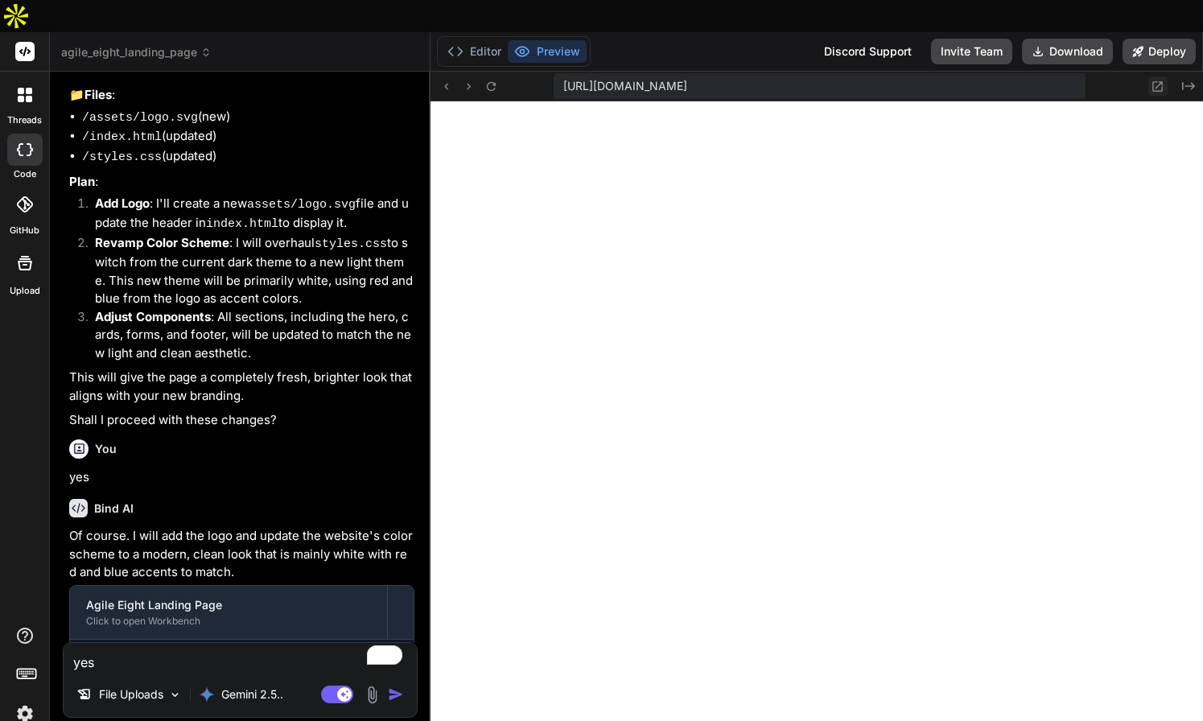
click at [1155, 80] on icon at bounding box center [1157, 87] width 14 height 14
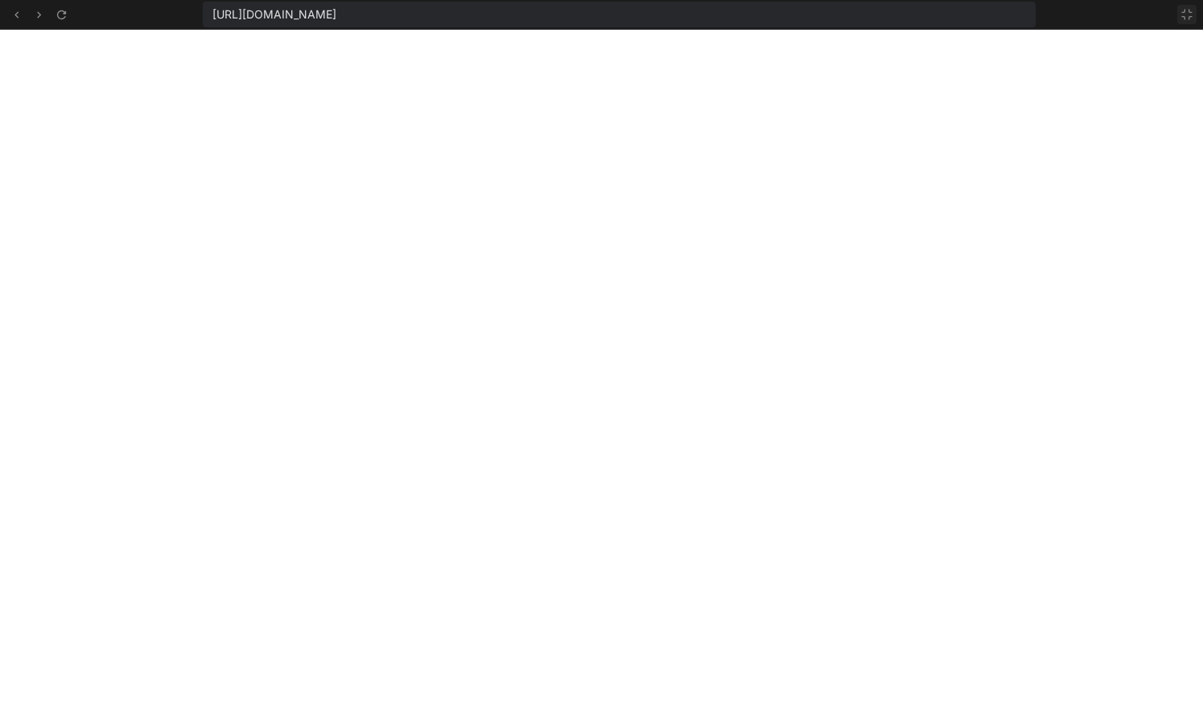
click at [1187, 14] on icon at bounding box center [1186, 14] width 13 height 13
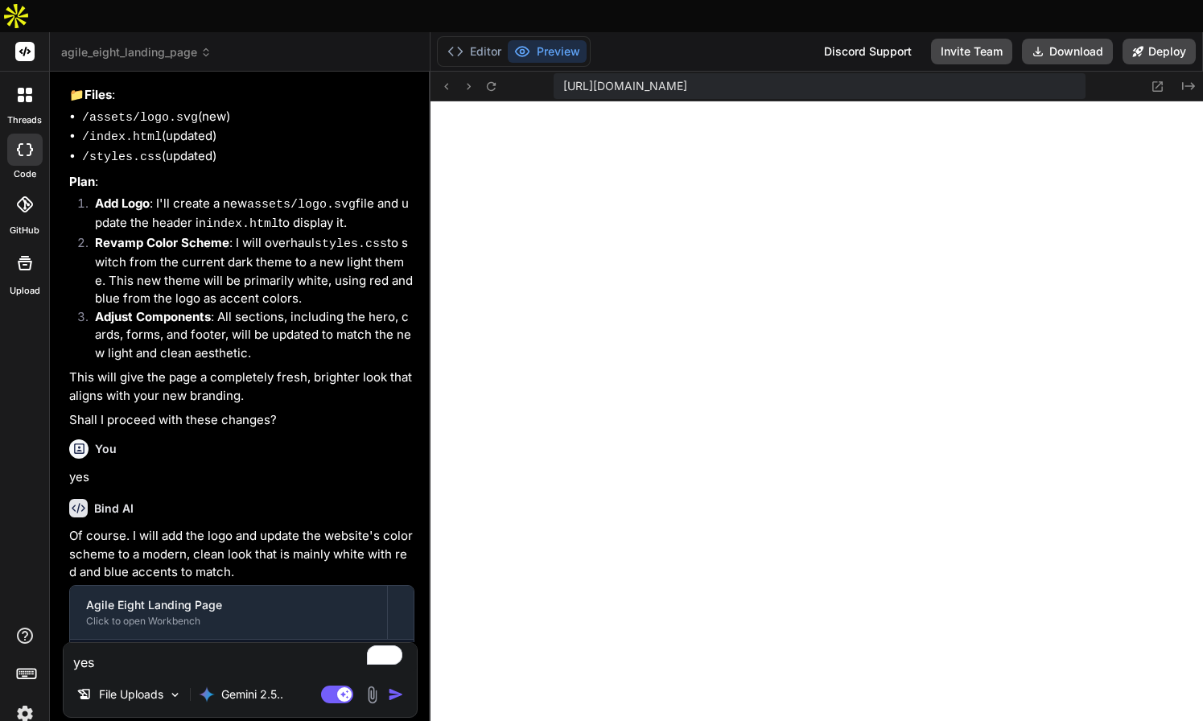
scroll to position [2201, 0]
click at [1075, 39] on button "Download" at bounding box center [1067, 52] width 91 height 26
click at [1157, 80] on icon at bounding box center [1157, 87] width 14 height 14
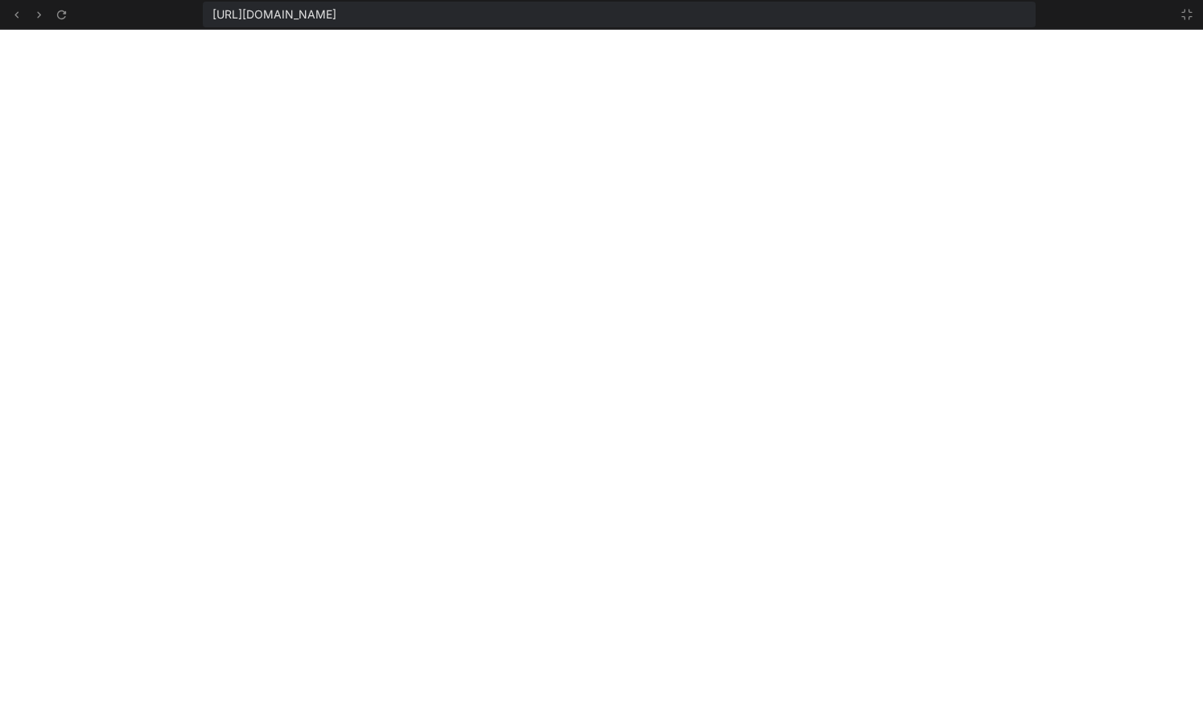
scroll to position [2354, 0]
click at [1186, 13] on icon at bounding box center [1186, 14] width 13 height 13
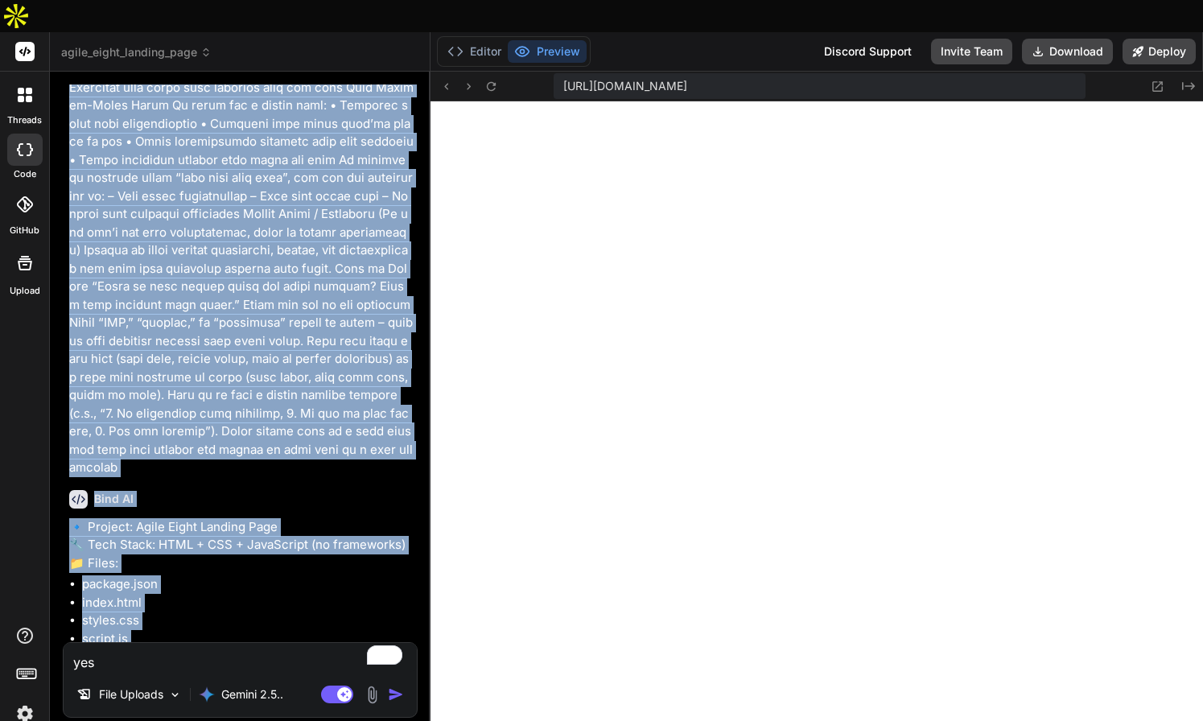
scroll to position [360, 0]
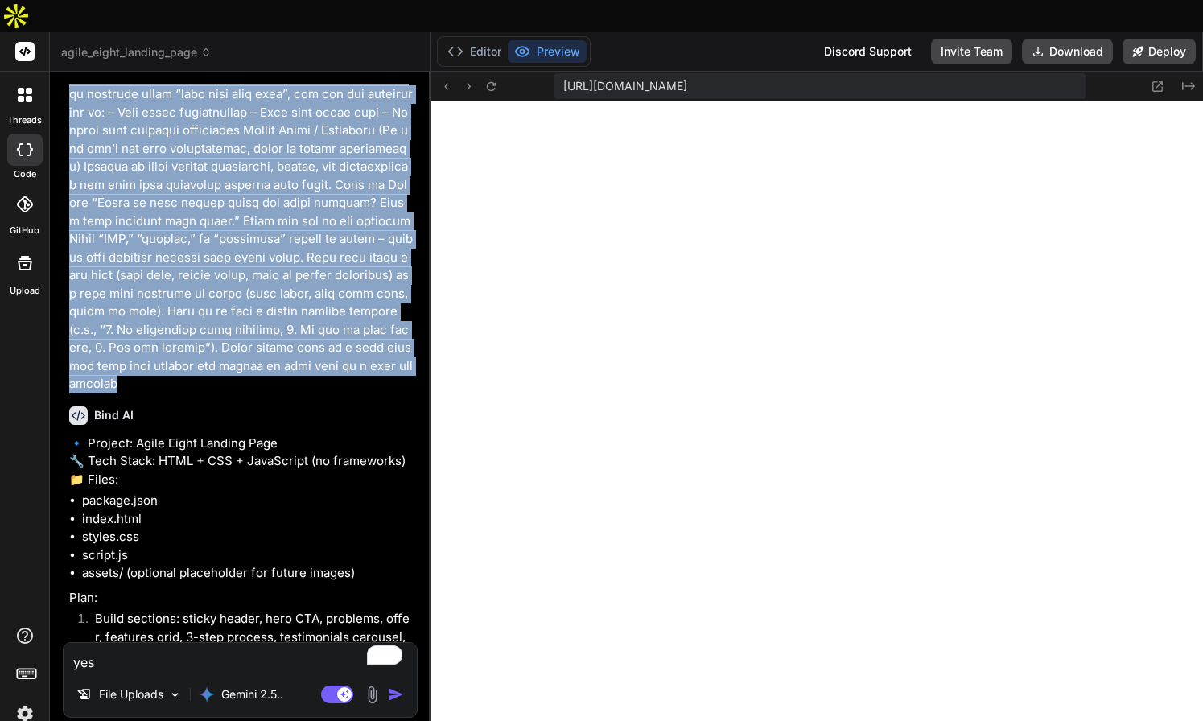
drag, startPoint x: 71, startPoint y: 95, endPoint x: 389, endPoint y: 336, distance: 399.1
click at [389, 336] on p at bounding box center [241, 76] width 345 height 634
copy p "Create a modern landing page with HTML, CSS, and JavaScript featuring smooth sc…"
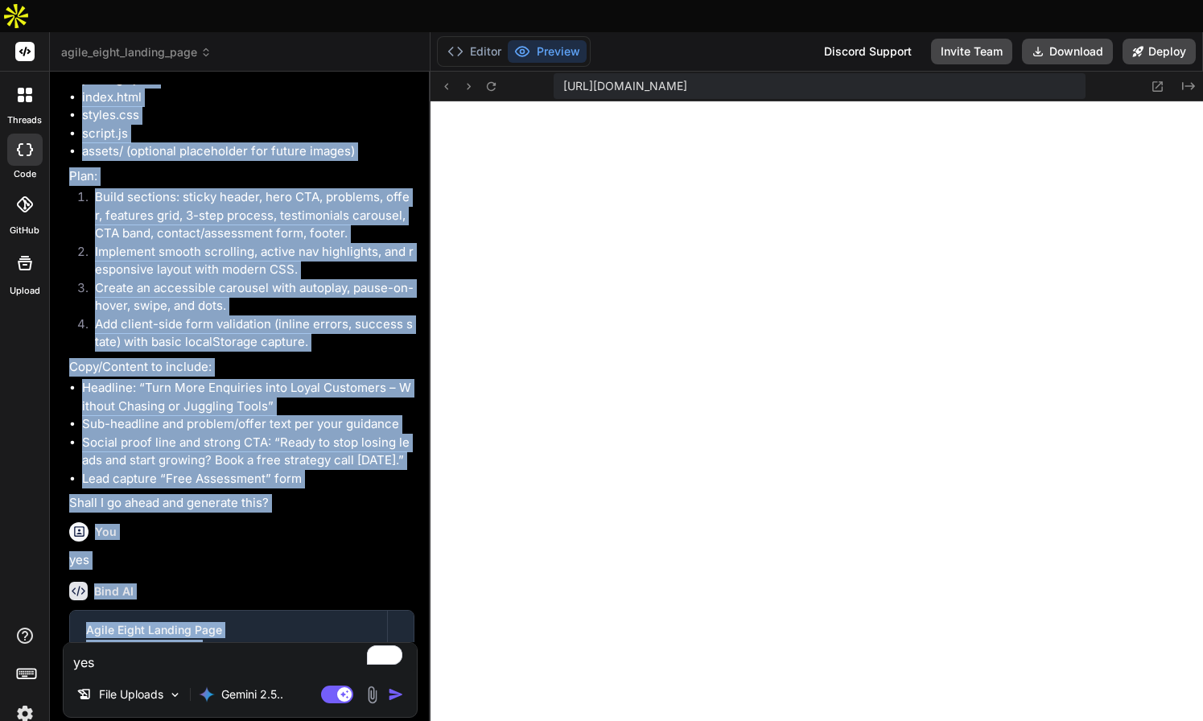
scroll to position [876, 0]
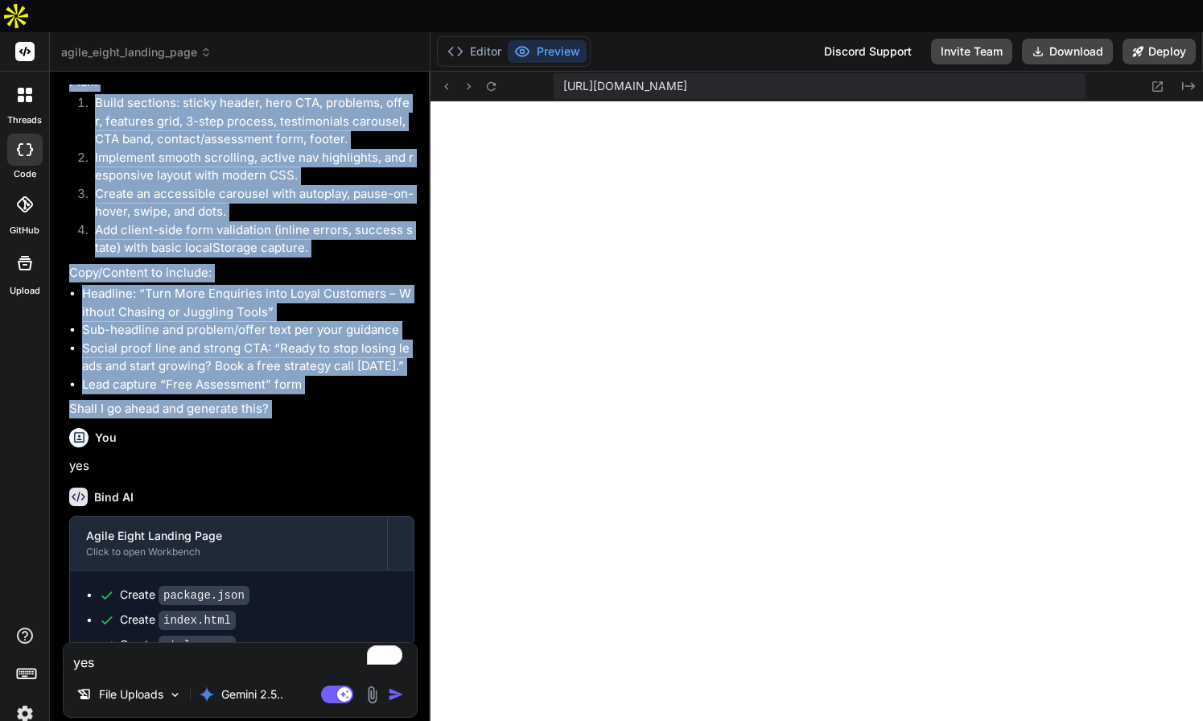
drag, startPoint x: 84, startPoint y: 296, endPoint x: 294, endPoint y: 410, distance: 238.7
click at [294, 410] on div "You Bind AI 🔹 Project: Agile Eight Landing Page 🔧 Tech Stack: HTML + CSS + Java…" at bounding box center [242, 363] width 352 height 558
copy div "roject: Agile Eight Landing Page 🔧 Tech Stack: HTML + CSS + JavaScript (no fram…"
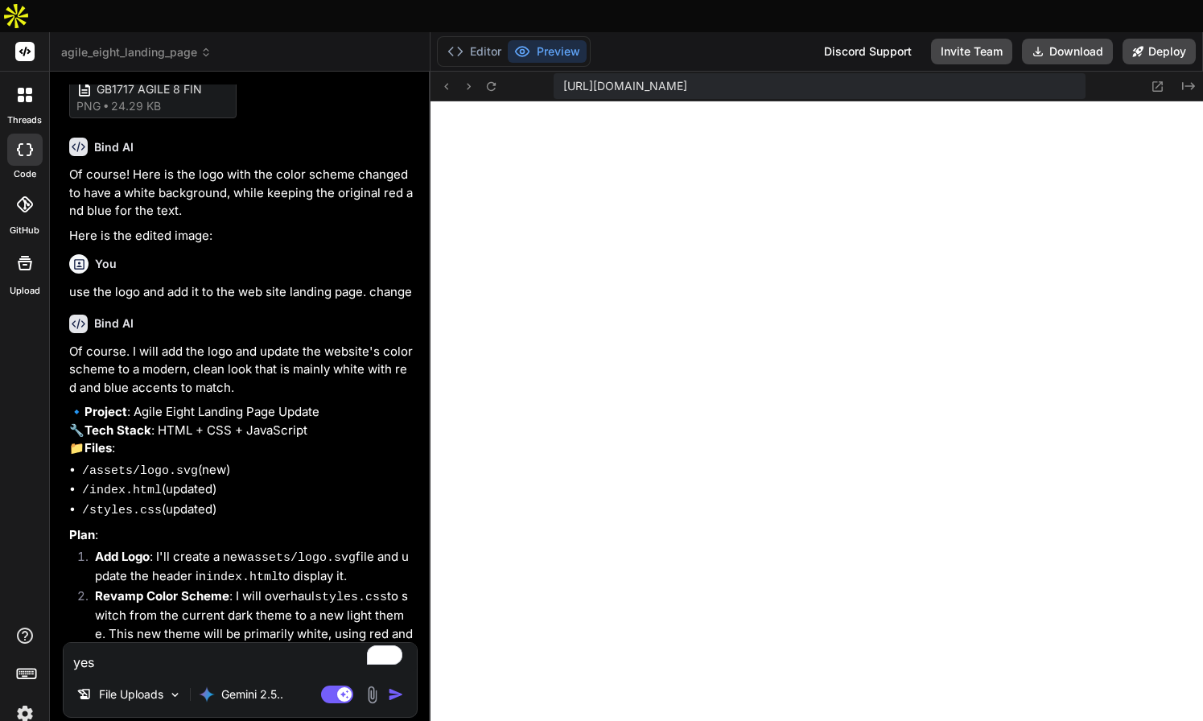
scroll to position [1693, 0]
